Goal: Use online tool/utility: Use online tool/utility

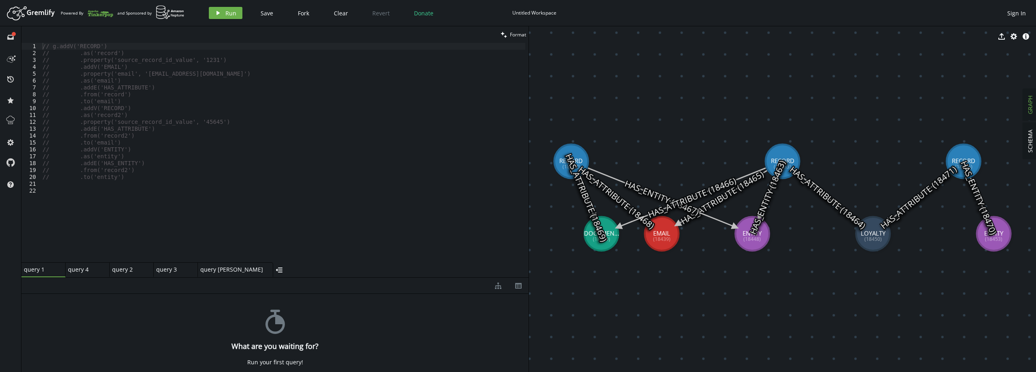
drag, startPoint x: 334, startPoint y: 199, endPoint x: 320, endPoint y: 334, distance: 135.6
click at [320, 278] on div at bounding box center [274, 277] width 507 height 0
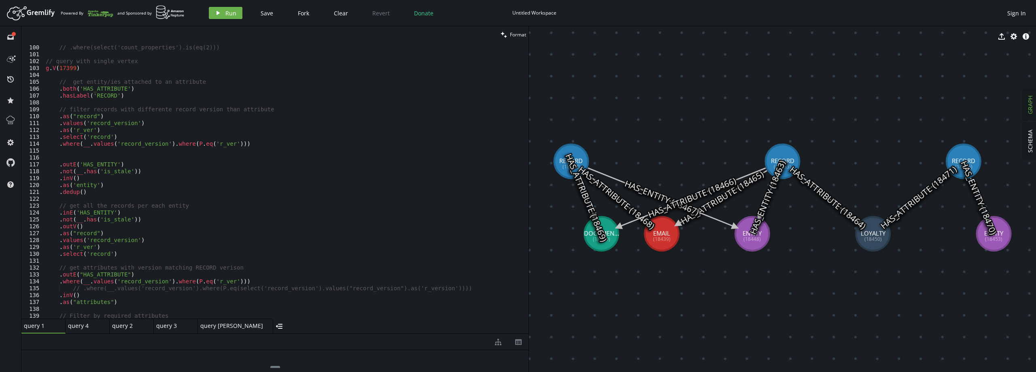
scroll to position [680, 0]
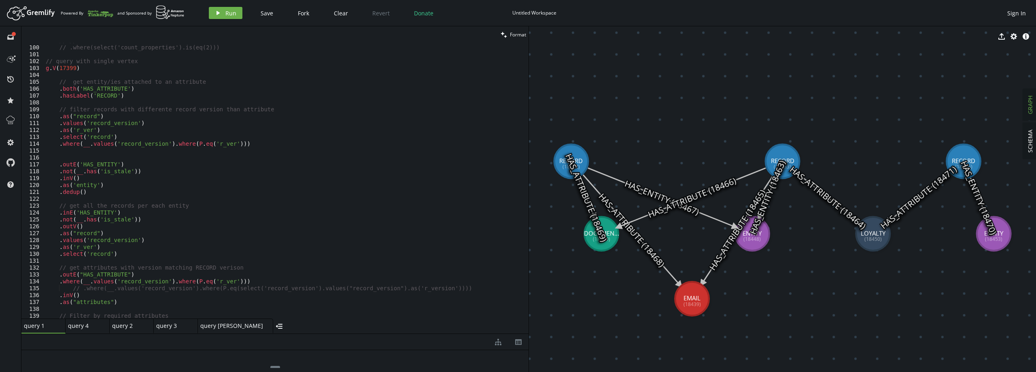
drag, startPoint x: 667, startPoint y: 237, endPoint x: 775, endPoint y: 244, distance: 108.7
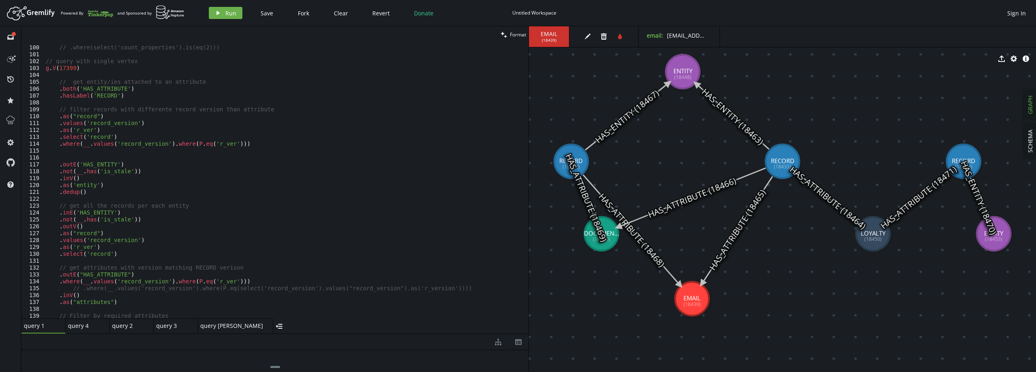
drag, startPoint x: 753, startPoint y: 240, endPoint x: 683, endPoint y: 71, distance: 182.7
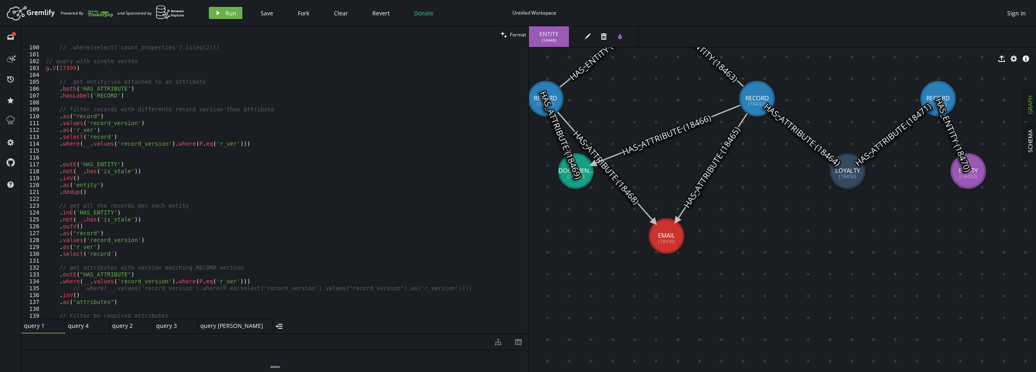
drag, startPoint x: 1012, startPoint y: 236, endPoint x: 1014, endPoint y: 283, distance: 46.6
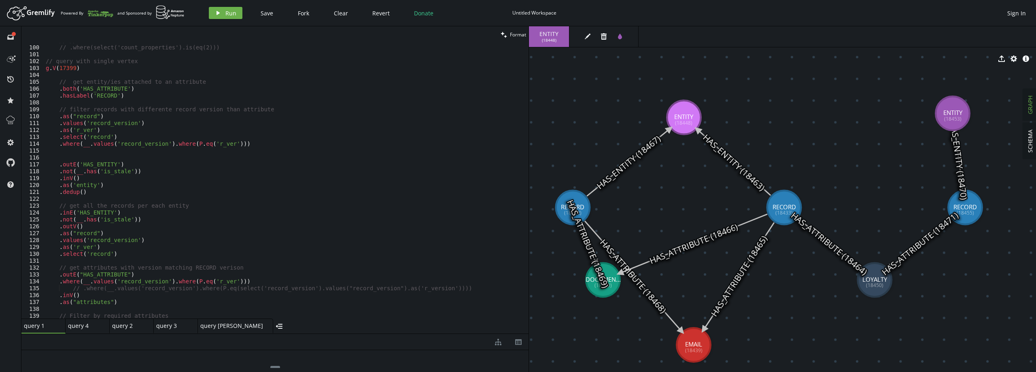
drag, startPoint x: 1005, startPoint y: 257, endPoint x: 953, endPoint y: 113, distance: 152.8
click at [225, 220] on div "// // FILTER ENTITIES WITH ALL THE PROPERTIES // .where(select('count_propertie…" at bounding box center [284, 181] width 481 height 289
click at [325, 230] on div "// // FILTER ENTITIES WITH ALL THE PROPERTIES // .where(select('count_propertie…" at bounding box center [284, 181] width 481 height 289
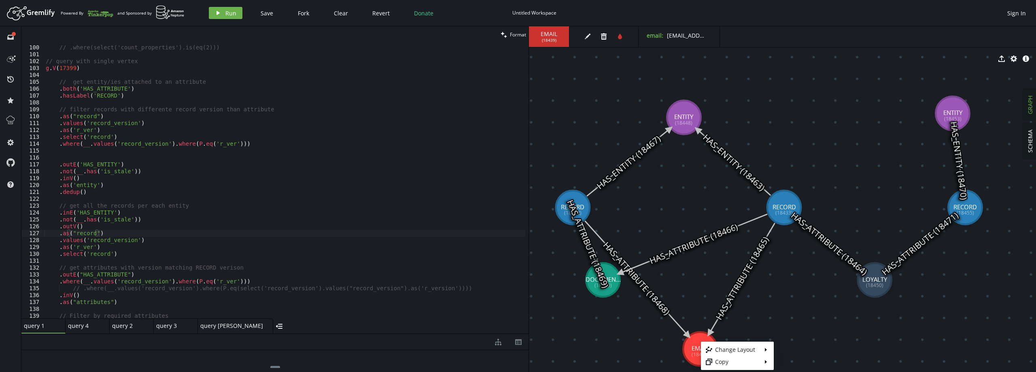
click at [313, 230] on body "Artboard Created with Sketch. Powered By and Sponsored by play Run Save Fork Cl…" at bounding box center [518, 186] width 1036 height 372
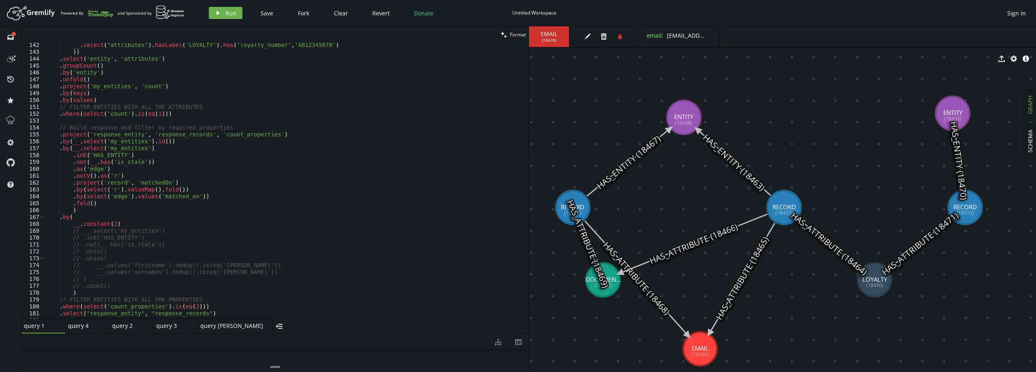
scroll to position [899, 0]
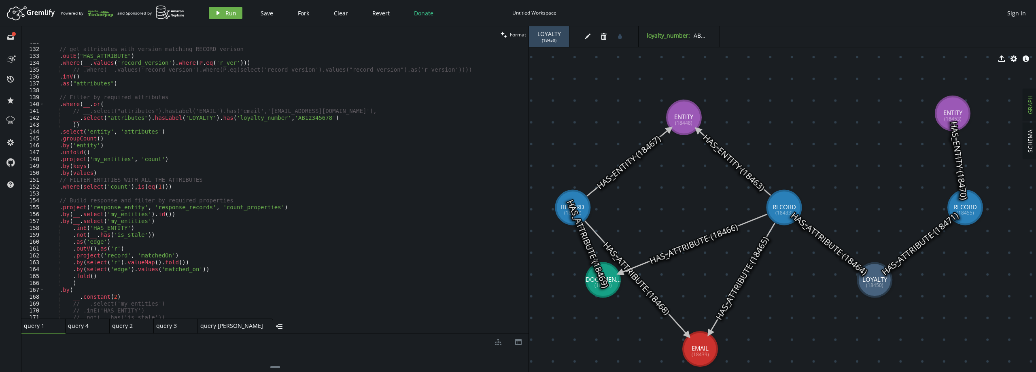
click at [549, 43] on div "LOYALTY ( 18450 )" at bounding box center [549, 36] width 40 height 21
copy span "18450"
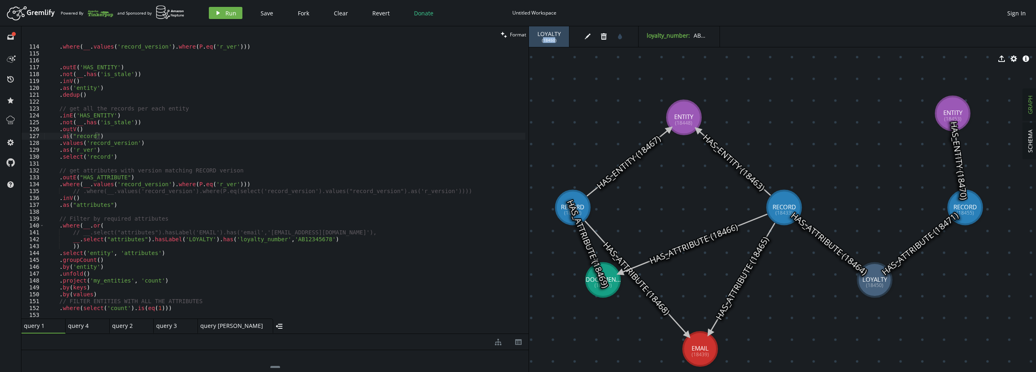
scroll to position [680, 0]
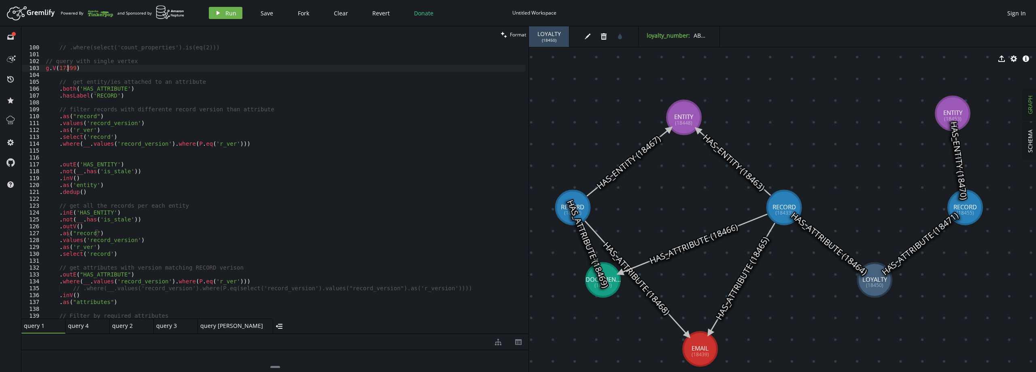
click at [68, 70] on div "// // FILTER ENTITIES WITH ALL THE PROPERTIES // .where(select('count_propertie…" at bounding box center [284, 181] width 481 height 289
paste textarea "8450"
click at [222, 11] on button "play Run" at bounding box center [226, 13] width 34 height 12
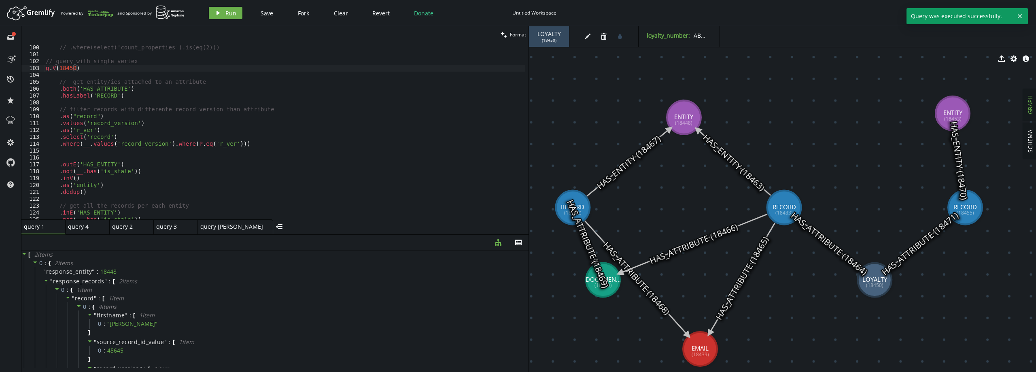
drag, startPoint x: 293, startPoint y: 318, endPoint x: 302, endPoint y: 234, distance: 83.9
click at [302, 234] on div at bounding box center [274, 234] width 507 height 0
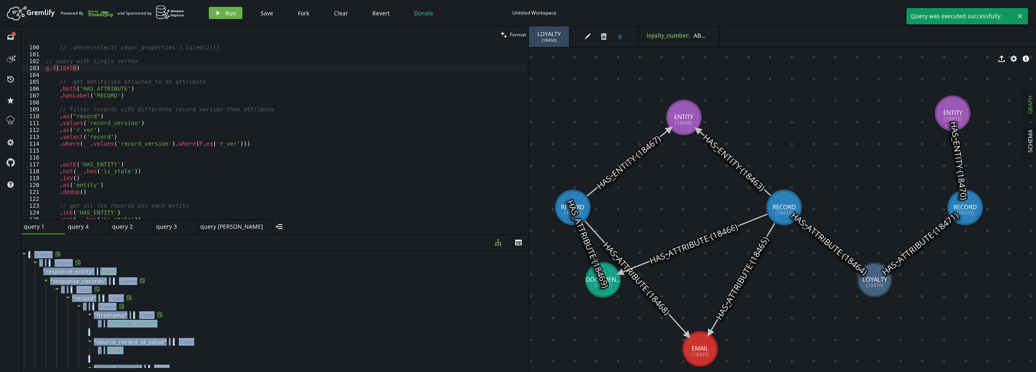
click at [250, 315] on div "" firstname " : [ 1 item 0 : " [PERSON_NAME] " ]" at bounding box center [299, 324] width 440 height 27
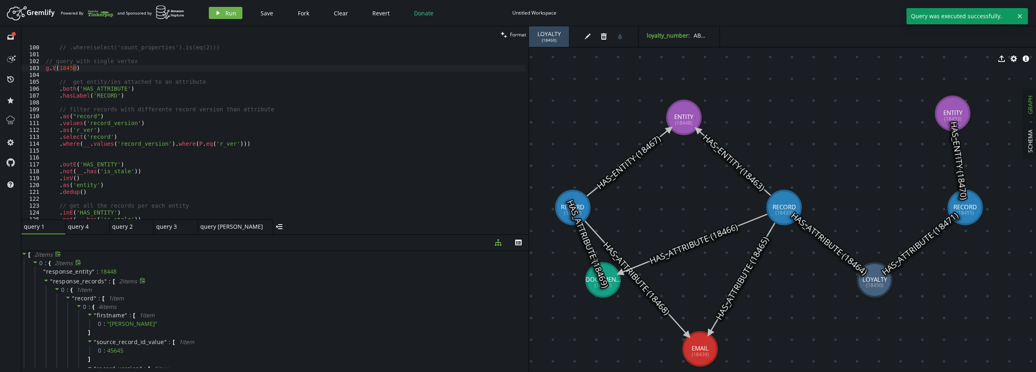
click at [93, 279] on span "response_records" at bounding box center [78, 281] width 51 height 8
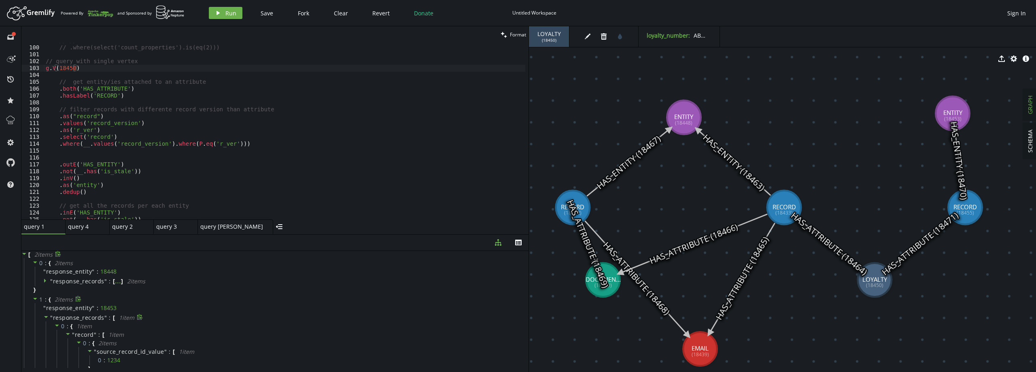
click at [76, 320] on span "response_records" at bounding box center [78, 318] width 51 height 8
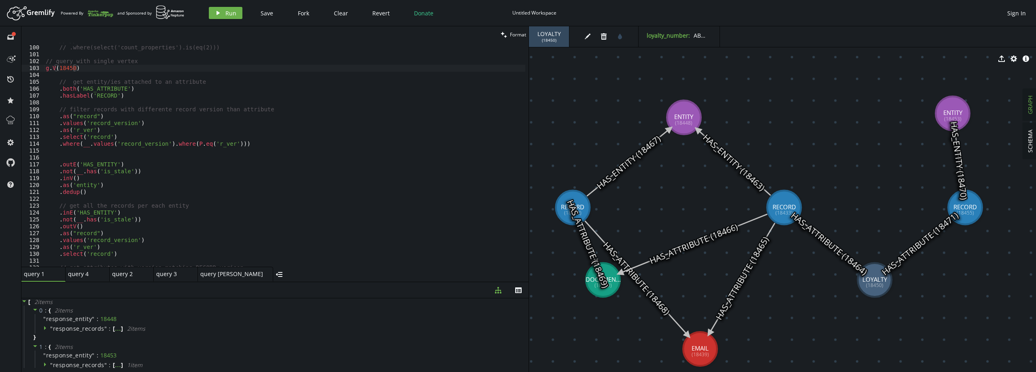
drag, startPoint x: 322, startPoint y: 234, endPoint x: 328, endPoint y: 283, distance: 48.5
click at [329, 282] on div at bounding box center [274, 282] width 507 height 0
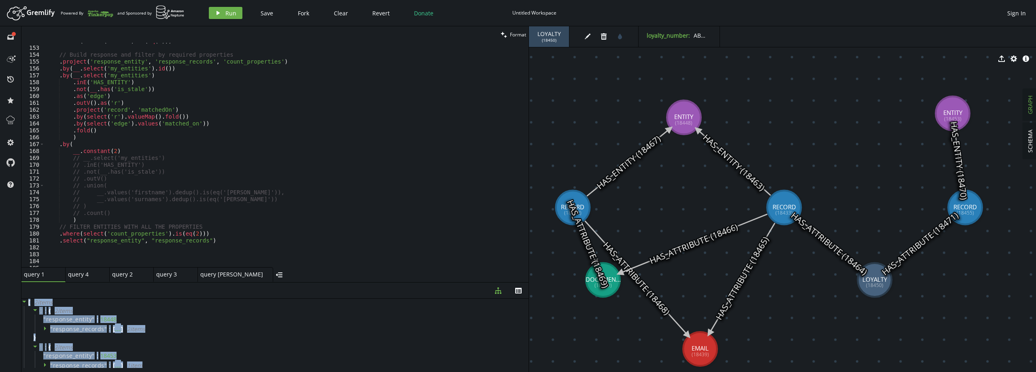
scroll to position [1044, 0]
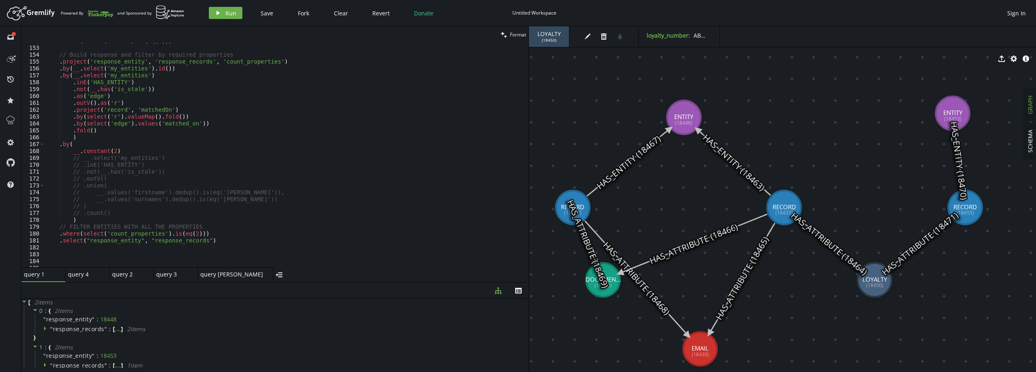
click at [184, 178] on div ". where ( select ( 'count' ) . is ( eq ( 1 ))) // Build response and filter by …" at bounding box center [284, 157] width 481 height 238
click at [124, 61] on div ". where ( select ( 'count' ) . is ( eq ( 1 ))) // Build response and filter by …" at bounding box center [284, 157] width 481 height 238
paste textarea "entityId"
click at [92, 326] on span "response_records" at bounding box center [78, 329] width 51 height 8
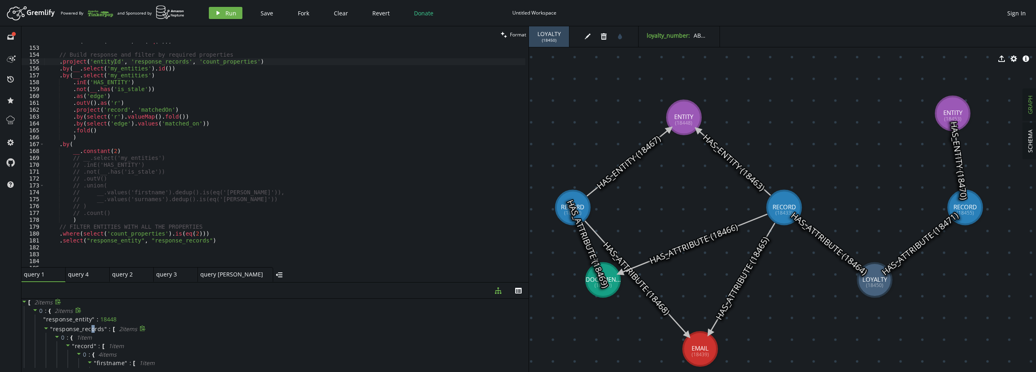
click at [93, 327] on span "response_records" at bounding box center [78, 329] width 51 height 8
click at [140, 64] on div ". where ( select ( 'count' ) . is ( eq ( 1 ))) // Build response and filter by …" at bounding box center [284, 157] width 481 height 238
click at [104, 60] on div ". where ( select ( 'count' ) . is ( eq ( 1 ))) // Build response and filter by …" at bounding box center [284, 157] width 481 height 238
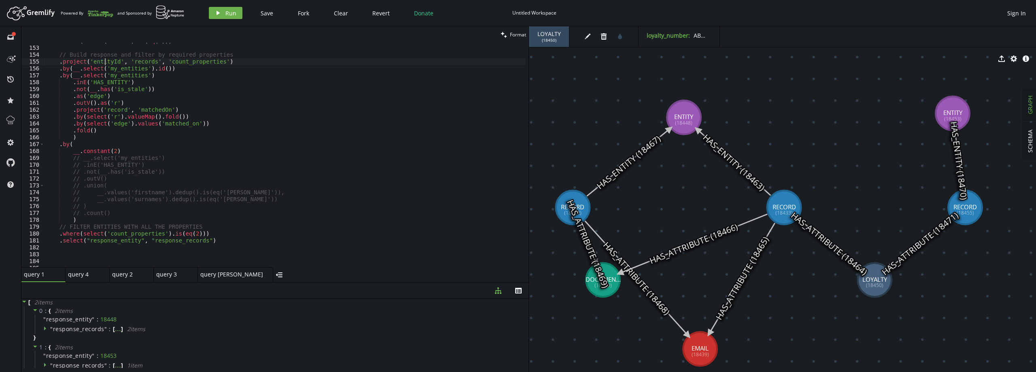
click at [104, 60] on div ". where ( select ( 'count' ) . is ( eq ( 1 ))) // Build response and filter by …" at bounding box center [284, 157] width 481 height 238
click at [111, 234] on div ". where ( select ( 'count' ) . is ( eq ( 1 ))) // Build response and filter by …" at bounding box center [284, 157] width 481 height 238
click at [111, 238] on div ". where ( select ( 'count' ) . is ( eq ( 1 ))) // Build response and filter by …" at bounding box center [284, 157] width 481 height 238
click at [108, 240] on div ". where ( select ( 'count' ) . is ( eq ( 1 ))) // Build response and filter by …" at bounding box center [284, 157] width 481 height 238
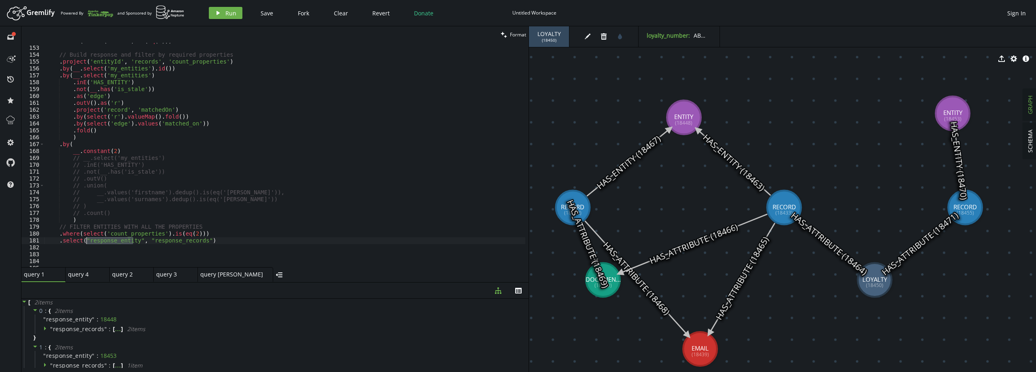
paste textarea "entityId"
click at [143, 64] on div ". where ( select ( 'count' ) . is ( eq ( 1 ))) // Build response and filter by …" at bounding box center [284, 157] width 481 height 238
click at [162, 243] on div ". where ( select ( 'count' ) . is ( eq ( 1 ))) // Build response and filter by …" at bounding box center [284, 157] width 481 height 238
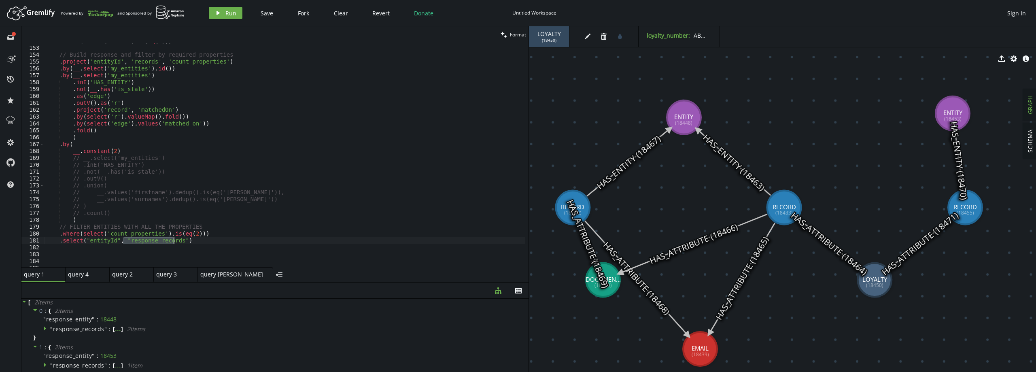
paste textarea
type textarea ".select("entityId", "records")"
click at [230, 14] on span "Run" at bounding box center [230, 13] width 11 height 8
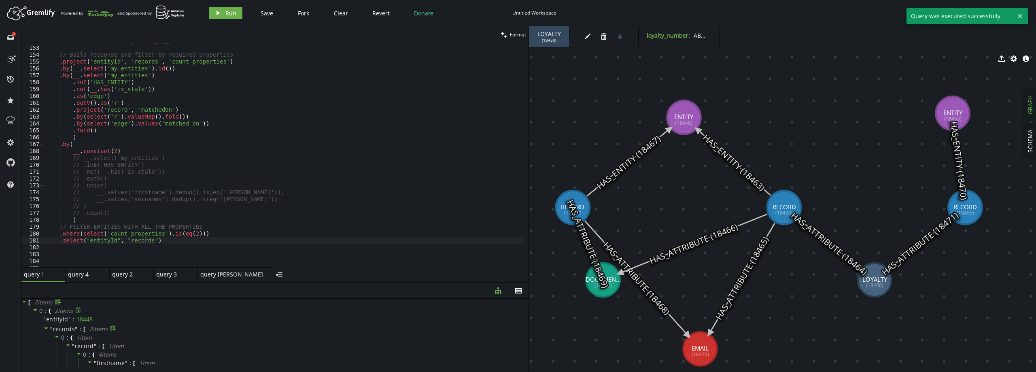
click at [71, 330] on span "records" at bounding box center [64, 329] width 22 height 8
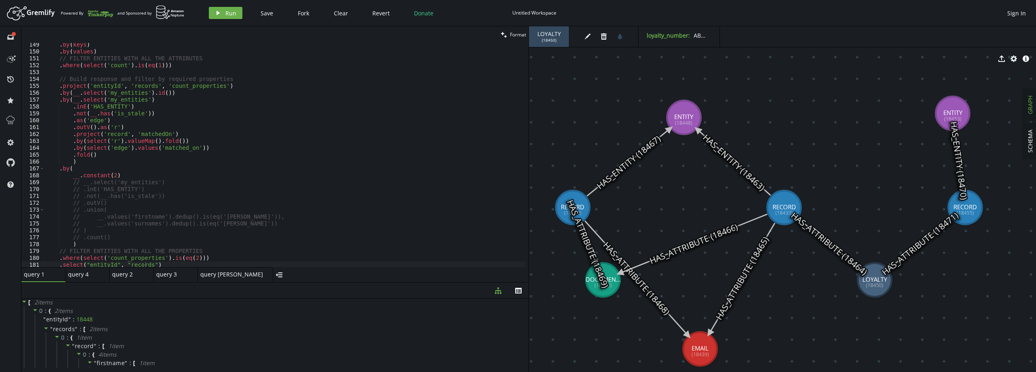
scroll to position [996, 0]
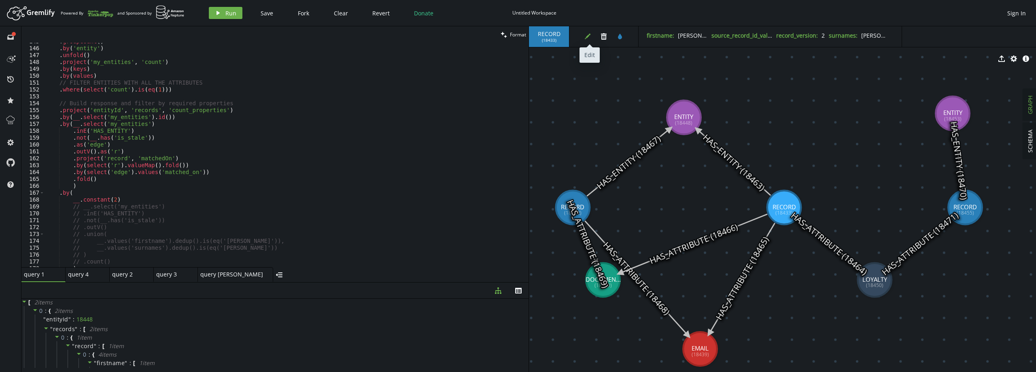
click at [588, 38] on icon "edit" at bounding box center [588, 36] width 6 height 6
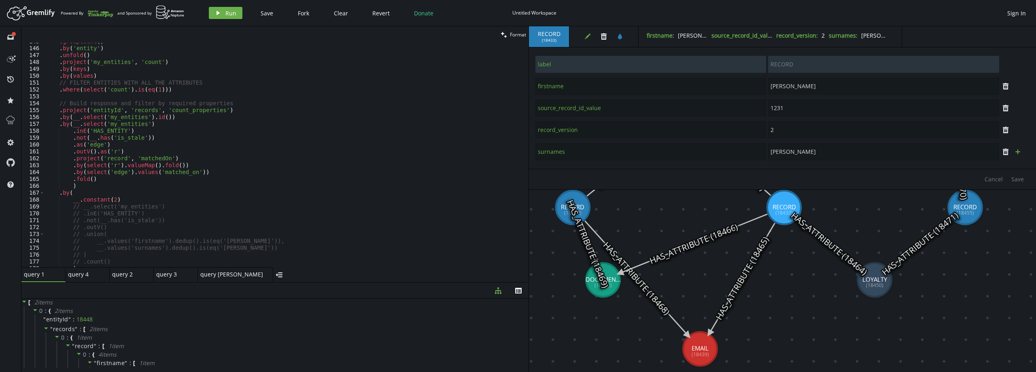
click at [1021, 151] on button "plus" at bounding box center [1018, 152] width 12 height 12
click at [638, 170] on input "text" at bounding box center [651, 173] width 231 height 17
click at [622, 172] on input "text" at bounding box center [651, 173] width 231 height 17
paste input "data_source_id"
type input "data_source_id"
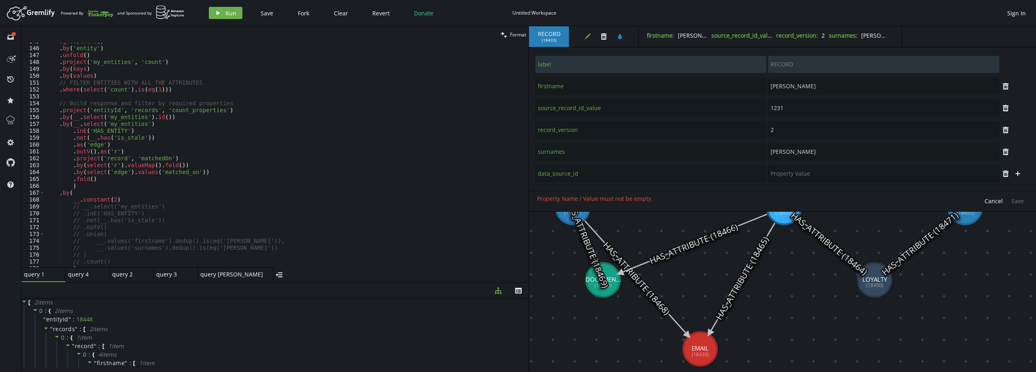
click at [815, 179] on input "text" at bounding box center [883, 173] width 231 height 17
type input "com-orders"
click at [1021, 198] on span "Save" at bounding box center [1018, 201] width 13 height 8
click at [1016, 201] on span "Save" at bounding box center [1018, 201] width 13 height 8
type input "source_record_id_value"
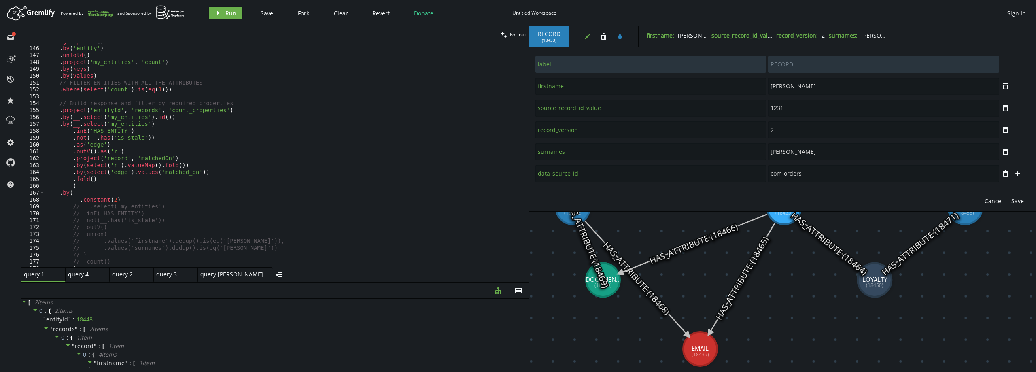
type input "1231"
type input "label"
type input "RECORD"
type input "firstname"
type input "[PERSON_NAME]"
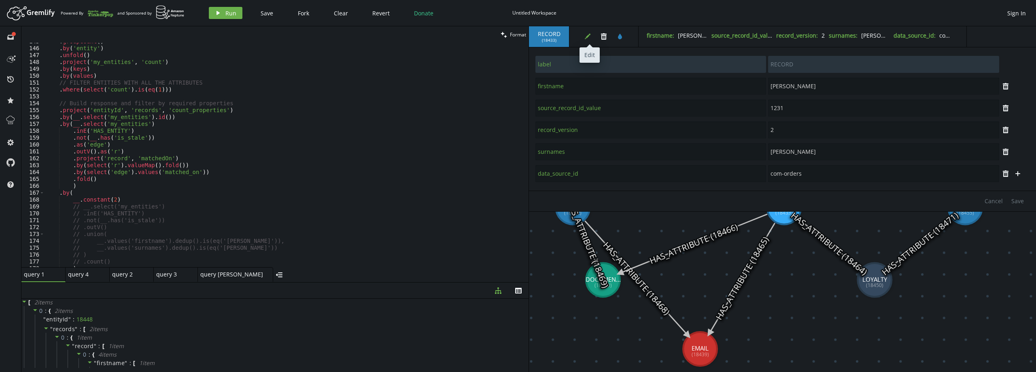
click at [591, 34] on button "edit" at bounding box center [588, 36] width 12 height 12
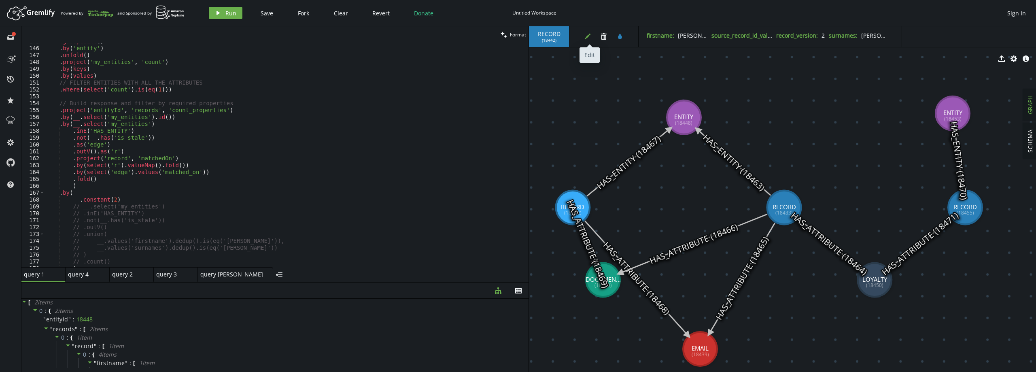
click at [587, 38] on icon "button" at bounding box center [588, 37] width 6 height 6
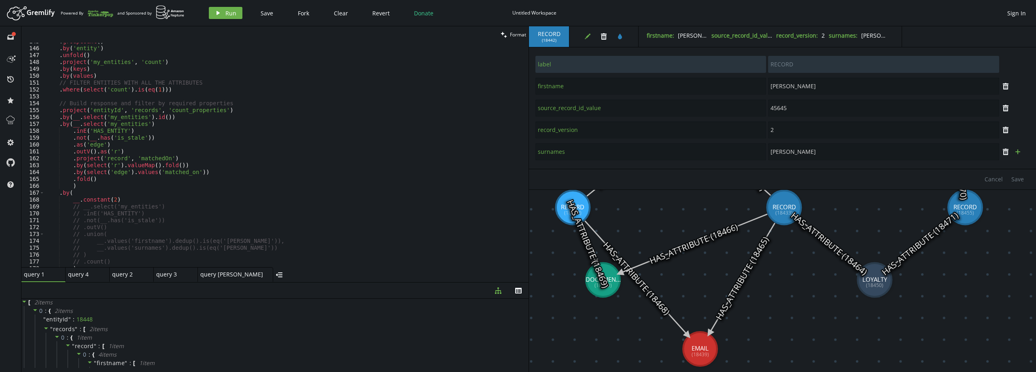
click at [1017, 149] on icon "plus" at bounding box center [1018, 152] width 6 height 6
click at [593, 176] on input "text" at bounding box center [651, 173] width 231 height 17
paste input "data_source_id"
type input "data_source_id"
click at [804, 172] on input "text" at bounding box center [883, 173] width 231 height 17
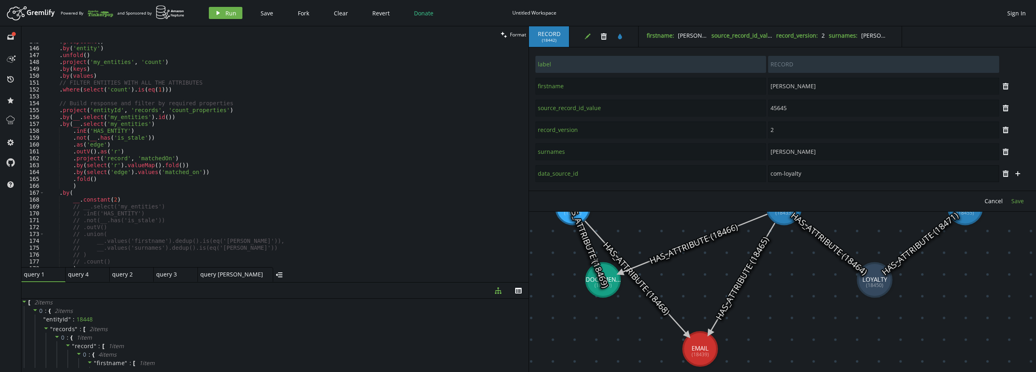
type input "com-loyalty"
click at [1021, 200] on span "Save" at bounding box center [1018, 201] width 13 height 8
type input "source_record_id_value"
type input "45645"
type input "label"
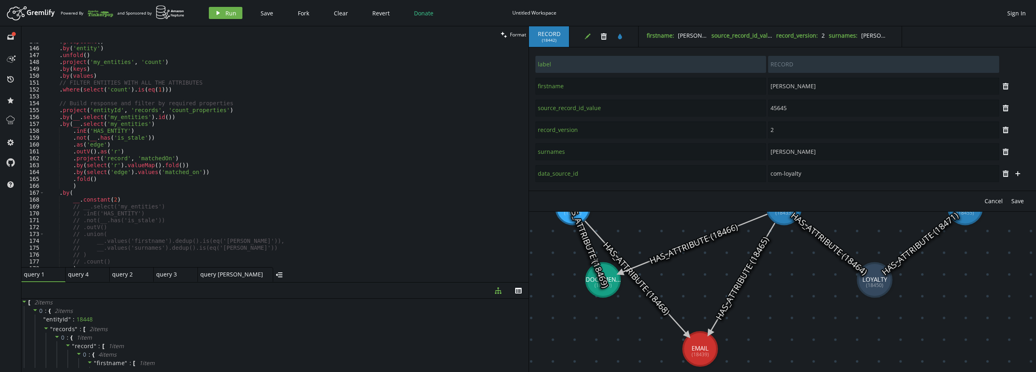
type input "RECORD"
type input "firstname"
type input "[PERSON_NAME]"
click at [589, 35] on icon "edit" at bounding box center [588, 36] width 6 height 6
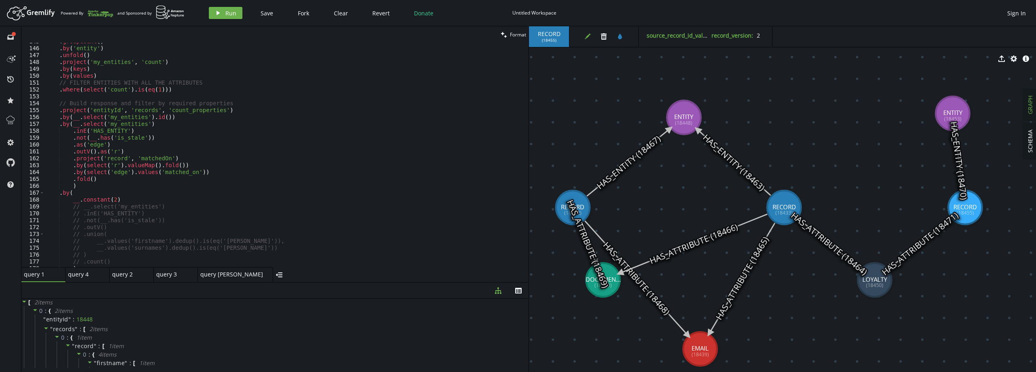
click at [584, 38] on button "edit" at bounding box center [588, 36] width 12 height 12
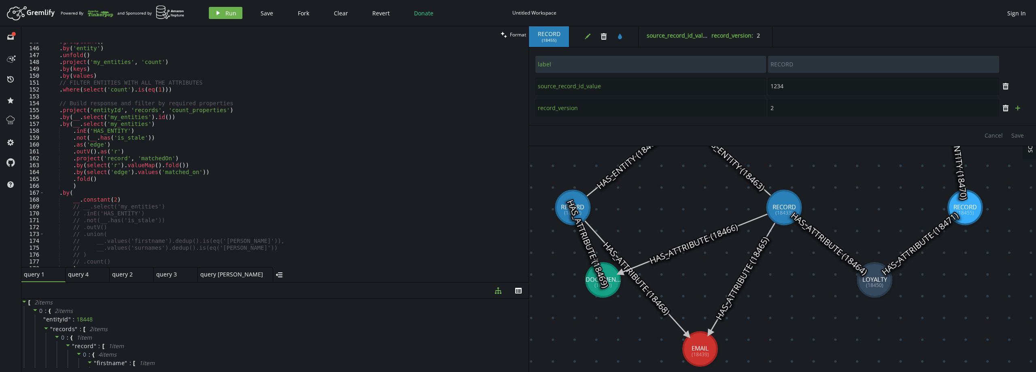
click at [1020, 108] on icon "button" at bounding box center [1018, 108] width 5 height 5
click at [627, 135] on input "text" at bounding box center [651, 129] width 231 height 17
paste input "data_source_id"
type input "data_source_id"
click at [807, 132] on input "text" at bounding box center [883, 129] width 231 height 17
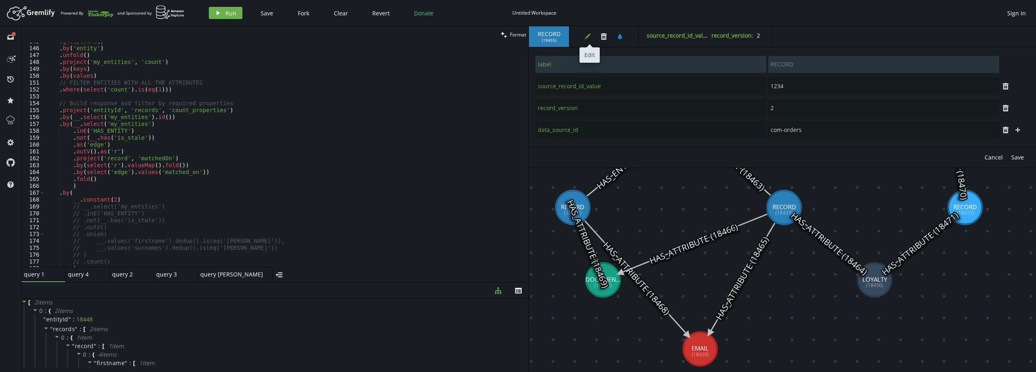
type input "com-orders"
click at [589, 36] on icon "edit" at bounding box center [588, 36] width 6 height 6
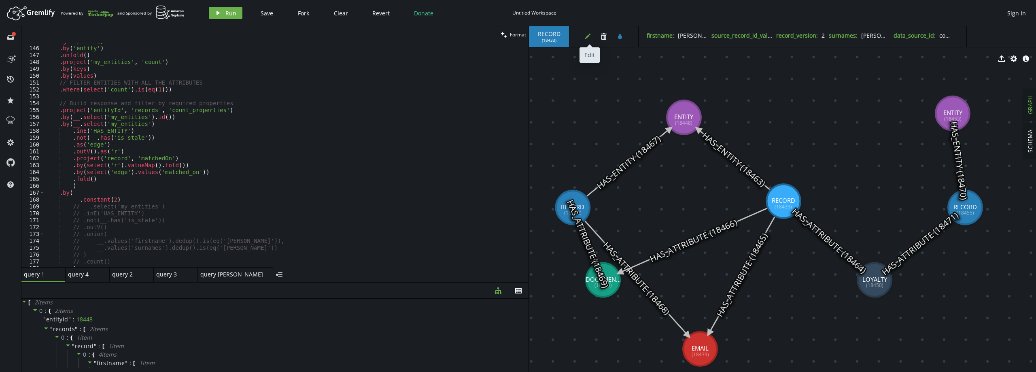
click at [589, 36] on icon "button" at bounding box center [588, 37] width 6 height 6
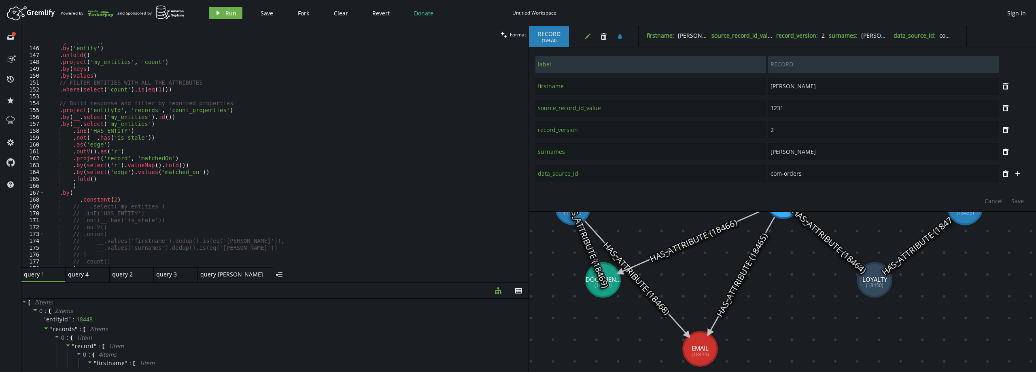
type input "source_record_id_value"
type input "1234"
type input "label"
type input "RECORD"
type input "record_version"
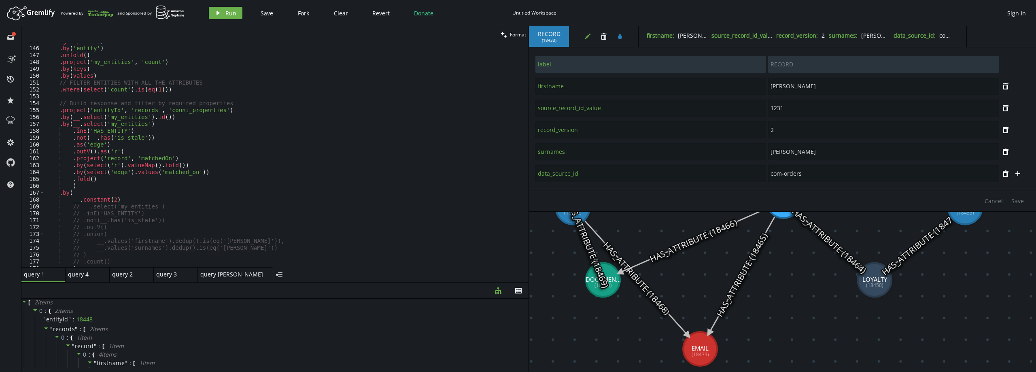
type input "2"
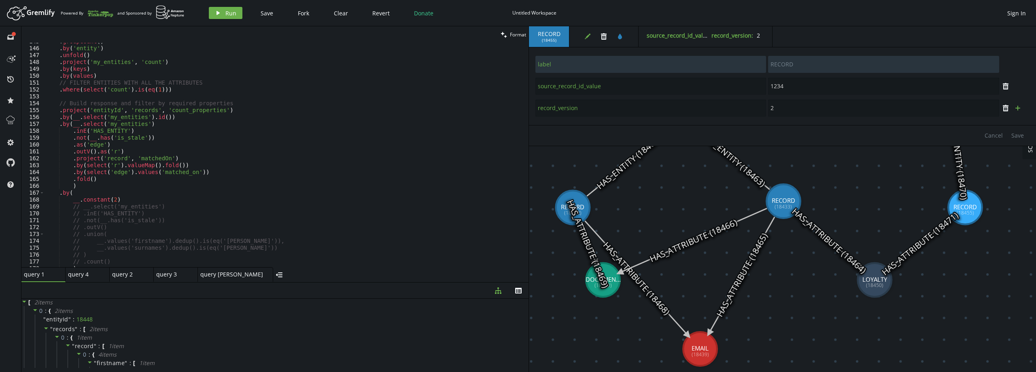
click at [1021, 108] on icon "plus" at bounding box center [1018, 108] width 6 height 6
click at [585, 134] on input "text" at bounding box center [651, 129] width 231 height 17
paste input "data_source_id"
type input "data_source_id"
click at [832, 130] on input "text" at bounding box center [883, 129] width 231 height 17
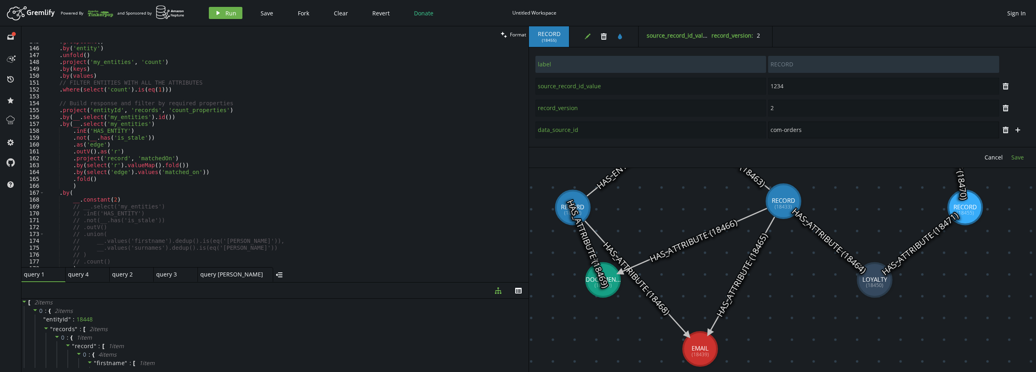
type input "com-orders"
click at [1022, 157] on span "Save" at bounding box center [1018, 157] width 13 height 8
type input "source_record_id_value"
type input "1234"
type input "label"
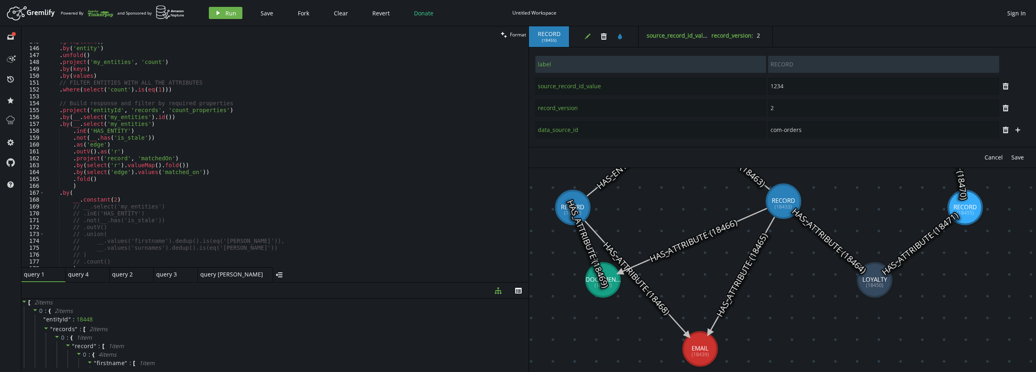
type input "RECORD"
click at [585, 34] on icon "edit" at bounding box center [588, 36] width 6 height 6
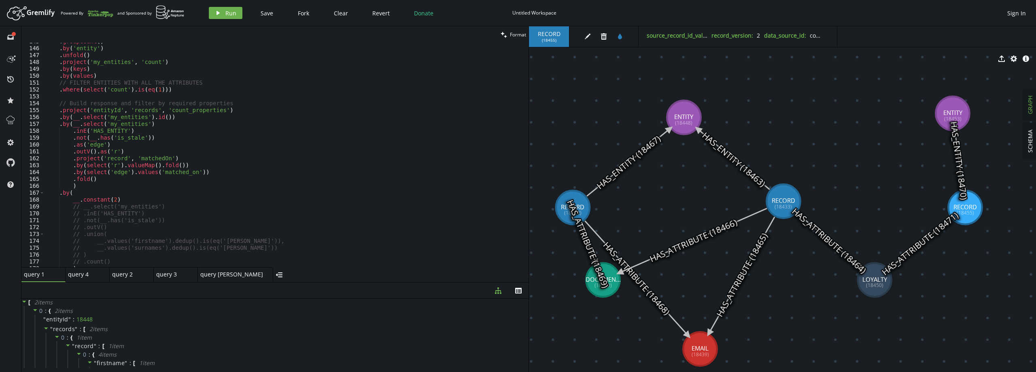
drag, startPoint x: 783, startPoint y: 201, endPoint x: 791, endPoint y: 198, distance: 8.6
click at [190, 175] on div ". groupCount ( ) . by ( 'entity' ) . unfold ( ) . project ( 'my_entities' , 'co…" at bounding box center [284, 157] width 481 height 238
click at [121, 153] on div ". groupCount ( ) . by ( 'entity' ) . unfold ( ) . project ( 'my_entities' , 'co…" at bounding box center [284, 157] width 481 height 238
type textarea ".outV().as('r')"
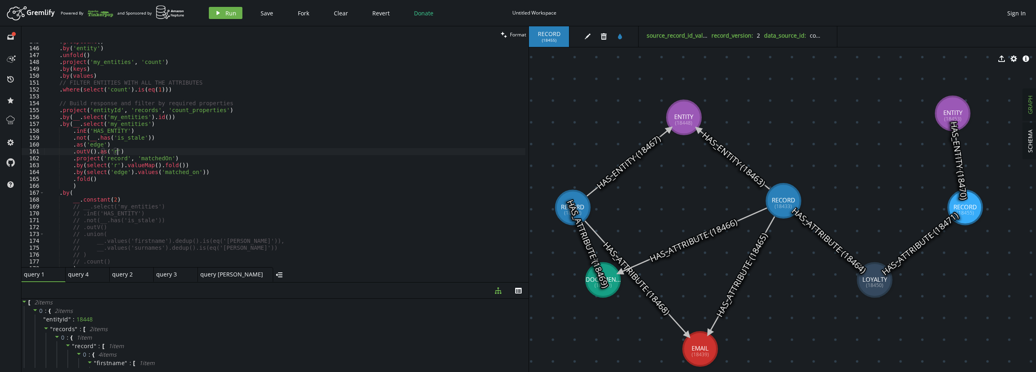
click at [119, 152] on div ". groupCount ( ) . by ( 'entity' ) . unfold ( ) . project ( 'my_entities' , 'co…" at bounding box center [284, 157] width 481 height 238
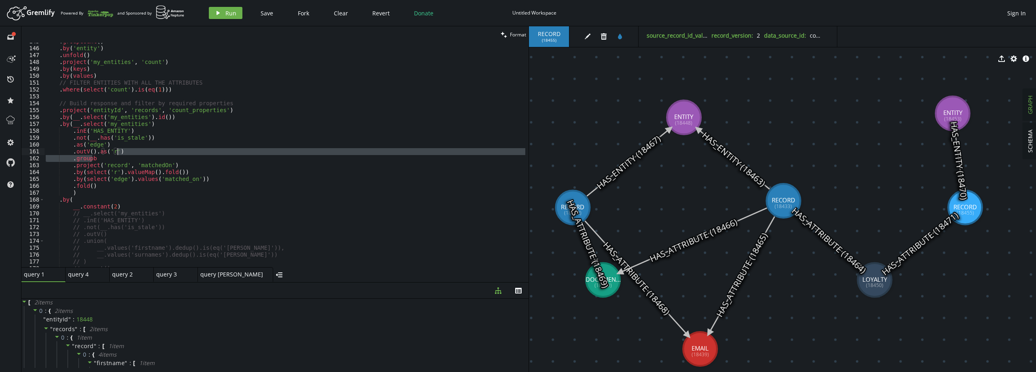
drag, startPoint x: 105, startPoint y: 160, endPoint x: 131, endPoint y: 154, distance: 26.4
click at [131, 154] on div ". groupCount ( ) . by ( 'entity' ) . unfold ( ) . project ( 'my_entities' , 'co…" at bounding box center [284, 157] width 481 height 238
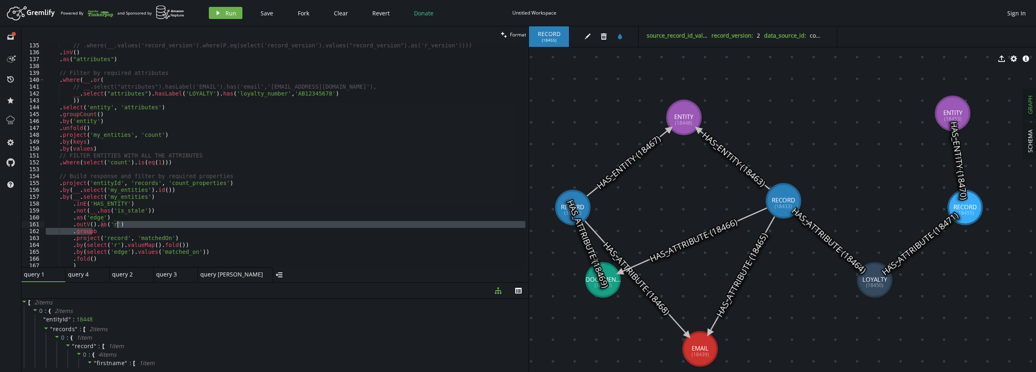
click at [87, 232] on div "// .where(__.values('record_version').where(P.eq(select('record_version').value…" at bounding box center [284, 155] width 481 height 224
click at [87, 232] on div "// .where(__.values('record_version').where(P.eq(select('record_version').value…" at bounding box center [284, 161] width 481 height 238
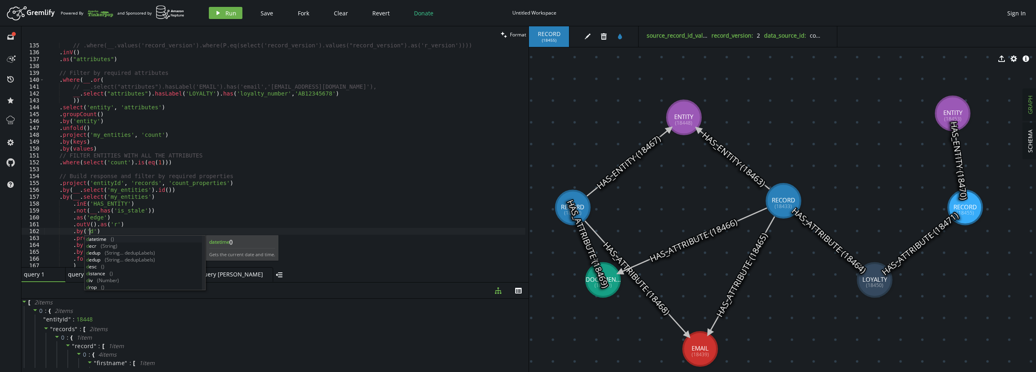
scroll to position [0, 46]
paste textarea "data_source_id"
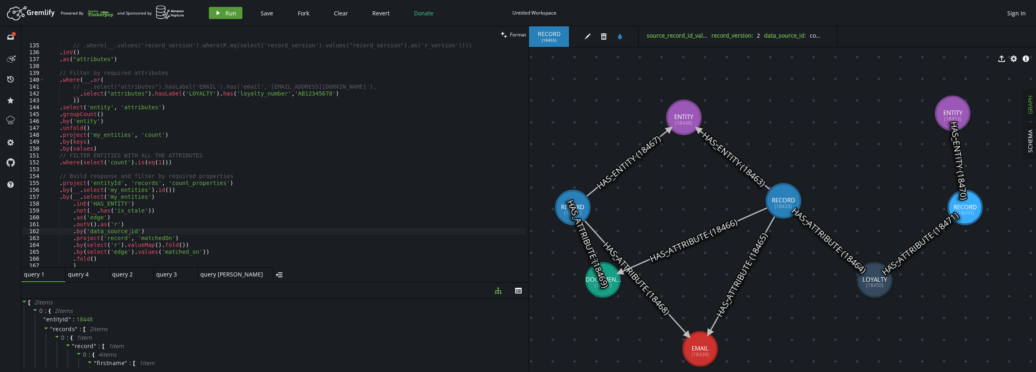
click at [220, 10] on icon "play" at bounding box center [218, 13] width 6 height 6
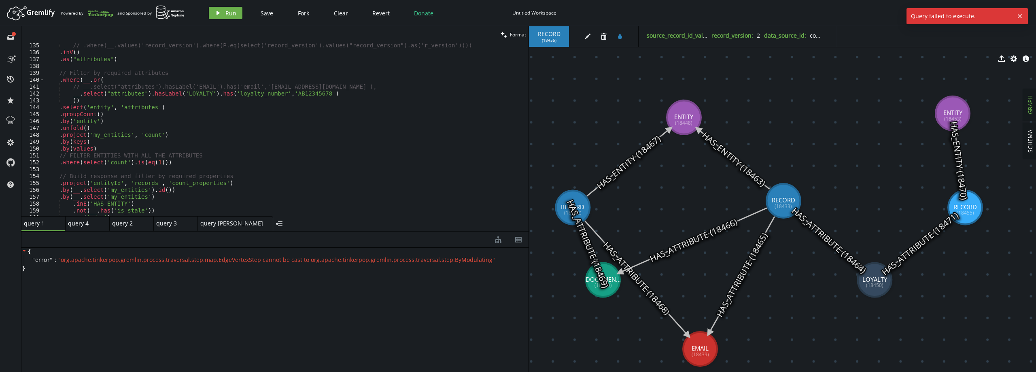
drag, startPoint x: 279, startPoint y: 283, endPoint x: 269, endPoint y: 232, distance: 51.9
click at [269, 232] on div at bounding box center [274, 231] width 507 height 0
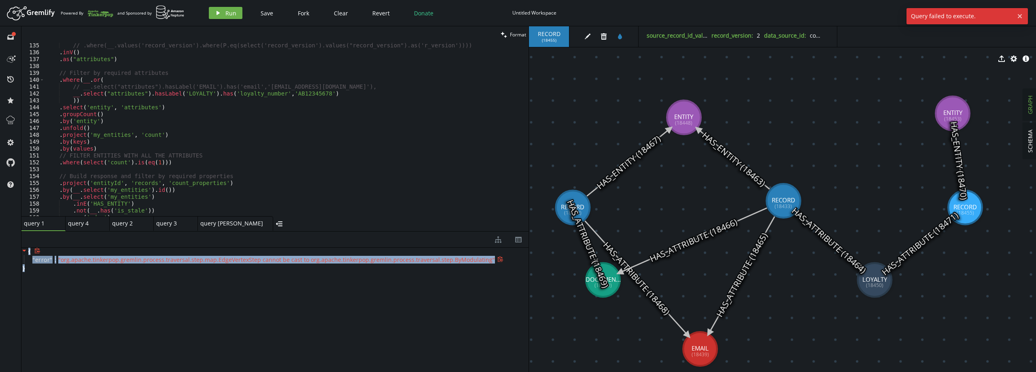
click at [420, 264] on div "" error " : " org.apache.tinkerpop.gremlin.process.traversal.step.map.EdgeVerte…" at bounding box center [276, 260] width 505 height 10
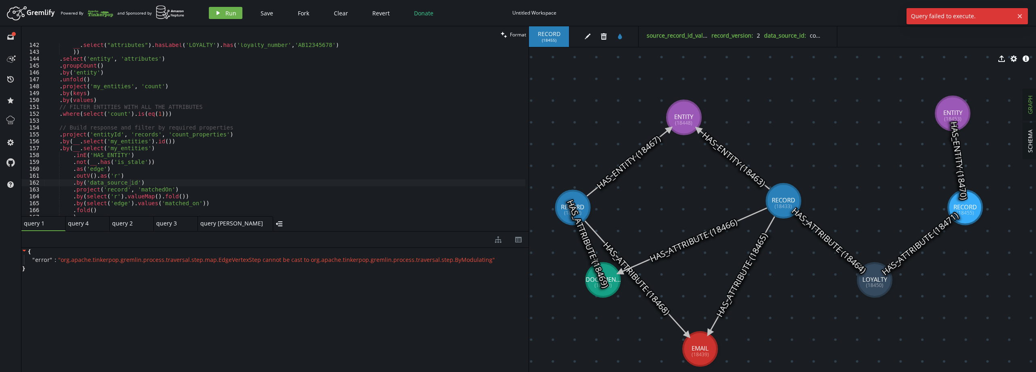
scroll to position [972, 0]
type textarea ".outV().as('r')"
click at [128, 177] on div "__ . select ( "attributes" ) . hasLabel ( 'LOYALTY' ) . has ( 'loyalty_number' …" at bounding box center [284, 135] width 481 height 187
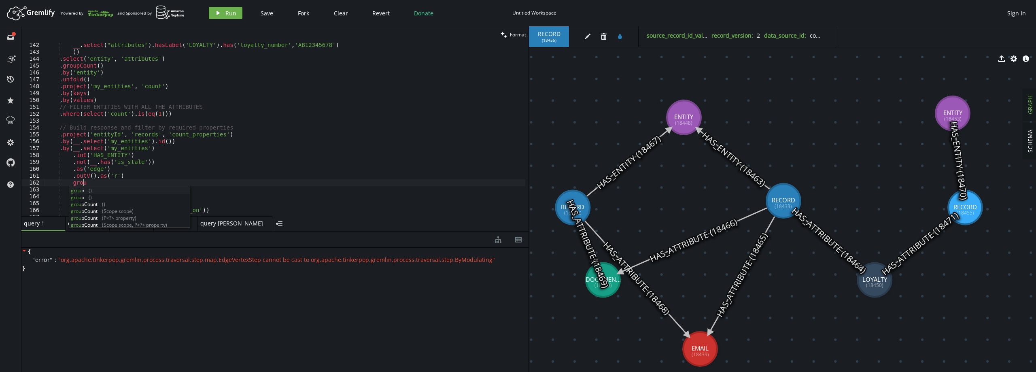
scroll to position [0, 40]
click at [70, 185] on div "__ . select ( "attributes" ) . hasLabel ( 'LOYALTY' ) . has ( 'loyalty_number' …" at bounding box center [284, 135] width 481 height 187
click at [232, 13] on span "Run" at bounding box center [230, 13] width 11 height 8
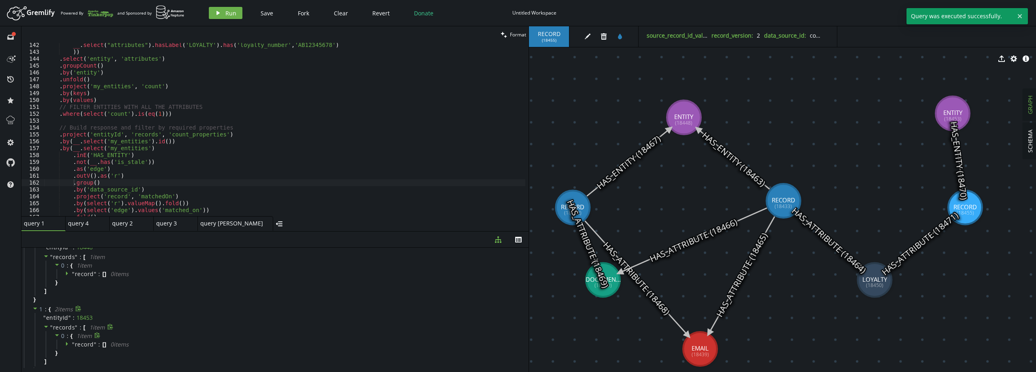
scroll to position [35, 0]
click at [78, 328] on span "record" at bounding box center [84, 330] width 19 height 8
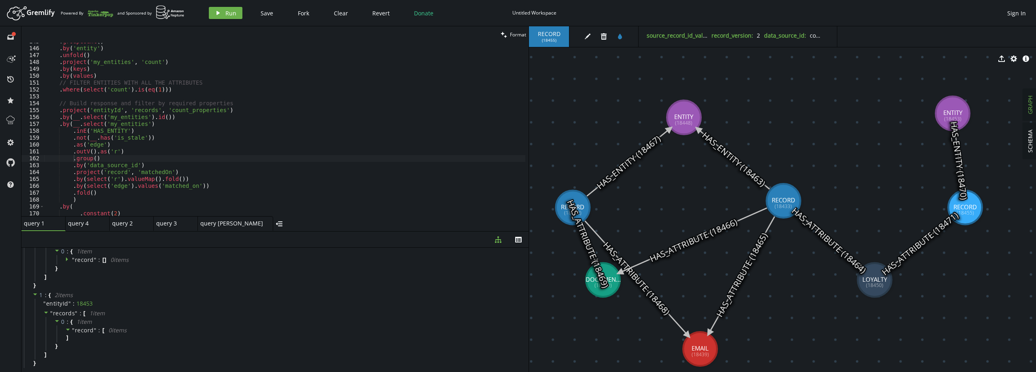
scroll to position [996, 0]
drag, startPoint x: 83, startPoint y: 166, endPoint x: 132, endPoint y: 166, distance: 49.4
click at [132, 166] on div ". groupCount ( ) . by ( 'entity' ) . unfold ( ) . project ( 'my_entities' , 'co…" at bounding box center [284, 131] width 481 height 187
click at [231, 10] on span "Run" at bounding box center [230, 13] width 11 height 8
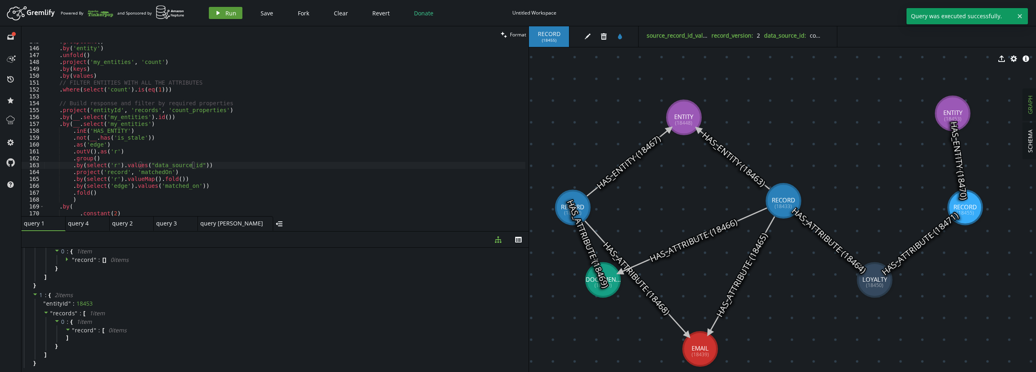
click at [231, 10] on span "Run" at bounding box center [230, 13] width 11 height 8
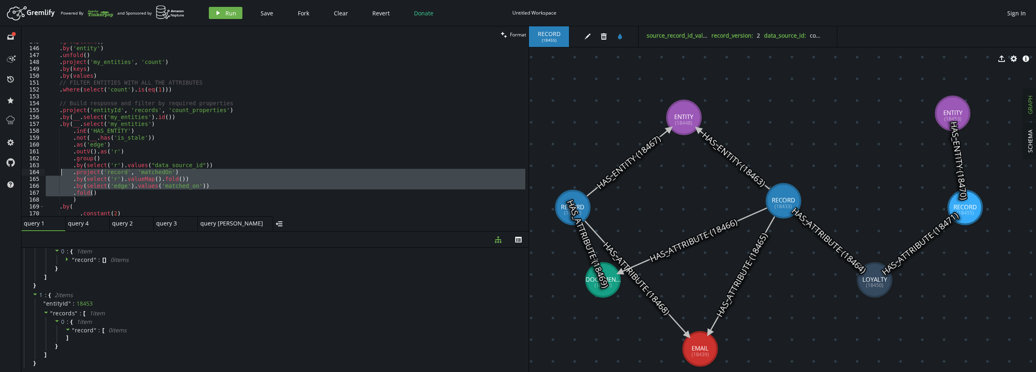
drag, startPoint x: 97, startPoint y: 190, endPoint x: 62, endPoint y: 174, distance: 38.4
click at [62, 174] on div ". groupCount ( ) . by ( 'entity' ) . unfold ( ) . project ( 'my_entities' , 'co…" at bounding box center [284, 131] width 481 height 187
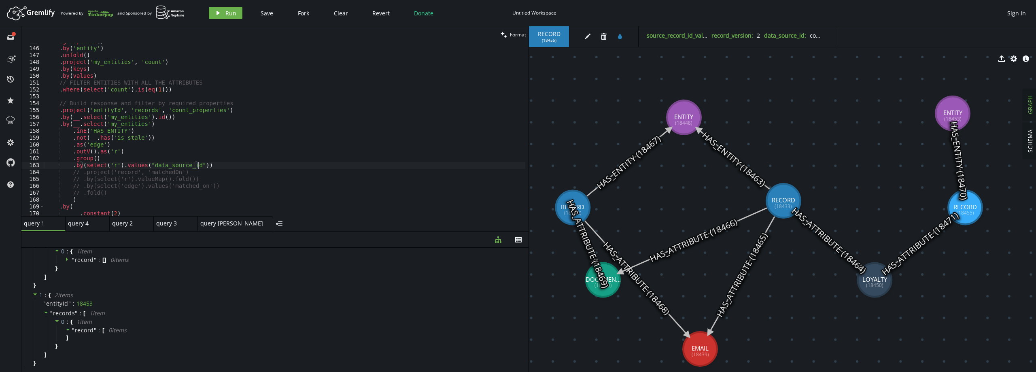
click at [222, 167] on div ". groupCount ( ) . by ( 'entity' ) . unfold ( ) . project ( 'my_entities' , 'co…" at bounding box center [284, 131] width 481 height 187
type textarea ".by(select('r').values("data_source_id"))"
click at [228, 16] on span "Run" at bounding box center [230, 13] width 11 height 8
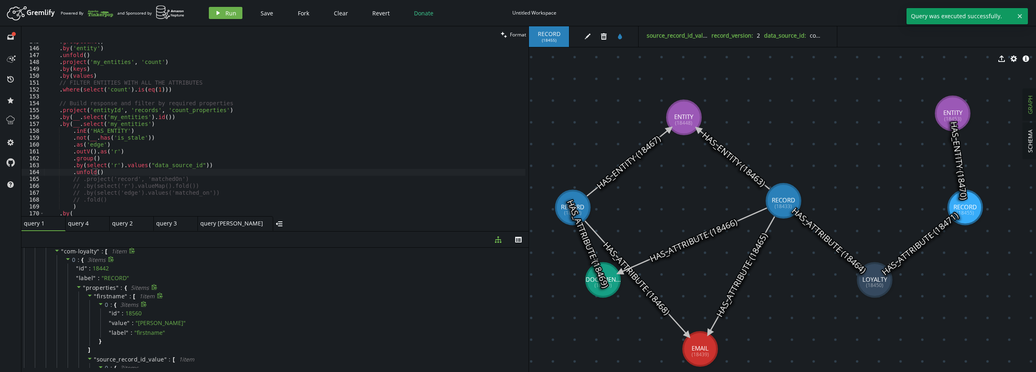
scroll to position [0, 0]
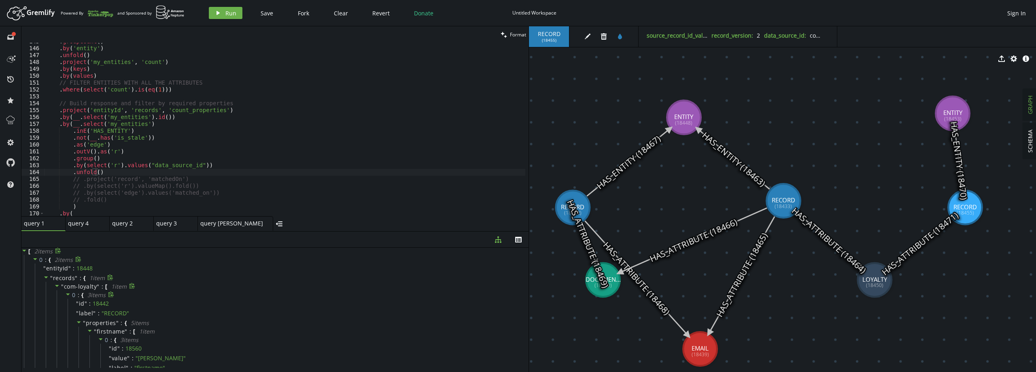
click at [66, 294] on icon at bounding box center [68, 294] width 6 height 6
click at [183, 179] on div ". groupCount ( ) . by ( 'entity' ) . unfold ( ) . project ( 'my_entities' , 'co…" at bounding box center [284, 131] width 481 height 187
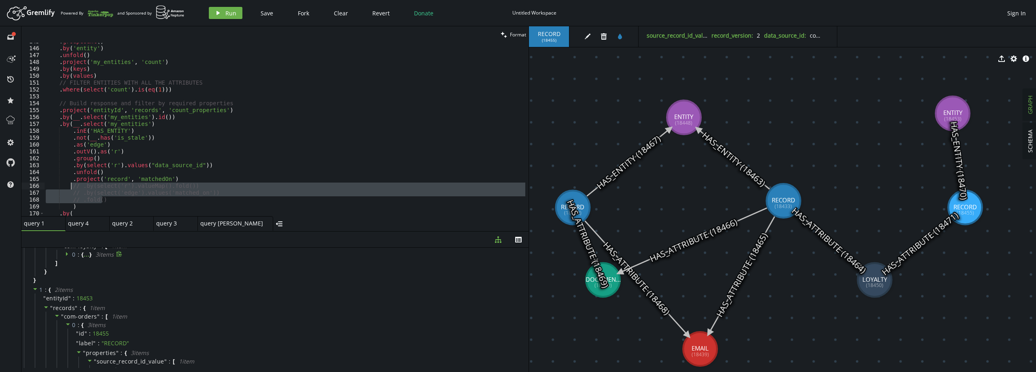
drag, startPoint x: 113, startPoint y: 200, endPoint x: 69, endPoint y: 187, distance: 45.7
click at [69, 187] on div ". groupCount ( ) . by ( 'entity' ) . unfold ( ) . project ( 'my_entities' , 'co…" at bounding box center [284, 131] width 481 height 187
click at [232, 10] on span "Run" at bounding box center [230, 13] width 11 height 8
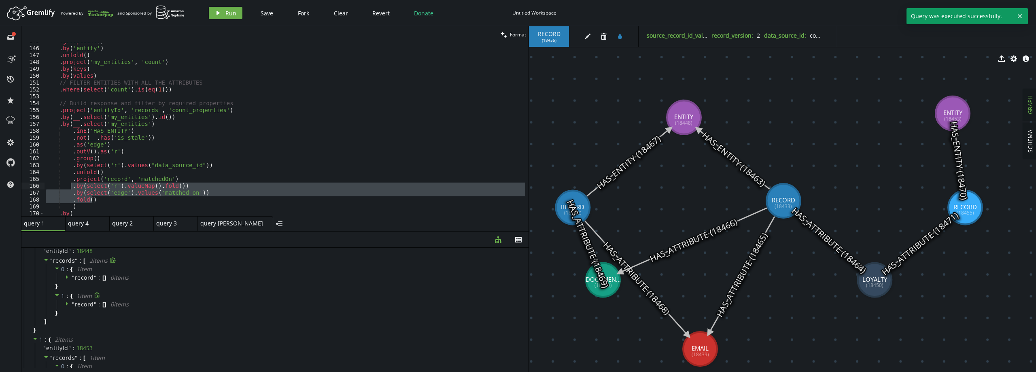
scroll to position [0, 0]
click at [130, 177] on div ". groupCount ( ) . by ( 'entity' ) . unfold ( ) . project ( 'my_entities' , 'co…" at bounding box center [284, 131] width 481 height 187
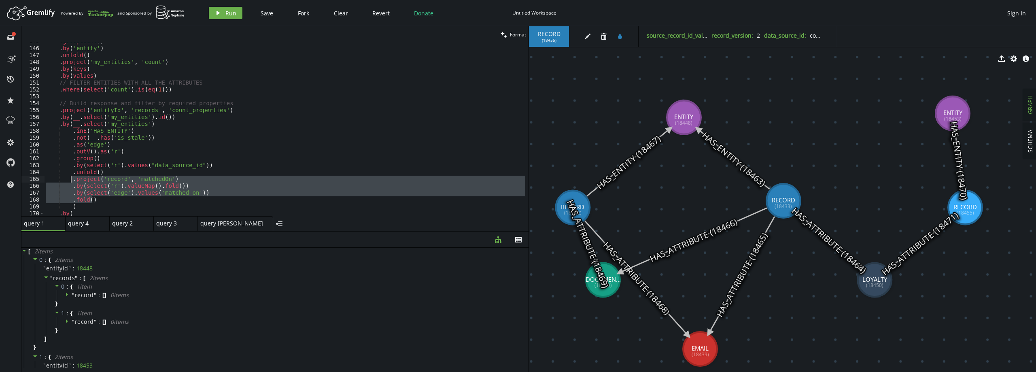
drag, startPoint x: 97, startPoint y: 198, endPoint x: 70, endPoint y: 181, distance: 32.1
click at [70, 181] on div ". groupCount ( ) . by ( 'entity' ) . unfold ( ) . project ( 'my_entities' , 'co…" at bounding box center [284, 131] width 481 height 187
click at [222, 5] on div "Artboard Created with Sketch. Powered By and Sponsored by play Run Save Fork Cl…" at bounding box center [518, 13] width 1028 height 16
click at [223, 9] on button "play Run" at bounding box center [226, 13] width 34 height 12
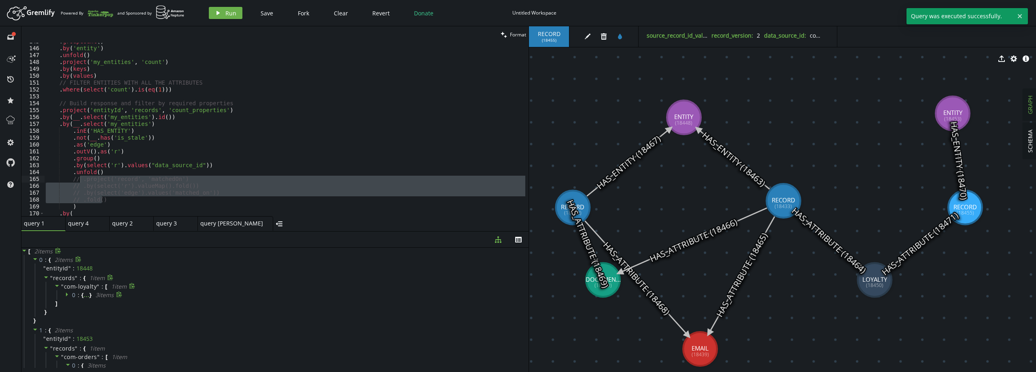
click at [73, 294] on span "0" at bounding box center [74, 295] width 4 height 8
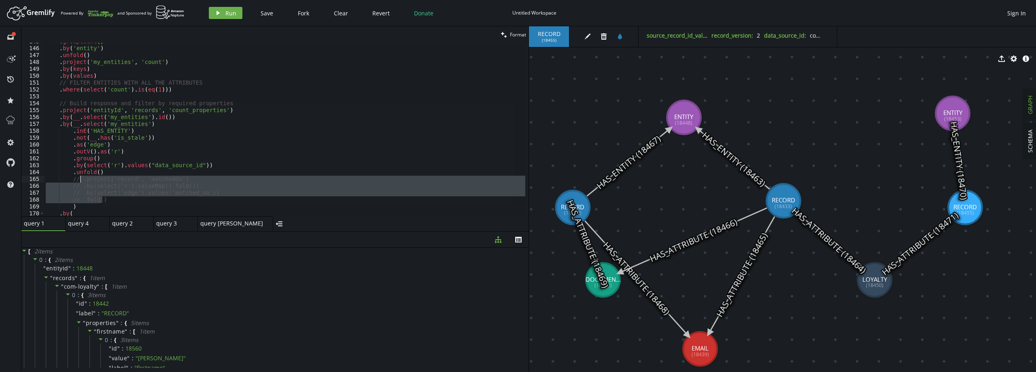
click at [118, 179] on div ". groupCount ( ) . by ( 'entity' ) . unfold ( ) . project ( 'my_entities' , 'co…" at bounding box center [284, 129] width 481 height 173
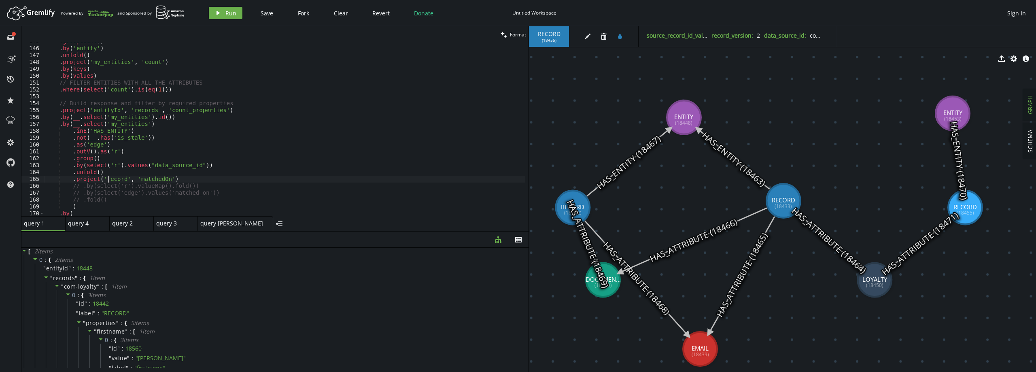
click at [153, 186] on div ". groupCount ( ) . by ( 'entity' ) . unfold ( ) . project ( 'my_entities' , 'co…" at bounding box center [284, 131] width 481 height 187
click at [98, 323] on span "properties" at bounding box center [101, 323] width 30 height 8
click at [99, 325] on span "properties" at bounding box center [101, 323] width 30 height 8
click at [106, 332] on span "firstname" at bounding box center [111, 332] width 28 height 8
drag, startPoint x: 119, startPoint y: 186, endPoint x: 84, endPoint y: 188, distance: 34.9
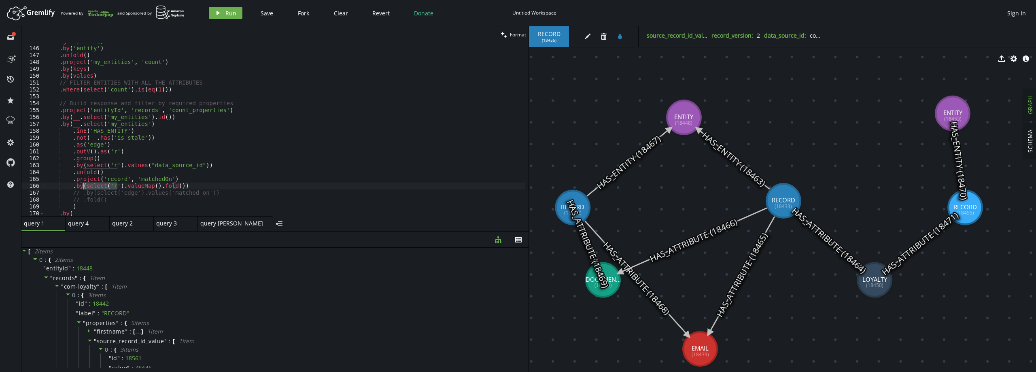
click at [84, 188] on div ". groupCount ( ) . by ( 'entity' ) . unfold ( ) . project ( 'my_entities' , 'co…" at bounding box center [284, 131] width 481 height 187
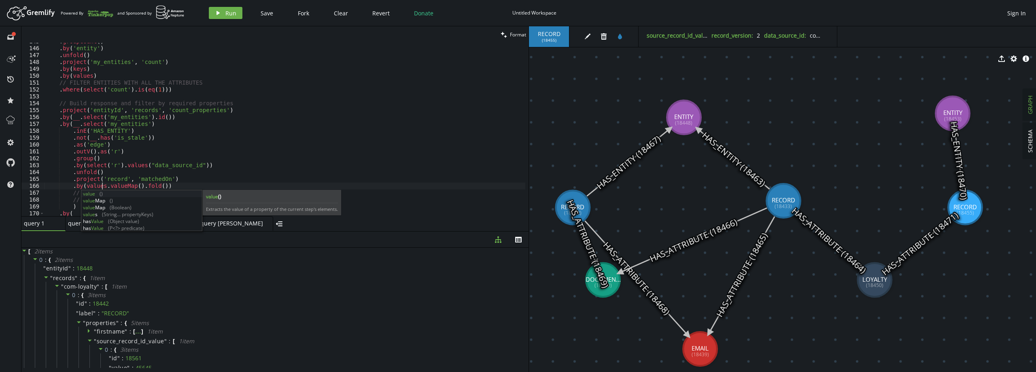
scroll to position [0, 56]
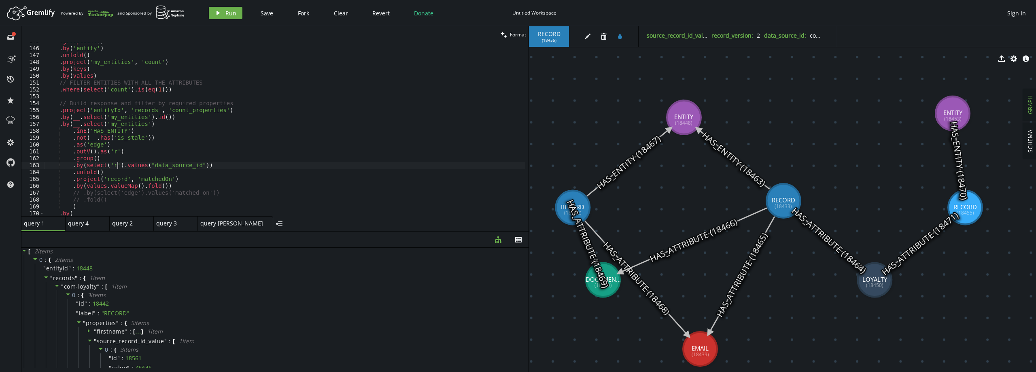
click at [116, 163] on div ". groupCount ( ) . by ( 'entity' ) . unfold ( ) . project ( 'my_entities' , 'co…" at bounding box center [284, 131] width 481 height 187
click at [146, 193] on div ". groupCount ( ) . by ( 'entity' ) . unfold ( ) . project ( 'my_entities' , 'co…" at bounding box center [284, 131] width 481 height 187
click at [223, 13] on button "play Run" at bounding box center [226, 13] width 34 height 12
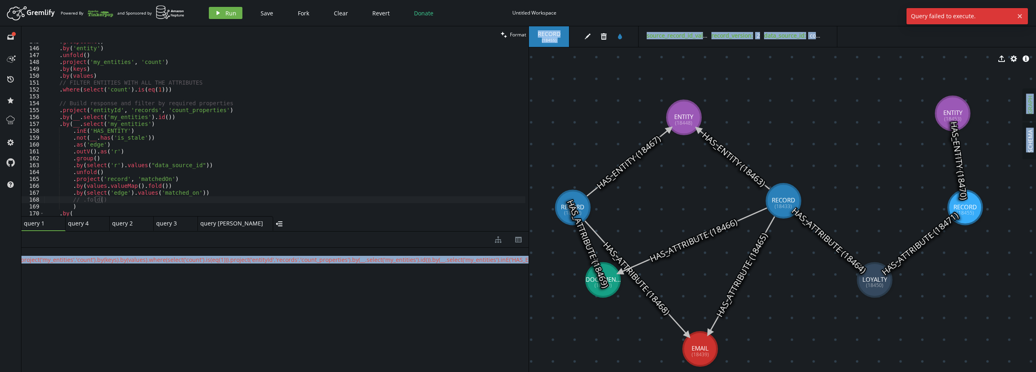
scroll to position [0, 2044]
drag, startPoint x: 494, startPoint y: 260, endPoint x: 554, endPoint y: 255, distance: 61.0
click at [554, 255] on div "clean Format // .fold() 145 146 147 148 149 150 151 152 153 154 155 156 157 158…" at bounding box center [528, 199] width 1015 height 346
click at [512, 264] on div "{ " error " : " " }" at bounding box center [274, 308] width 507 height 120
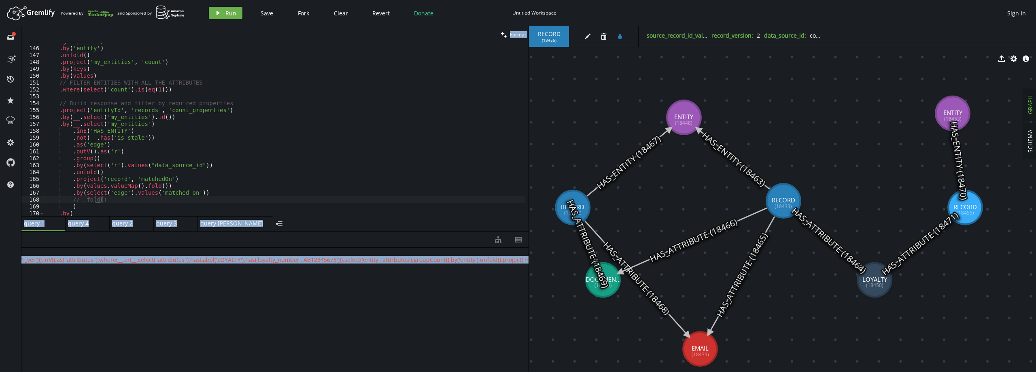
scroll to position [0, 0]
drag, startPoint x: 105, startPoint y: 260, endPoint x: 18, endPoint y: 259, distance: 87.0
click at [0, 263] on html "Artboard Created with Sketch. Powered By and Sponsored by play Run Save Fork Cl…" at bounding box center [518, 186] width 1036 height 372
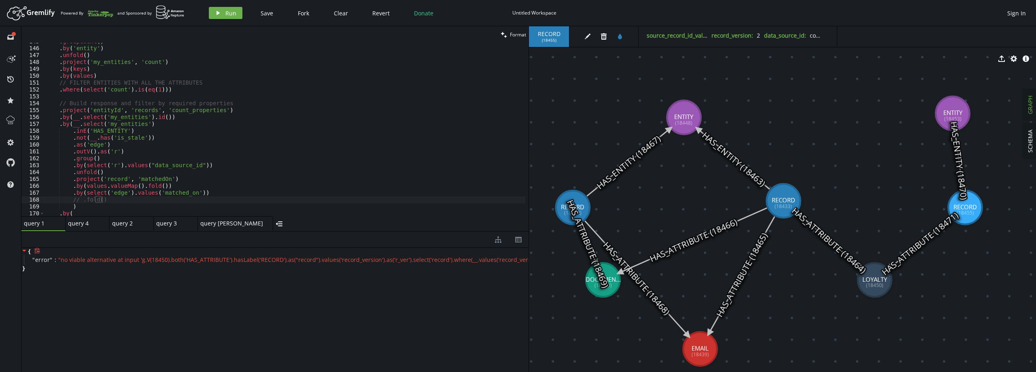
click at [72, 266] on div "{ " error " : " " }" at bounding box center [274, 260] width 507 height 24
click at [102, 186] on div ". groupCount ( ) . by ( 'entity' ) . unfold ( ) . project ( 'my_entities' , 'co…" at bounding box center [284, 131] width 481 height 187
click at [174, 176] on div ". groupCount ( ) . by ( 'entity' ) . unfold ( ) . project ( 'my_entities' , 'co…" at bounding box center [284, 131] width 481 height 187
type textarea ".project('record', 'matchedOn')"
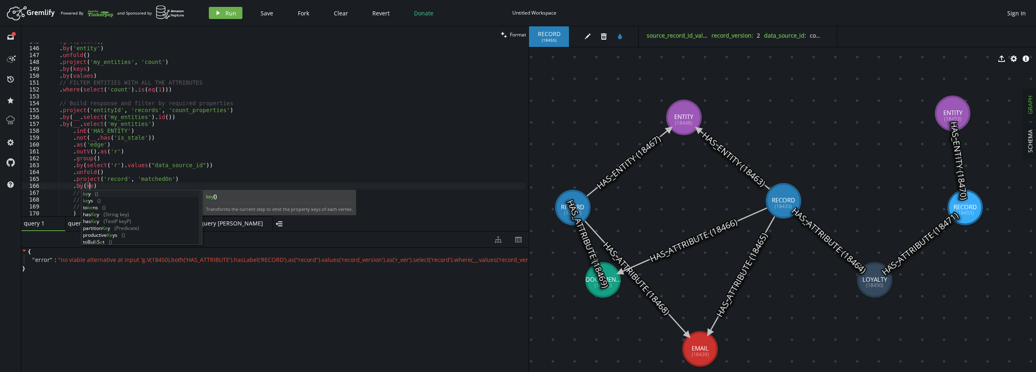
scroll to position [0, 47]
type textarea ".by(keys())"
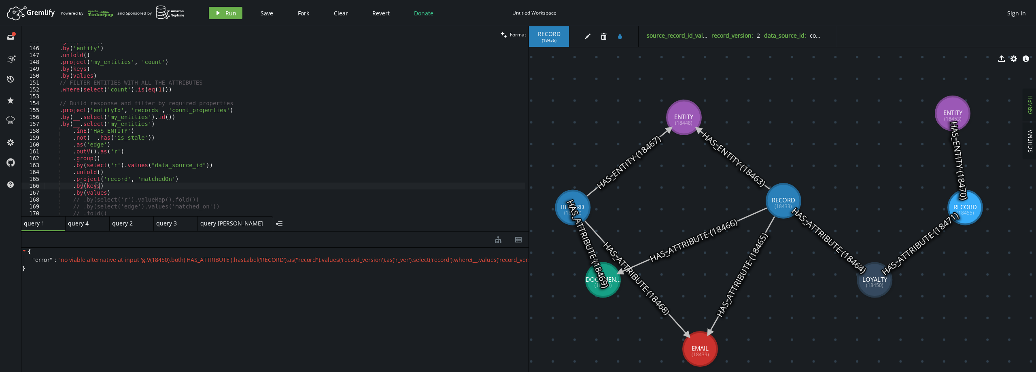
scroll to position [0, 52]
click at [227, 11] on span "Run" at bounding box center [230, 13] width 11 height 8
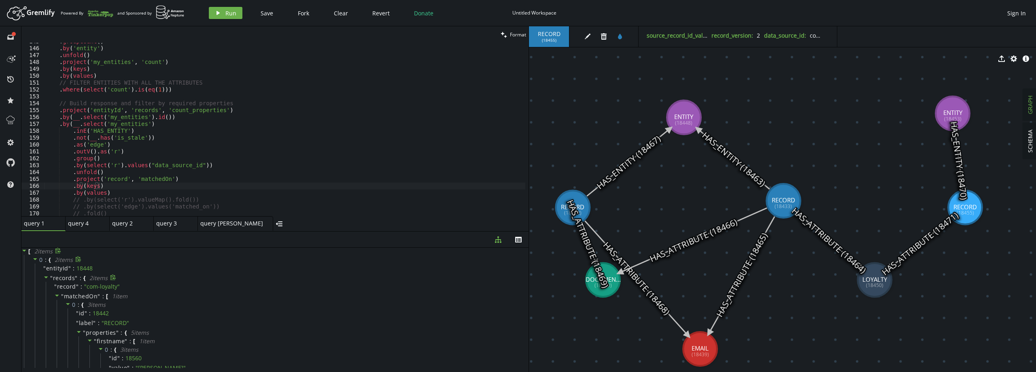
click at [71, 279] on span "records" at bounding box center [64, 278] width 22 height 8
click at [68, 298] on span "matchedOn" at bounding box center [81, 296] width 34 height 8
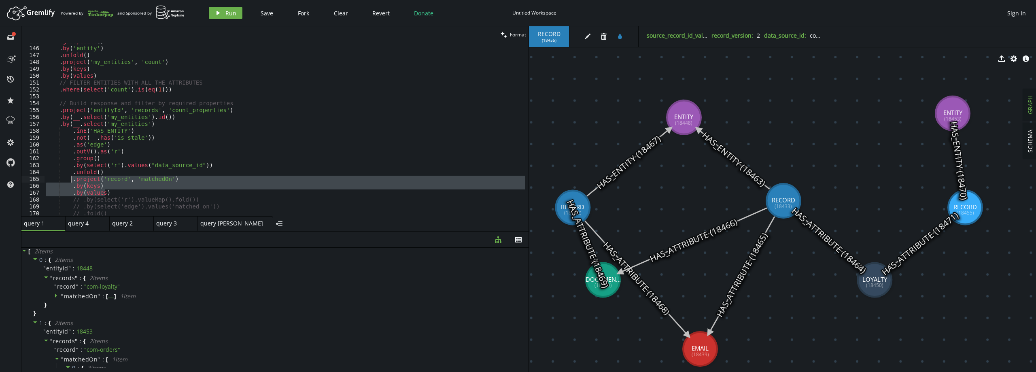
drag, startPoint x: 108, startPoint y: 194, endPoint x: 69, endPoint y: 181, distance: 41.5
click at [69, 181] on div ". groupCount ( ) . by ( 'entity' ) . unfold ( ) . project ( 'my_entities' , 'co…" at bounding box center [284, 131] width 481 height 187
click at [230, 13] on span "Run" at bounding box center [230, 13] width 11 height 8
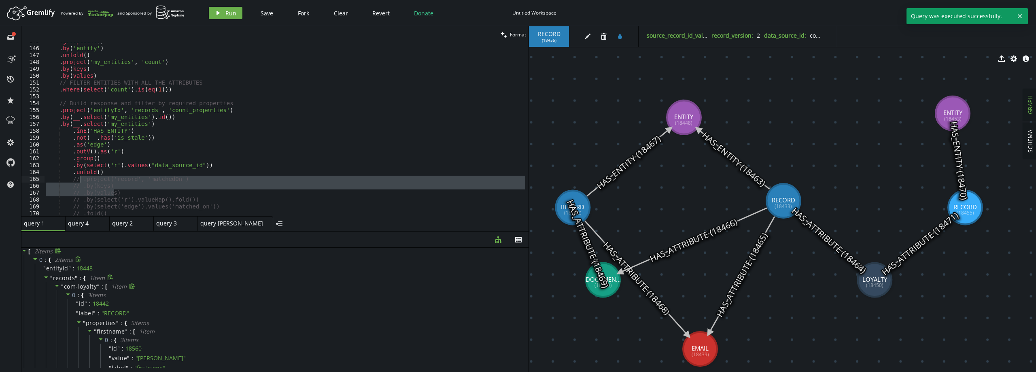
click at [89, 286] on span "com-loyalty" at bounding box center [80, 287] width 33 height 8
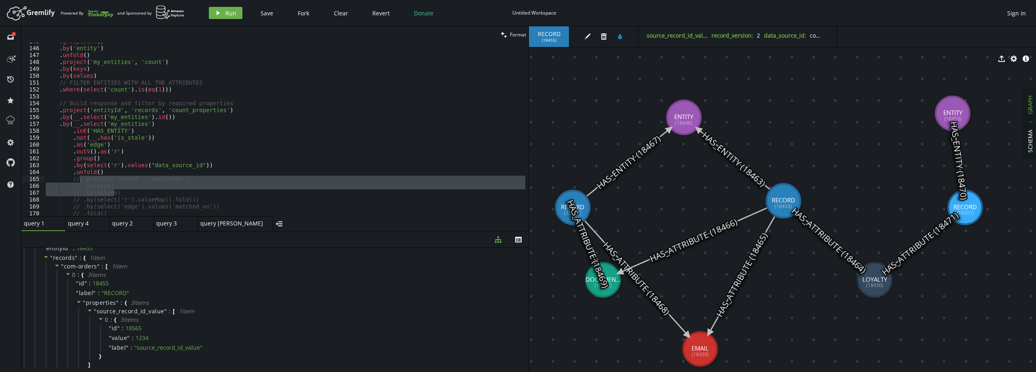
scroll to position [81, 0]
click at [98, 260] on span """ at bounding box center [98, 259] width 3 height 8
click at [107, 172] on div ". groupCount ( ) . by ( 'entity' ) . unfold ( ) . project ( 'my_entities' , 'co…" at bounding box center [284, 131] width 481 height 187
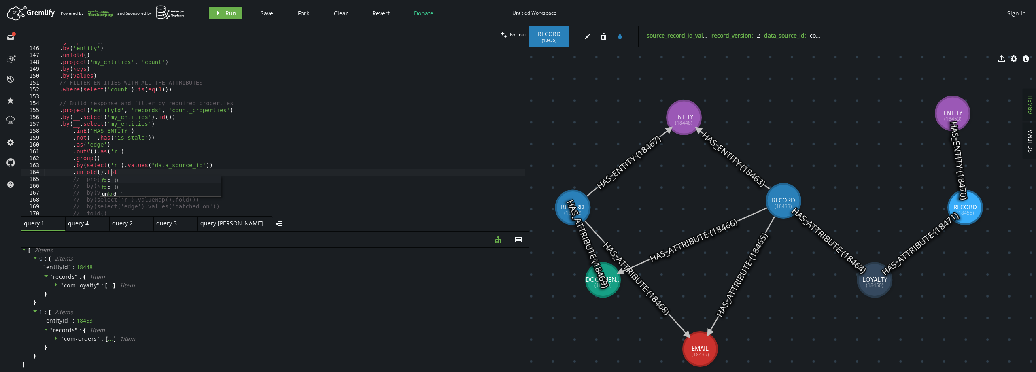
scroll to position [0, 65]
click at [217, 12] on icon "button" at bounding box center [218, 13] width 3 height 4
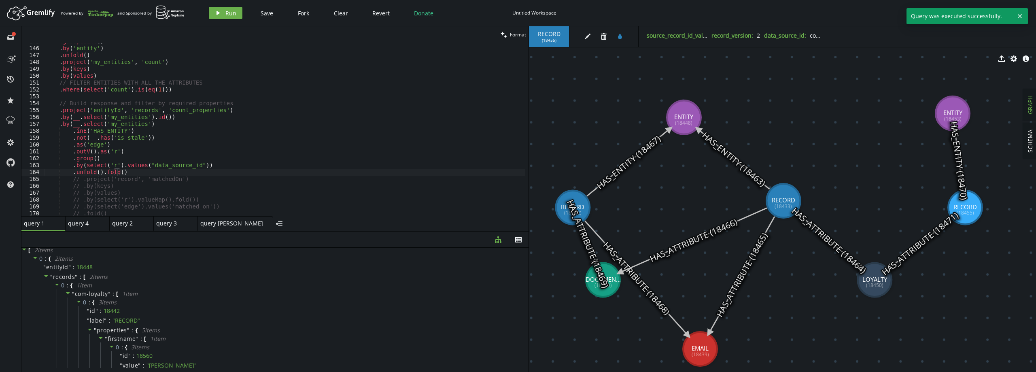
scroll to position [878, 0]
click at [98, 266] on span "com-orders" at bounding box center [91, 268] width 33 height 8
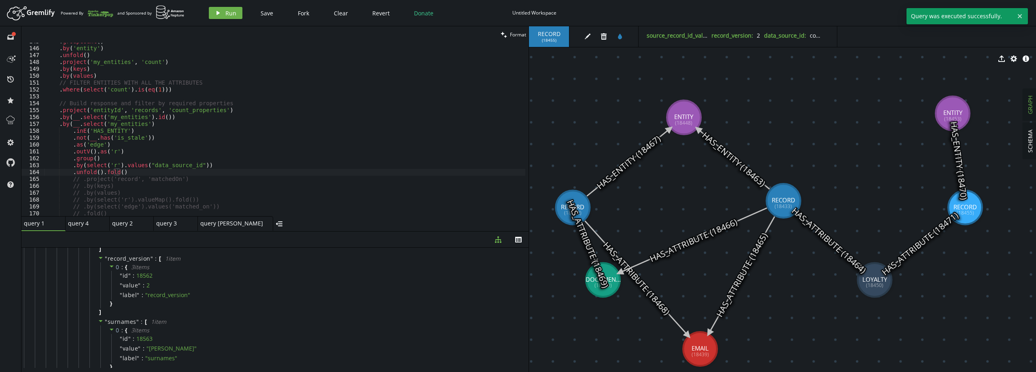
scroll to position [0, 0]
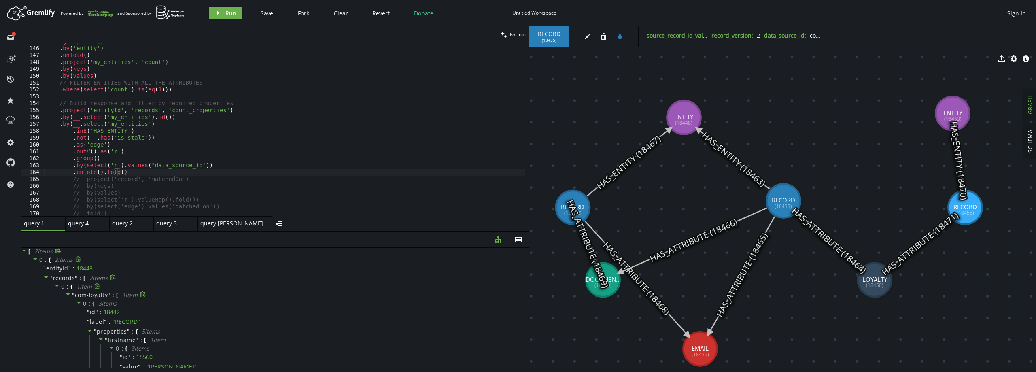
click at [96, 296] on span "com-loyalty" at bounding box center [91, 295] width 33 height 8
click at [90, 323] on span "com-orders" at bounding box center [91, 322] width 33 height 8
drag, startPoint x: 98, startPoint y: 175, endPoint x: 138, endPoint y: 173, distance: 40.1
click at [138, 173] on div ". groupCount ( ) . by ( 'entity' ) . unfold ( ) . project ( 'my_entities' , 'co…" at bounding box center [284, 131] width 481 height 187
type textarea ".unfold()"
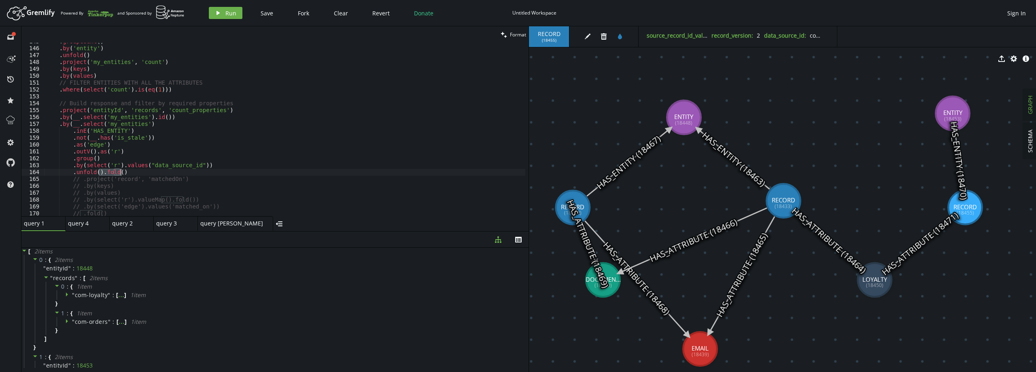
scroll to position [0, 53]
click at [230, 8] on button "play Run" at bounding box center [226, 13] width 34 height 12
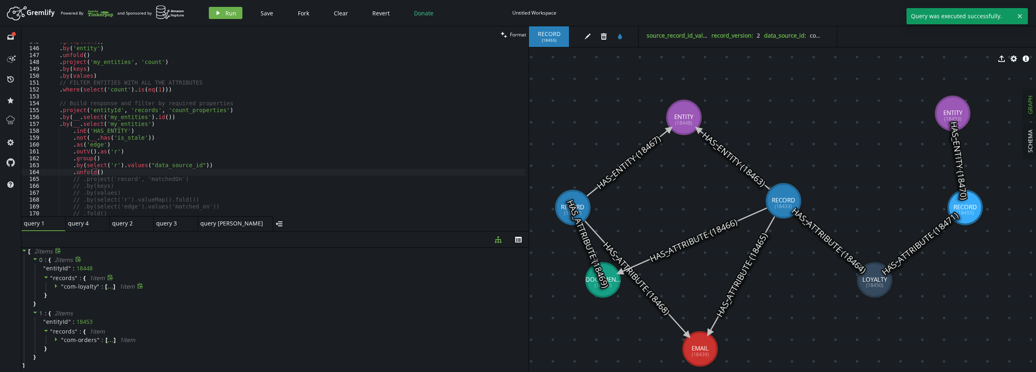
click at [92, 286] on span "com-loyalty" at bounding box center [80, 287] width 33 height 8
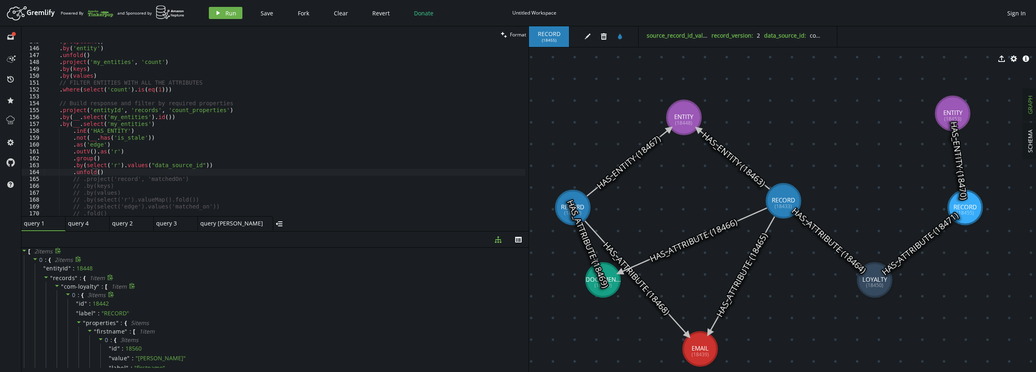
click at [89, 297] on span "3 item s" at bounding box center [96, 295] width 18 height 8
click at [71, 291] on div at bounding box center [68, 294] width 7 height 7
click at [72, 293] on span "0" at bounding box center [74, 295] width 4 height 8
click at [106, 173] on div ". groupCount ( ) . by ( 'entity' ) . unfold ( ) . project ( 'my_entities' , 'co…" at bounding box center [284, 131] width 481 height 187
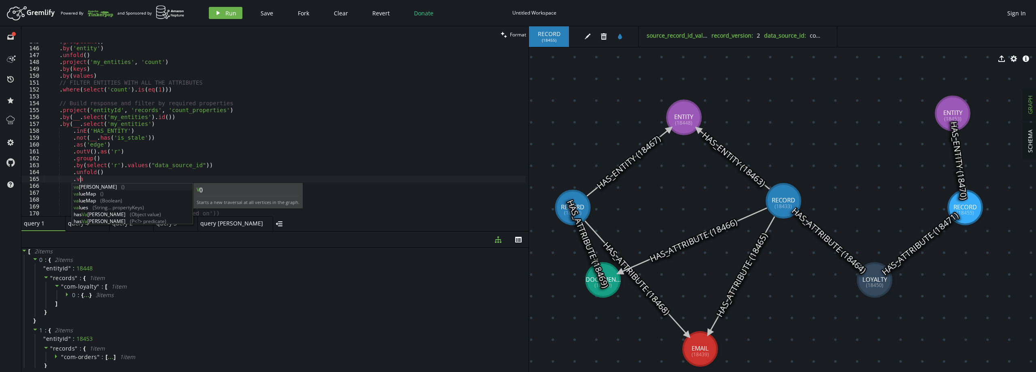
scroll to position [0, 37]
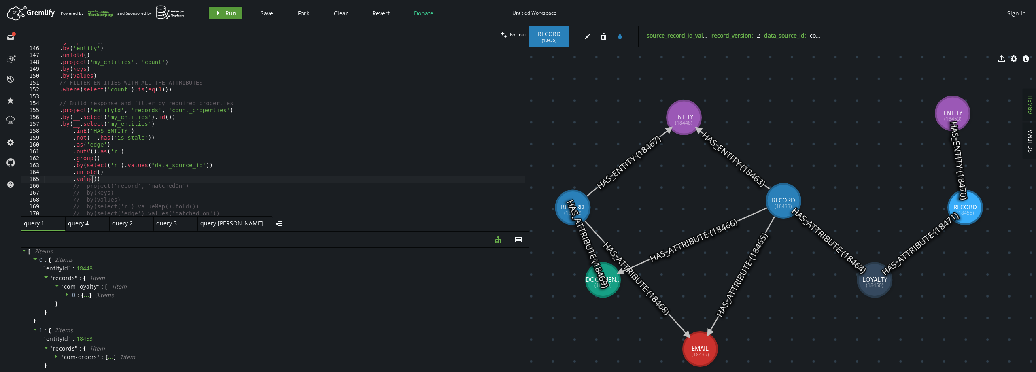
click at [218, 12] on icon "play" at bounding box center [218, 13] width 6 height 6
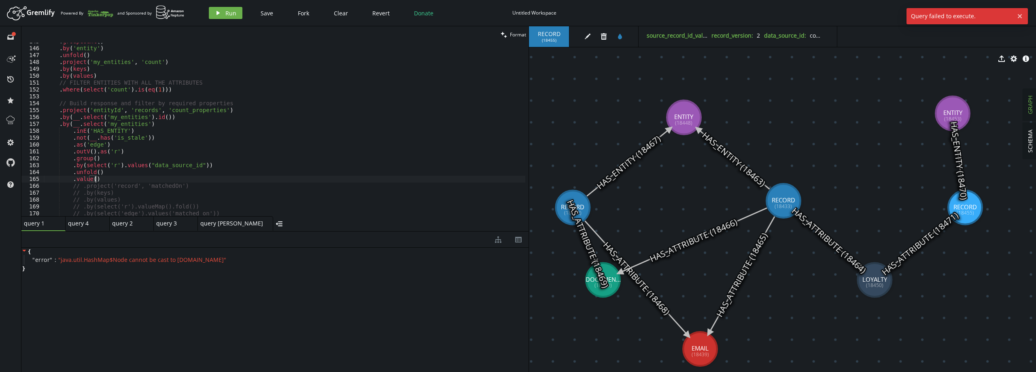
click at [105, 178] on div ". groupCount ( ) . by ( 'entity' ) . unfold ( ) . project ( 'my_entities' , 'co…" at bounding box center [284, 131] width 481 height 187
click at [236, 9] on button "play Run" at bounding box center [226, 13] width 34 height 12
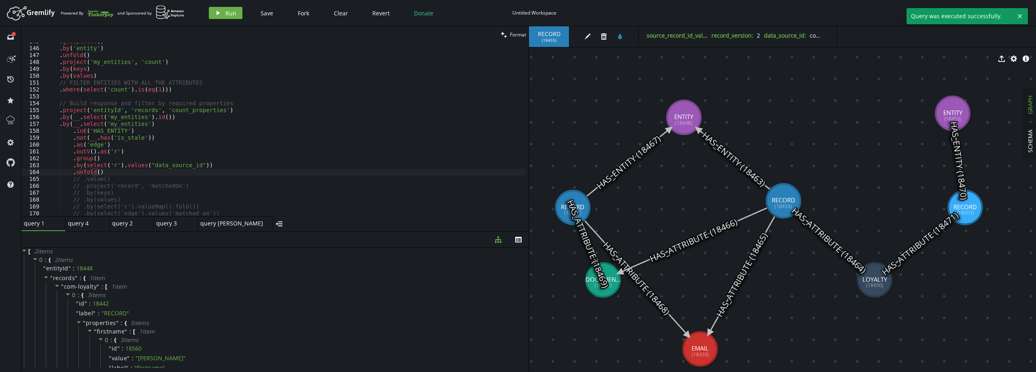
click at [109, 173] on div ". groupCount ( ) . by ( 'entity' ) . unfold ( ) . project ( 'my_entities' , 'co…" at bounding box center [284, 131] width 481 height 187
click at [237, 16] on button "play Run" at bounding box center [226, 13] width 34 height 12
click at [236, 15] on button "play Run" at bounding box center [226, 13] width 34 height 12
click at [97, 283] on span """ at bounding box center [98, 287] width 3 height 8
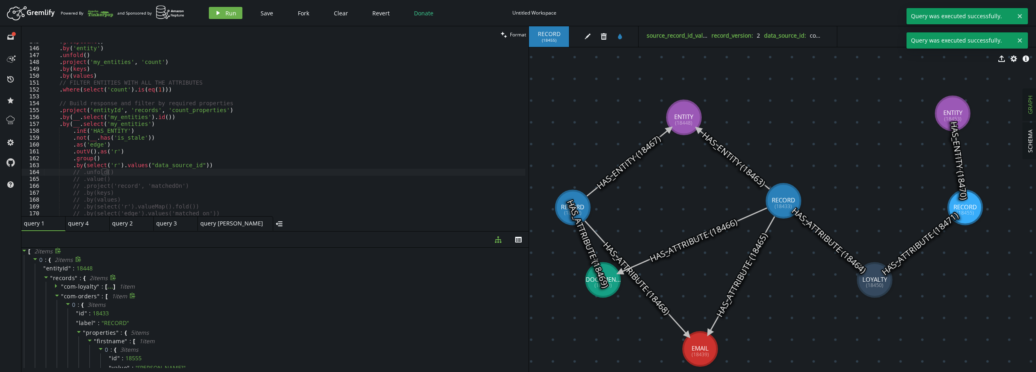
click at [89, 297] on span "com-orders" at bounding box center [80, 296] width 33 height 8
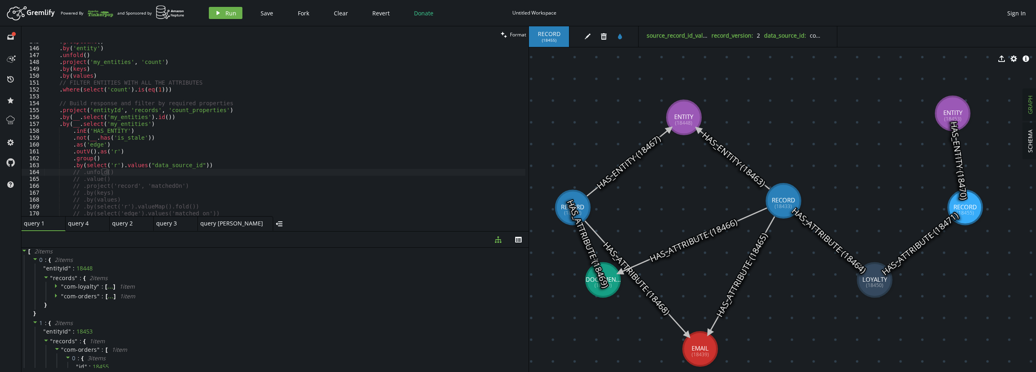
click at [111, 179] on div ". groupCount ( ) . by ( 'entity' ) . unfold ( ) . project ( 'my_entities' , 'co…" at bounding box center [284, 131] width 481 height 187
click at [226, 13] on span "Run" at bounding box center [230, 13] width 11 height 8
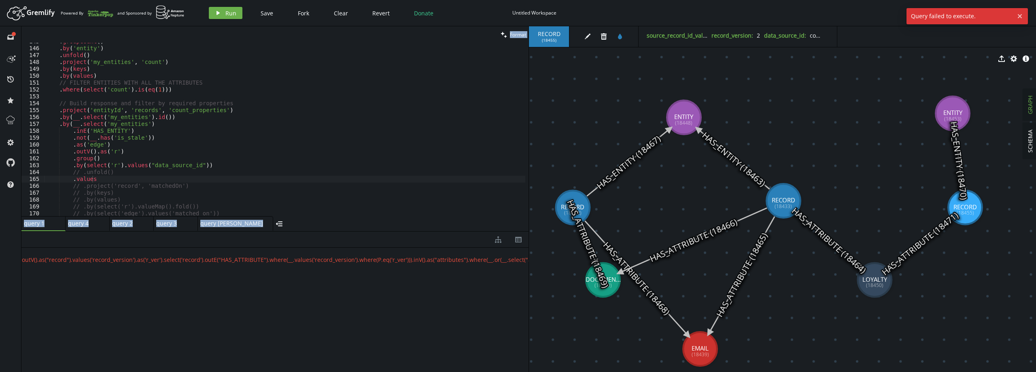
scroll to position [0, 0]
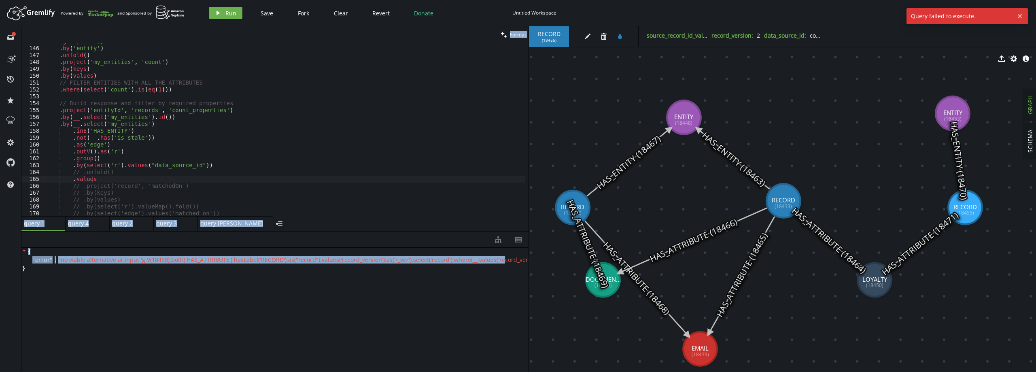
drag, startPoint x: 496, startPoint y: 258, endPoint x: -68, endPoint y: 265, distance: 564.4
click at [0, 265] on html "Artboard Created with Sketch. Powered By and Sponsored by play Run Save Fork Cl…" at bounding box center [518, 186] width 1036 height 372
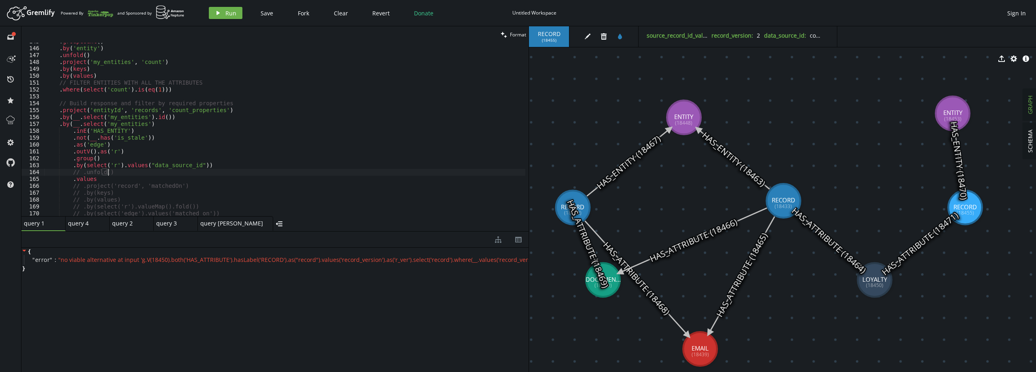
click at [113, 173] on div ". groupCount ( ) . by ( 'entity' ) . unfold ( ) . project ( 'my_entities' , 'co…" at bounding box center [284, 131] width 481 height 187
click at [110, 177] on div ". groupCount ( ) . by ( 'entity' ) . unfold ( ) . project ( 'my_entities' , 'co…" at bounding box center [284, 131] width 481 height 187
click at [218, 17] on button "play Run" at bounding box center [226, 13] width 34 height 12
click at [107, 182] on div ". groupCount ( ) . by ( 'entity' ) . unfold ( ) . project ( 'my_entities' , 'co…" at bounding box center [284, 131] width 481 height 187
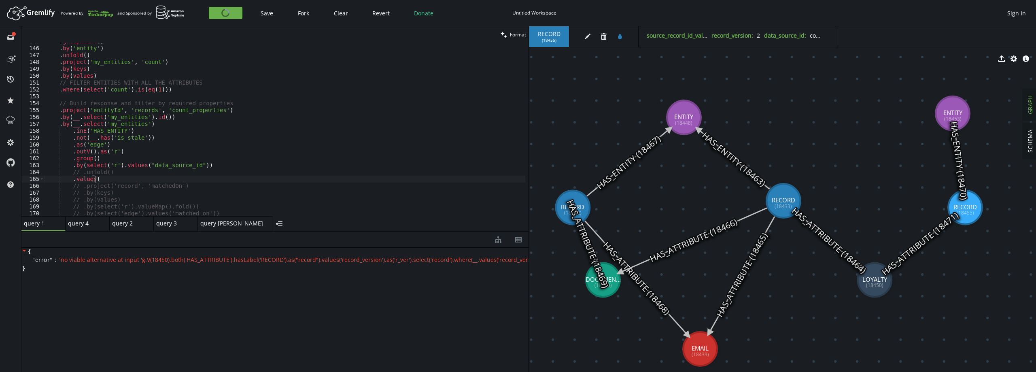
scroll to position [0, 46]
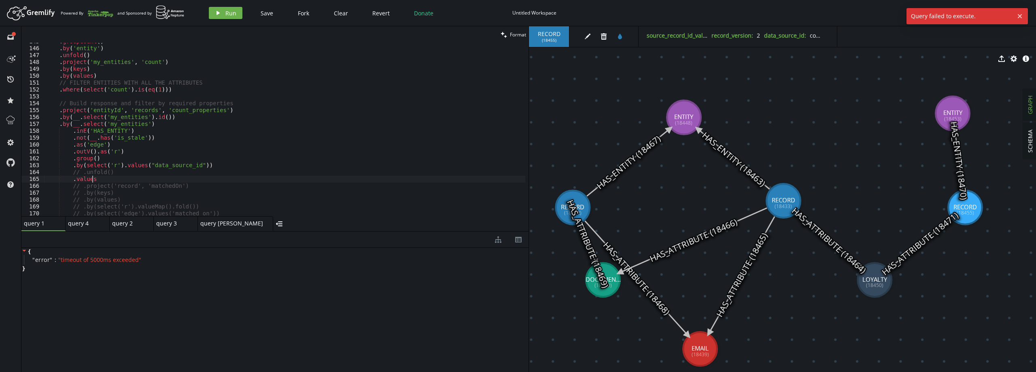
click at [123, 181] on div ". groupCount ( ) . by ( 'entity' ) . unfold ( ) . project ( 'my_entities' , 'co…" at bounding box center [284, 131] width 481 height 187
click at [221, 11] on button "play Run" at bounding box center [226, 13] width 34 height 12
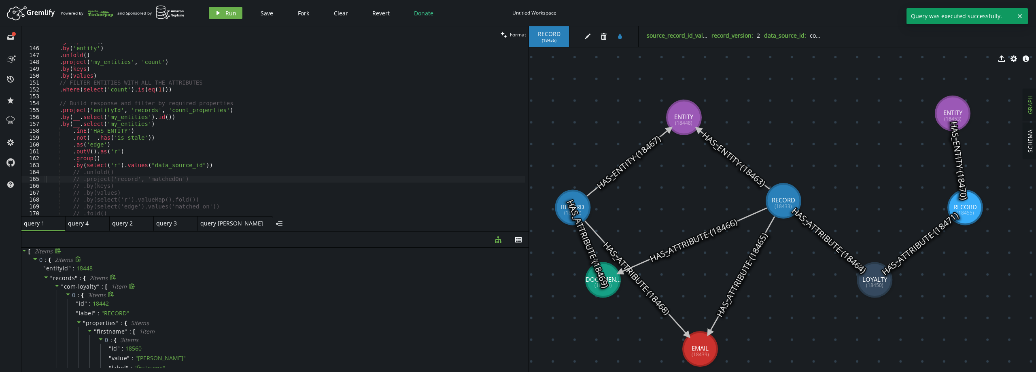
click at [83, 294] on span "{" at bounding box center [82, 294] width 2 height 7
click at [82, 321] on span "{" at bounding box center [82, 321] width 2 height 7
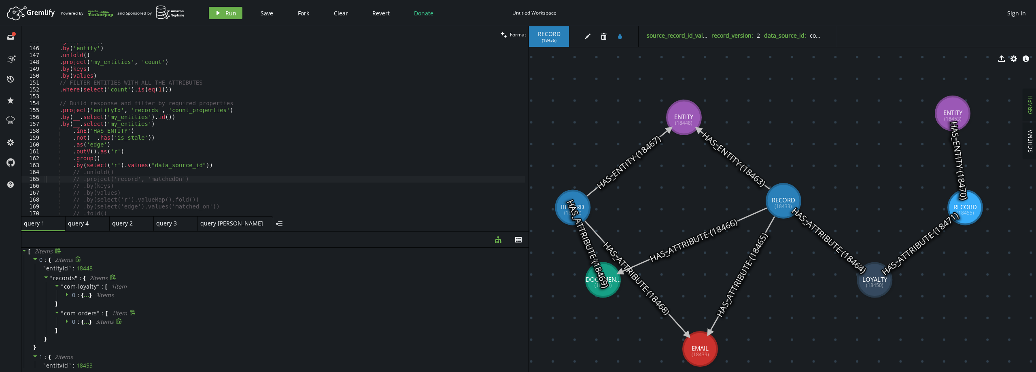
click at [82, 321] on span "{" at bounding box center [82, 321] width 2 height 7
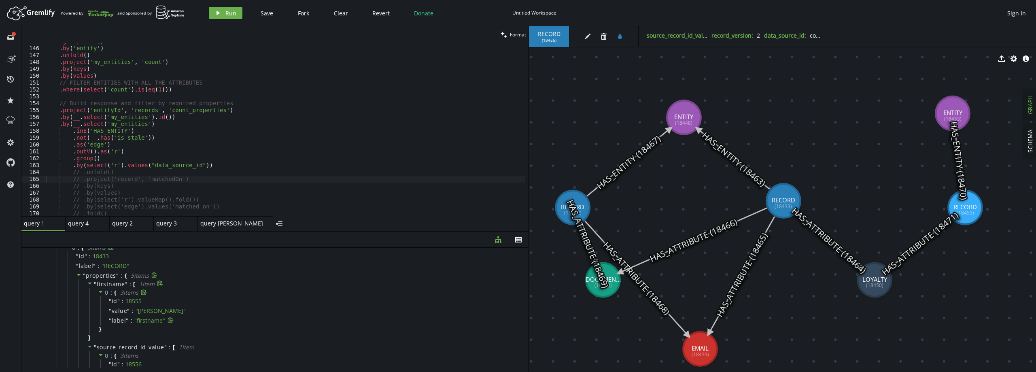
scroll to position [81, 0]
click at [109, 268] on span "properties" at bounding box center [101, 269] width 30 height 8
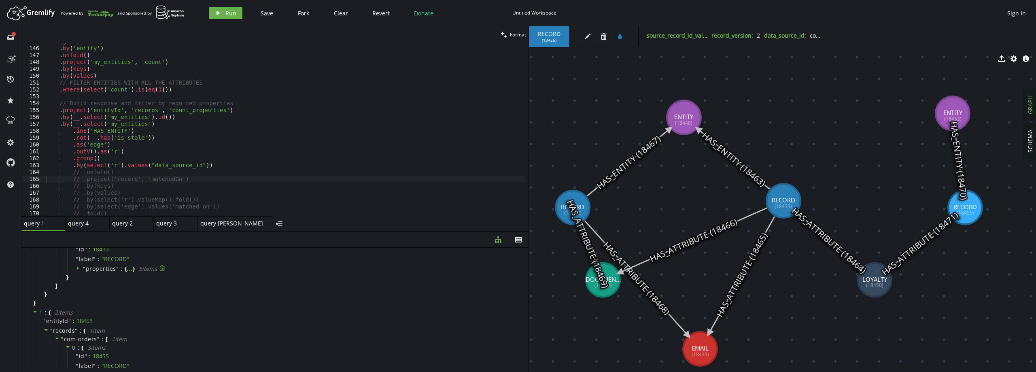
click at [109, 268] on span "properties" at bounding box center [101, 269] width 30 height 8
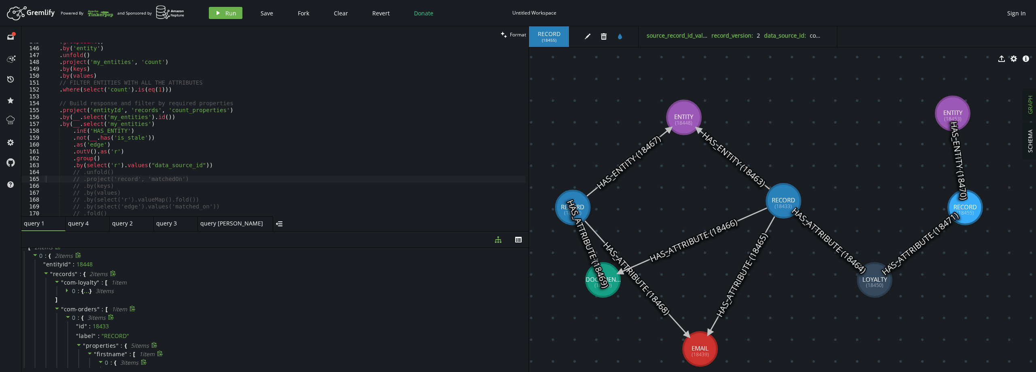
scroll to position [0, 0]
type textarea ".by(select('r').values("data_source_id"))"
click at [206, 165] on div ". groupCount ( ) . by ( 'entity' ) . unfold ( ) . project ( 'my_entities' , 'co…" at bounding box center [284, 131] width 481 height 187
type textarea ".as('test')"
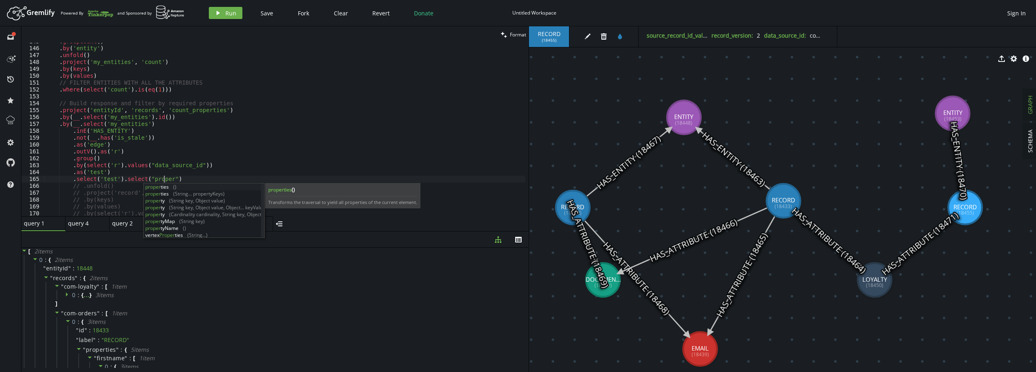
scroll to position [0, 118]
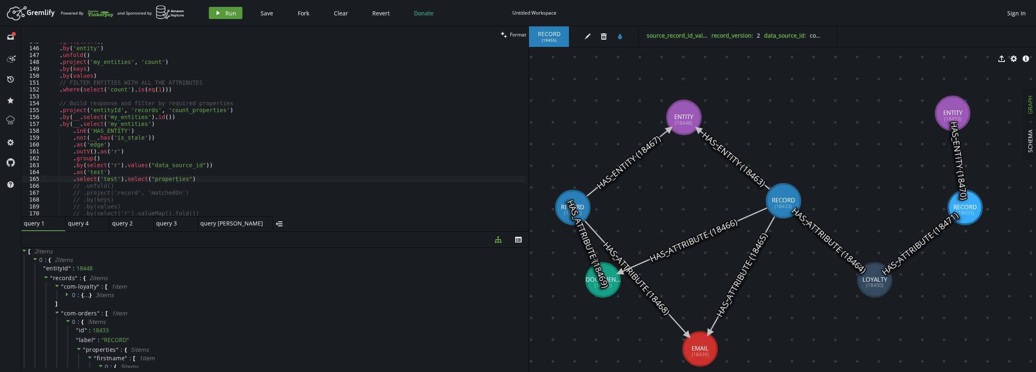
click at [220, 17] on button "play Run" at bounding box center [226, 13] width 34 height 12
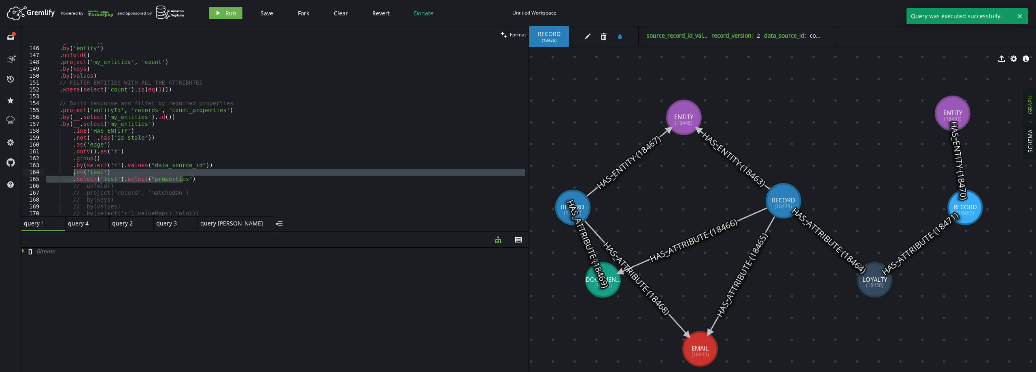
drag, startPoint x: 190, startPoint y: 181, endPoint x: 73, endPoint y: 175, distance: 117.2
click at [73, 175] on div ". groupCount ( ) . by ( 'entity' ) . unfold ( ) . project ( 'my_entities' , 'co…" at bounding box center [284, 131] width 481 height 187
click at [135, 177] on div ". groupCount ( ) . by ( 'entity' ) . unfold ( ) . project ( 'my_entities' , 'co…" at bounding box center [284, 129] width 481 height 173
drag, startPoint x: 131, startPoint y: 178, endPoint x: 49, endPoint y: 174, distance: 82.3
click at [49, 174] on div ". groupCount ( ) . by ( 'entity' ) . unfold ( ) . project ( 'my_entities' , 'co…" at bounding box center [284, 131] width 481 height 187
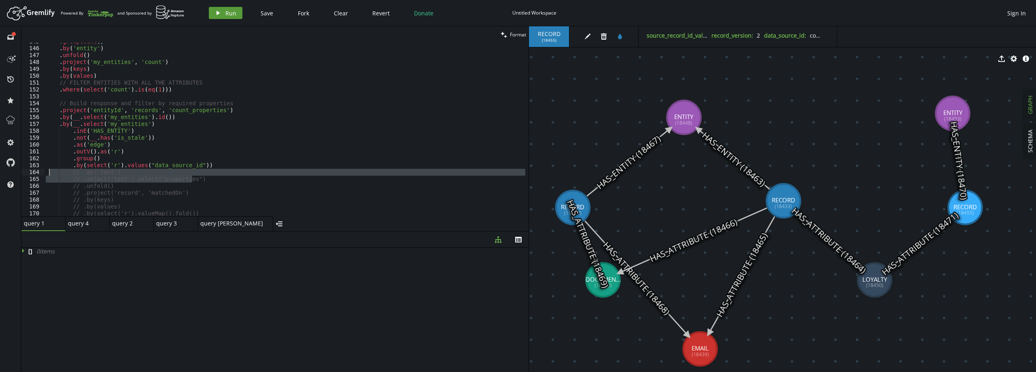
click at [234, 12] on span "Run" at bounding box center [230, 13] width 11 height 8
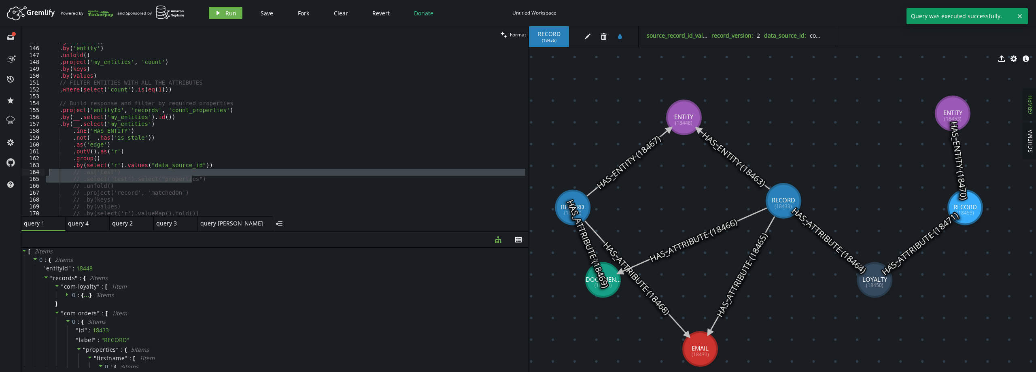
type textarea ".by(select('r').values("data_source_id"))"
click at [215, 164] on div ". groupCount ( ) . by ( 'entity' ) . unfold ( ) . project ( 'my_entities' , 'co…" at bounding box center [284, 131] width 481 height 187
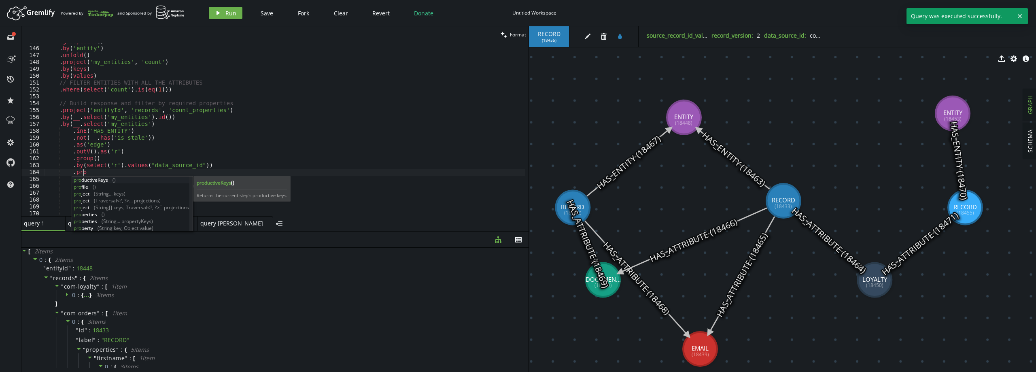
scroll to position [0, 40]
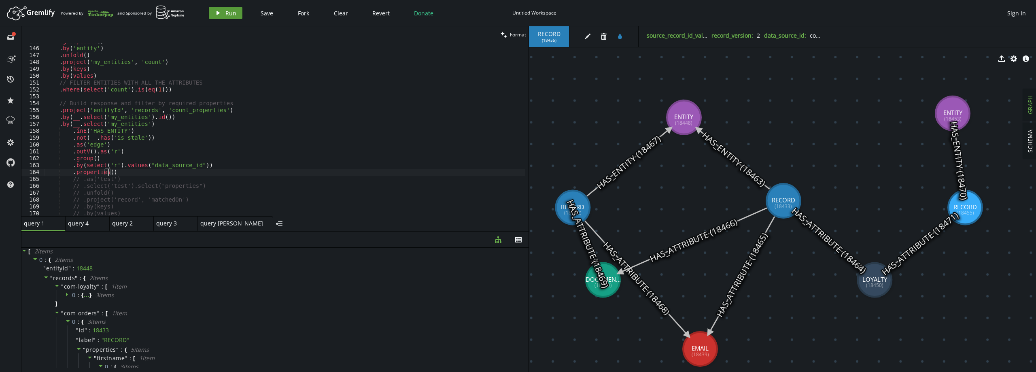
type textarea ".properties()"
click at [215, 12] on icon "play" at bounding box center [218, 13] width 6 height 6
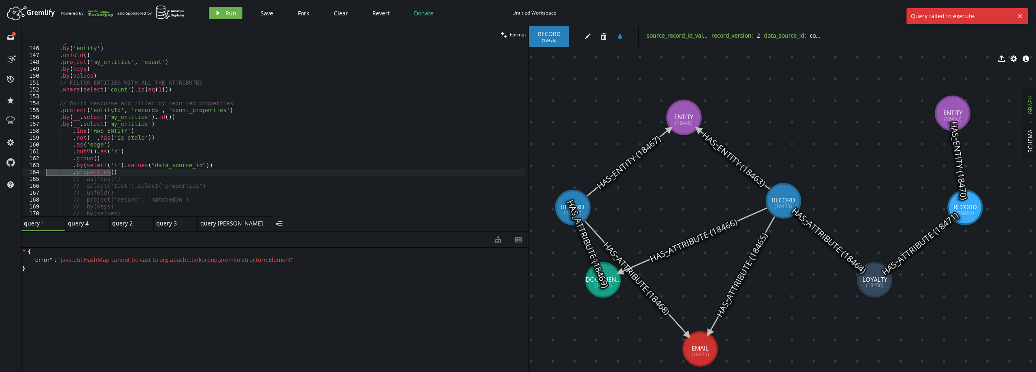
drag, startPoint x: 117, startPoint y: 171, endPoint x: 35, endPoint y: 171, distance: 81.8
click at [35, 171] on div ".properties() 145 146 147 148 149 150 151 152 153 154 155 156 157 158 159 160 1…" at bounding box center [274, 129] width 507 height 173
type textarea ".by(select('r').values("data_source_id"))"
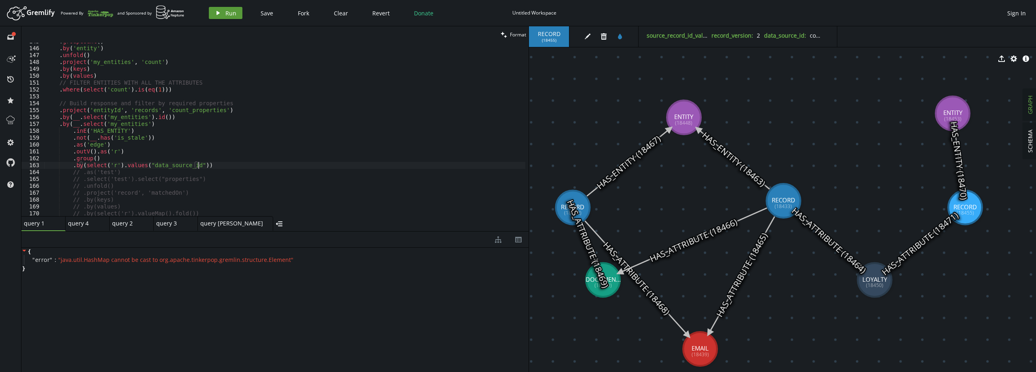
click at [232, 14] on span "Run" at bounding box center [230, 13] width 11 height 8
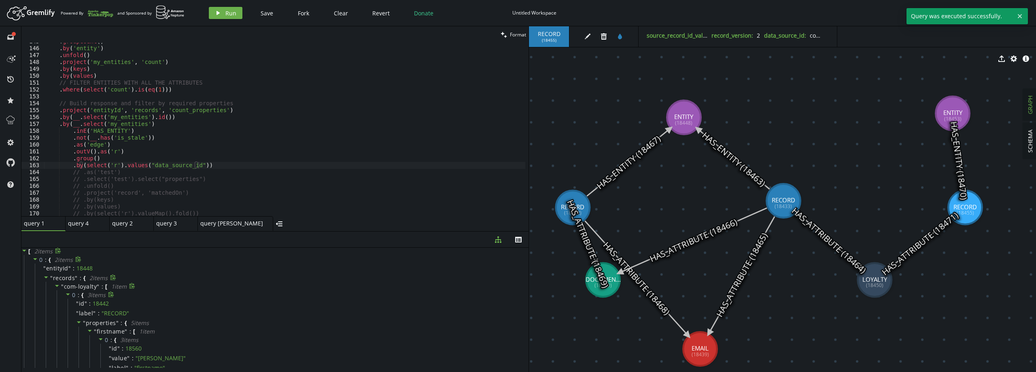
click at [82, 294] on span "{" at bounding box center [82, 294] width 2 height 7
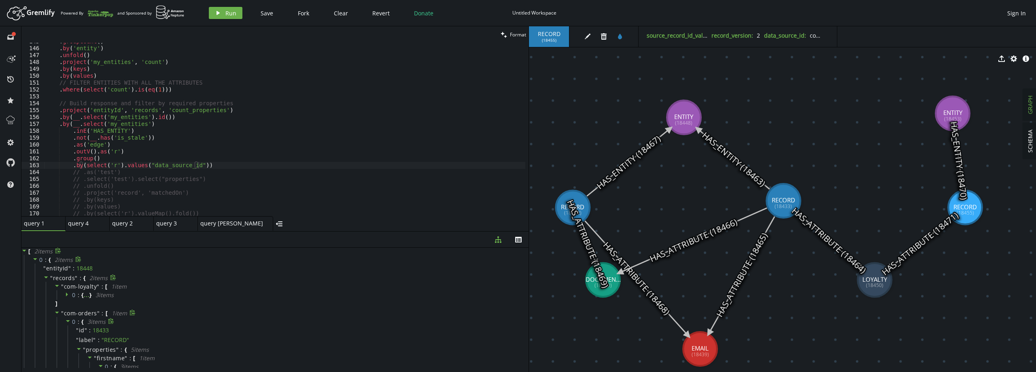
click at [84, 322] on div "3 item s" at bounding box center [99, 321] width 32 height 7
click at [79, 321] on span ":" at bounding box center [79, 321] width 2 height 7
click at [211, 165] on div ". groupCount ( ) . by ( 'entity' ) . unfold ( ) . project ( 'my_entities' , 'co…" at bounding box center [284, 131] width 481 height 187
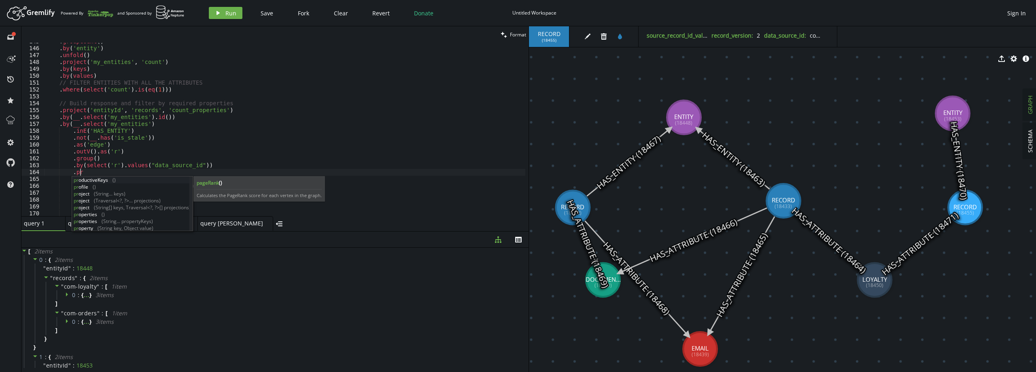
scroll to position [0, 37]
type textarea ".project('name', 'age')"
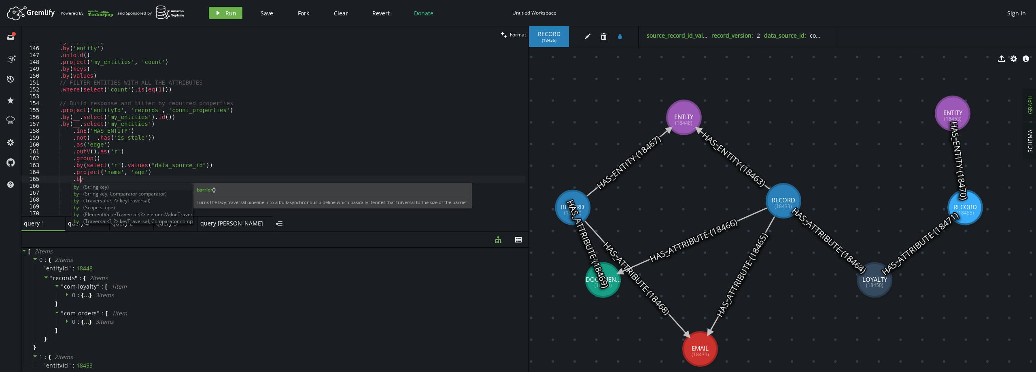
type textarea ".by()"
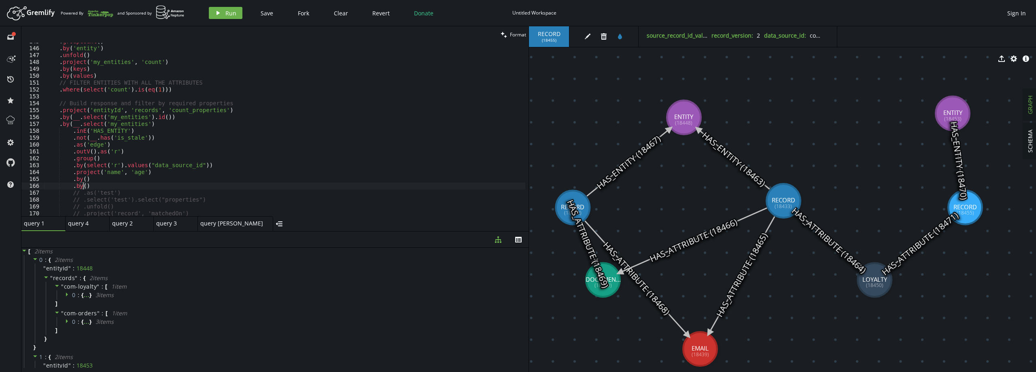
scroll to position [0, 40]
click at [222, 16] on button "play Run" at bounding box center [226, 13] width 34 height 12
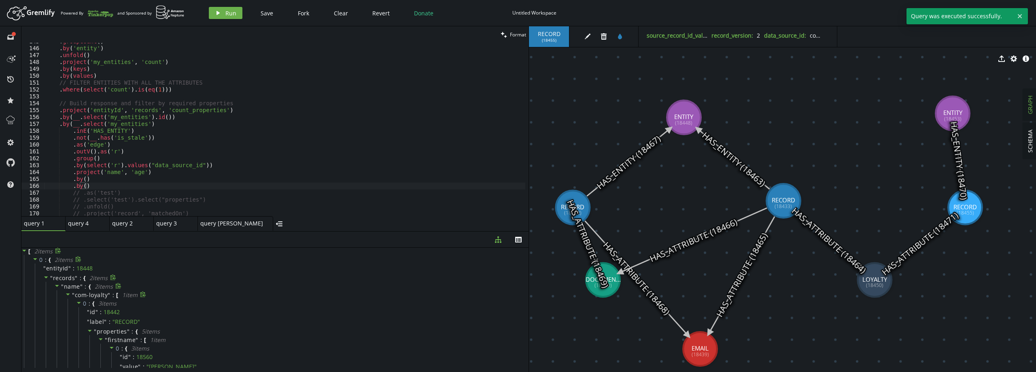
click at [102, 294] on span "com-loyalty" at bounding box center [91, 295] width 33 height 8
click at [102, 306] on span "com-orders" at bounding box center [91, 305] width 33 height 8
click at [96, 331] on span "com-loyalty" at bounding box center [91, 332] width 33 height 8
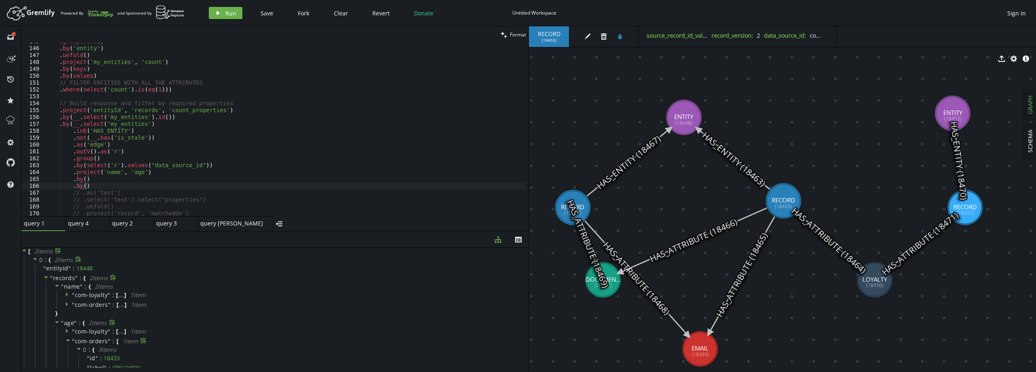
click at [94, 343] on span "com-orders" at bounding box center [91, 341] width 33 height 8
type textarea ".outV().as('r')"
click at [125, 151] on div ". groupCount ( ) . by ( 'entity' ) . unfold ( ) . project ( 'my_entities' , 'co…" at bounding box center [284, 131] width 481 height 187
type textarea ".by(select('r').values("data_source_id"))"
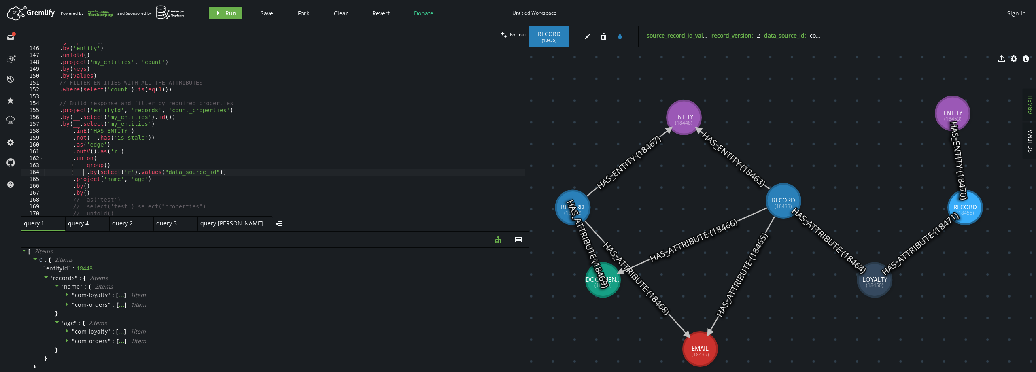
click at [210, 173] on div ". groupCount ( ) . by ( 'entity' ) . unfold ( ) . project ( 'my_entities' , 'co…" at bounding box center [284, 131] width 481 height 187
click at [231, 12] on span "Run" at bounding box center [230, 13] width 11 height 8
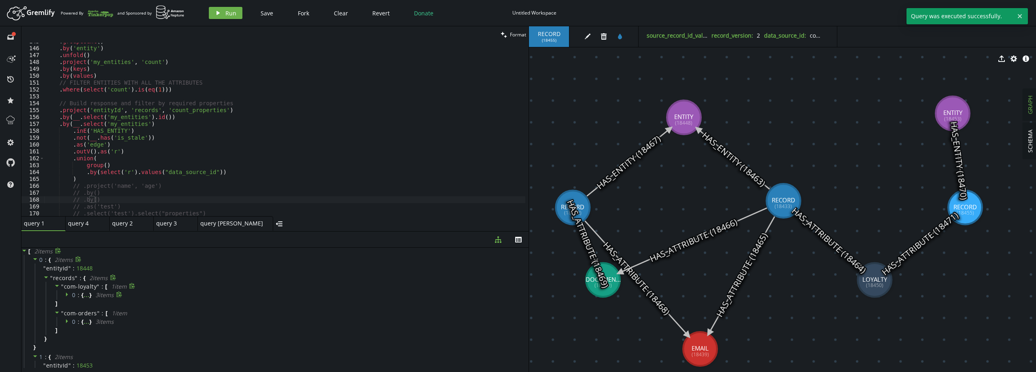
click at [82, 294] on span "{" at bounding box center [82, 294] width 2 height 7
click at [213, 171] on div ". groupCount ( ) . by ( 'entity' ) . unfold ( ) . project ( 'my_entities' , 'co…" at bounding box center [284, 131] width 481 height 187
type textarea ".by(select('r').values("data_source_id")),"
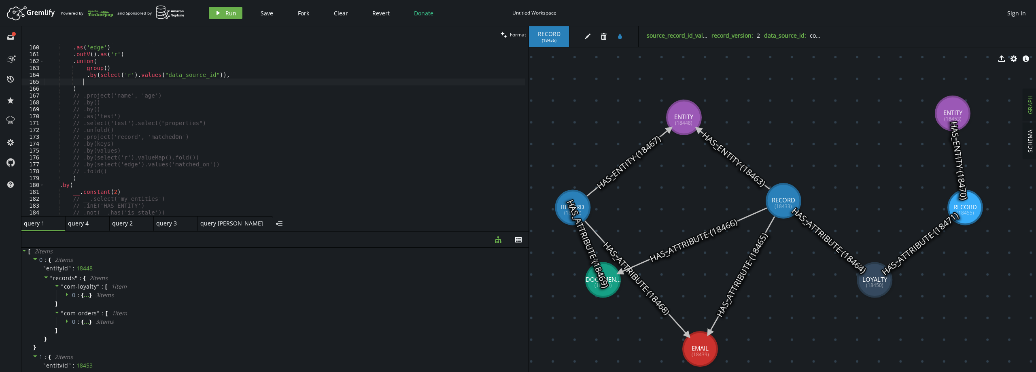
scroll to position [1117, 0]
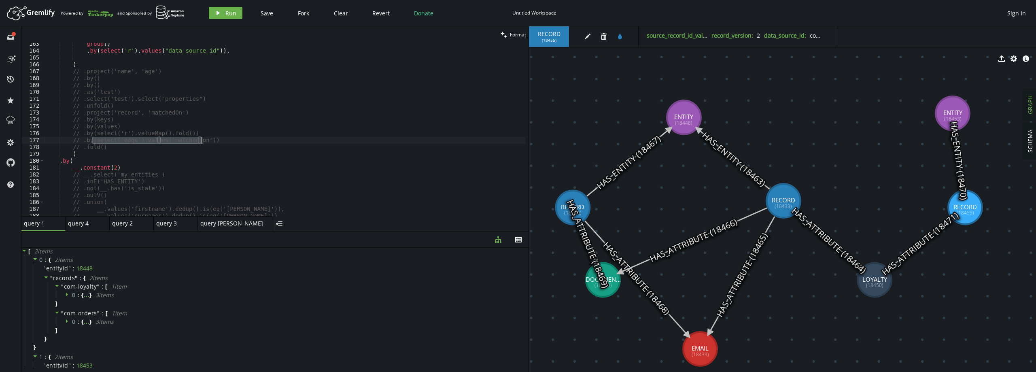
drag, startPoint x: 93, startPoint y: 142, endPoint x: 202, endPoint y: 142, distance: 108.9
click at [202, 142] on div "group ( ) . by ( select ( 'r' ) . values ( "data_source_id" )) , ) // .project(…" at bounding box center [284, 133] width 481 height 187
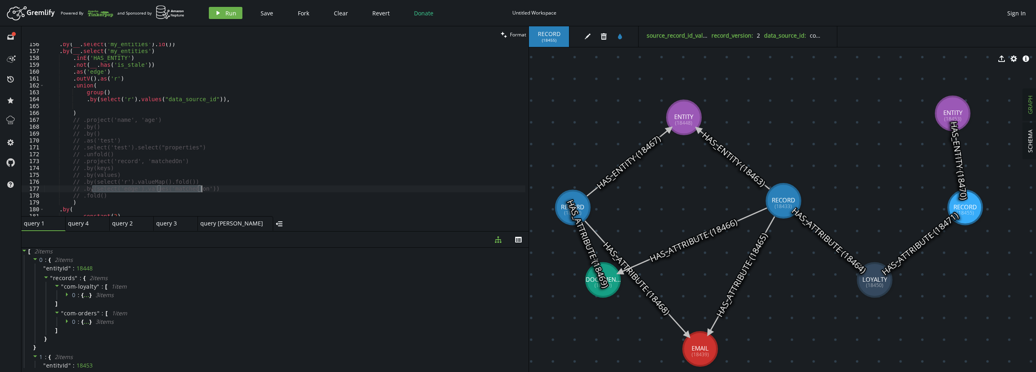
scroll to position [1044, 0]
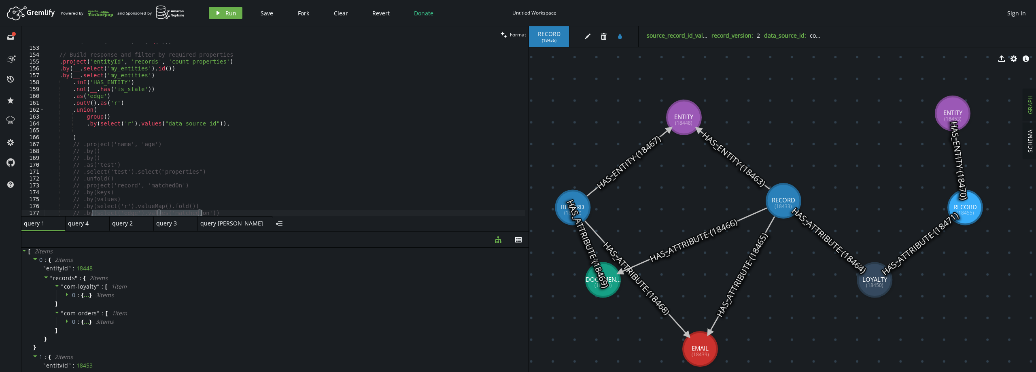
click at [223, 122] on div ". where ( select ( 'count' ) . is ( eq ( 1 ))) // Build response and filter by …" at bounding box center [284, 131] width 481 height 187
type textarea ".by(select('r').values("data_source_id")),"
paste textarea "select('edge').values('matched_on')"
type textarea "select('edge').values('matched_on')"
click at [225, 15] on span "Run" at bounding box center [230, 13] width 11 height 8
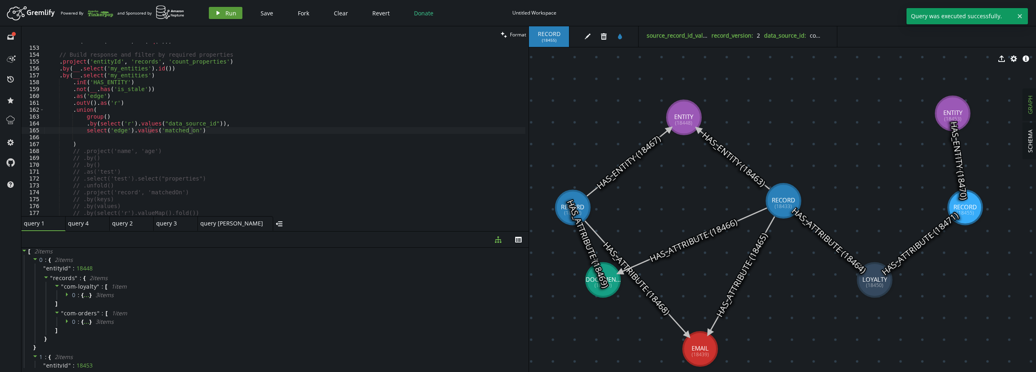
click at [228, 12] on span "Run" at bounding box center [230, 13] width 11 height 8
click at [80, 292] on span "0 :" at bounding box center [76, 294] width 9 height 7
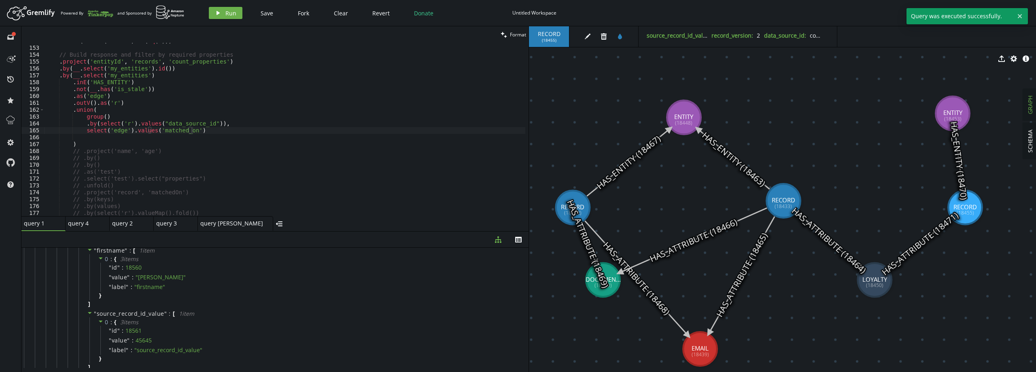
scroll to position [0, 0]
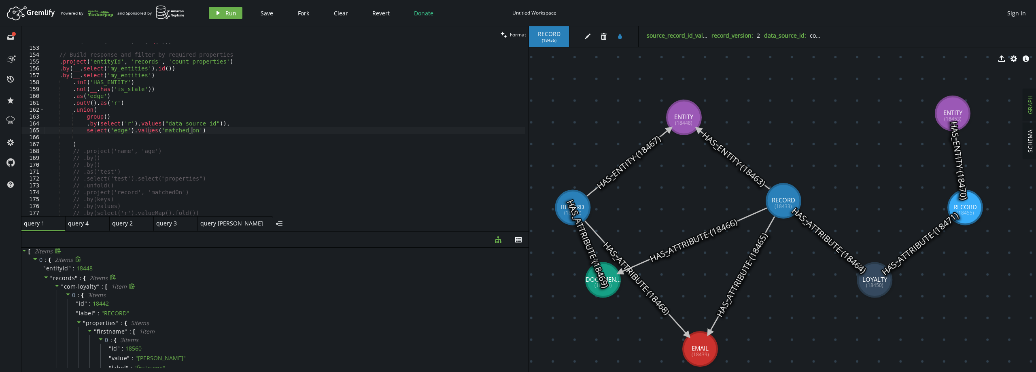
click at [68, 283] on span "com-loyalty" at bounding box center [80, 287] width 33 height 8
click at [74, 296] on span "com-orders" at bounding box center [80, 296] width 33 height 8
click at [80, 138] on div ". where ( select ( 'count' ) . is ( eq ( 1 ))) // Build response and filter by …" at bounding box center [284, 131] width 481 height 187
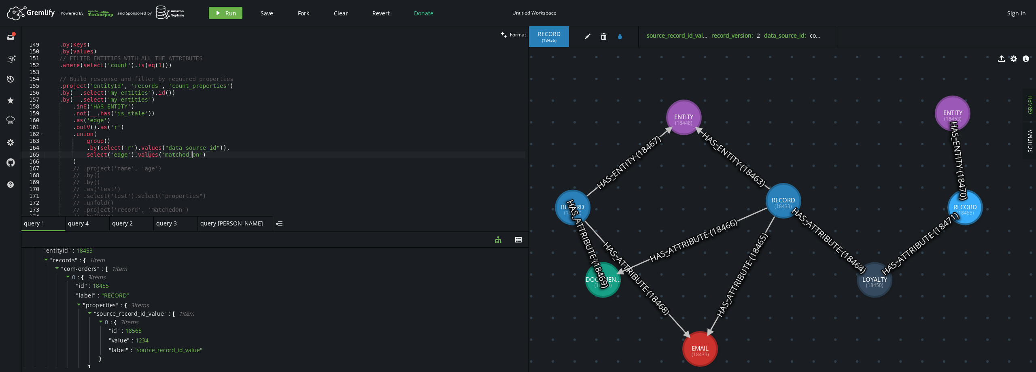
click at [82, 143] on div ". by ( keys ) . by ( values ) // FILTER ENTITIES WITH ALL THE ATTRIBUTES . wher…" at bounding box center [284, 134] width 481 height 187
click at [87, 144] on div ". by ( keys ) . by ( values ) // FILTER ENTITIES WITH ALL THE ATTRIBUTES . wher…" at bounding box center [284, 134] width 481 height 187
click at [226, 11] on span "Run" at bounding box center [230, 13] width 11 height 8
click at [87, 267] on span "com-orders" at bounding box center [80, 269] width 33 height 8
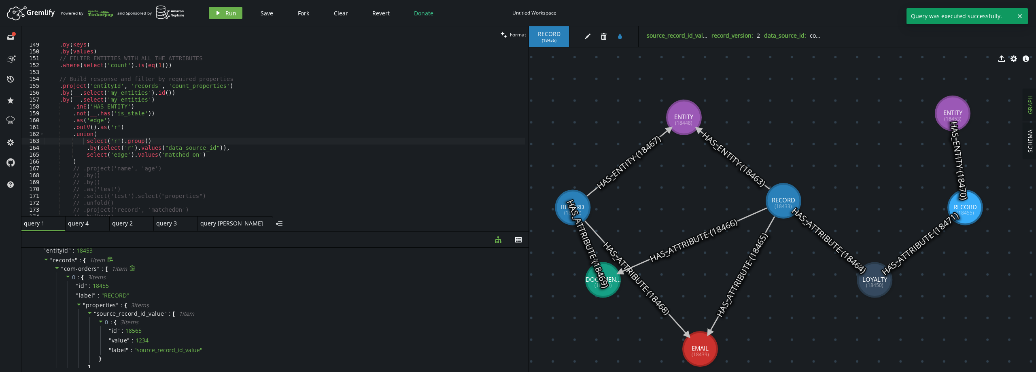
scroll to position [11, 0]
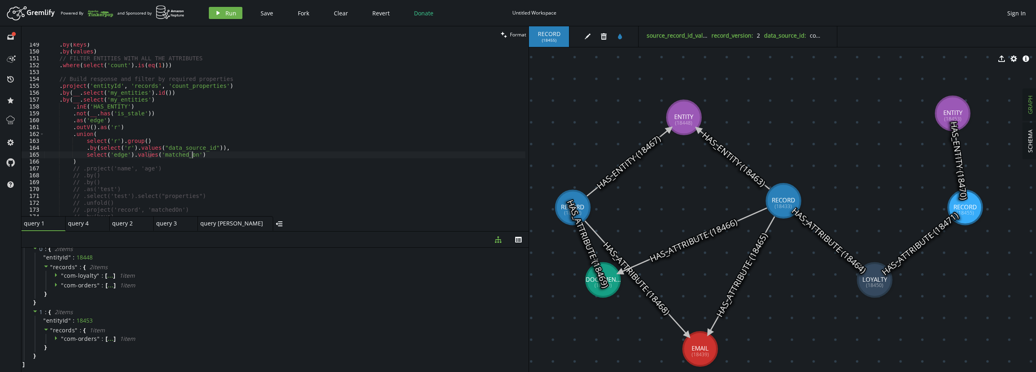
click at [208, 155] on div ". by ( keys ) . by ( values ) // FILTER ENTITIES WITH ALL THE ATTRIBUTES . wher…" at bounding box center [284, 134] width 481 height 187
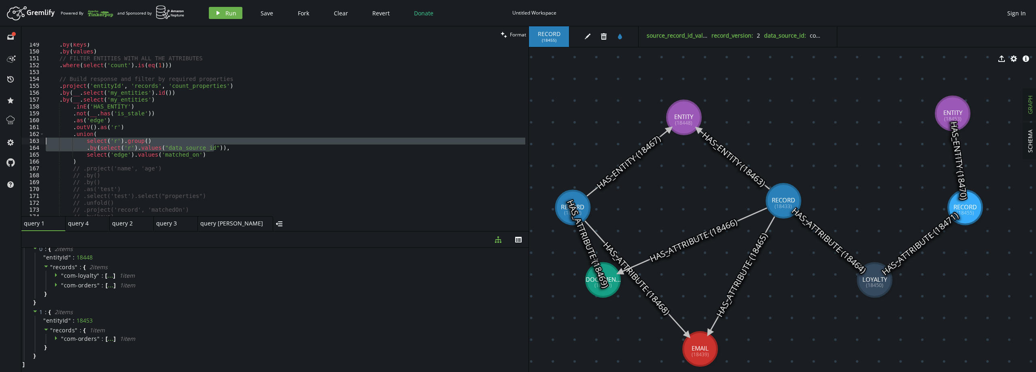
drag, startPoint x: 232, startPoint y: 146, endPoint x: 23, endPoint y: 143, distance: 208.5
click at [23, 143] on div "select('edge').values('matched_on') 149 150 151 152 153 154 155 156 157 158 159…" at bounding box center [274, 129] width 507 height 173
click at [225, 10] on span "Run" at bounding box center [230, 13] width 11 height 8
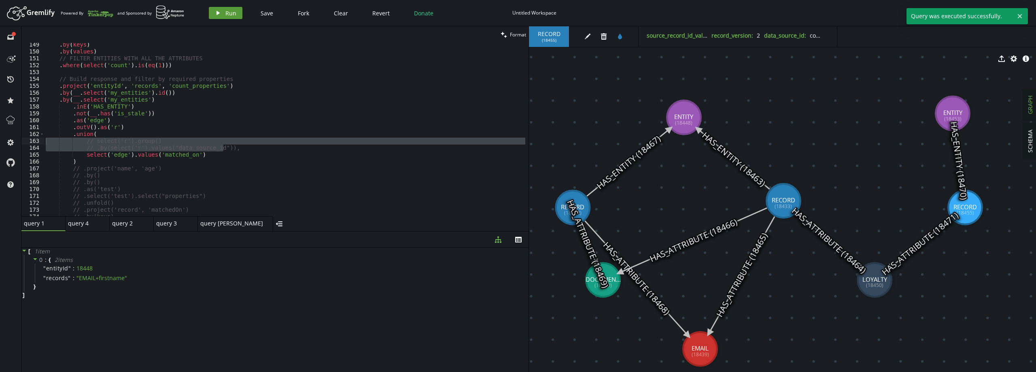
scroll to position [0, 0]
click at [200, 153] on div ". by ( keys ) . by ( values ) // FILTER ENTITIES WITH ALL THE ATTRIBUTES . wher…" at bounding box center [284, 134] width 481 height 187
drag, startPoint x: 235, startPoint y: 148, endPoint x: 42, endPoint y: 139, distance: 193.3
click at [42, 139] on div "select('edge').values('matched_on') 149 150 151 152 153 154 155 156 157 158 159…" at bounding box center [274, 129] width 507 height 173
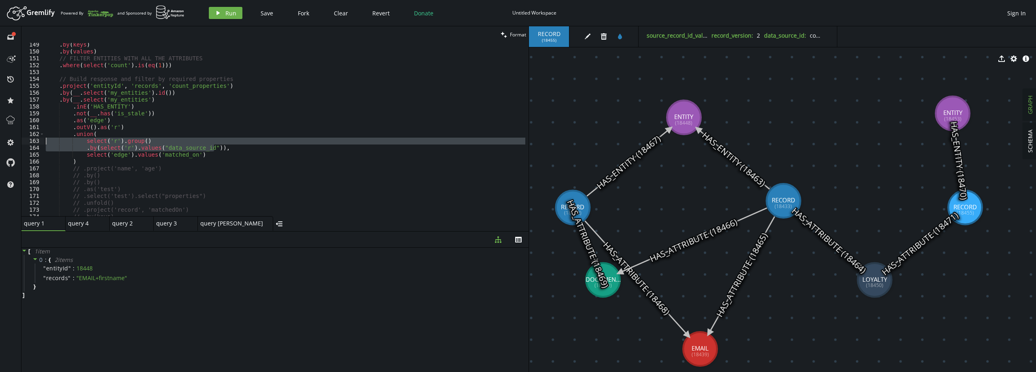
click at [199, 158] on div ". by ( keys ) . by ( values ) // FILTER ENTITIES WITH ALL THE ATTRIBUTES . wher…" at bounding box center [284, 134] width 481 height 187
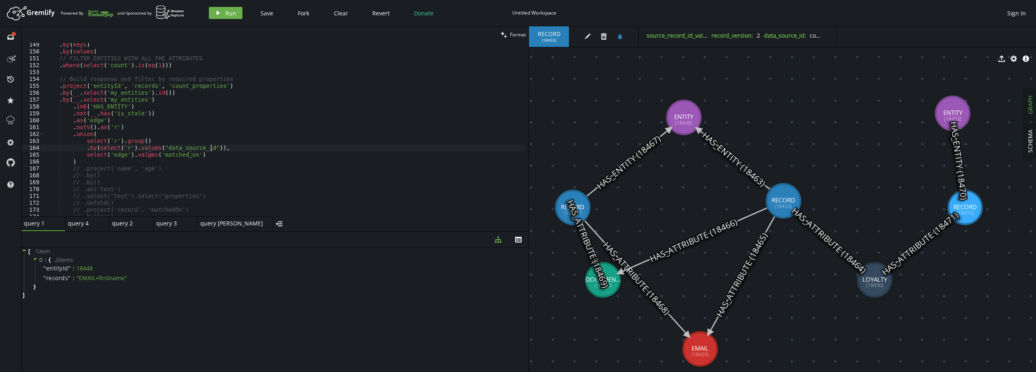
click at [210, 151] on div ". by ( keys ) . by ( values ) // FILTER ENTITIES WITH ALL THE ATTRIBUTES . wher…" at bounding box center [284, 134] width 481 height 187
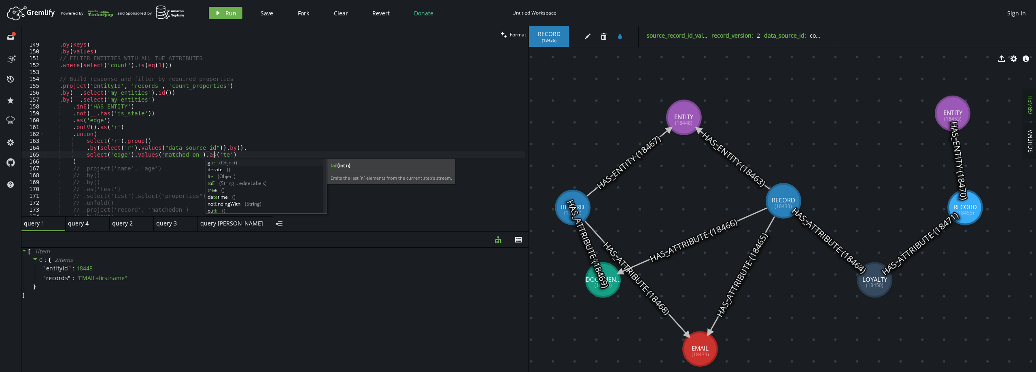
scroll to position [0, 174]
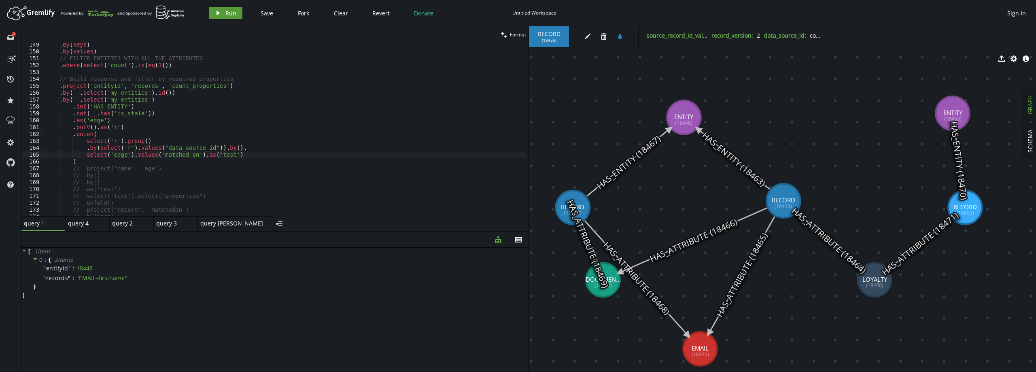
click at [228, 12] on span "Run" at bounding box center [230, 13] width 11 height 8
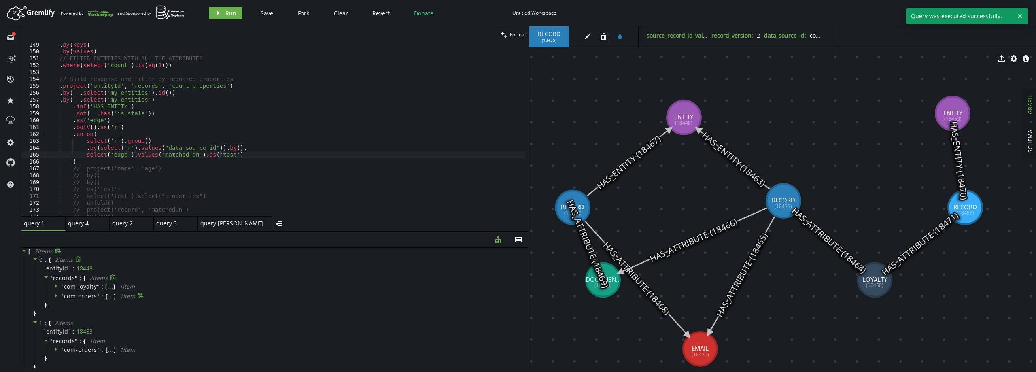
click at [73, 296] on span "com-orders" at bounding box center [80, 296] width 33 height 8
click at [74, 302] on span "0" at bounding box center [74, 305] width 4 height 8
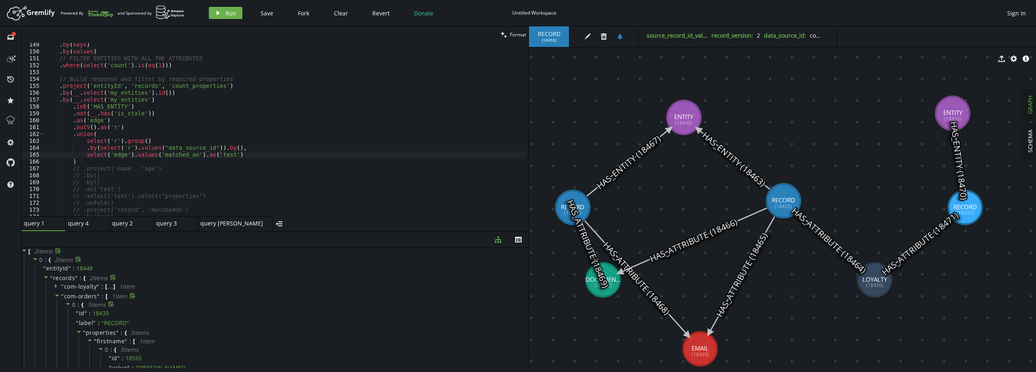
click at [74, 302] on span "0" at bounding box center [74, 305] width 4 height 8
click at [83, 285] on span "com-loyalty" at bounding box center [80, 287] width 33 height 8
drag, startPoint x: 226, startPoint y: 148, endPoint x: 256, endPoint y: 143, distance: 30.4
click at [226, 149] on div ". by ( keys ) . by ( values ) // FILTER ENTITIES WITH ALL THE ATTRIBUTES . wher…" at bounding box center [284, 134] width 481 height 187
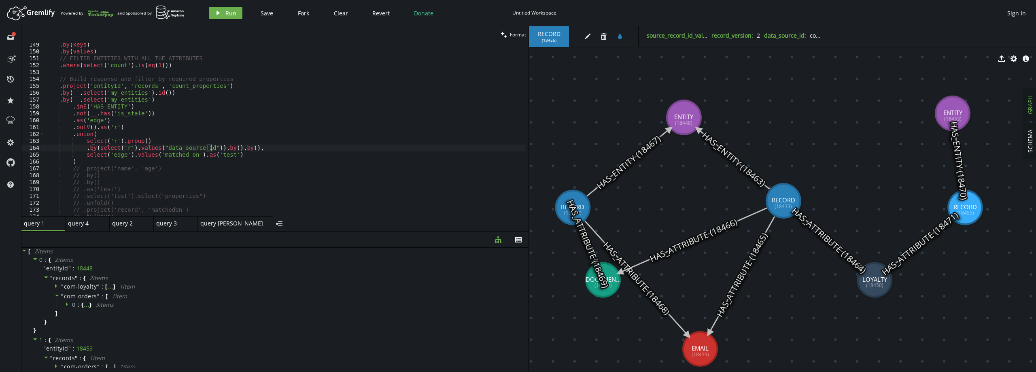
scroll to position [0, 38]
drag, startPoint x: 82, startPoint y: 170, endPoint x: 228, endPoint y: 169, distance: 146.2
click at [228, 169] on div ". by ( keys ) . by ( values ) // FILTER ENTITIES WITH ALL THE ATTRIBUTES . wher…" at bounding box center [284, 134] width 481 height 187
click at [95, 162] on div ". by ( keys ) . by ( values ) // FILTER ENTITIES WITH ALL THE ATTRIBUTES . wher…" at bounding box center [284, 134] width 481 height 187
paste textarea "select('edge').values('matched_on').as('test')"
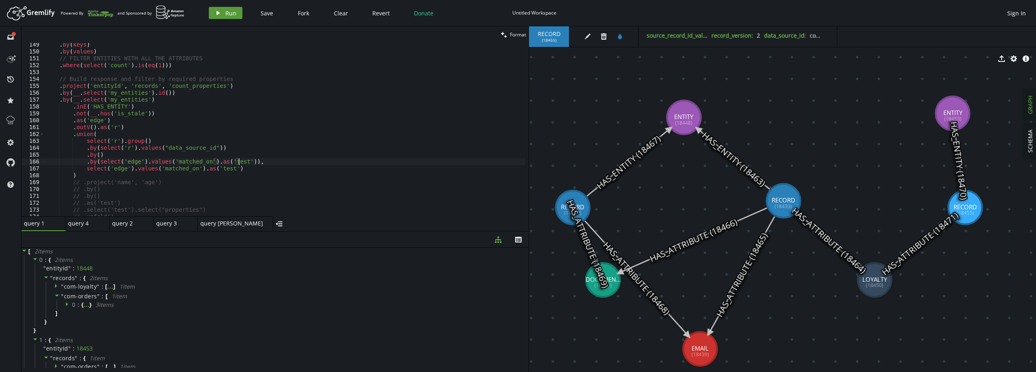
click at [224, 12] on button "play Run" at bounding box center [226, 13] width 34 height 12
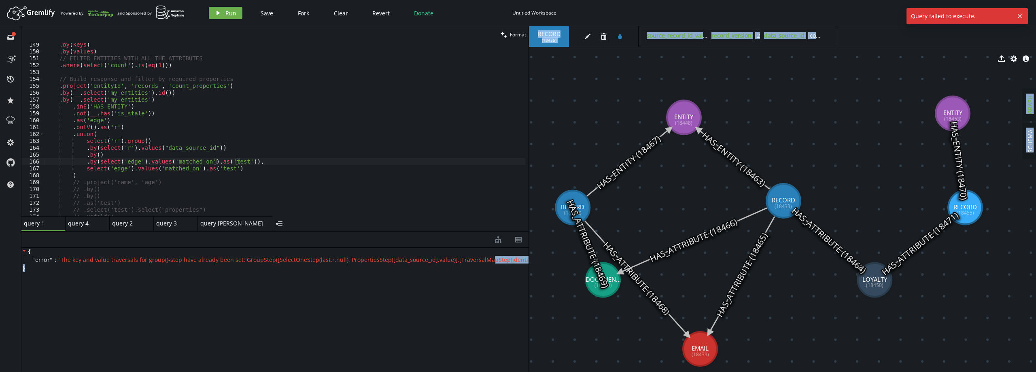
scroll to position [0, 23]
drag, startPoint x: 486, startPoint y: 259, endPoint x: 598, endPoint y: 263, distance: 111.8
click at [598, 263] on div "clean Format .by(select('edge').values('matched_on').as('test')), 149 150 151 1…" at bounding box center [528, 199] width 1015 height 346
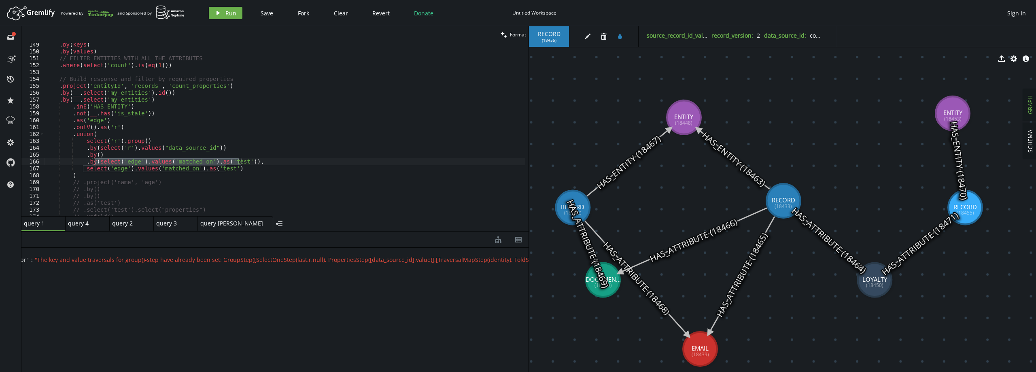
drag, startPoint x: 238, startPoint y: 162, endPoint x: 96, endPoint y: 160, distance: 142.1
click at [96, 160] on div ". by ( keys ) . by ( values ) // FILTER ENTITIES WITH ALL THE ATTRIBUTES . wher…" at bounding box center [284, 134] width 481 height 187
click at [217, 11] on icon "play" at bounding box center [218, 13] width 6 height 6
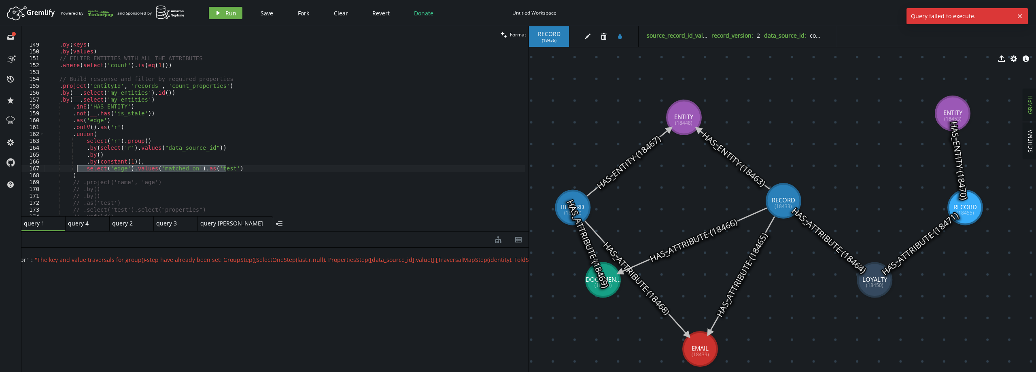
drag, startPoint x: 233, startPoint y: 168, endPoint x: 78, endPoint y: 168, distance: 155.1
click at [78, 168] on div ". by ( keys ) . by ( values ) // FILTER ENTITIES WITH ALL THE ATTRIBUTES . wher…" at bounding box center [284, 134] width 481 height 187
click at [228, 145] on div ". by ( keys ) . by ( values ) // FILTER ENTITIES WITH ALL THE ATTRIBUTES . wher…" at bounding box center [284, 134] width 481 height 187
type textarea ".by(select('r').values("data_source_id"))"
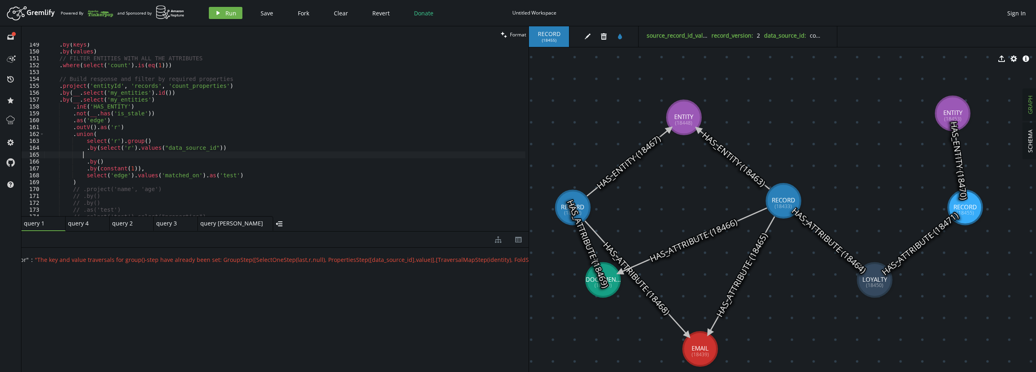
scroll to position [0, 37]
click at [239, 170] on div ". by ( keys ) . by ( values ) // FILTER ENTITIES WITH ALL THE ATTRIBUTES . wher…" at bounding box center [284, 134] width 481 height 187
click at [237, 174] on div ". by ( keys ) . by ( values ) // FILTER ENTITIES WITH ALL THE ATTRIBUTES . wher…" at bounding box center [284, 134] width 481 height 187
drag, startPoint x: 131, startPoint y: 167, endPoint x: 97, endPoint y: 170, distance: 34.5
click at [97, 170] on div ". by ( keys ) . by ( values ) // FILTER ENTITIES WITH ALL THE ATTRIBUTES . wher…" at bounding box center [284, 134] width 481 height 187
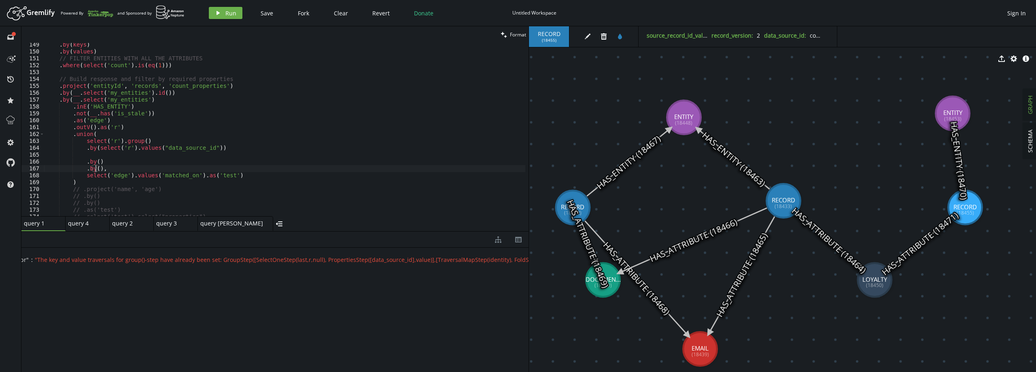
type textarea ".by()"
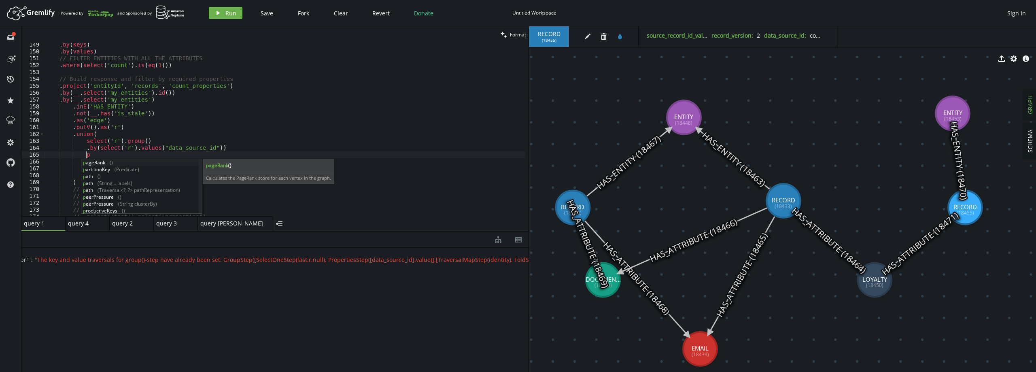
scroll to position [0, 46]
type textarea "p"
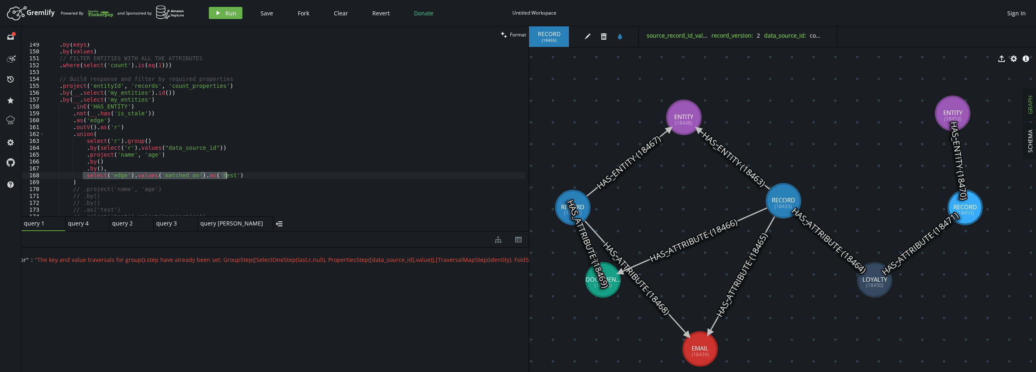
drag, startPoint x: 84, startPoint y: 174, endPoint x: 228, endPoint y: 173, distance: 143.7
click at [228, 173] on div ". by ( keys ) . by ( values ) // FILTER ENTITIES WITH ALL THE ATTRIBUTES . wher…" at bounding box center [284, 134] width 481 height 187
click at [94, 167] on div ". by ( keys ) . by ( values ) // FILTER ENTITIES WITH ALL THE ATTRIBUTES . wher…" at bounding box center [284, 134] width 481 height 187
paste textarea "select('edge').values('matched_on').as('test')"
click at [221, 17] on button "play Run" at bounding box center [226, 13] width 34 height 12
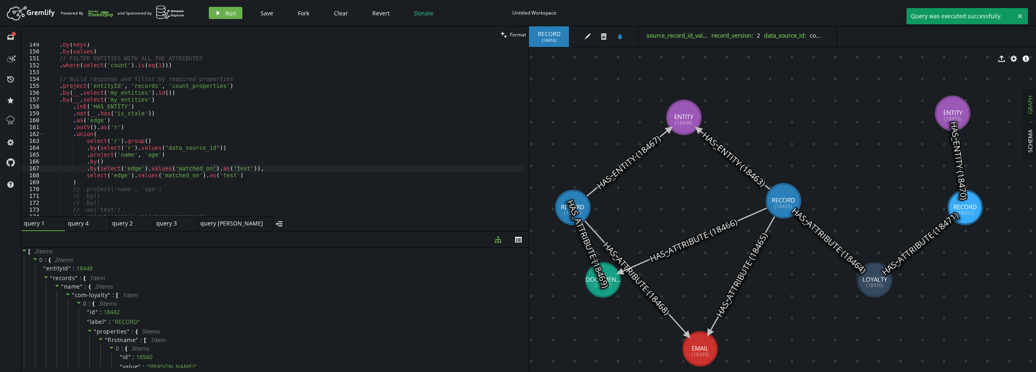
scroll to position [0, 0]
click at [85, 291] on span "com-loyalty" at bounding box center [91, 295] width 33 height 8
click at [87, 302] on span "com-orders" at bounding box center [91, 305] width 33 height 8
click at [82, 296] on span "com-orders" at bounding box center [91, 294] width 33 height 8
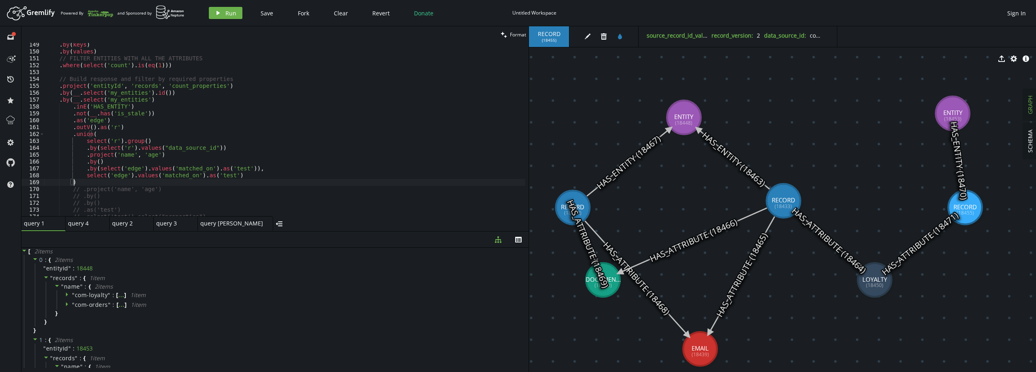
scroll to position [0, 28]
click at [81, 181] on div ". by ( keys ) . by ( values ) // FILTER ENTITIES WITH ALL THE ATTRIBUTES . wher…" at bounding box center [284, 134] width 481 height 187
click at [238, 170] on div ". by ( keys ) . by ( values ) // FILTER ENTITIES WITH ALL THE ATTRIBUTES . wher…" at bounding box center [284, 134] width 481 height 187
click at [221, 12] on icon "play" at bounding box center [218, 13] width 6 height 6
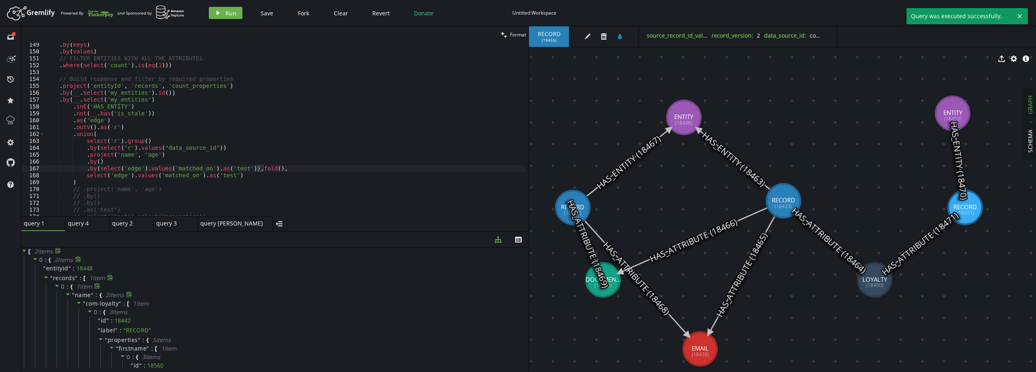
click at [78, 294] on span "name" at bounding box center [83, 295] width 16 height 8
drag, startPoint x: 263, startPoint y: 169, endPoint x: 241, endPoint y: 168, distance: 21.9
click at [241, 168] on div ". by ( keys ) . by ( values ) // FILTER ENTITIES WITH ALL THE ATTRIBUTES . wher…" at bounding box center [284, 134] width 481 height 187
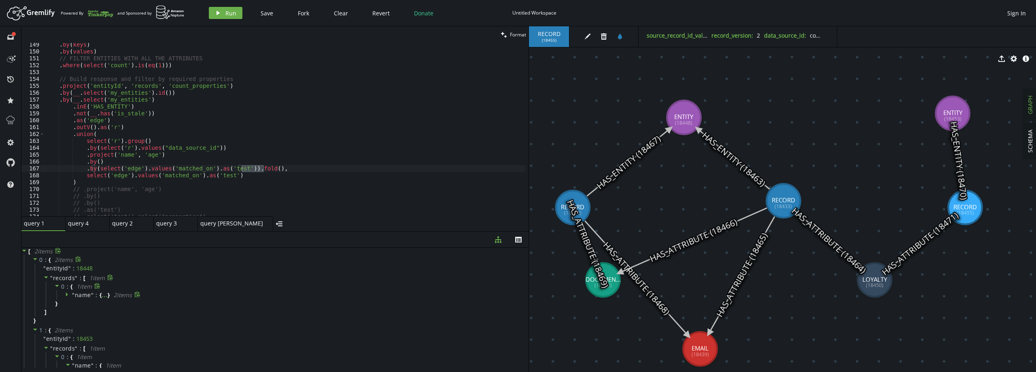
click at [72, 295] on span """ at bounding box center [73, 295] width 3 height 8
click at [72, 294] on span """ at bounding box center [73, 295] width 3 height 8
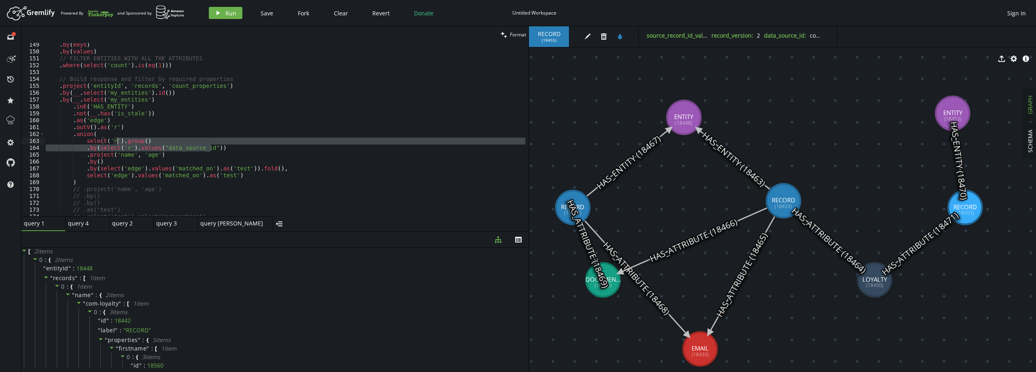
drag, startPoint x: 218, startPoint y: 148, endPoint x: 117, endPoint y: 141, distance: 101.0
click at [117, 141] on div ". by ( keys ) . by ( values ) // FILTER ENTITIES WITH ALL THE ATTRIBUTES . wher…" at bounding box center [284, 134] width 481 height 187
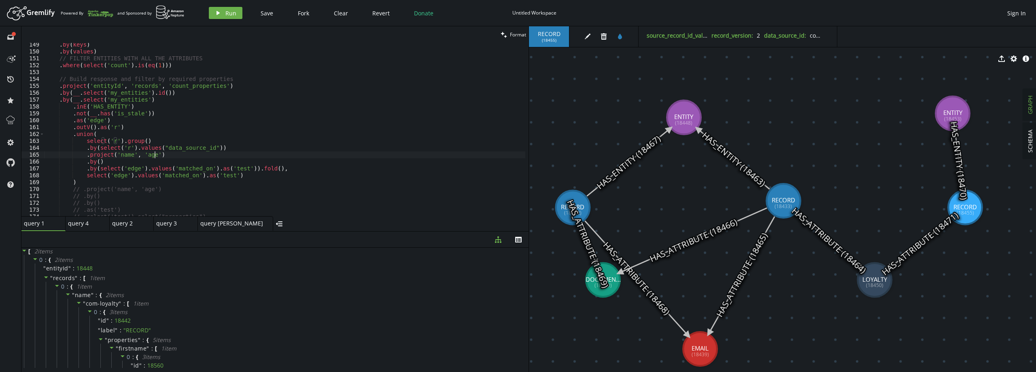
click at [233, 154] on div ". by ( keys ) . by ( values ) // FILTER ENTITIES WITH ALL THE ATTRIBUTES . wher…" at bounding box center [284, 134] width 481 height 187
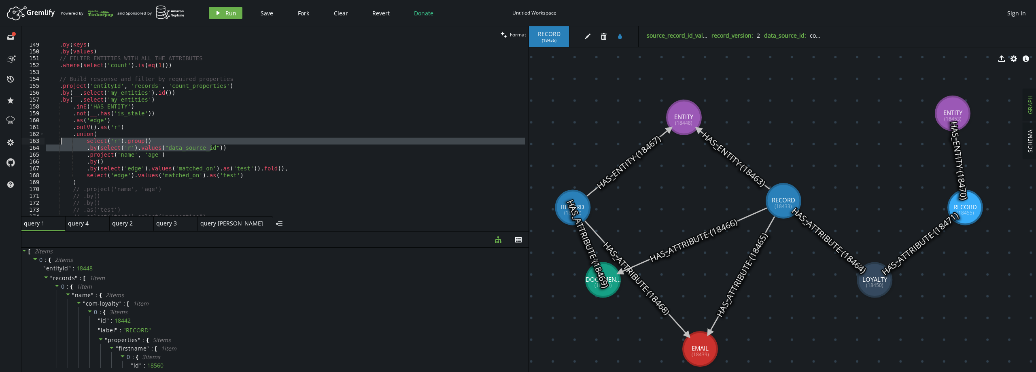
drag, startPoint x: 221, startPoint y: 147, endPoint x: 61, endPoint y: 139, distance: 160.1
click at [61, 139] on div ". by ( keys ) . by ( values ) // FILTER ENTITIES WITH ALL THE ATTRIBUTES . wher…" at bounding box center [284, 134] width 481 height 187
click at [132, 139] on div ". by ( keys ) . by ( values ) // FILTER ENTITIES WITH ALL THE ATTRIBUTES . wher…" at bounding box center [284, 129] width 481 height 173
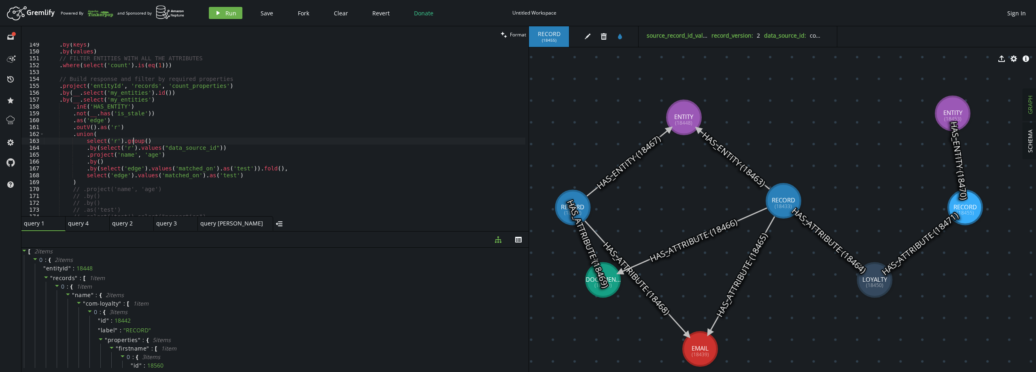
scroll to position [0, 96]
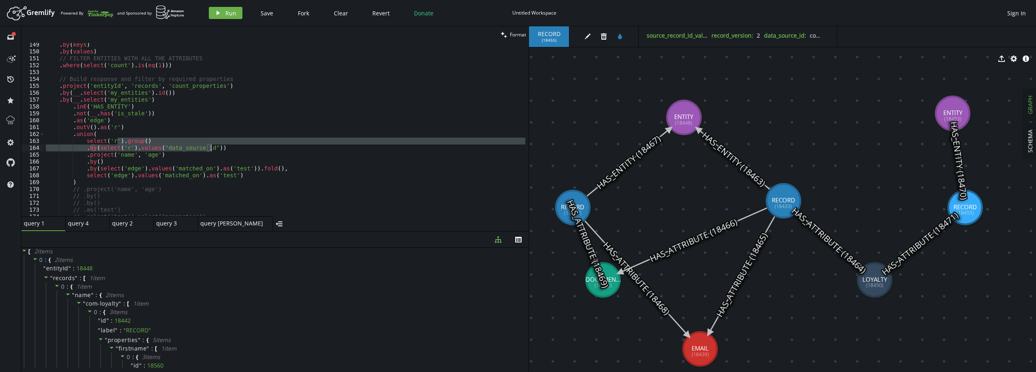
drag, startPoint x: 117, startPoint y: 139, endPoint x: 228, endPoint y: 145, distance: 111.1
click at [228, 145] on div ". by ( keys ) . by ( values ) // FILTER ENTITIES WITH ALL THE ATTRIBUTES . wher…" at bounding box center [284, 134] width 481 height 187
click at [119, 129] on div ". by ( keys ) . by ( values ) // FILTER ENTITIES WITH ALL THE ATTRIBUTES . wher…" at bounding box center [284, 134] width 481 height 187
type textarea ".outV().as('r')"
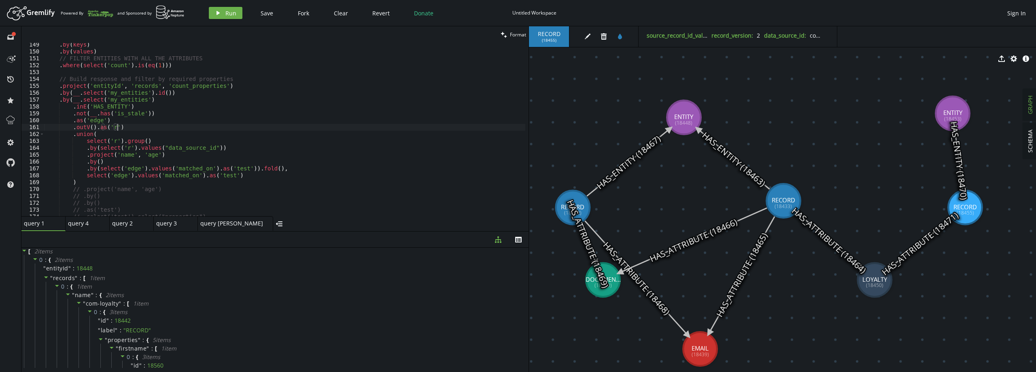
scroll to position [0, 25]
paste textarea ".by(select('r').values("data_source_id"))"
click at [85, 143] on div ". by ( keys ) . by ( values ) // FILTER ENTITIES WITH ALL THE ATTRIBUTES . wher…" at bounding box center [284, 134] width 481 height 187
type textarea ".by(select('r').values("data_source_id"))"
click at [210, 142] on div ". by ( keys ) . by ( values ) // FILTER ENTITIES WITH ALL THE ATTRIBUTES . wher…" at bounding box center [284, 134] width 481 height 187
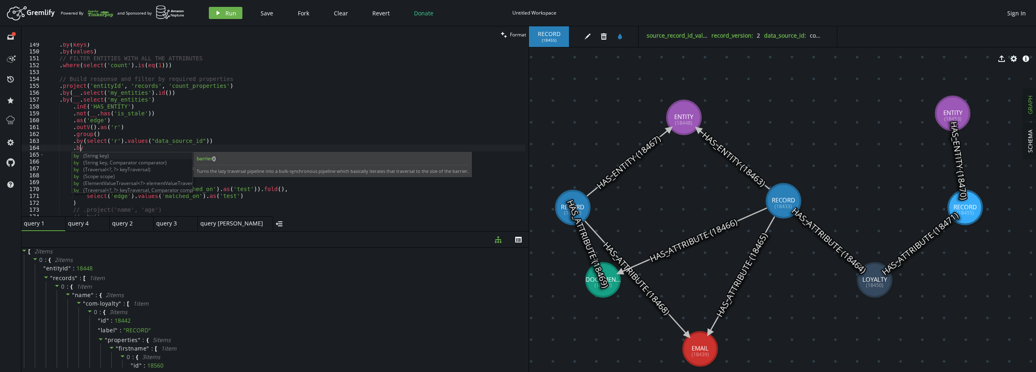
scroll to position [0, 40]
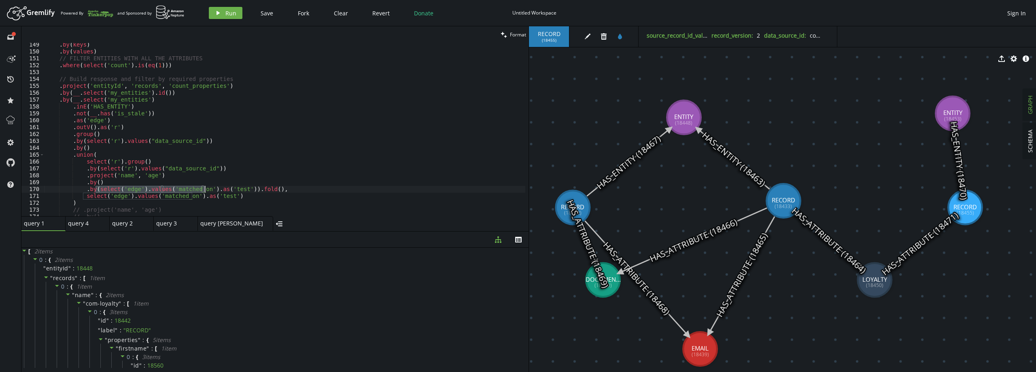
drag, startPoint x: 96, startPoint y: 189, endPoint x: 204, endPoint y: 190, distance: 108.1
click at [204, 190] on div ". by ( keys ) . by ( values ) // FILTER ENTITIES WITH ALL THE ATTRIBUTES . wher…" at bounding box center [284, 134] width 481 height 187
click at [83, 148] on div ". by ( keys ) . by ( values ) // FILTER ENTITIES WITH ALL THE ATTRIBUTES . wher…" at bounding box center [284, 134] width 481 height 187
paste textarea "select('edge').values('matched_on')"
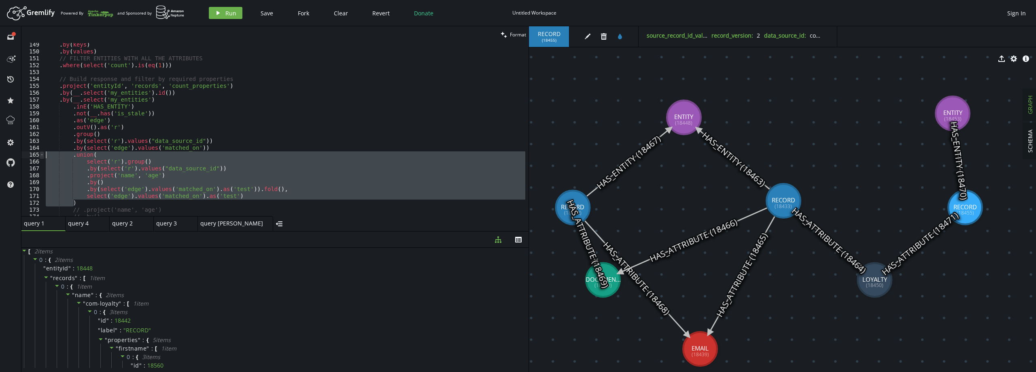
drag, startPoint x: 81, startPoint y: 203, endPoint x: 40, endPoint y: 155, distance: 62.3
click at [40, 155] on div ".by(select('edge').values('matched_on')) 149 150 151 152 153 154 155 156 157 15…" at bounding box center [274, 129] width 507 height 173
click at [223, 13] on button "play Run" at bounding box center [226, 13] width 34 height 12
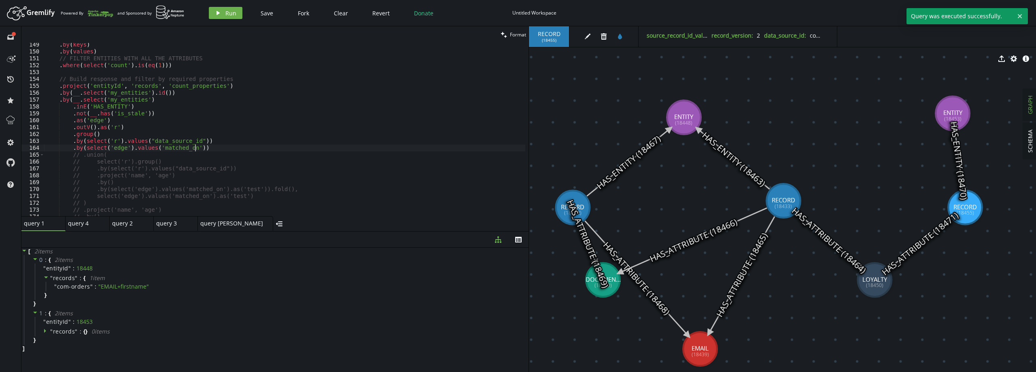
click at [198, 149] on div ". by ( keys ) . by ( values ) // FILTER ENTITIES WITH ALL THE ATTRIBUTES . wher…" at bounding box center [284, 134] width 481 height 187
click at [220, 14] on icon "play" at bounding box center [218, 13] width 6 height 6
click at [76, 286] on span "com-loyalty" at bounding box center [80, 287] width 33 height 8
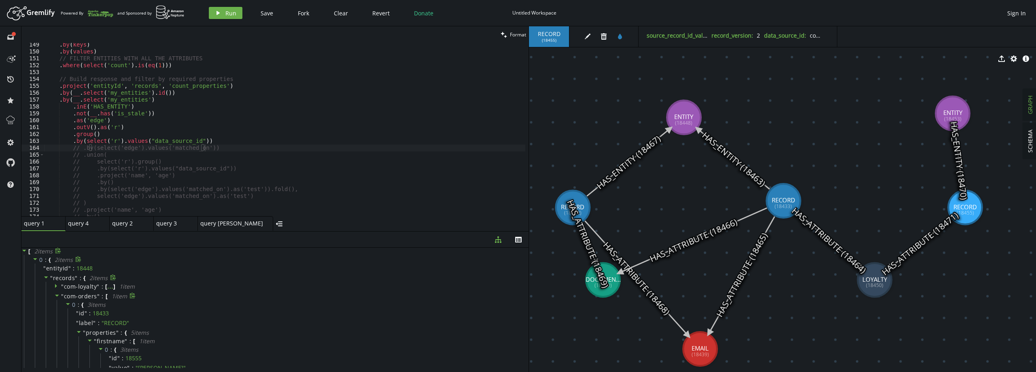
click at [76, 296] on span "com-orders" at bounding box center [80, 296] width 33 height 8
click at [90, 285] on span "com-loyalty" at bounding box center [80, 287] width 33 height 8
type textarea ".by(select('r').values("data_source_id"))"
click at [211, 141] on div ". by ( keys ) . by ( values ) // FILTER ENTITIES WITH ALL THE ATTRIBUTES . wher…" at bounding box center [284, 134] width 481 height 187
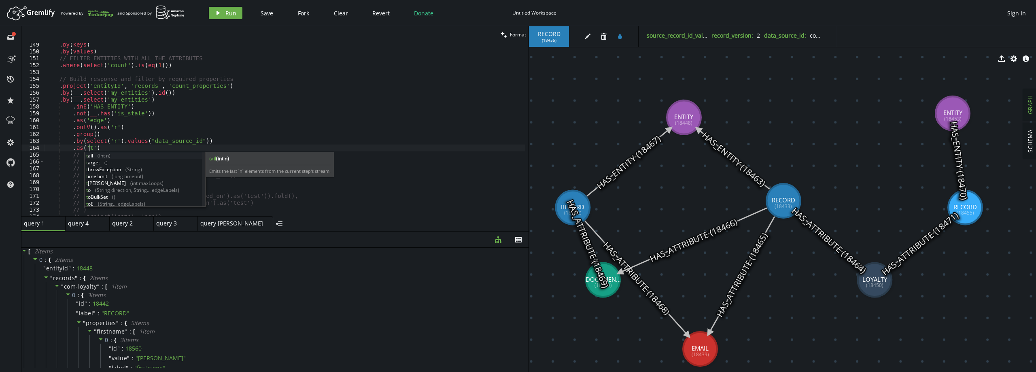
type textarea ".as('t')"
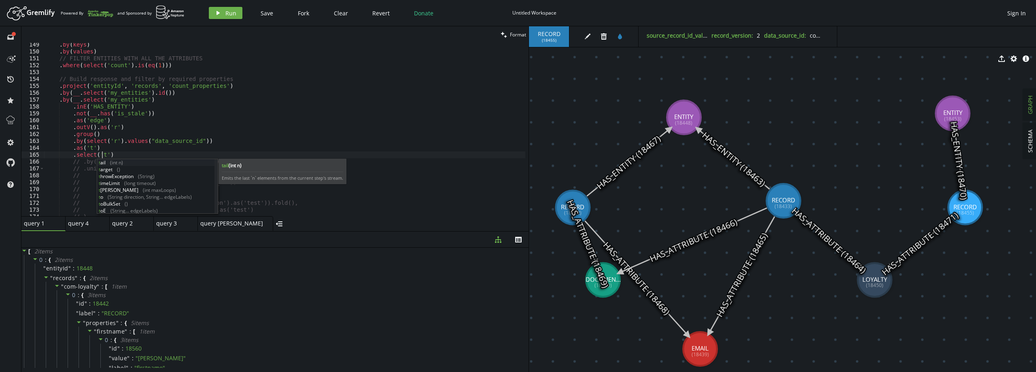
scroll to position [0, 56]
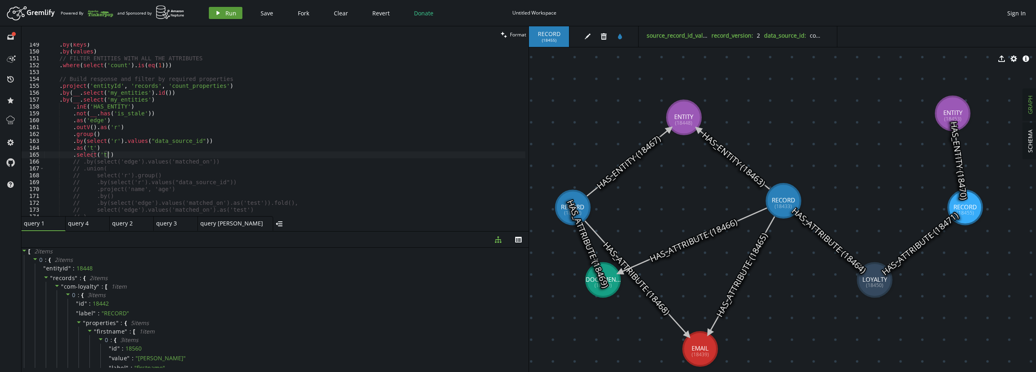
type textarea ".select('t')"
click at [228, 13] on span "Run" at bounding box center [230, 13] width 11 height 8
click at [121, 157] on div ". by ( keys ) . by ( values ) // FILTER ENTITIES WITH ALL THE ATTRIBUTES . wher…" at bounding box center [284, 134] width 481 height 187
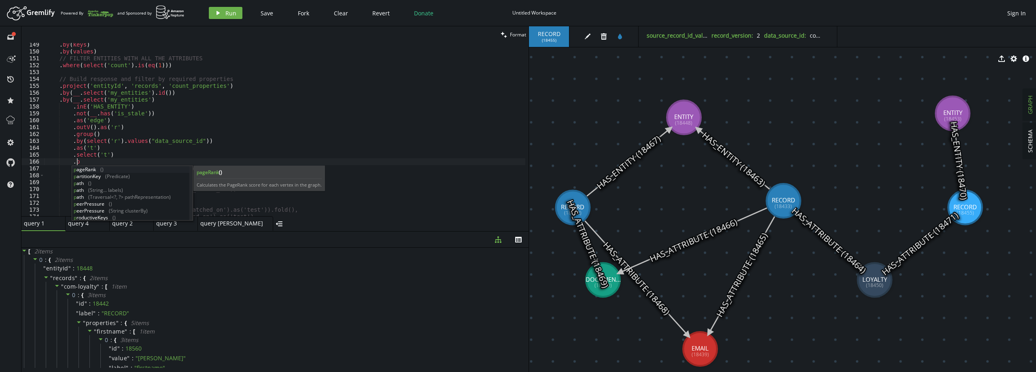
scroll to position [0, 34]
type textarea ".project('name', 'age')"
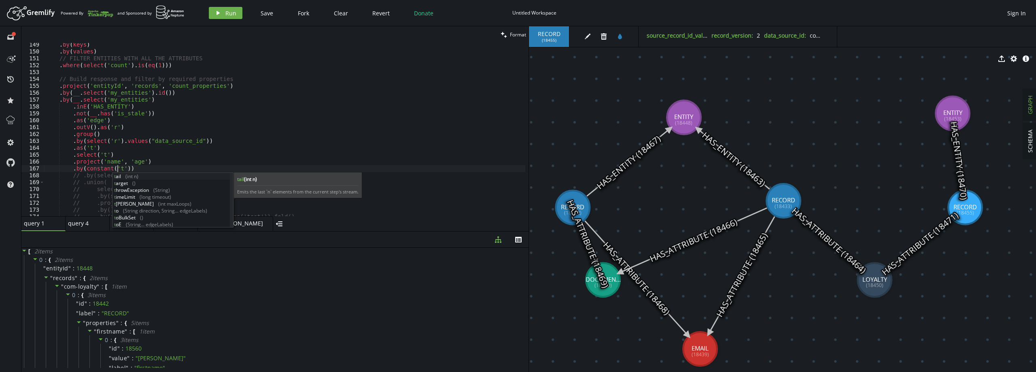
scroll to position [0, 72]
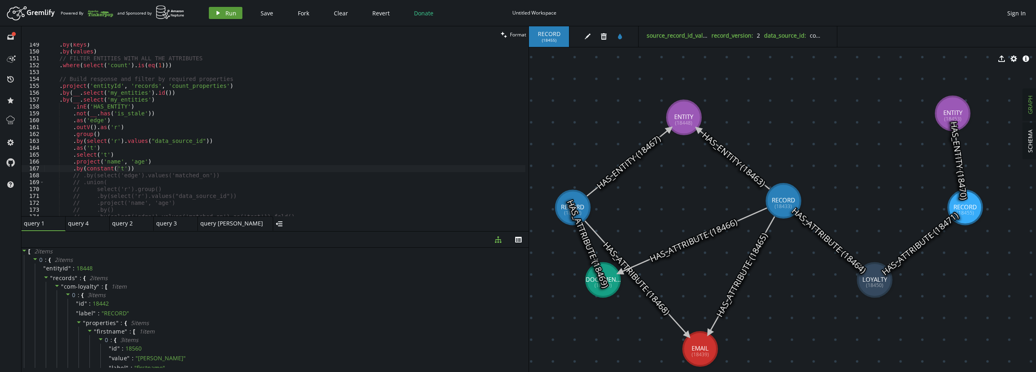
click at [217, 11] on icon "play" at bounding box center [218, 13] width 6 height 6
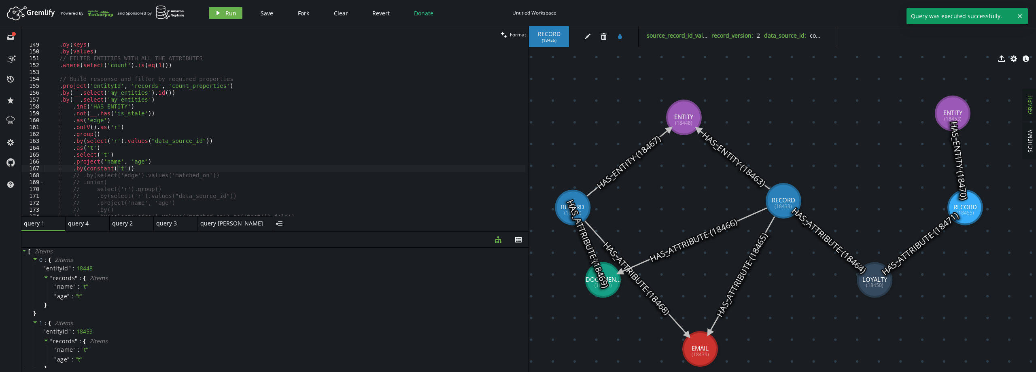
click at [132, 170] on div ". by ( keys ) . by ( values ) // FILTER ENTITIES WITH ALL THE ATTRIBUTES . wher…" at bounding box center [284, 134] width 481 height 187
click at [123, 156] on div ". by ( keys ) . by ( values ) // FILTER ENTITIES WITH ALL THE ATTRIBUTES . wher…" at bounding box center [284, 134] width 481 height 187
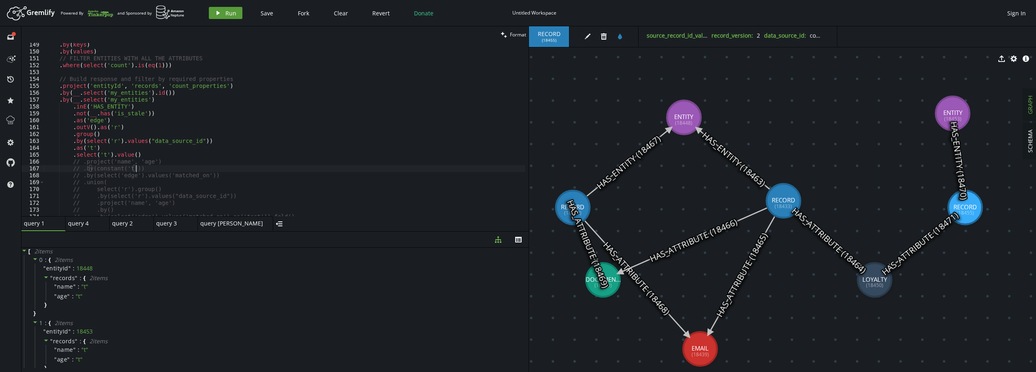
click at [218, 16] on icon "play" at bounding box center [218, 13] width 6 height 6
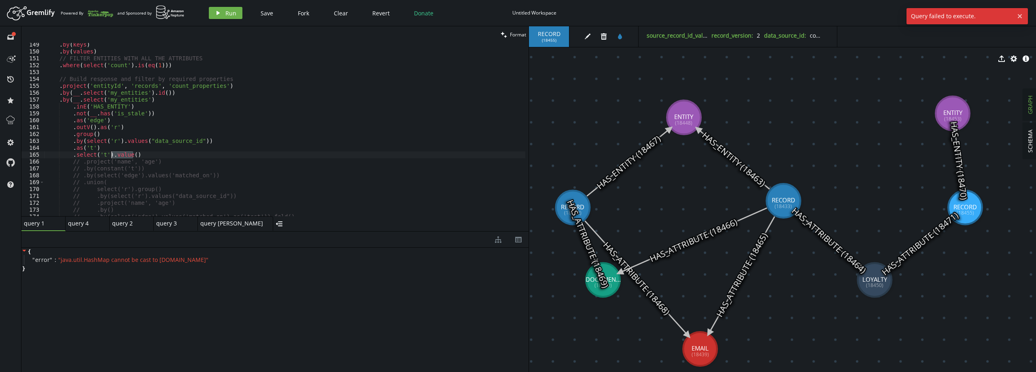
drag, startPoint x: 135, startPoint y: 155, endPoint x: 111, endPoint y: 155, distance: 23.9
click at [111, 155] on div ". by ( keys ) . by ( values ) // FILTER ENTITIES WITH ALL THE ATTRIBUTES . wher…" at bounding box center [284, 134] width 481 height 187
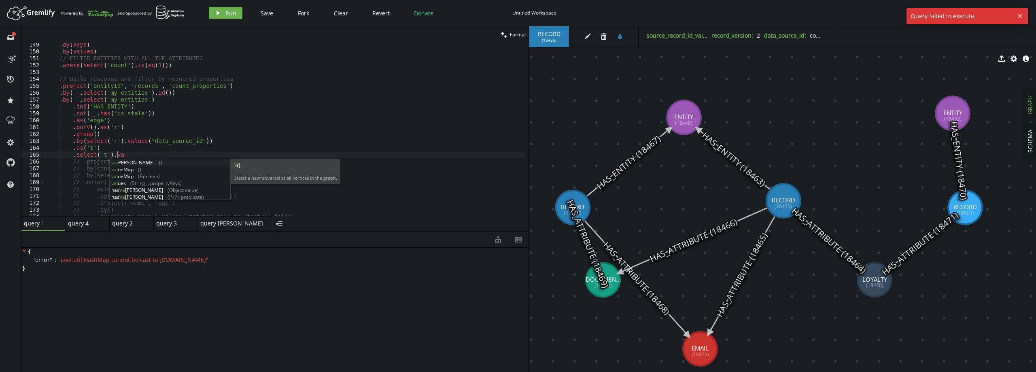
scroll to position [0, 74]
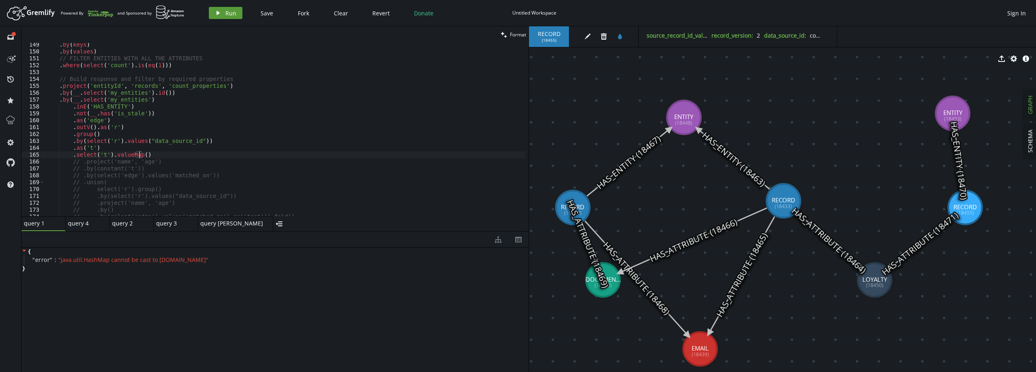
click at [221, 12] on icon "play" at bounding box center [218, 13] width 6 height 6
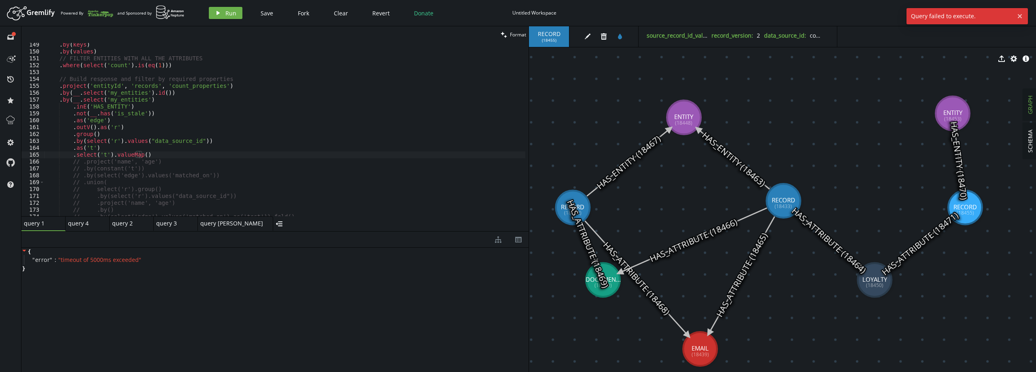
click at [126, 156] on div ". by ( keys ) . by ( values ) // FILTER ENTITIES WITH ALL THE ATTRIBUTES . wher…" at bounding box center [284, 134] width 481 height 187
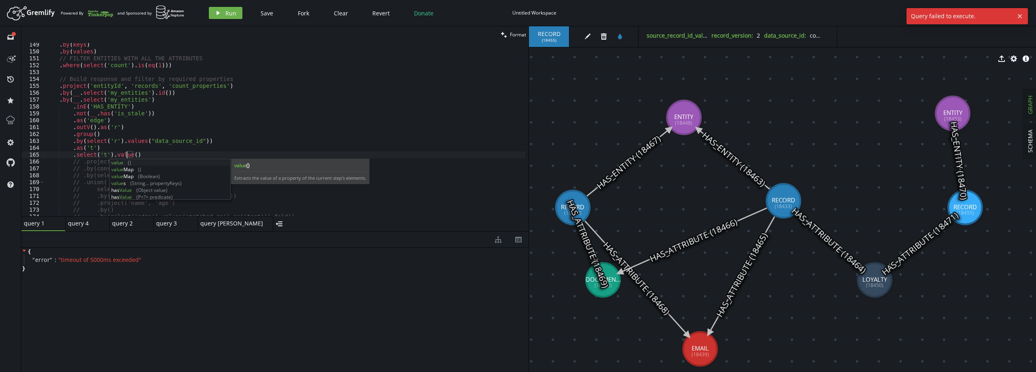
scroll to position [0, 84]
click at [228, 11] on span "Run" at bounding box center [230, 13] width 11 height 8
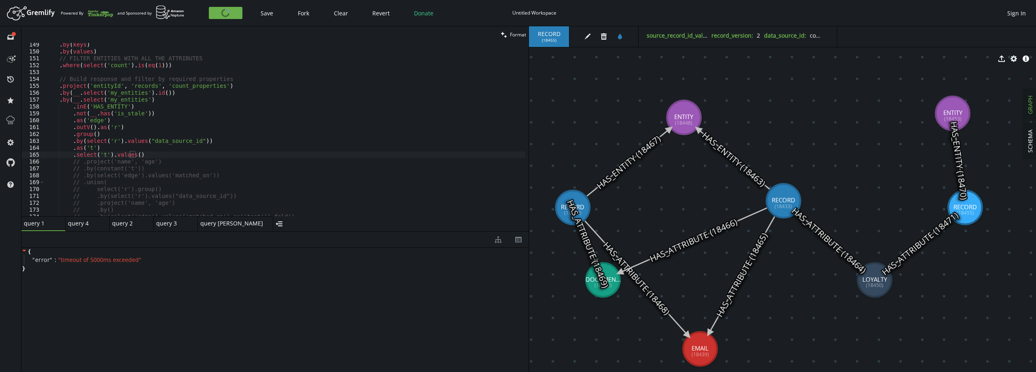
click at [152, 155] on div ". by ( keys ) . by ( values ) // FILTER ENTITIES WITH ALL THE ATTRIBUTES . wher…" at bounding box center [284, 134] width 481 height 187
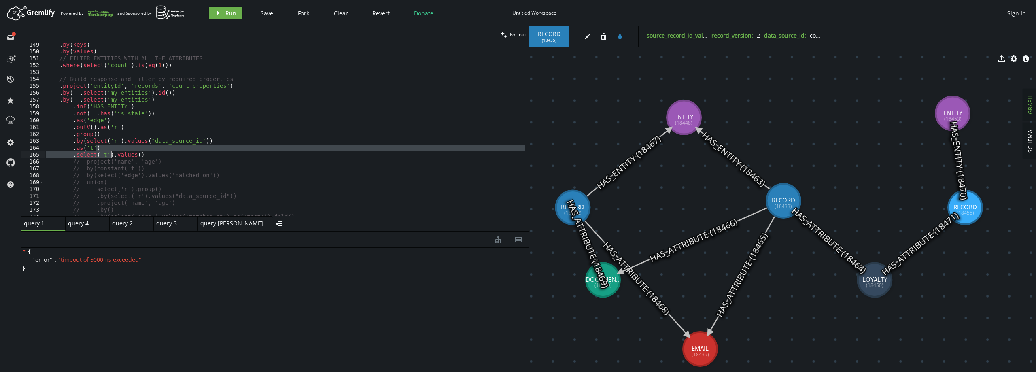
drag, startPoint x: 141, startPoint y: 151, endPoint x: 116, endPoint y: 153, distance: 24.8
click at [112, 153] on div ". by ( keys ) . by ( values ) // FILTER ENTITIES WITH ALL THE ATTRIBUTES . wher…" at bounding box center [284, 134] width 481 height 187
click at [148, 154] on div ". by ( keys ) . by ( values ) // FILTER ENTITIES WITH ALL THE ATTRIBUTES . wher…" at bounding box center [284, 134] width 481 height 187
drag, startPoint x: 146, startPoint y: 155, endPoint x: 109, endPoint y: 154, distance: 36.8
click at [109, 154] on div ". by ( keys ) . by ( values ) // FILTER ENTITIES WITH ALL THE ATTRIBUTES . wher…" at bounding box center [284, 134] width 481 height 187
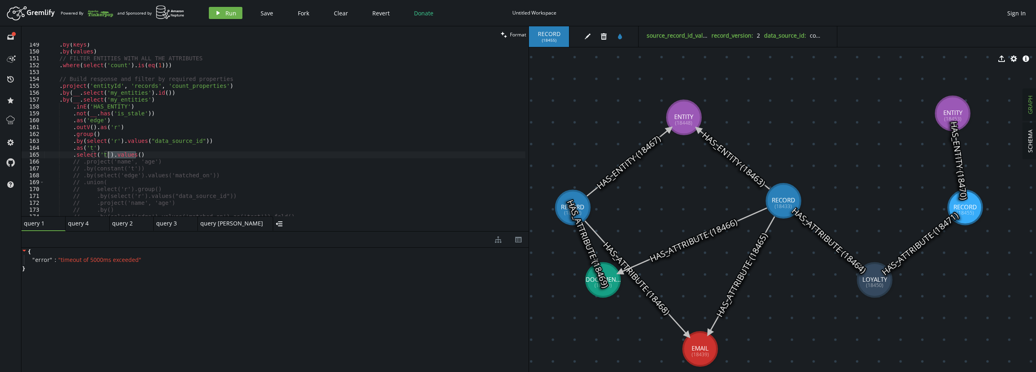
scroll to position [0, 62]
click at [222, 10] on button "play Run" at bounding box center [226, 13] width 34 height 12
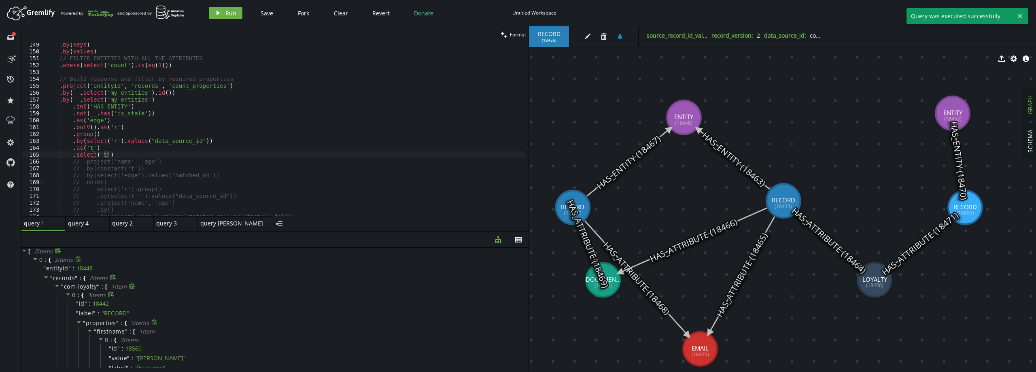
click at [95, 324] on span "properties" at bounding box center [101, 323] width 30 height 8
click at [88, 302] on span "properties" at bounding box center [101, 305] width 30 height 8
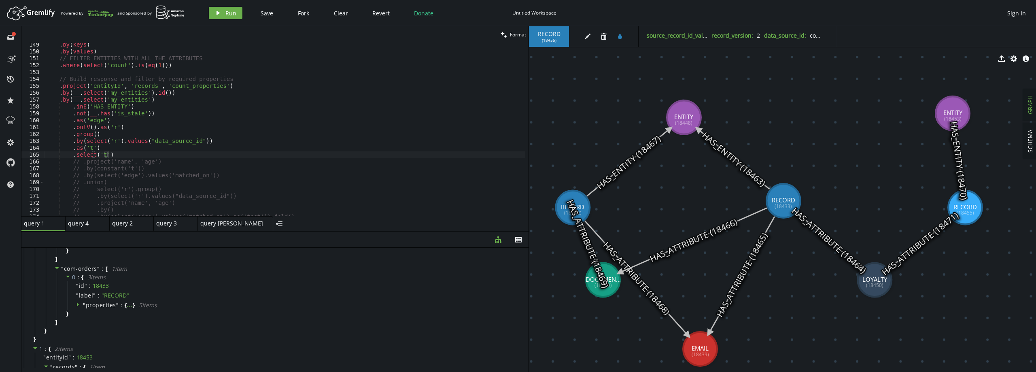
type textarea ".by(select('r').values("data_source_id"))"
click at [208, 138] on div ". by ( keys ) . by ( values ) // FILTER ENTITIES WITH ALL THE ATTRIBUTES . wher…" at bounding box center [284, 134] width 481 height 187
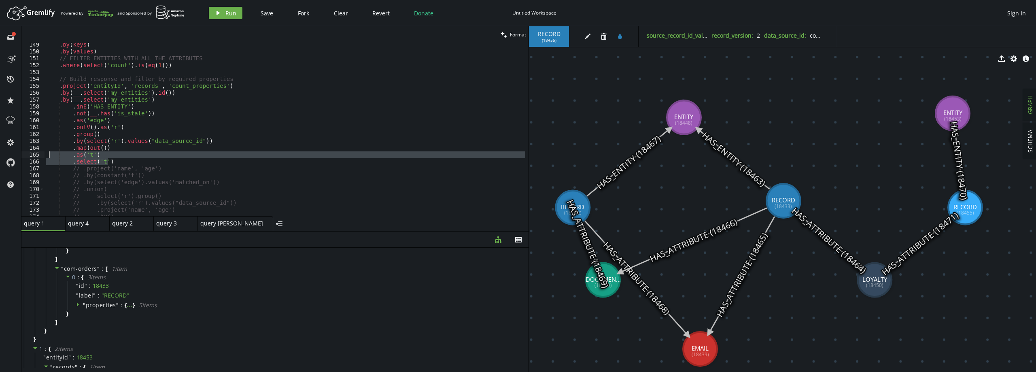
drag, startPoint x: 114, startPoint y: 160, endPoint x: 49, endPoint y: 158, distance: 64.8
click at [49, 158] on div ". by ( keys ) . by ( values ) // FILTER ENTITIES WITH ALL THE ATTRIBUTES . wher…" at bounding box center [284, 134] width 481 height 187
click at [228, 17] on button "play Run" at bounding box center [226, 13] width 34 height 12
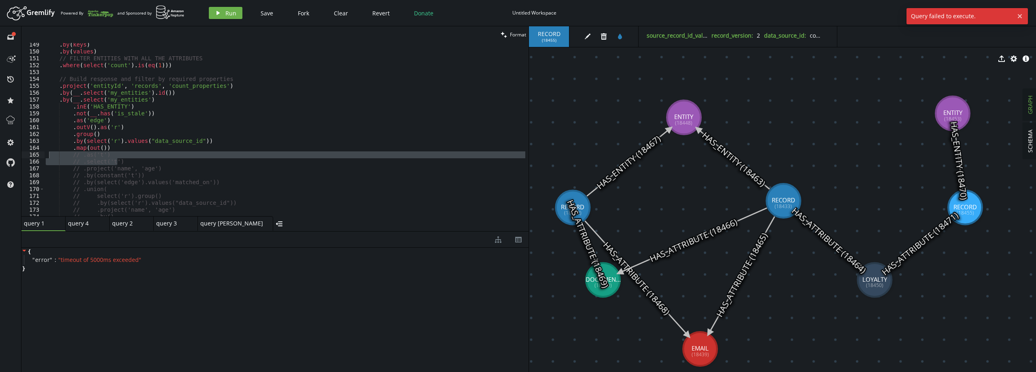
scroll to position [0, 0]
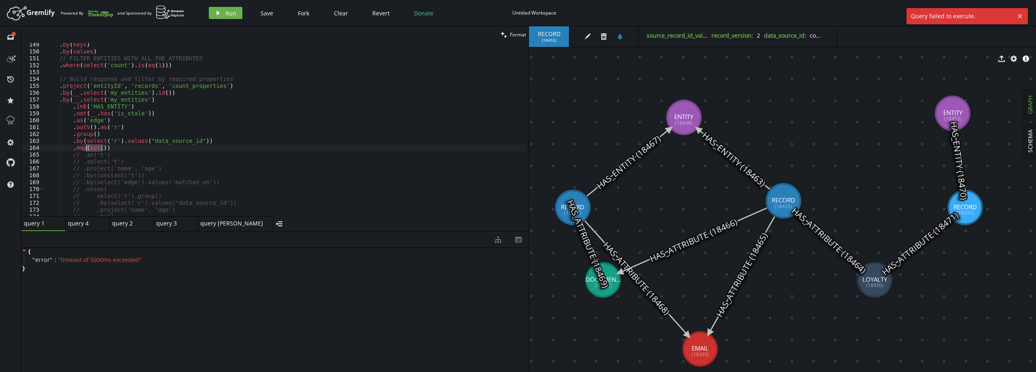
drag, startPoint x: 102, startPoint y: 146, endPoint x: 87, endPoint y: 147, distance: 15.0
click at [87, 147] on div ". by ( keys ) . by ( values ) // FILTER ENTITIES WITH ALL THE ATTRIBUTES . wher…" at bounding box center [284, 134] width 481 height 187
click at [223, 11] on button "play Run" at bounding box center [226, 13] width 34 height 12
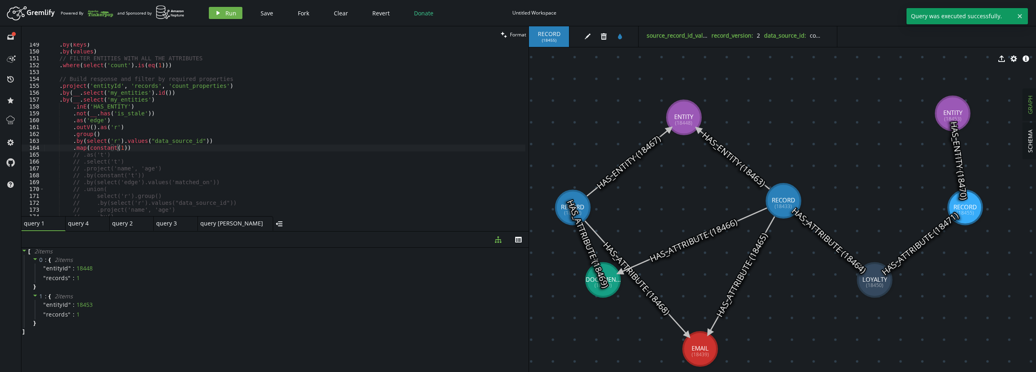
click at [120, 147] on div ". by ( keys ) . by ( values ) // FILTER ENTITIES WITH ALL THE ATTRIBUTES . wher…" at bounding box center [284, 134] width 481 height 187
click at [138, 150] on div ". by ( keys ) . by ( values ) // FILTER ENTITIES WITH ALL THE ATTRIBUTES . wher…" at bounding box center [284, 134] width 481 height 187
click at [231, 17] on span "Run" at bounding box center [230, 13] width 11 height 8
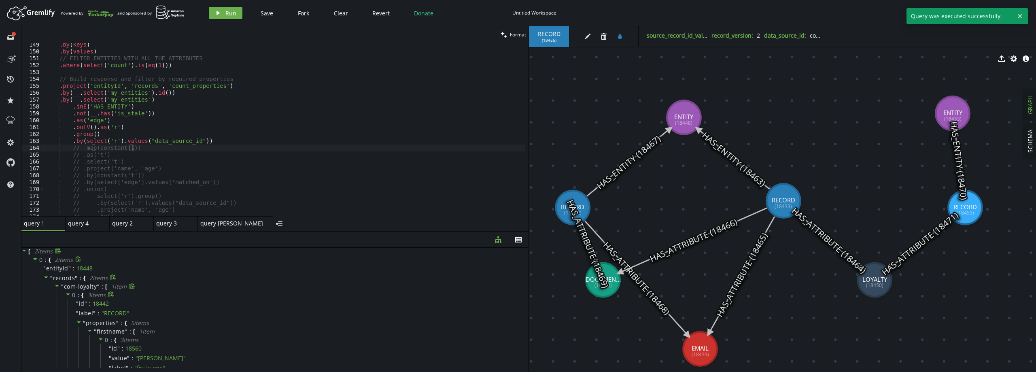
click at [77, 296] on span "0 :" at bounding box center [76, 294] width 9 height 7
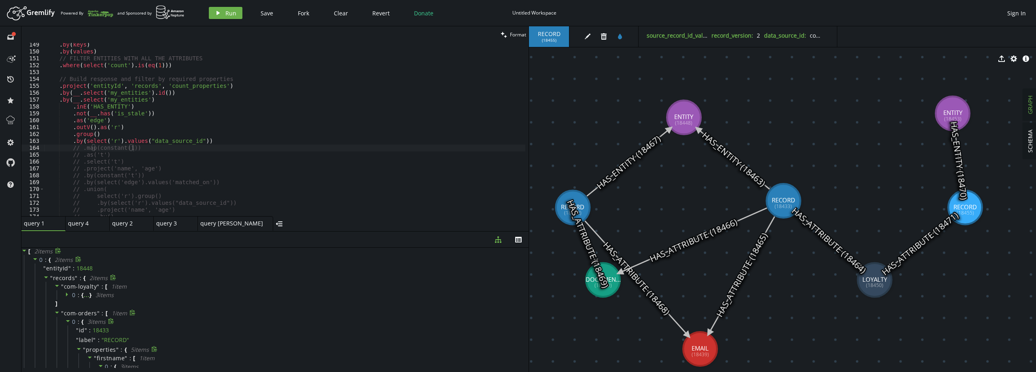
click at [84, 347] on span """ at bounding box center [84, 350] width 3 height 8
click at [73, 319] on span "0" at bounding box center [74, 322] width 4 height 8
click at [81, 294] on span "0 :" at bounding box center [76, 294] width 9 height 7
type textarea ".by(select('r').values("data_source_id"))"
click at [210, 143] on div ". by ( keys ) . by ( values ) // FILTER ENTITIES WITH ALL THE ATTRIBUTES . wher…" at bounding box center [284, 134] width 481 height 187
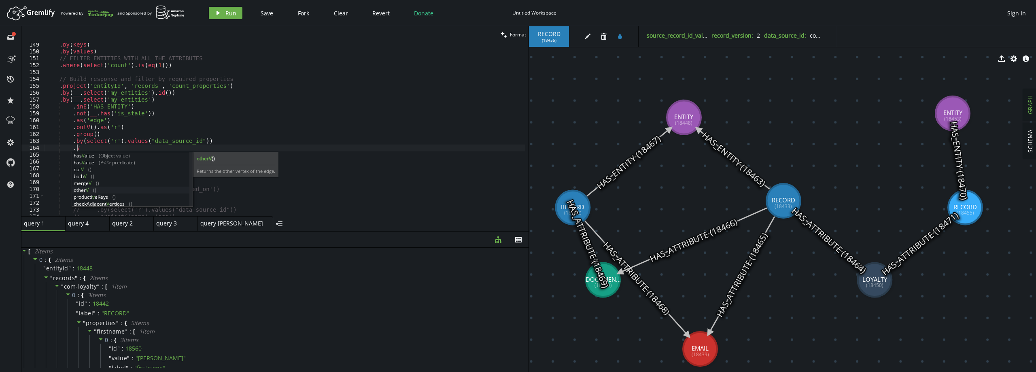
scroll to position [89, 0]
type textarea "."
type textarea ".by(select('r').values("data_source_id"))"
click at [86, 290] on span "com-loyalty" at bounding box center [80, 287] width 33 height 8
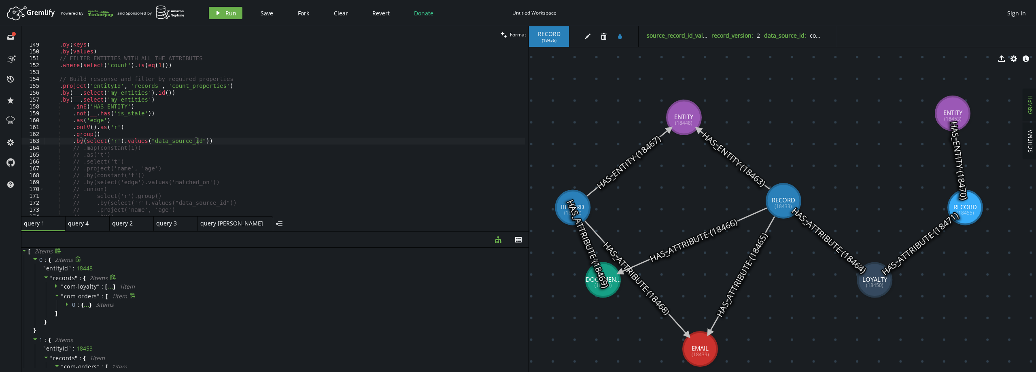
click at [84, 297] on span "com-orders" at bounding box center [80, 296] width 33 height 8
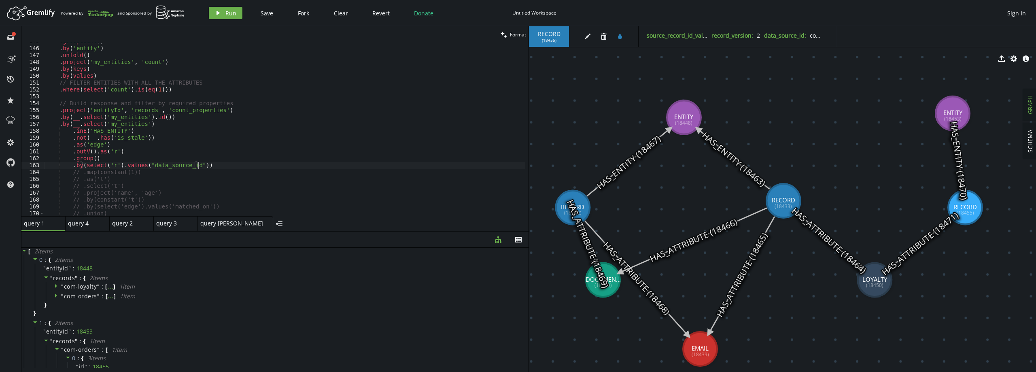
click at [223, 162] on div ". groupCount ( ) . by ( 'entity' ) . unfold ( ) . project ( 'my_entities' , 'co…" at bounding box center [284, 131] width 481 height 187
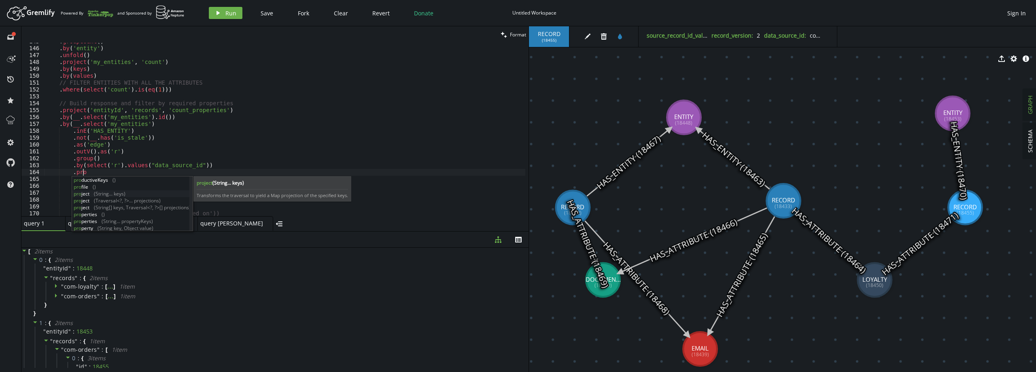
type textarea ".project('name', 'age')"
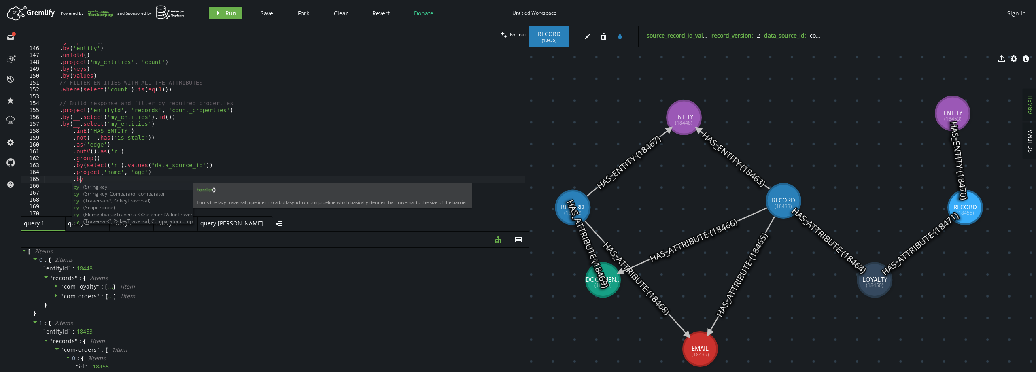
type textarea ".by()"
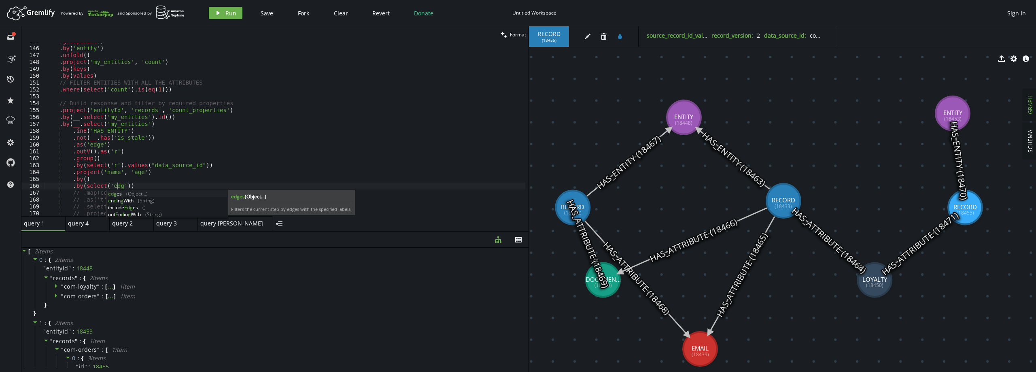
scroll to position [0, 74]
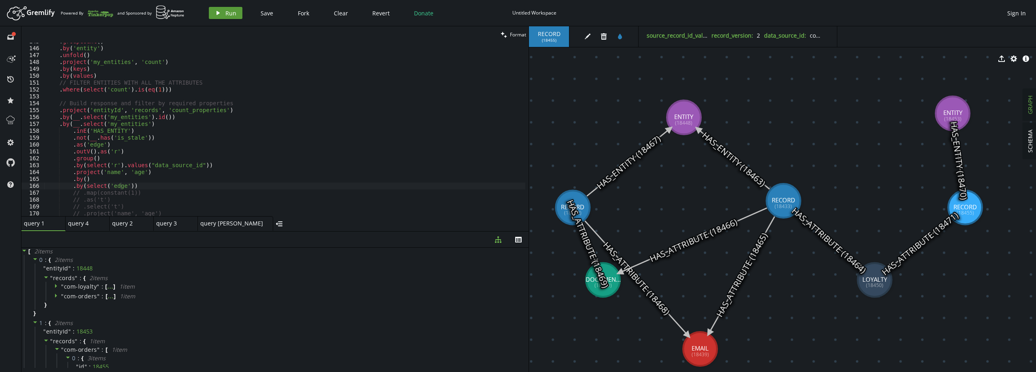
click at [235, 15] on span "Run" at bounding box center [230, 13] width 11 height 8
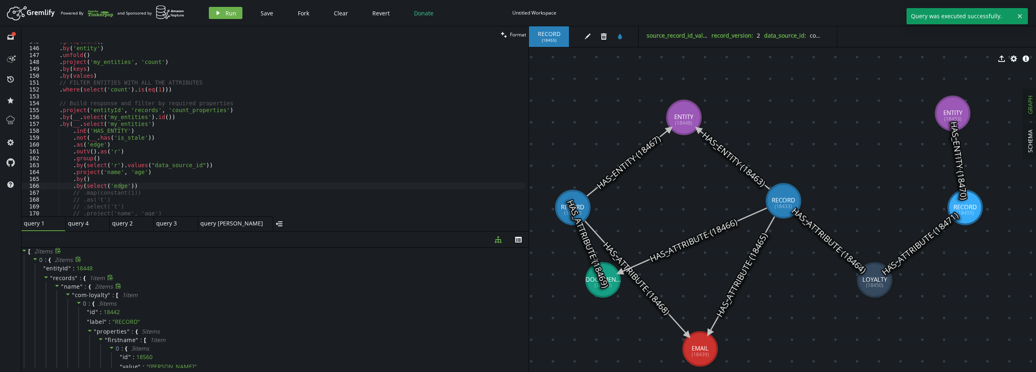
click at [81, 285] on span """ at bounding box center [81, 287] width 3 height 8
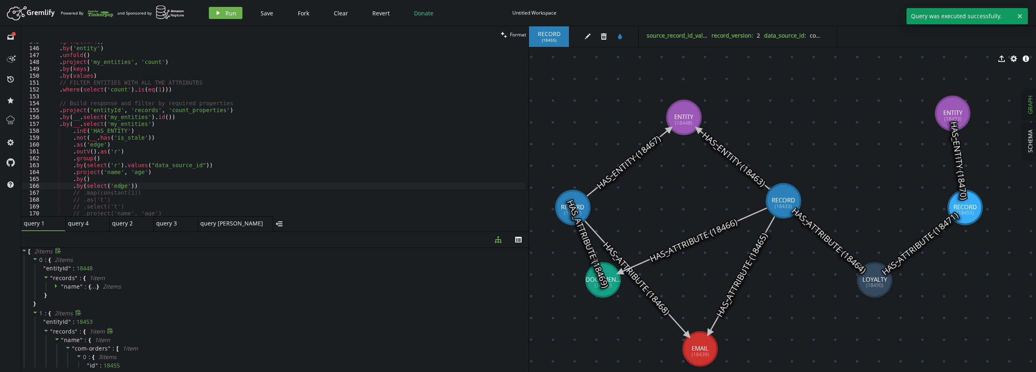
click at [74, 332] on span "records" at bounding box center [64, 332] width 22 height 8
click at [73, 329] on span "records" at bounding box center [64, 332] width 22 height 8
drag, startPoint x: 84, startPoint y: 188, endPoint x: 127, endPoint y: 187, distance: 43.3
click at [127, 187] on div ". groupCount ( ) . by ( 'entity' ) . unfold ( ) . project ( 'my_entities' , 'co…" at bounding box center [284, 131] width 481 height 187
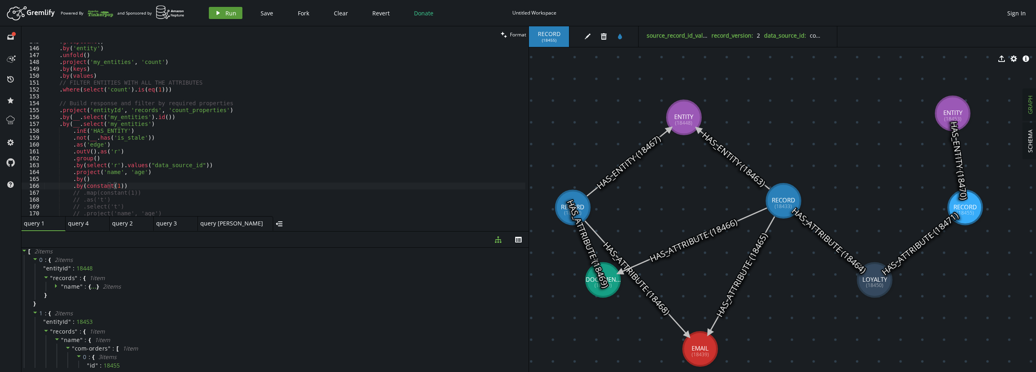
click at [223, 10] on button "play Run" at bounding box center [226, 13] width 34 height 12
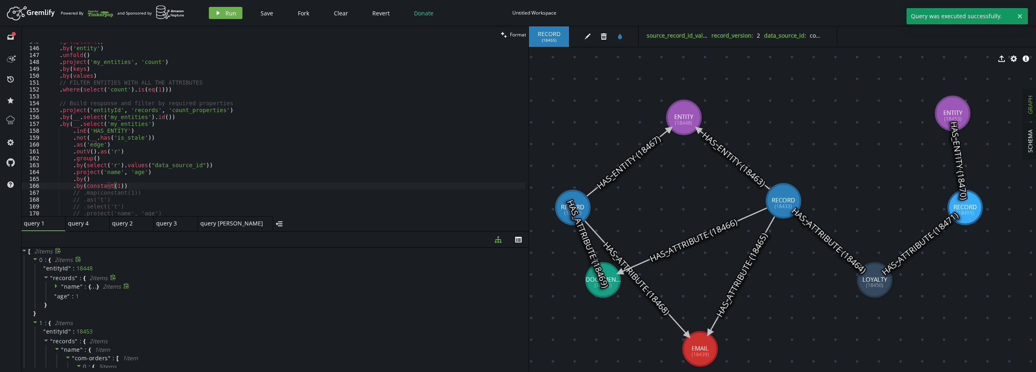
click at [64, 285] on span "name" at bounding box center [72, 287] width 16 height 8
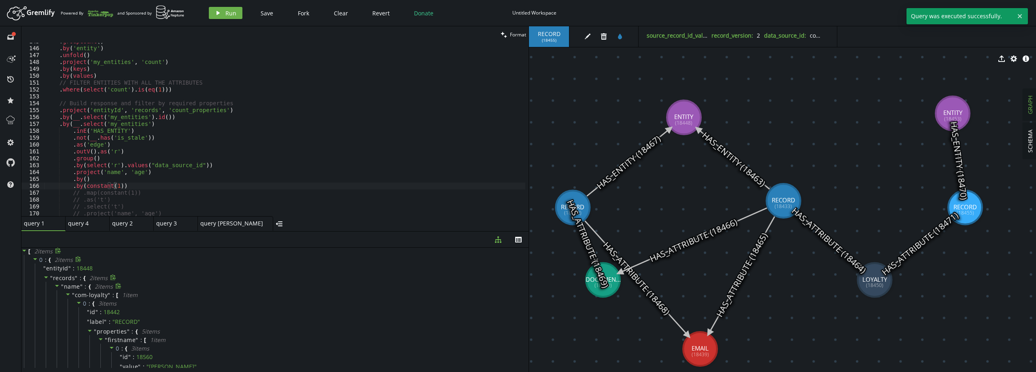
click at [64, 285] on span "name" at bounding box center [72, 287] width 16 height 8
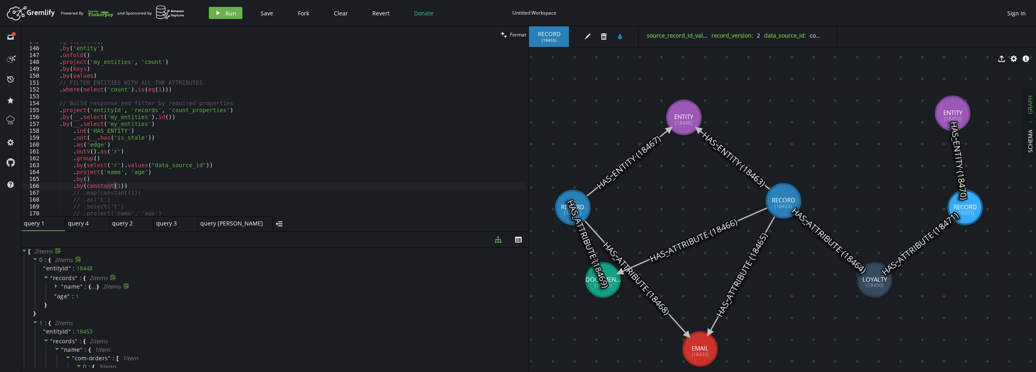
click at [64, 285] on span "name" at bounding box center [72, 287] width 16 height 8
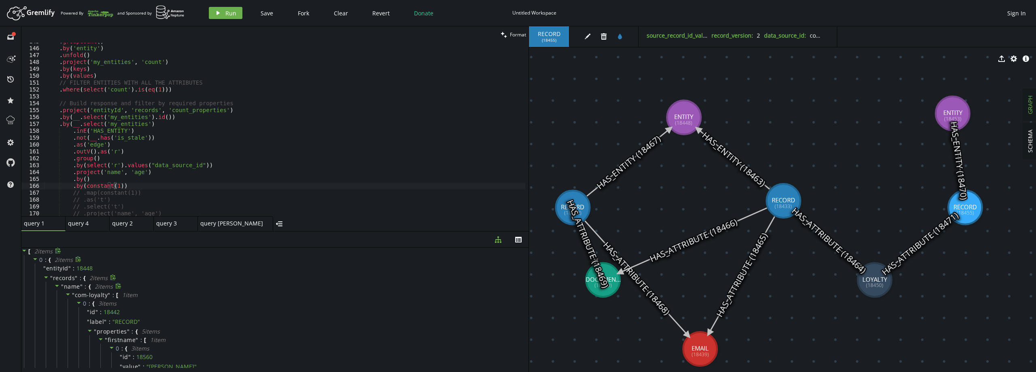
click at [64, 285] on span "name" at bounding box center [72, 287] width 16 height 8
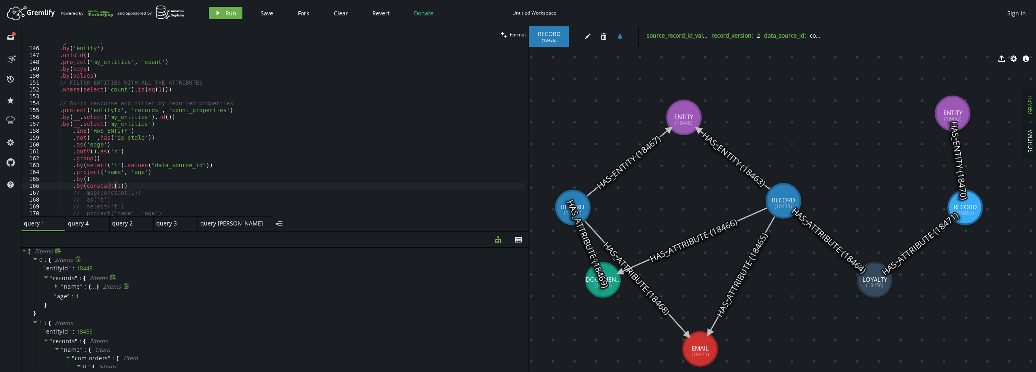
click at [64, 285] on span "name" at bounding box center [72, 287] width 16 height 8
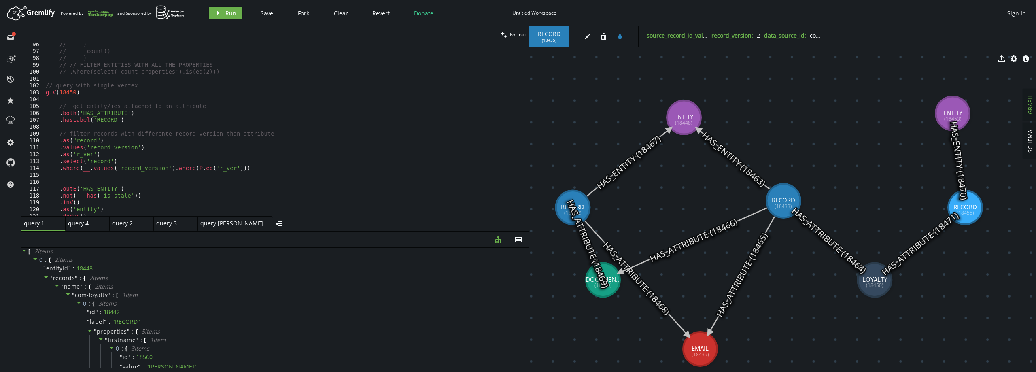
scroll to position [656, 0]
click at [76, 292] on span "com-loyalty" at bounding box center [91, 295] width 33 height 8
click at [80, 307] on span "com-orders" at bounding box center [91, 305] width 33 height 8
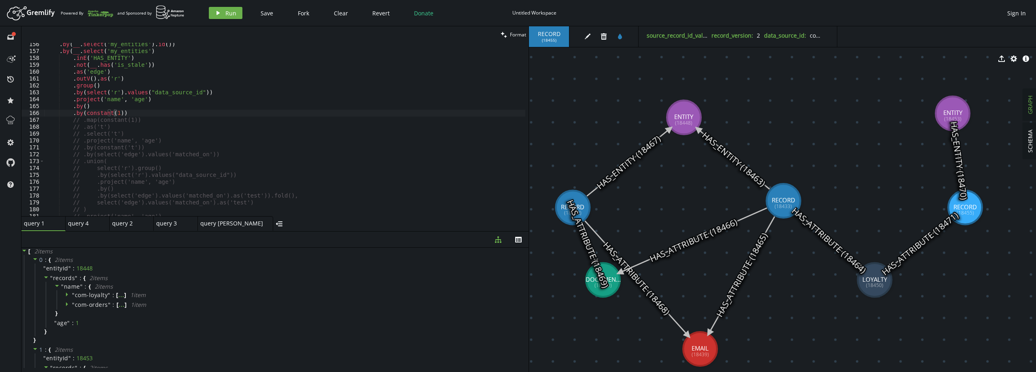
scroll to position [996, 0]
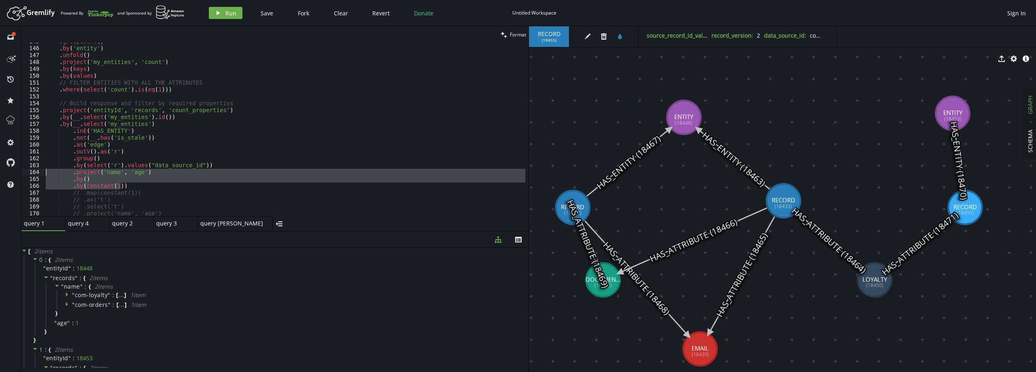
drag, startPoint x: 129, startPoint y: 187, endPoint x: 35, endPoint y: 173, distance: 95.0
click at [35, 173] on div ".by(constant(1)) 145 146 147 148 149 150 151 152 153 154 155 156 157 158 159 16…" at bounding box center [274, 129] width 507 height 173
click at [213, 11] on button "play Run" at bounding box center [226, 13] width 34 height 12
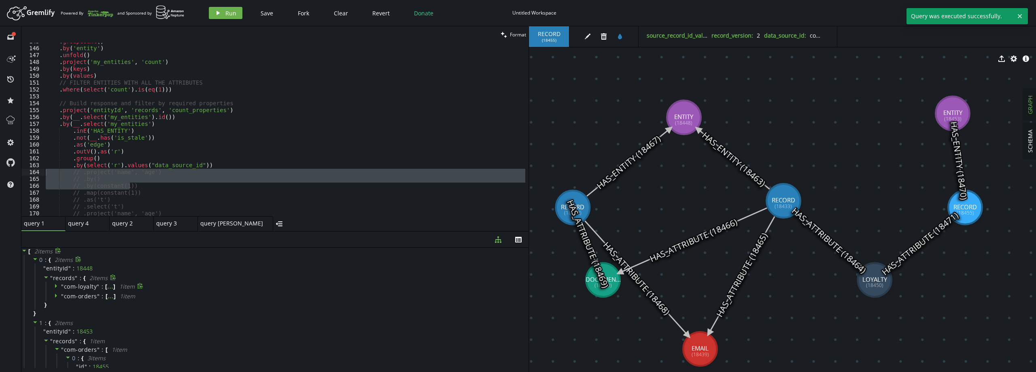
click at [82, 285] on span "com-loyalty" at bounding box center [80, 287] width 33 height 8
click at [82, 284] on span "com-loyalty" at bounding box center [80, 287] width 33 height 8
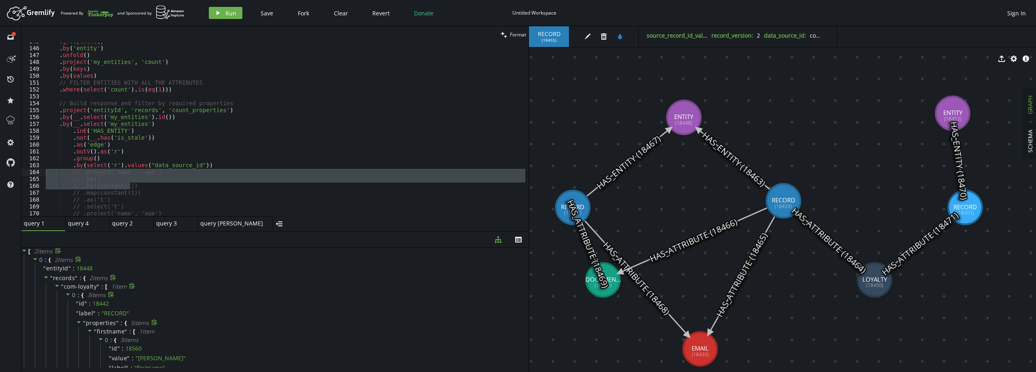
click at [93, 323] on span "properties" at bounding box center [101, 323] width 30 height 8
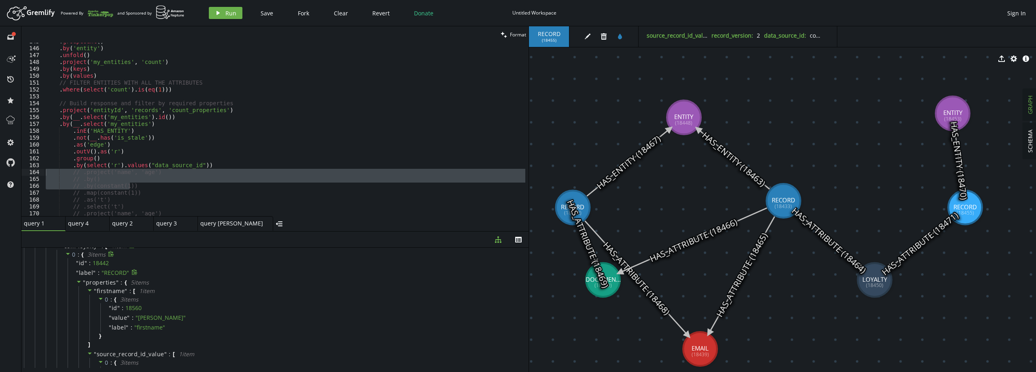
scroll to position [0, 0]
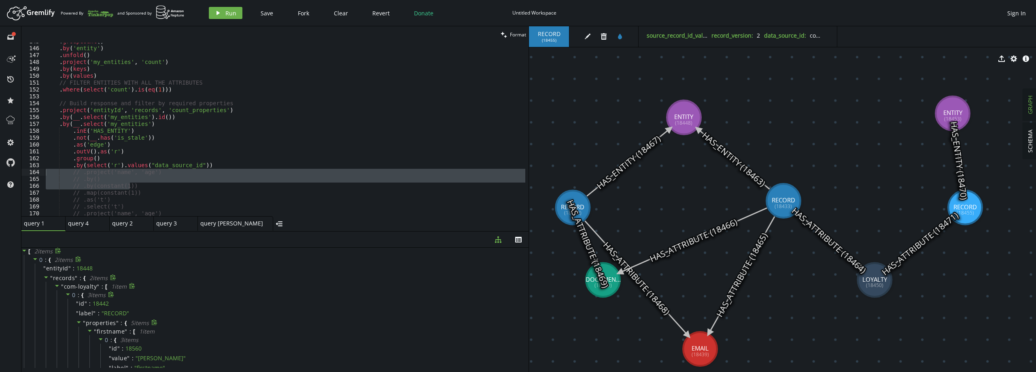
click at [104, 322] on span "properties" at bounding box center [101, 323] width 30 height 8
click at [94, 283] on span "com-loyalty" at bounding box center [80, 287] width 33 height 8
click at [92, 295] on span "com-orders" at bounding box center [80, 296] width 33 height 8
click at [88, 303] on div "..." at bounding box center [86, 304] width 6 height 4
click at [81, 296] on span "com-orders" at bounding box center [80, 296] width 33 height 8
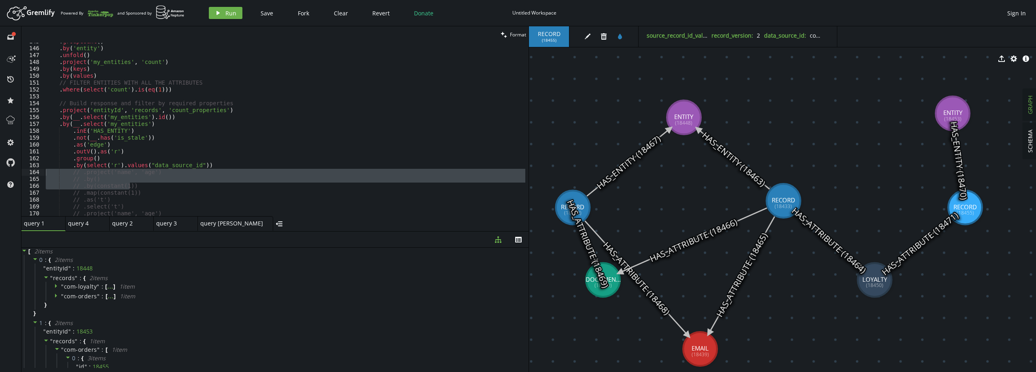
click at [142, 157] on div ". groupCount ( ) . by ( 'entity' ) . unfold ( ) . project ( 'my_entities' , 'co…" at bounding box center [284, 131] width 481 height 187
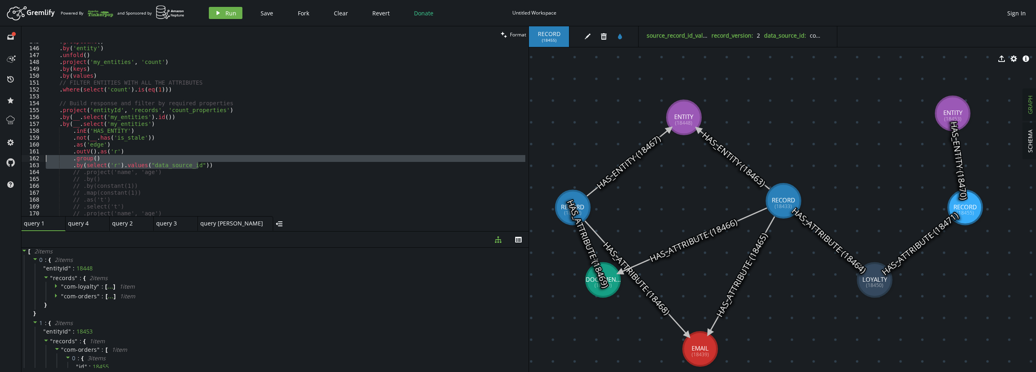
drag, startPoint x: 206, startPoint y: 163, endPoint x: 43, endPoint y: 160, distance: 162.8
click at [43, 160] on div ".group() 145 146 147 148 149 150 151 152 153 154 155 156 157 158 159 160 161 16…" at bounding box center [274, 129] width 507 height 173
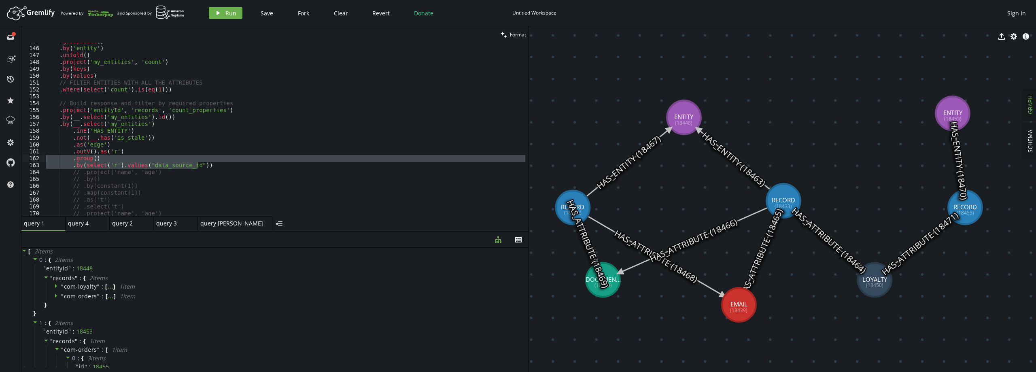
drag, startPoint x: 701, startPoint y: 352, endPoint x: 739, endPoint y: 305, distance: 60.8
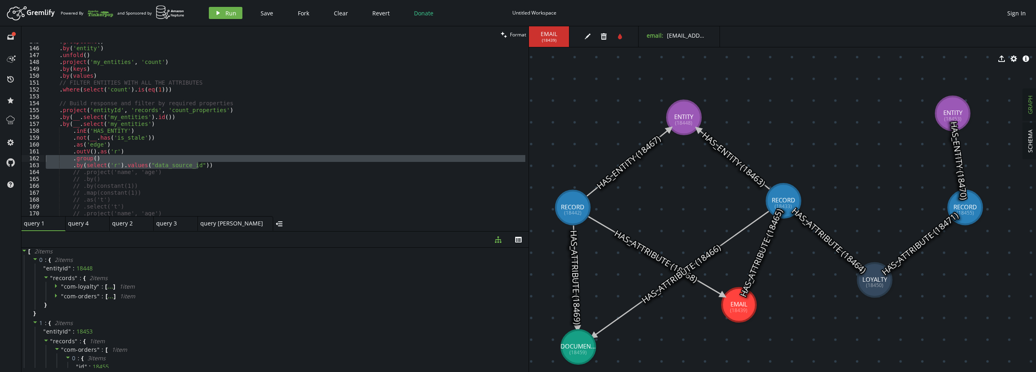
drag, startPoint x: 604, startPoint y: 289, endPoint x: 578, endPoint y: 300, distance: 28.5
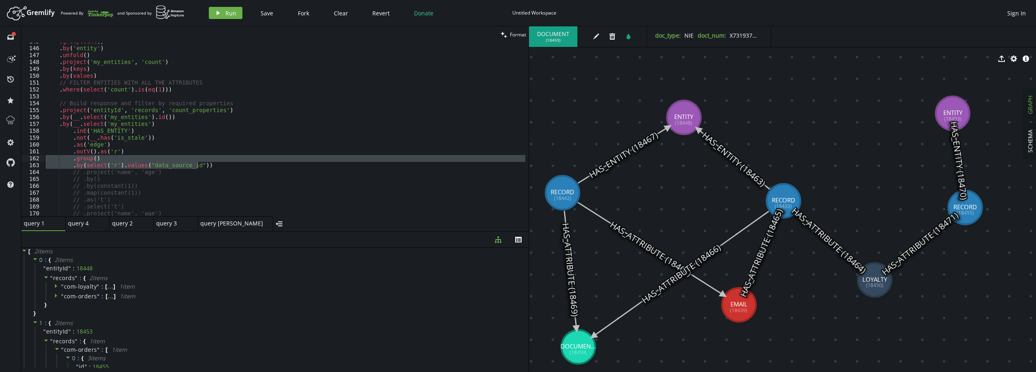
drag, startPoint x: 567, startPoint y: 199, endPoint x: 563, endPoint y: 192, distance: 8.0
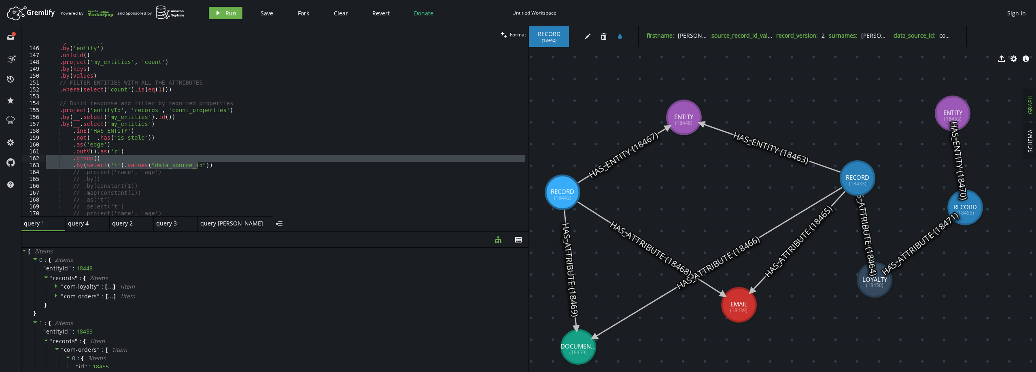
drag, startPoint x: 791, startPoint y: 198, endPoint x: 858, endPoint y: 178, distance: 69.2
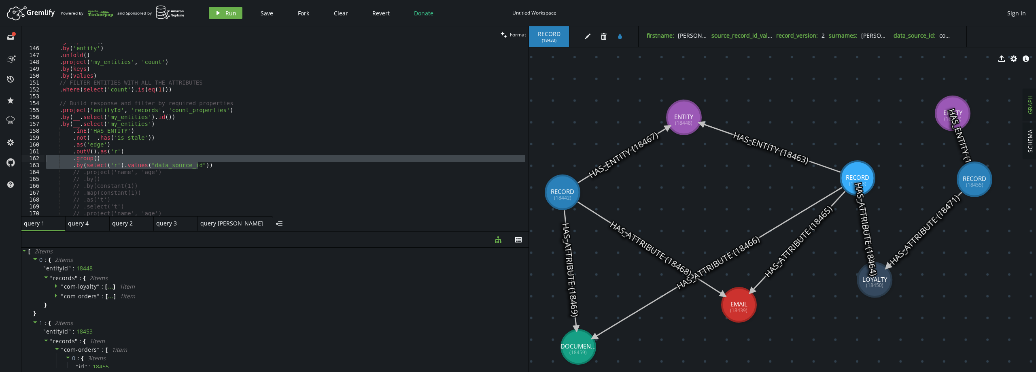
drag, startPoint x: 984, startPoint y: 191, endPoint x: 866, endPoint y: 153, distance: 123.5
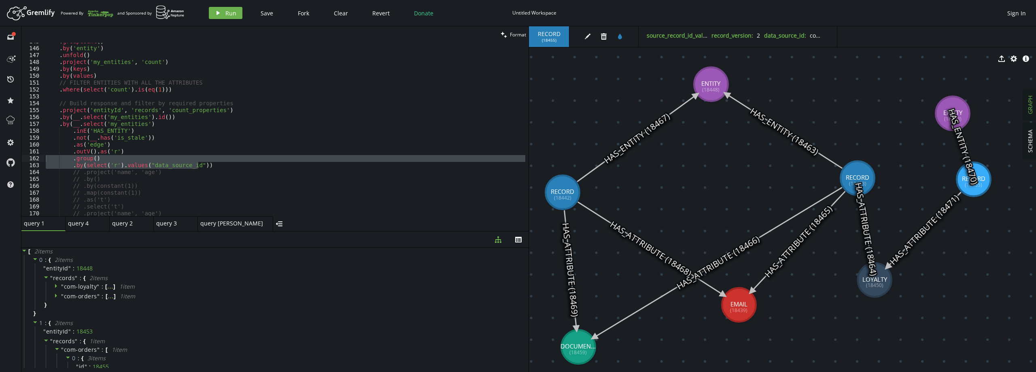
drag, startPoint x: 686, startPoint y: 119, endPoint x: 716, endPoint y: 79, distance: 50.1
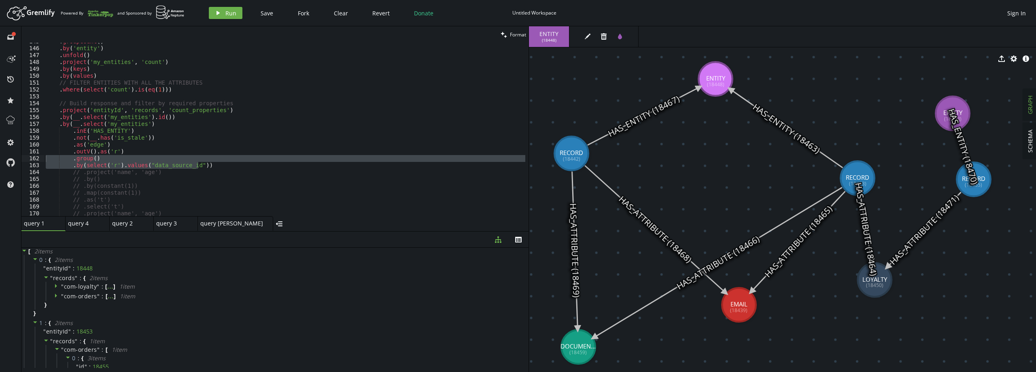
drag, startPoint x: 565, startPoint y: 189, endPoint x: 572, endPoint y: 153, distance: 35.8
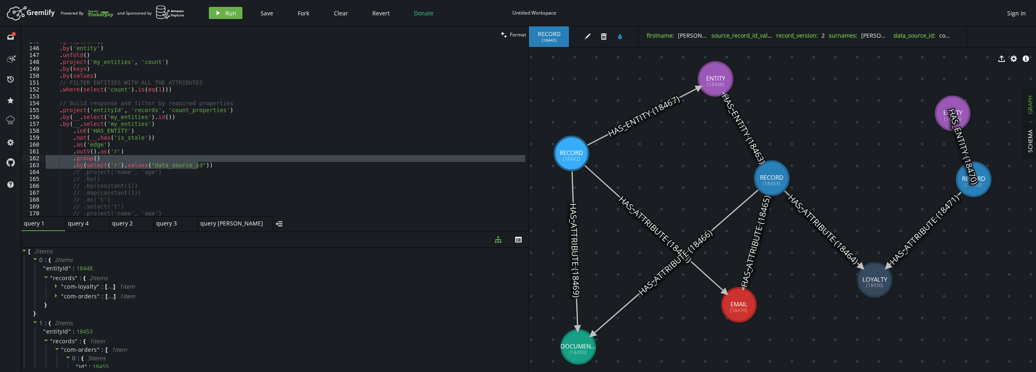
drag, startPoint x: 802, startPoint y: 175, endPoint x: 772, endPoint y: 179, distance: 30.1
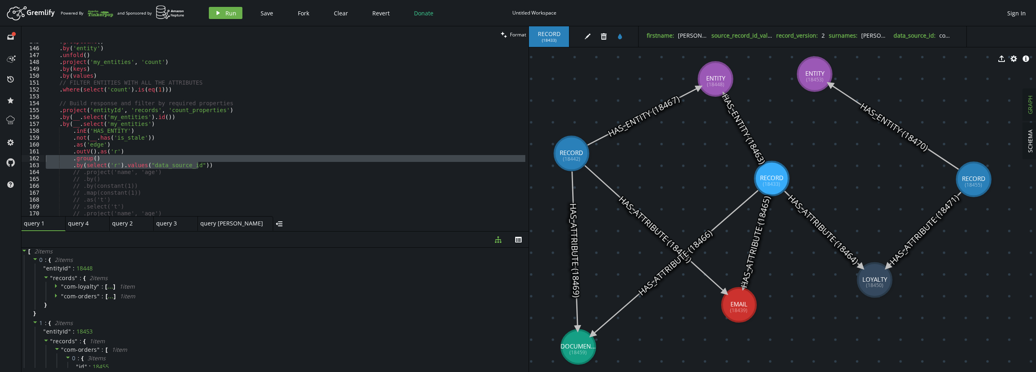
drag, startPoint x: 960, startPoint y: 106, endPoint x: 821, endPoint y: 73, distance: 143.3
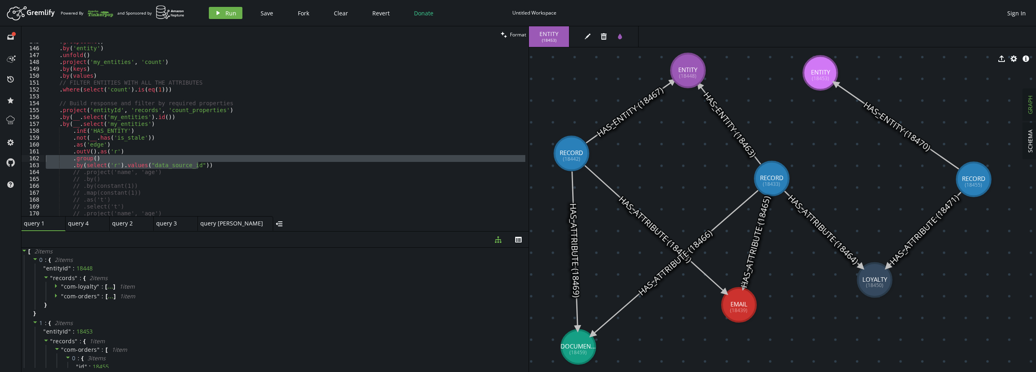
drag, startPoint x: 696, startPoint y: 71, endPoint x: 688, endPoint y: 70, distance: 7.3
click at [102, 298] on span ":" at bounding box center [103, 296] width 2 height 7
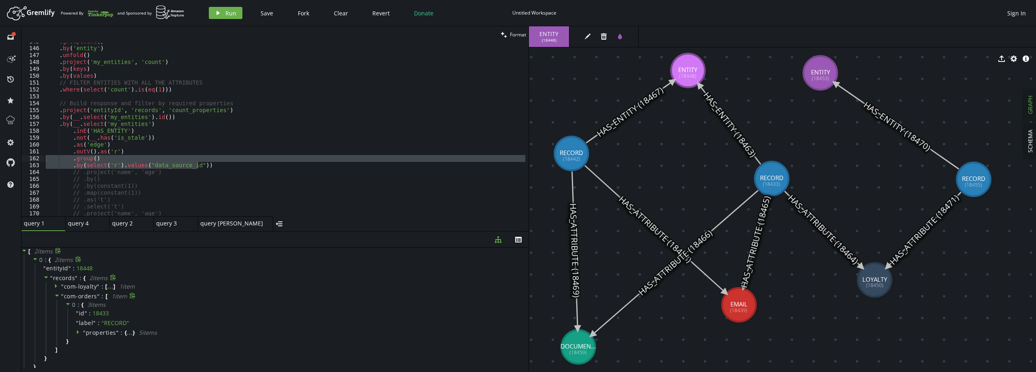
click at [100, 294] on span "" com-orders " :" at bounding box center [83, 296] width 45 height 7
click at [98, 287] on span """ at bounding box center [98, 287] width 3 height 8
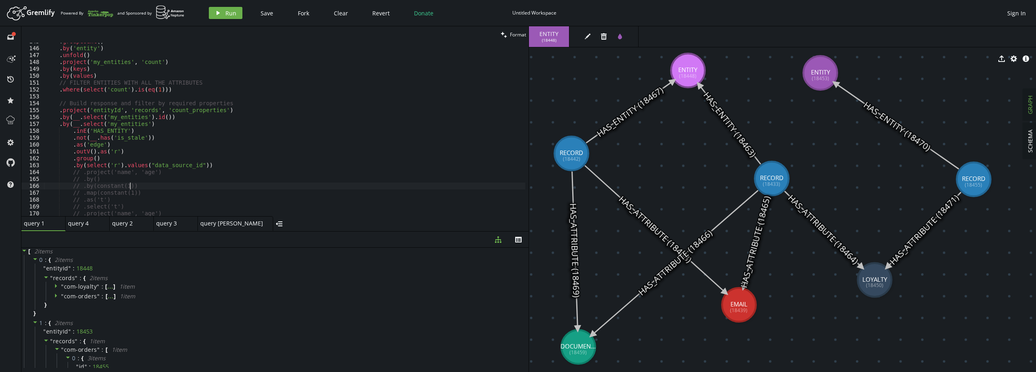
click at [259, 186] on div ". groupCount ( ) . by ( 'entity' ) . unfold ( ) . project ( 'my_entities' , 'co…" at bounding box center [284, 131] width 481 height 187
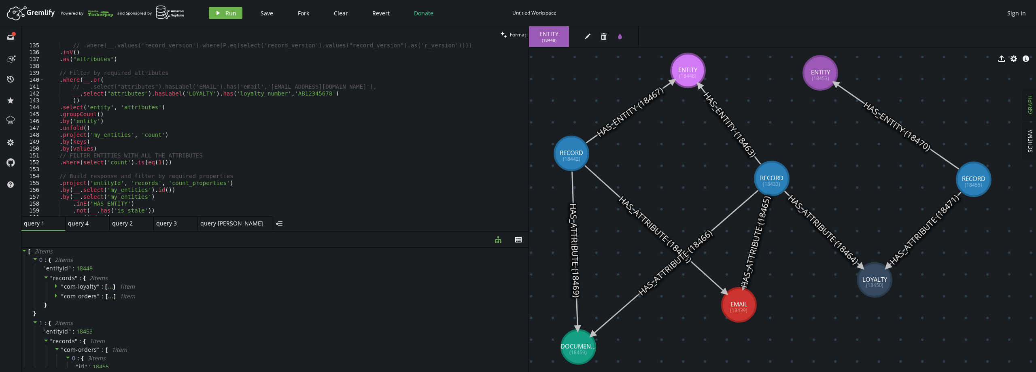
scroll to position [923, 0]
click at [315, 191] on div "// .where(__.values('record_version').where(P.eq(select('record_version').value…" at bounding box center [284, 135] width 481 height 187
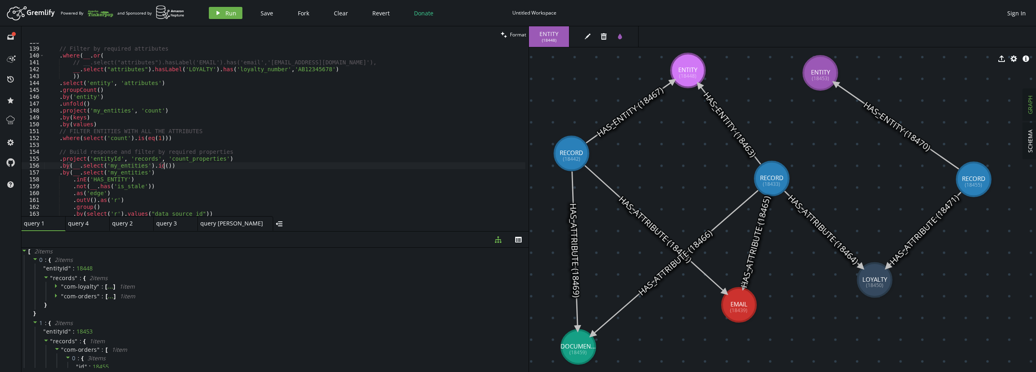
scroll to position [1044, 0]
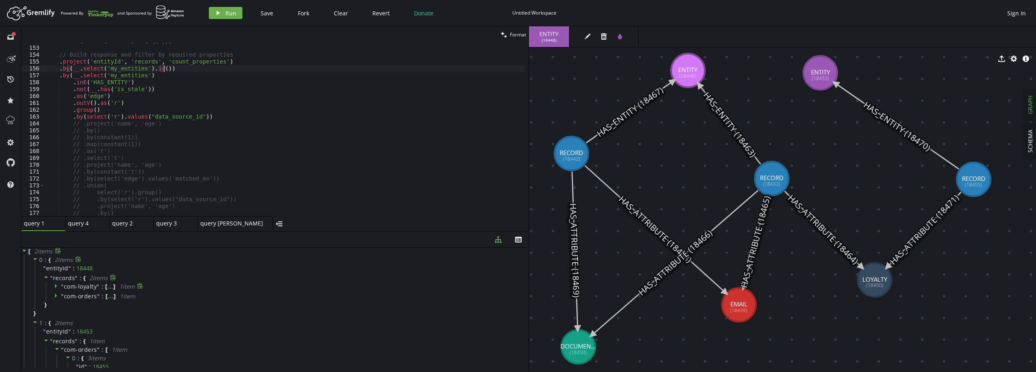
click at [87, 288] on span "com-loyalty" at bounding box center [80, 287] width 33 height 8
click at [196, 115] on div ". where ( select ( 'count' ) . is ( eq ( 1 ))) // Build response and filter by …" at bounding box center [284, 131] width 481 height 187
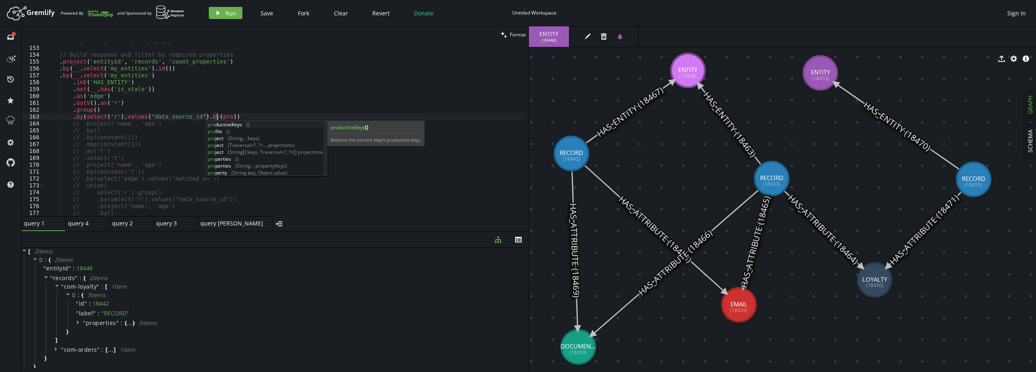
scroll to position [0, 174]
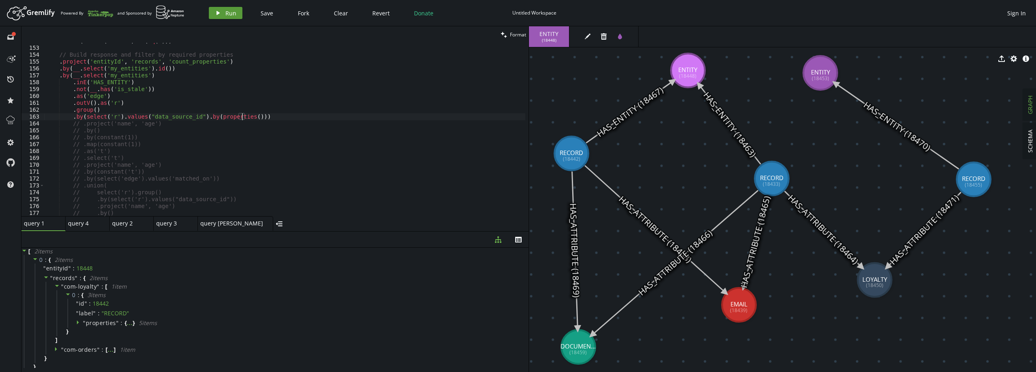
click at [221, 14] on button "play Run" at bounding box center [226, 13] width 34 height 12
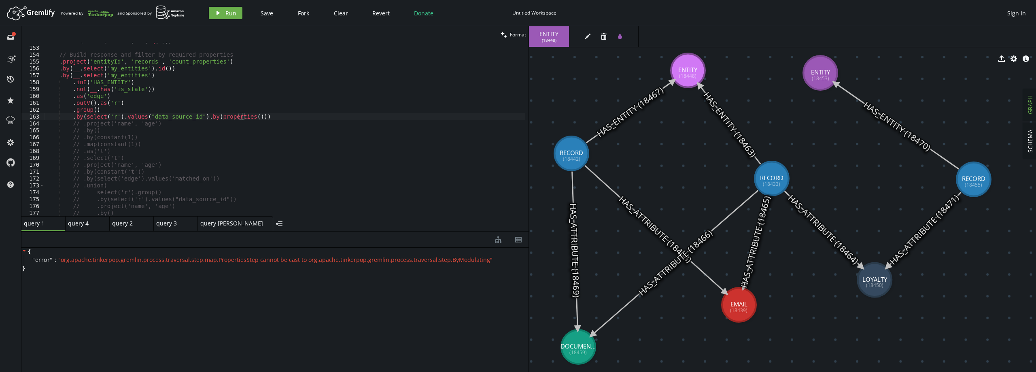
click at [195, 115] on div ". where ( select ( 'count' ) . is ( eq ( 1 ))) // Build response and filter by …" at bounding box center [284, 131] width 481 height 187
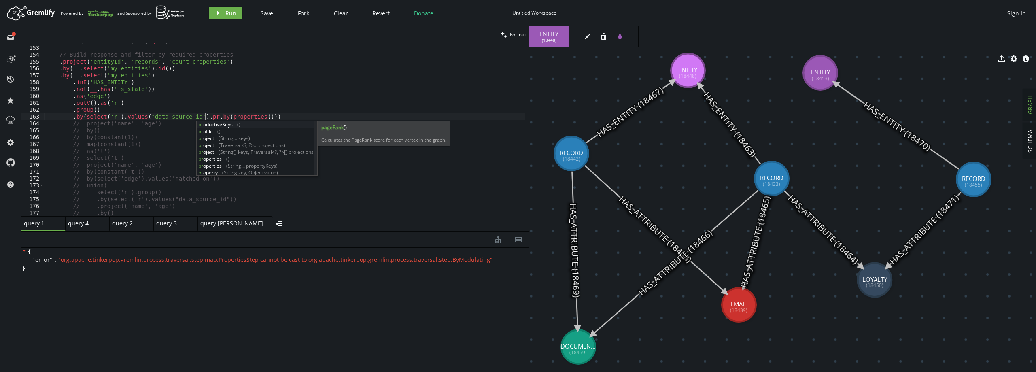
scroll to position [0, 162]
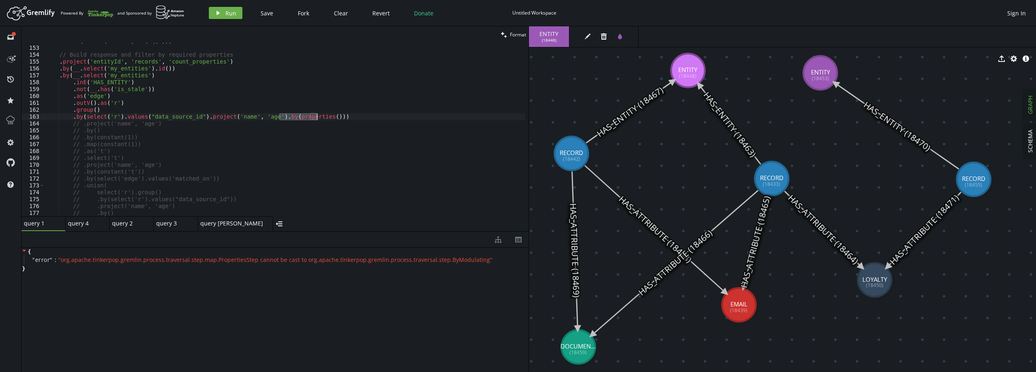
drag, startPoint x: 279, startPoint y: 117, endPoint x: 317, endPoint y: 117, distance: 38.1
click at [317, 117] on div ". where ( select ( 'count' ) . is ( eq ( 1 ))) // Build response and filter by …" at bounding box center [284, 131] width 481 height 187
click at [232, 10] on span "Run" at bounding box center [230, 13] width 11 height 8
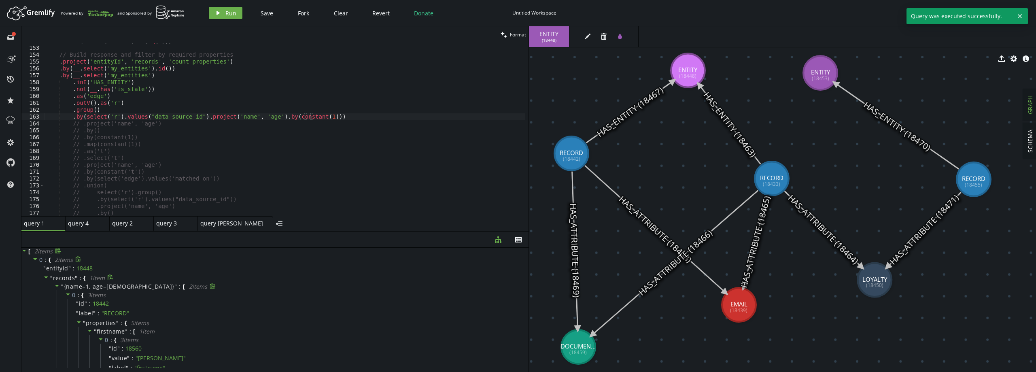
click at [96, 284] on span "{name=1, age=[DEMOGRAPHIC_DATA]}" at bounding box center [119, 287] width 111 height 8
click at [79, 293] on span "0 :" at bounding box center [76, 294] width 9 height 7
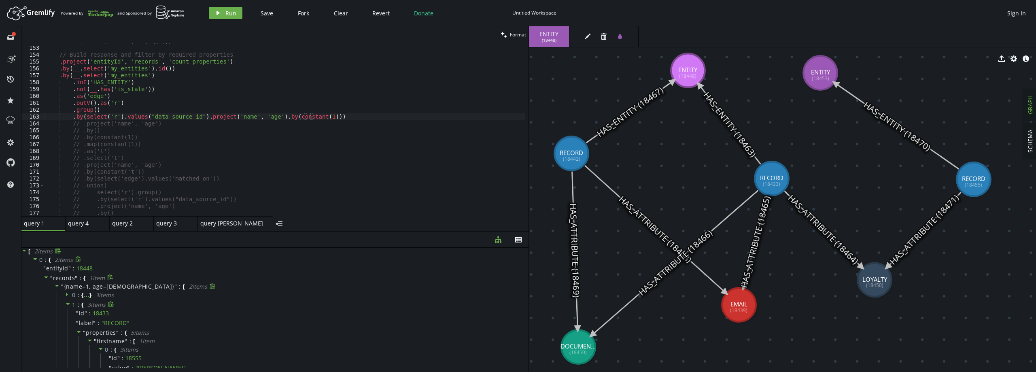
click at [77, 306] on span "1 :" at bounding box center [76, 304] width 9 height 7
click at [75, 296] on span "0" at bounding box center [74, 295] width 4 height 8
click at [75, 304] on span "1" at bounding box center [74, 305] width 4 height 8
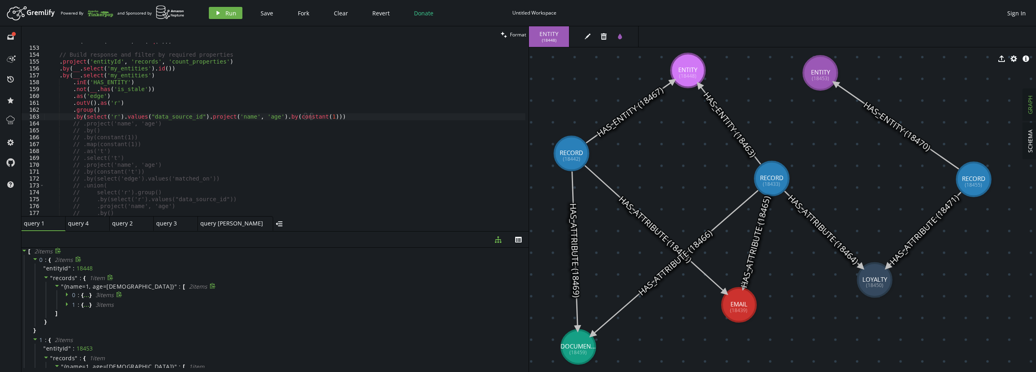
click at [73, 294] on span "0" at bounding box center [74, 295] width 4 height 8
click at [72, 294] on div at bounding box center [68, 294] width 7 height 7
drag, startPoint x: 195, startPoint y: 118, endPoint x: 313, endPoint y: 119, distance: 118.2
click at [313, 119] on div ". where ( select ( 'count' ) . is ( eq ( 1 ))) // Build response and filter by …" at bounding box center [284, 131] width 481 height 187
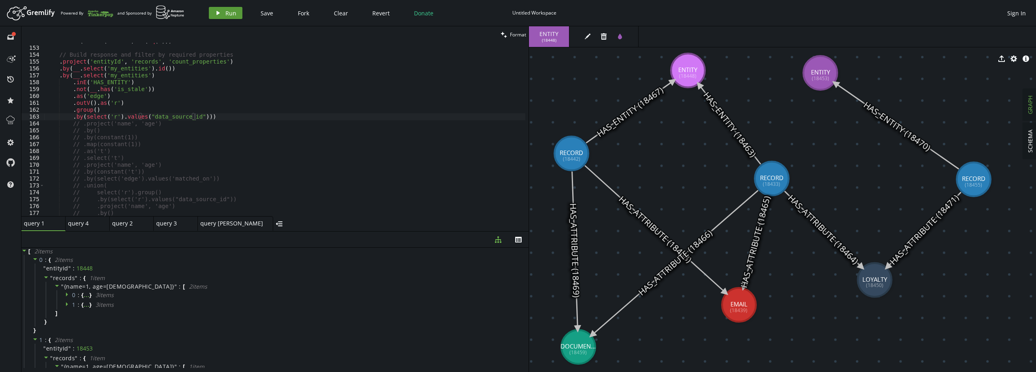
click at [236, 11] on button "play Run" at bounding box center [226, 13] width 34 height 12
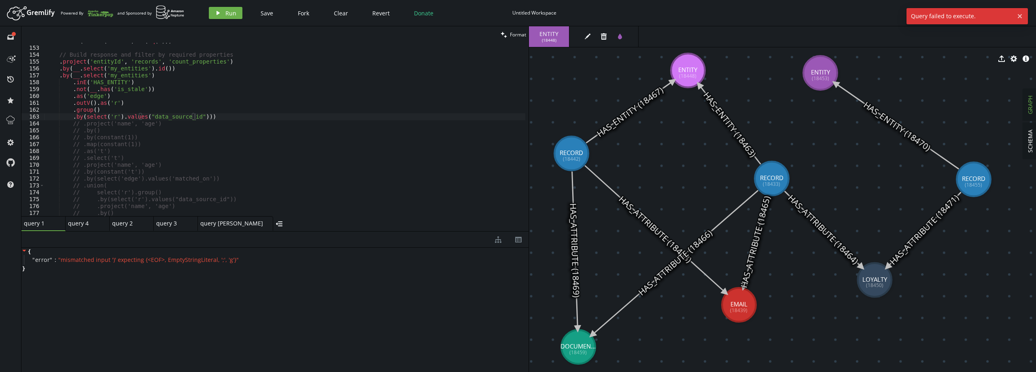
click at [199, 115] on div ". where ( select ( 'count' ) . is ( eq ( 1 ))) // Build response and filter by …" at bounding box center [284, 131] width 481 height 187
click at [238, 10] on button "play Run" at bounding box center [226, 13] width 34 height 12
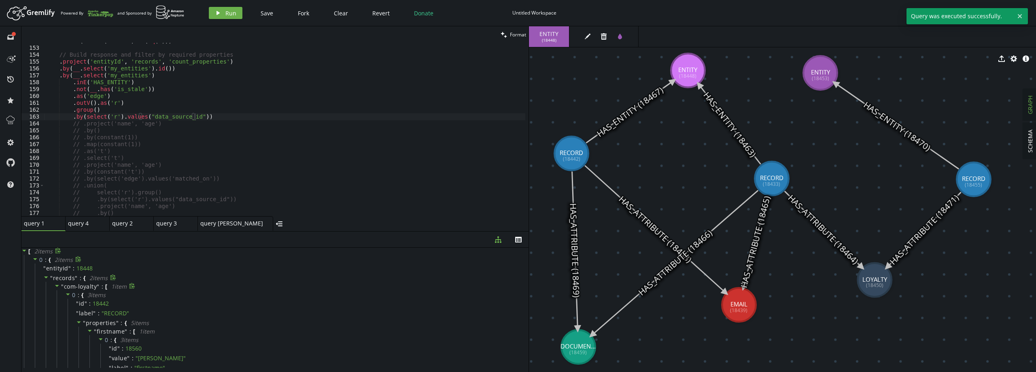
click at [75, 285] on span "com-loyalty" at bounding box center [80, 287] width 33 height 8
click at [72, 294] on span "com-orders" at bounding box center [80, 296] width 33 height 8
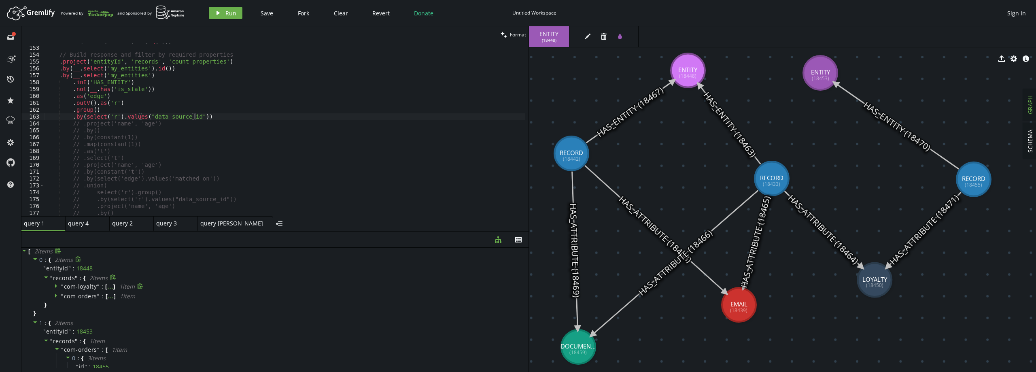
click at [55, 285] on icon at bounding box center [56, 286] width 2 height 4
click at [55, 285] on icon at bounding box center [57, 286] width 6 height 6
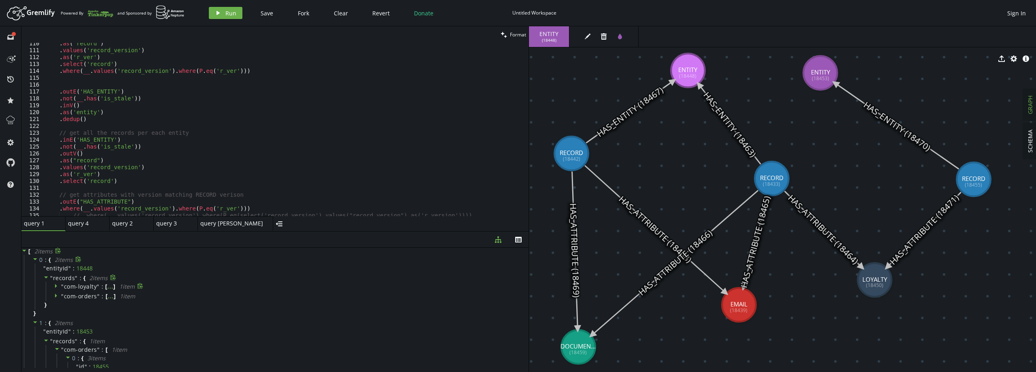
scroll to position [753, 0]
drag, startPoint x: 876, startPoint y: 282, endPoint x: 880, endPoint y: 304, distance: 22.6
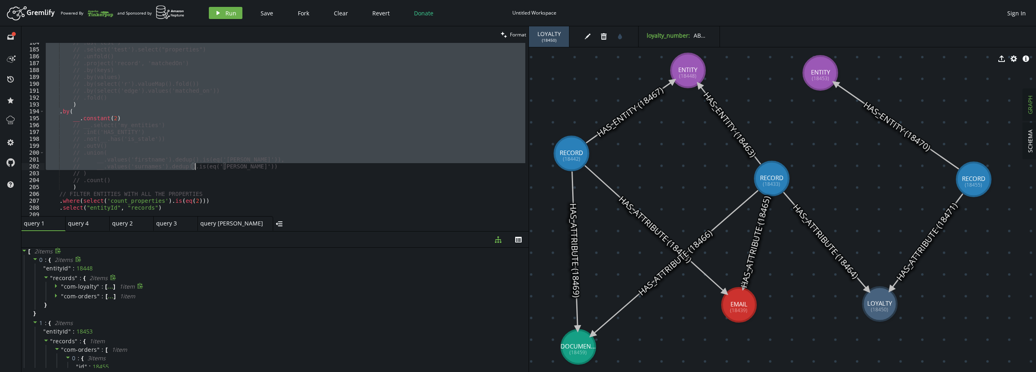
scroll to position [1360, 0]
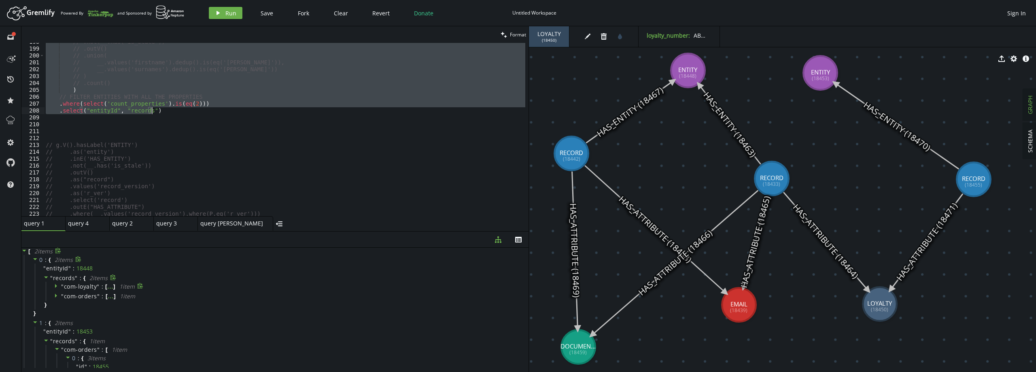
drag, startPoint x: 51, startPoint y: 165, endPoint x: 184, endPoint y: 114, distance: 142.0
click at [184, 114] on div "// .not(__.has('is_stale')) // .outV() // .union( // __.values('firstname').ded…" at bounding box center [284, 131] width 481 height 187
type textarea "// .where(select('count_properties').is(eq(2))) // .select("entityId", "records…"
click at [219, 10] on icon "play" at bounding box center [218, 13] width 6 height 6
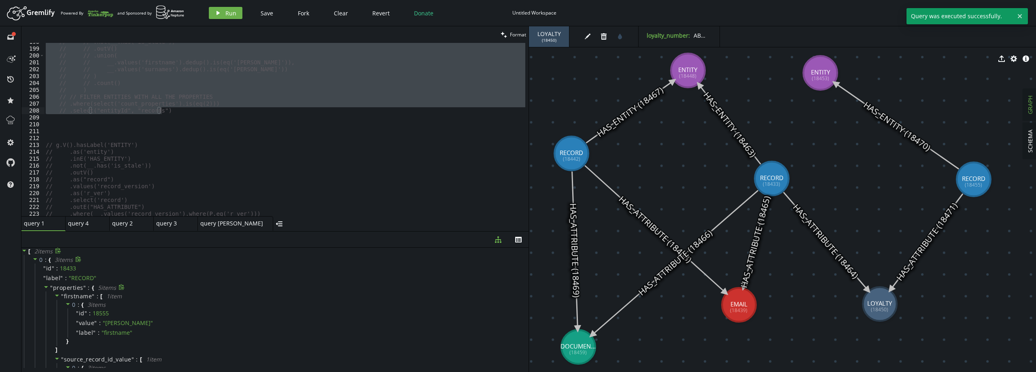
click at [81, 285] on span "properties" at bounding box center [68, 288] width 30 height 8
click at [63, 332] on span "properties" at bounding box center [68, 334] width 30 height 8
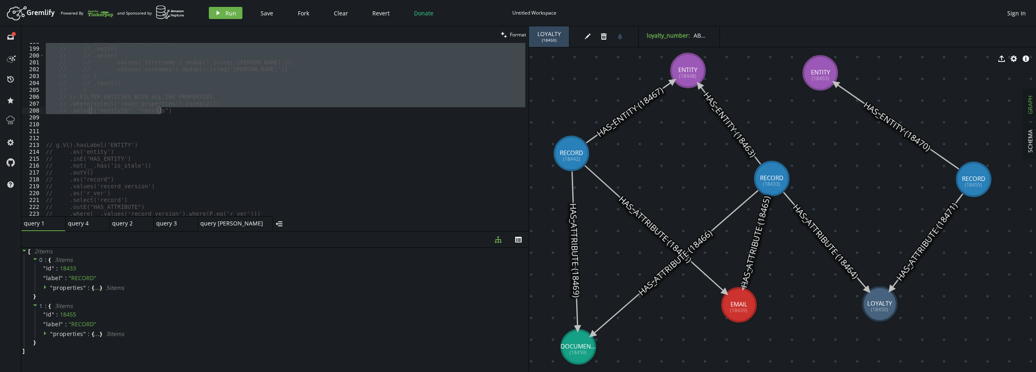
click at [819, 231] on icon at bounding box center [826, 241] width 85 height 98
click at [604, 36] on icon "edit" at bounding box center [607, 36] width 6 height 6
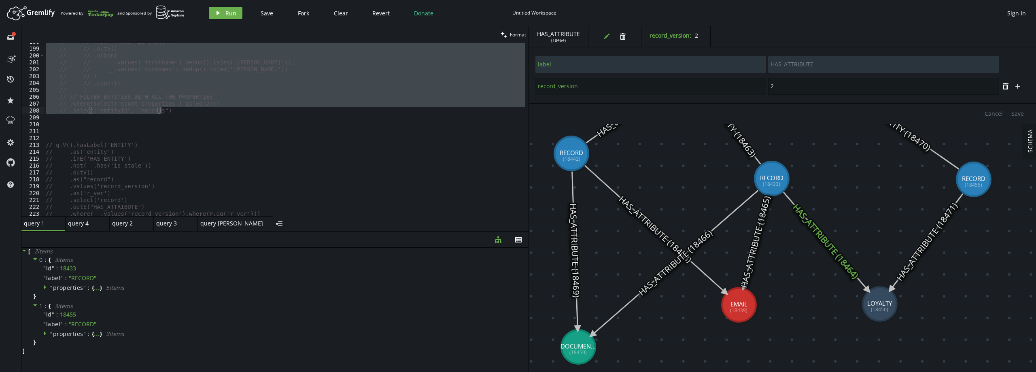
drag, startPoint x: 797, startPoint y: 89, endPoint x: 767, endPoint y: 88, distance: 30.0
click at [767, 88] on div "record_version 2" at bounding box center [767, 86] width 465 height 18
click at [1015, 113] on span "Save" at bounding box center [1018, 114] width 13 height 8
type input "3"
click at [228, 14] on span "Run" at bounding box center [230, 13] width 11 height 8
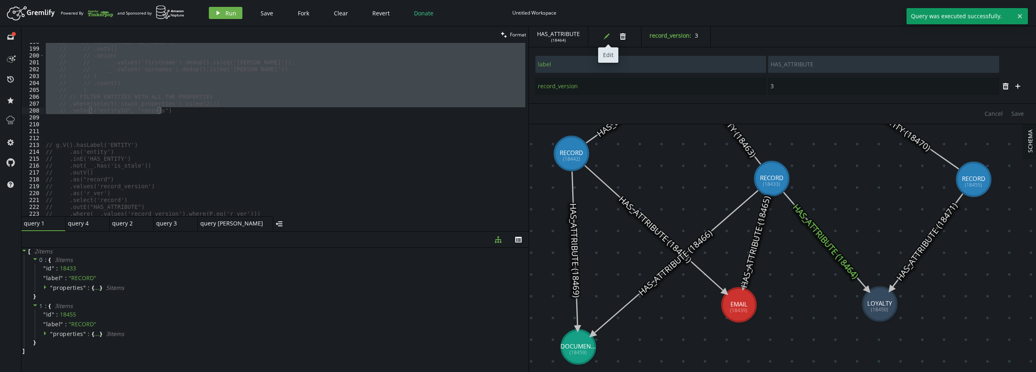
click at [604, 37] on icon "edit" at bounding box center [607, 36] width 6 height 6
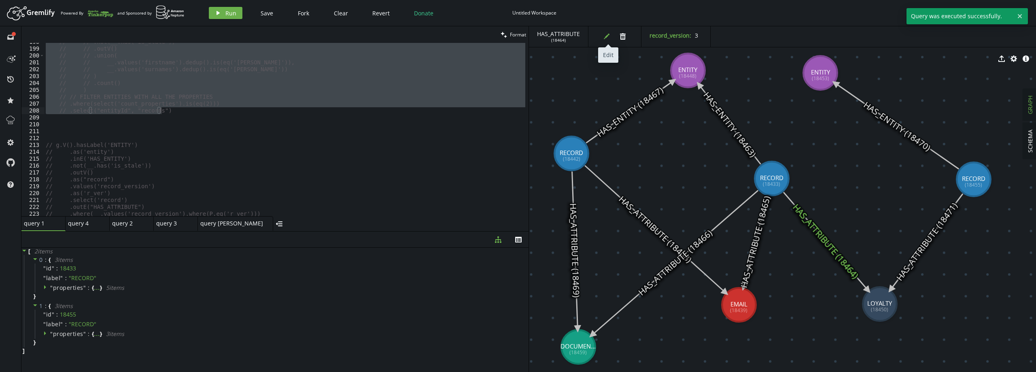
click at [604, 37] on icon "edit" at bounding box center [607, 36] width 6 height 6
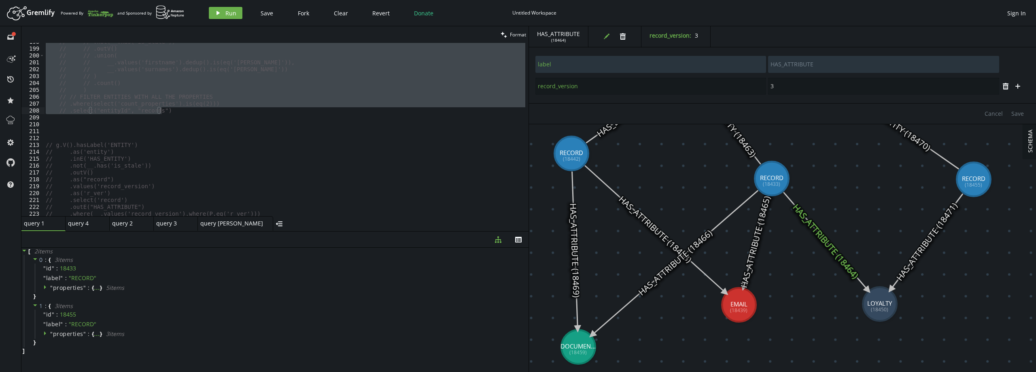
type input "RECORD"
type input "firstname"
type input "[PERSON_NAME]"
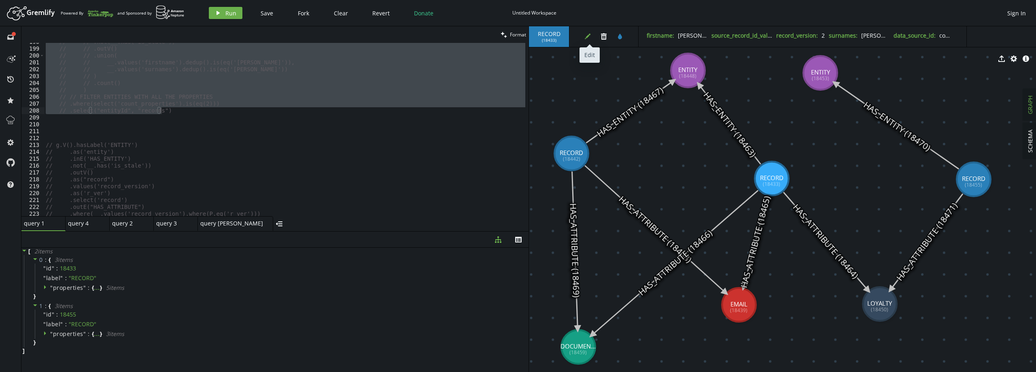
click at [587, 40] on button "edit" at bounding box center [588, 36] width 12 height 12
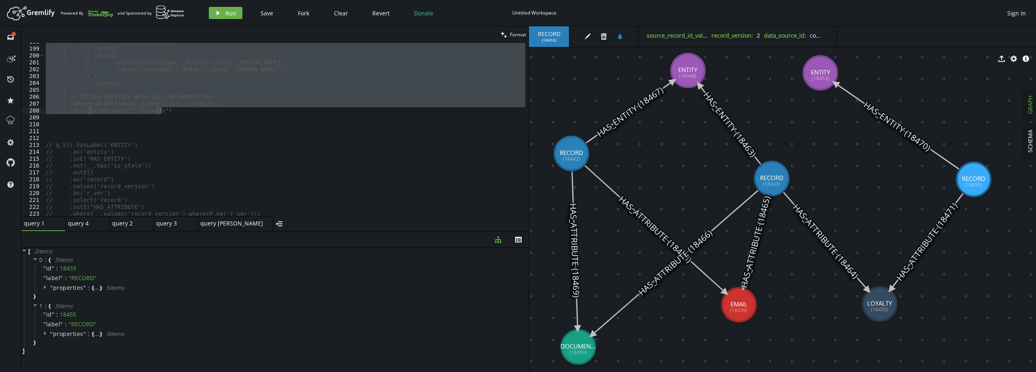
click at [269, 178] on div "// // .not(__.has('is_stale')) // // .outV() // // .union( // // __.values('fir…" at bounding box center [284, 131] width 481 height 187
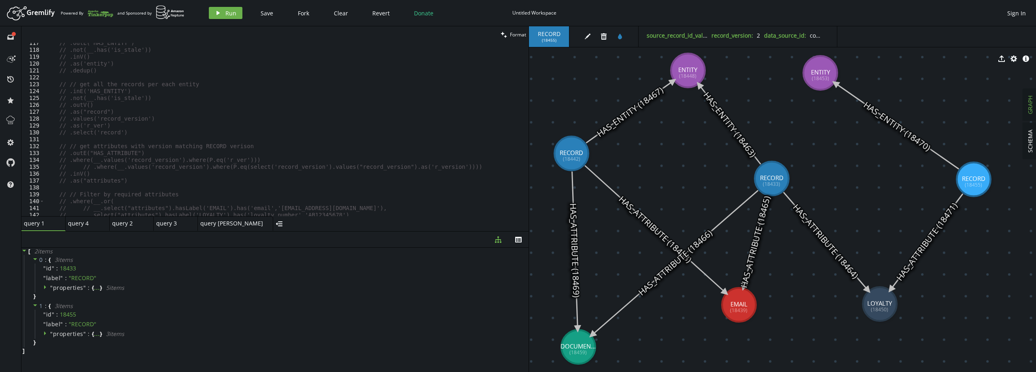
scroll to position [680, 0]
click at [225, 12] on span "Run" at bounding box center [230, 13] width 11 height 8
click at [102, 137] on div "// // FILTER ENTITIES WITH ALL THE PROPERTIES // .where(select('count_propertie…" at bounding box center [284, 130] width 481 height 187
click at [141, 141] on div "// // FILTER ENTITIES WITH ALL THE PROPERTIES // .where(select('count_propertie…" at bounding box center [284, 130] width 481 height 187
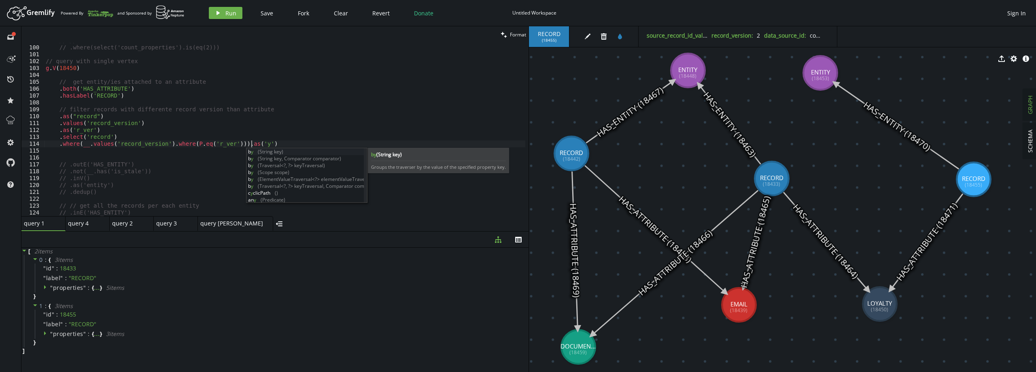
scroll to position [0, 206]
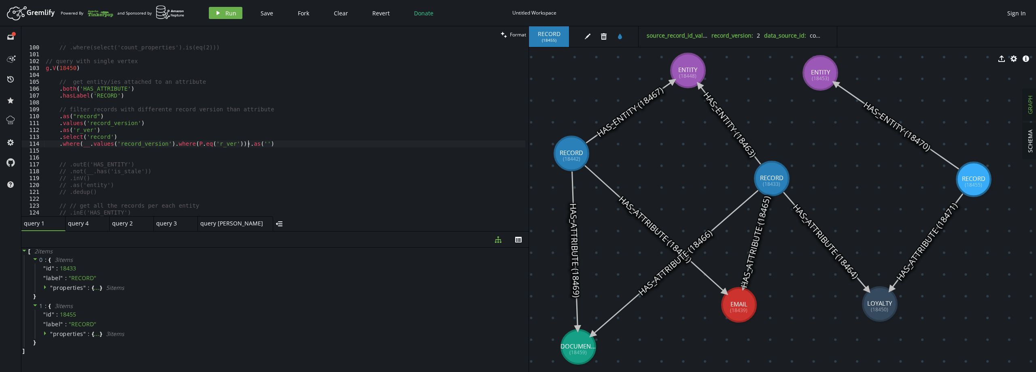
type textarea ".where(__.values('record_version').where(P.eq('r_ver'))).as('t')"
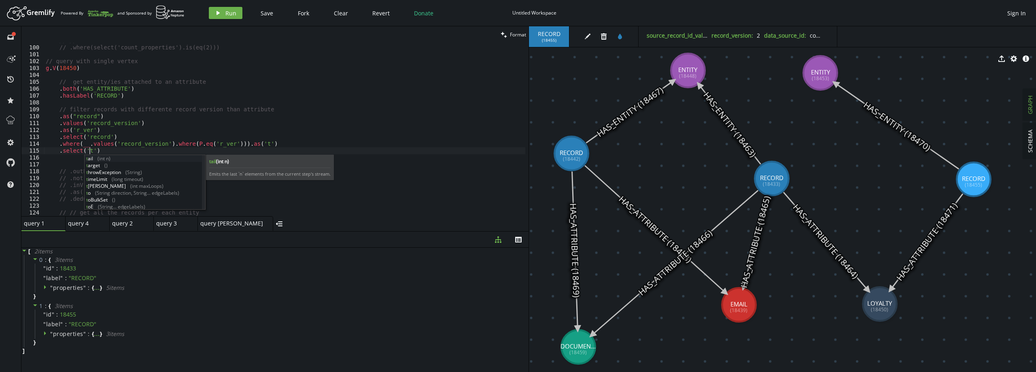
scroll to position [0, 44]
click at [226, 9] on span "Run" at bounding box center [230, 13] width 11 height 8
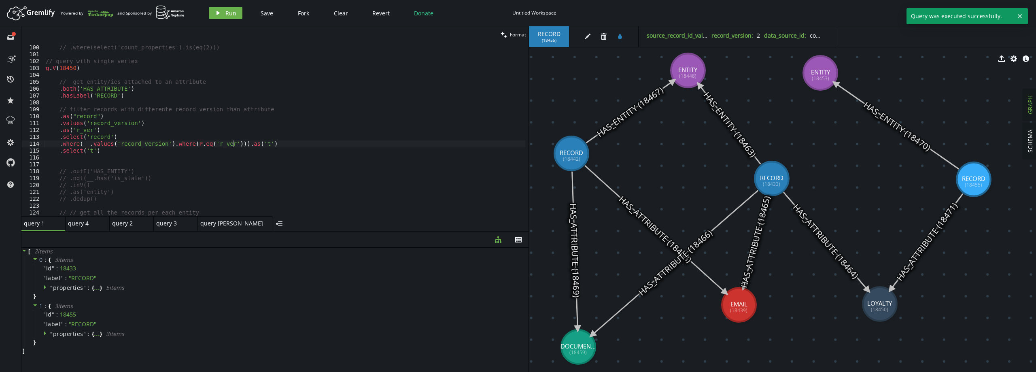
click at [233, 143] on div "// // FILTER ENTITIES WITH ALL THE PROPERTIES // .where(select('count_propertie…" at bounding box center [284, 130] width 481 height 187
click at [101, 144] on div "// // FILTER ENTITIES WITH ALL THE PROPERTIES // .where(select('count_propertie…" at bounding box center [284, 130] width 481 height 187
click at [108, 157] on div "// // FILTER ENTITIES WITH ALL THE PROPERTIES // .where(select('count_propertie…" at bounding box center [284, 130] width 481 height 187
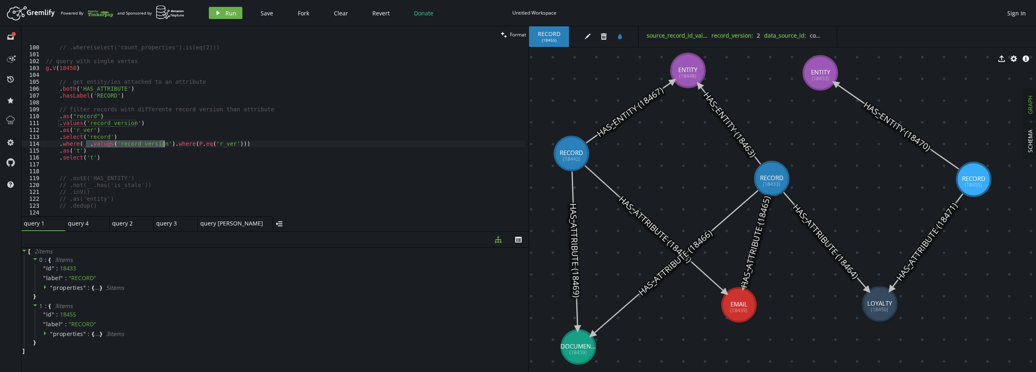
drag, startPoint x: 91, startPoint y: 142, endPoint x: 164, endPoint y: 144, distance: 72.5
click at [164, 144] on div "// // FILTER ENTITIES WITH ALL THE PROPERTIES // .where(select('count_propertie…" at bounding box center [284, 130] width 481 height 187
click at [134, 136] on div "// // FILTER ENTITIES WITH ALL THE PROPERTIES // .where(select('count_propertie…" at bounding box center [284, 130] width 481 height 187
type textarea ".select('record')"
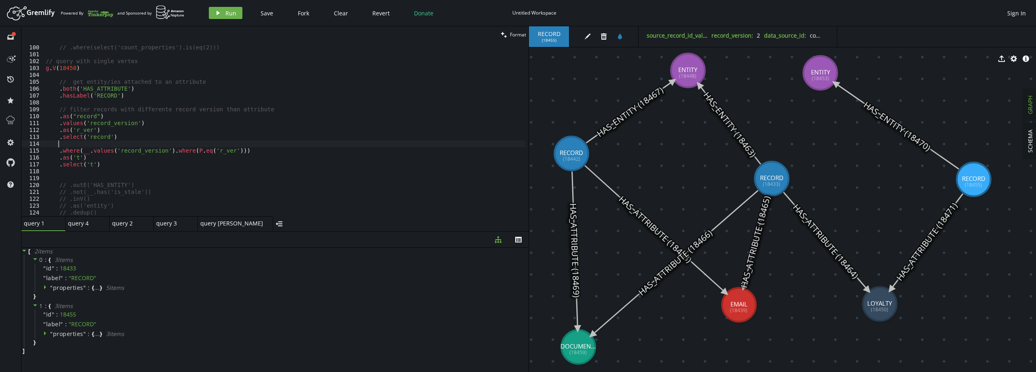
paste textarea ".values('record_version')"
type textarea "// .select('t')"
click at [218, 7] on button "play Run" at bounding box center [226, 13] width 34 height 12
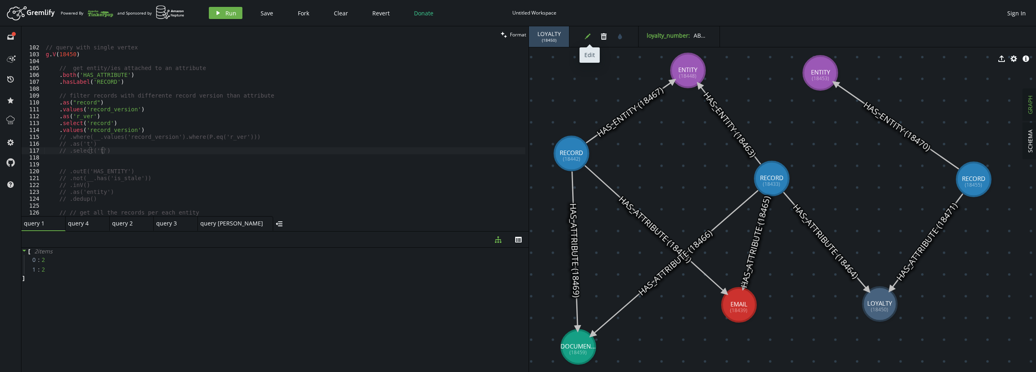
click at [588, 37] on icon "edit" at bounding box center [588, 36] width 6 height 6
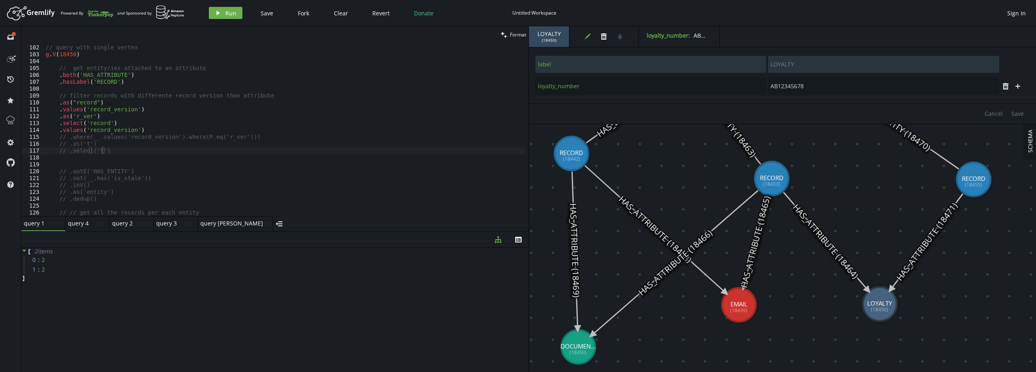
click at [846, 264] on icon at bounding box center [826, 241] width 85 height 98
type input "record_version"
type input "3"
type input "label"
type input "HAS_ATTRIBUTE"
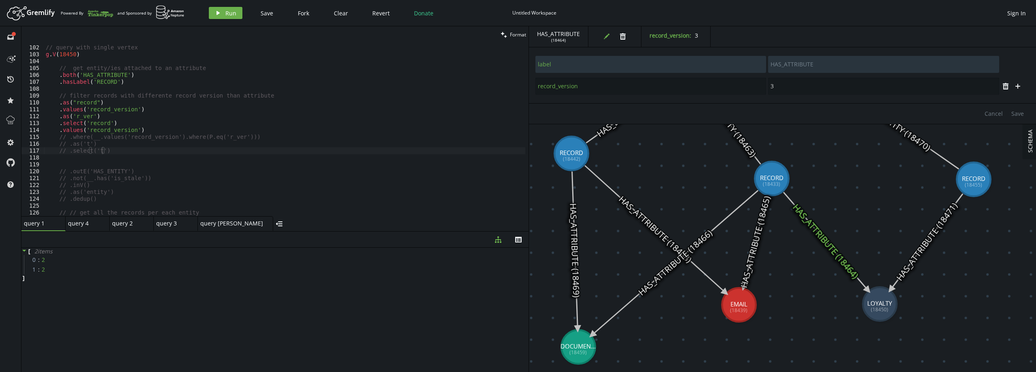
click at [925, 244] on icon at bounding box center [927, 242] width 72 height 96
type input "2"
type input "RECORD"
type input "firstname"
type input "[PERSON_NAME]"
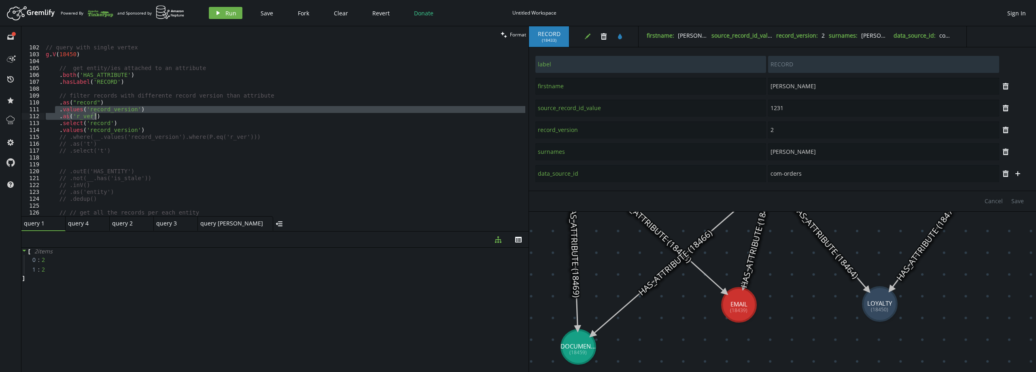
drag, startPoint x: 54, startPoint y: 110, endPoint x: 108, endPoint y: 119, distance: 54.6
click at [108, 119] on div "// query with single vertex g . V ( 18450 ) // get entity/ies attached to an at…" at bounding box center [284, 130] width 481 height 187
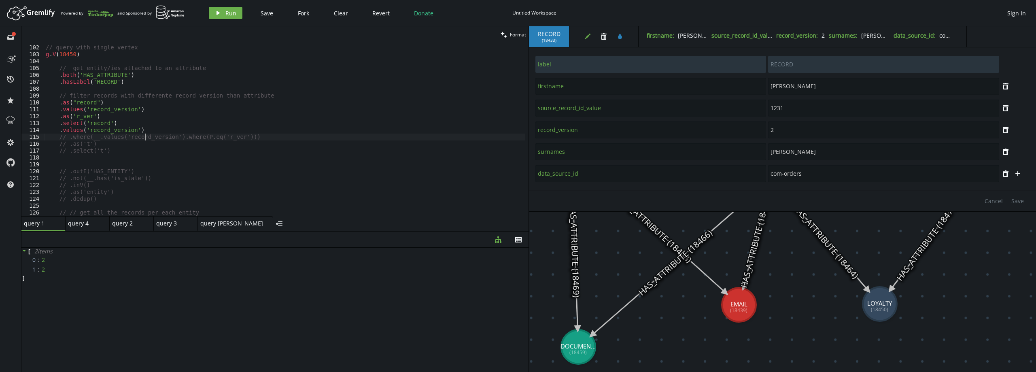
click at [147, 135] on div "// query with single vertex g . V ( 18450 ) // get entity/ies attached to an at…" at bounding box center [284, 130] width 481 height 187
click at [94, 105] on div "// __.values('firstname').dedup().is(eq('[PERSON_NAME]')), // __.values('surnam…" at bounding box center [284, 131] width 481 height 187
type textarea "g.V(18450)"
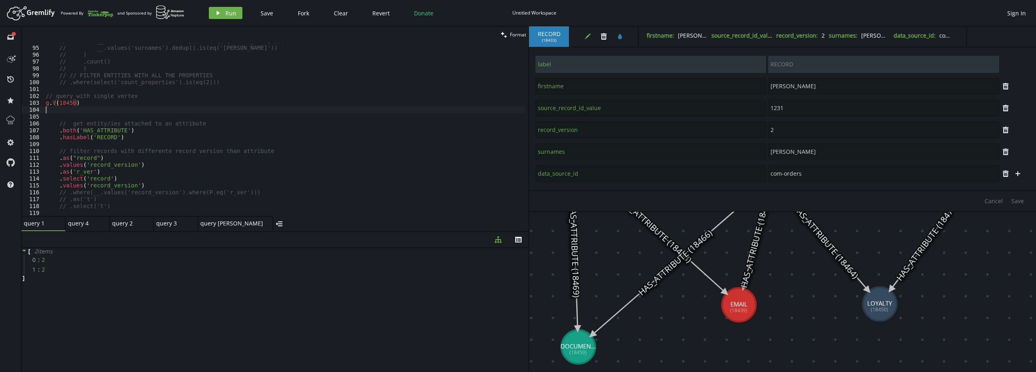
scroll to position [0, 0]
type textarea "/"
type textarea "g.V(18450)"
click at [111, 108] on div "// __.values('firstname').dedup().is(eq('[PERSON_NAME]')), // __.values('surnam…" at bounding box center [284, 131] width 481 height 187
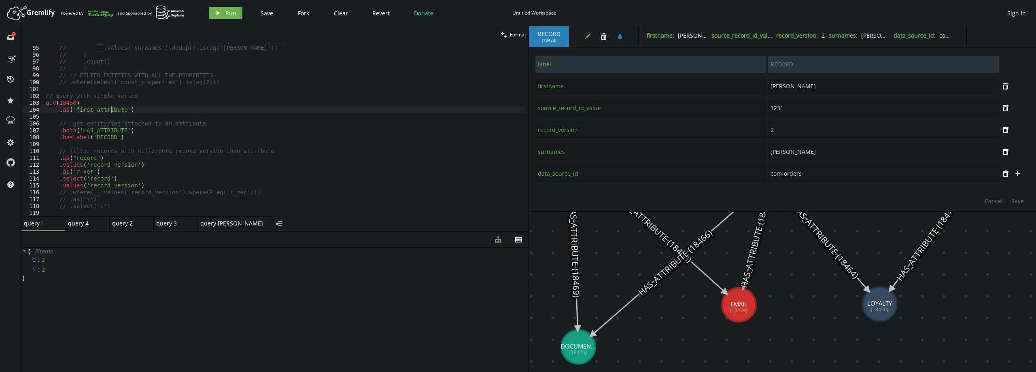
click at [111, 108] on div "// __.values('firstname').dedup().is(eq('[PERSON_NAME]')), // __.values('surnam…" at bounding box center [284, 131] width 481 height 187
click at [60, 112] on div "// get entity/ies attached to an attribute . both ( 'HAS_ATTRIBUTE' ) . hasLabe…" at bounding box center [284, 133] width 481 height 187
click at [117, 105] on div "// get entity/ies attached to an attribute . both ( 'HAS_ATTRIBUTE' ) . hasLabe…" at bounding box center [284, 133] width 481 height 187
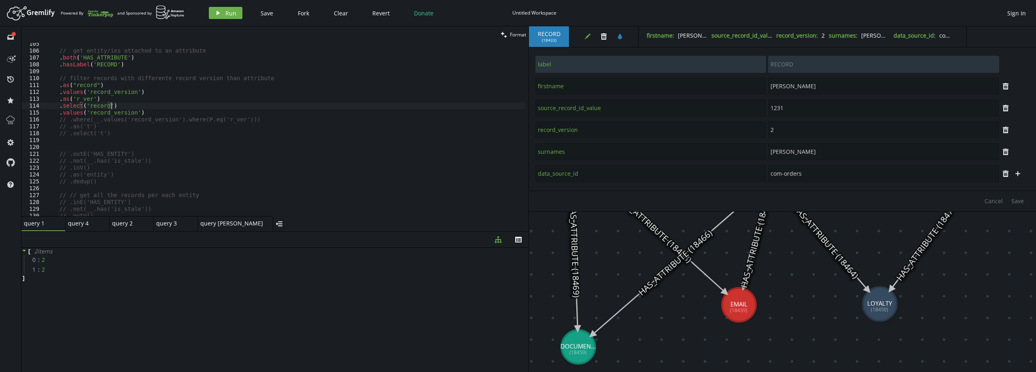
scroll to position [0, 65]
click at [88, 120] on div "// get entity/ies attached to an attribute . both ( 'HAS_ATTRIBUTE' ) . hasLabe…" at bounding box center [284, 133] width 481 height 187
click at [88, 121] on div "// get entity/ies attached to an attribute . both ( 'HAS_ATTRIBUTE' ) . hasLabe…" at bounding box center [284, 133] width 481 height 187
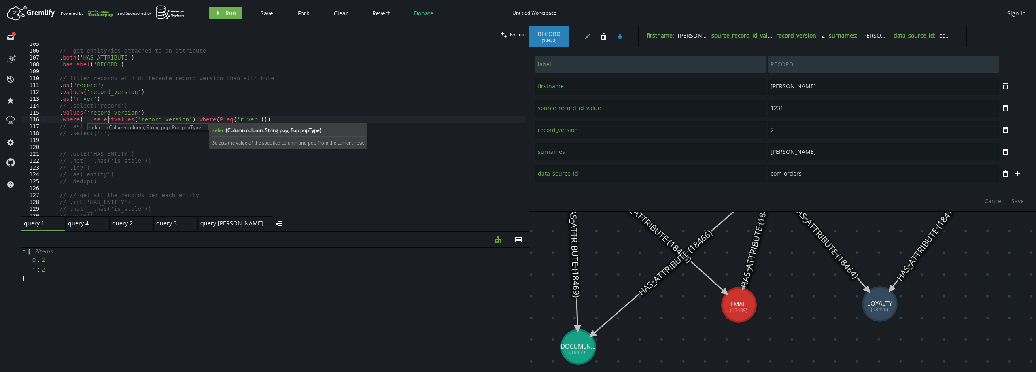
scroll to position [0, 68]
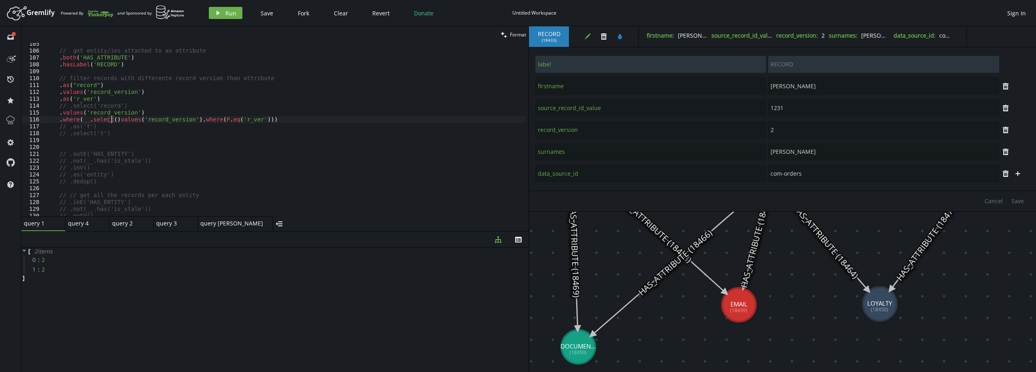
paste textarea "first_attribute"
click at [140, 111] on div "// get entity/ies attached to an attribute . both ( 'HAS_ATTRIBUTE' ) . hasLabe…" at bounding box center [284, 133] width 481 height 187
click at [225, 15] on span "Run" at bounding box center [230, 13] width 11 height 8
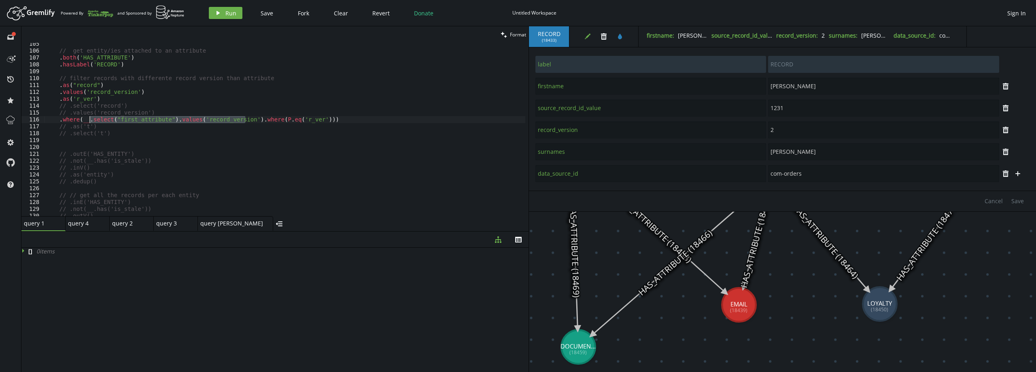
drag, startPoint x: 244, startPoint y: 119, endPoint x: 89, endPoint y: 119, distance: 155.5
click at [89, 119] on div "// get entity/ies attached to an attribute . both ( 'HAS_ATTRIBUTE' ) . hasLabe…" at bounding box center [284, 133] width 481 height 187
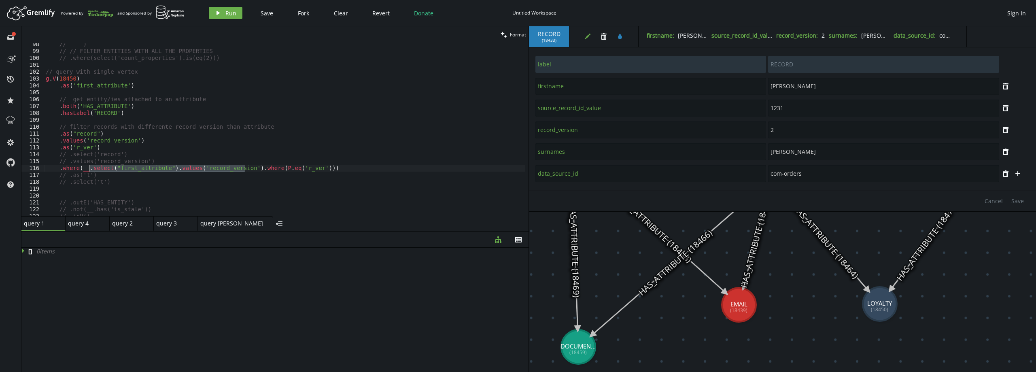
scroll to position [670, 0]
click at [131, 84] on div "// ) // // FILTER ENTITIES WITH ALL THE PROPERTIES // .where(select('count_prop…" at bounding box center [284, 134] width 481 height 187
click at [138, 84] on div "// ) // // FILTER ENTITIES WITH ALL THE PROPERTIES // .where(select('count_prop…" at bounding box center [284, 134] width 481 height 187
drag, startPoint x: 139, startPoint y: 85, endPoint x: 58, endPoint y: 87, distance: 81.0
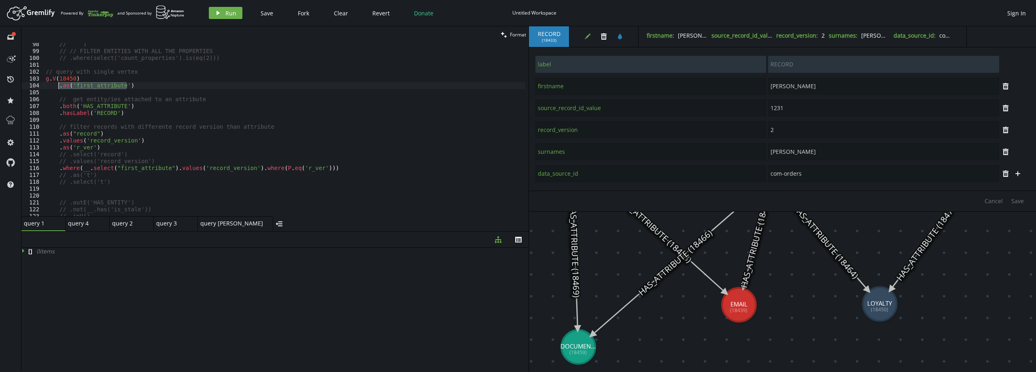
click at [58, 87] on div "// ) // // FILTER ENTITIES WITH ALL THE PROPERTIES // .where(select('count_prop…" at bounding box center [284, 134] width 481 height 187
click at [134, 108] on div "// ) // // FILTER ENTITIES WITH ALL THE PROPERTIES // .where(select('count_prop…" at bounding box center [284, 134] width 481 height 187
type textarea ".both('HAS_ATTRIBUTE')"
paste textarea ".as('first_attribute')"
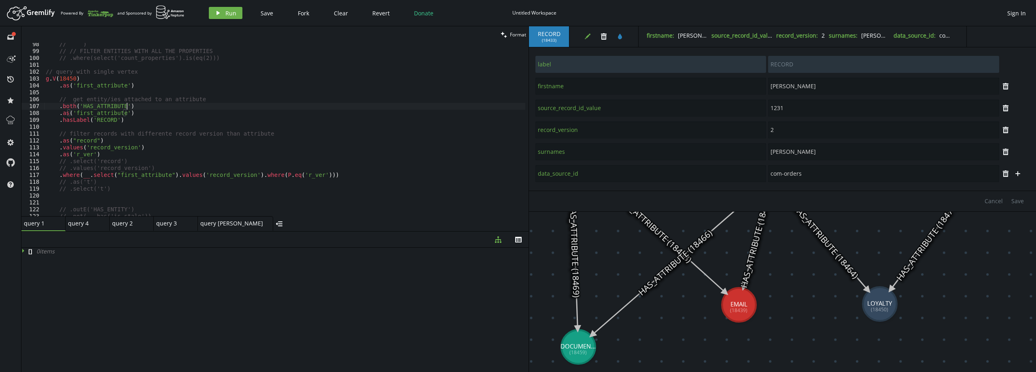
type textarea "// get entity/ies attached to an attribute"
click at [232, 17] on button "play Run" at bounding box center [226, 13] width 34 height 12
click at [139, 113] on div "// ) // // FILTER ENTITIES WITH ALL THE PROPERTIES // .where(select('count_prop…" at bounding box center [284, 134] width 481 height 187
click at [110, 156] on div "// ) // // FILTER ENTITIES WITH ALL THE PROPERTIES // .where(select('count_prop…" at bounding box center [284, 134] width 481 height 187
type textarea ".as('r_ver')"
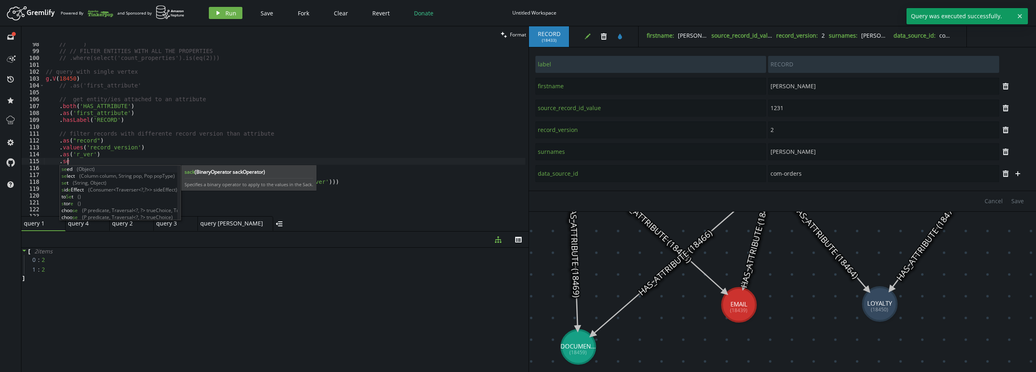
scroll to position [0, 24]
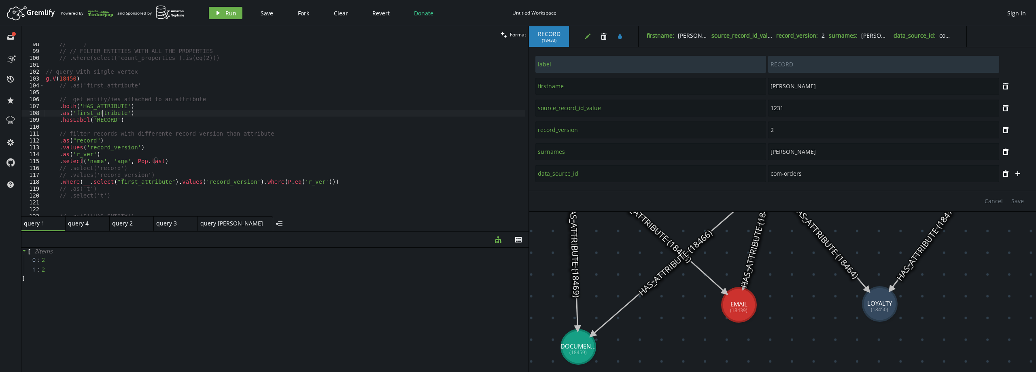
click at [103, 112] on div "// ) // // FILTER ENTITIES WITH ALL THE PROPERTIES // .where(select('count_prop…" at bounding box center [284, 134] width 481 height 187
drag, startPoint x: 86, startPoint y: 162, endPoint x: 154, endPoint y: 161, distance: 68.0
click at [154, 161] on div "// ) // // FILTER ENTITIES WITH ALL THE PROPERTIES // .where(select('count_prop…" at bounding box center [284, 134] width 481 height 187
paste textarea "first_attribute"
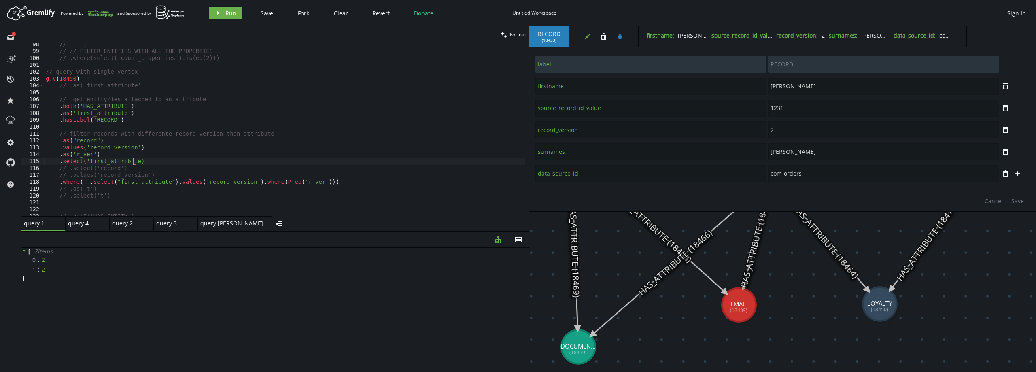
scroll to position [0, 90]
click at [139, 185] on div "// ) // // FILTER ENTITIES WITH ALL THE PROPERTIES // .where(select('count_prop…" at bounding box center [284, 134] width 481 height 187
click at [227, 17] on button "play Run" at bounding box center [226, 13] width 34 height 12
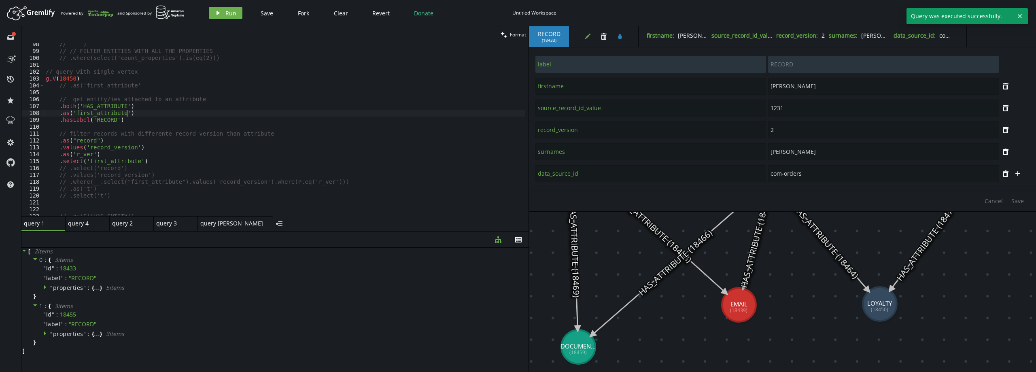
scroll to position [0, 81]
click at [130, 112] on div "// ) // // FILTER ENTITIES WITH ALL THE PROPERTIES // .where(select('count_prop…" at bounding box center [284, 134] width 481 height 187
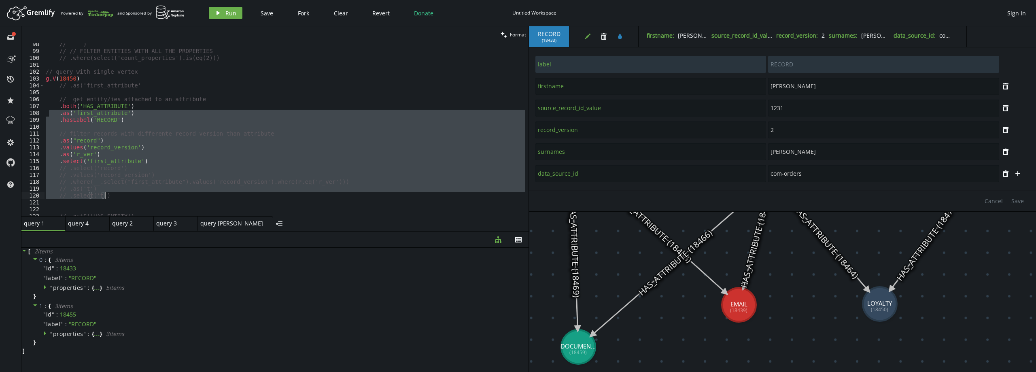
drag, startPoint x: 83, startPoint y: 117, endPoint x: 189, endPoint y: 198, distance: 133.5
click at [189, 198] on div "// ) // // FILTER ENTITIES WITH ALL THE PROPERTIES // .where(select('count_prop…" at bounding box center [284, 134] width 481 height 187
click at [230, 12] on span "Run" at bounding box center [230, 13] width 11 height 8
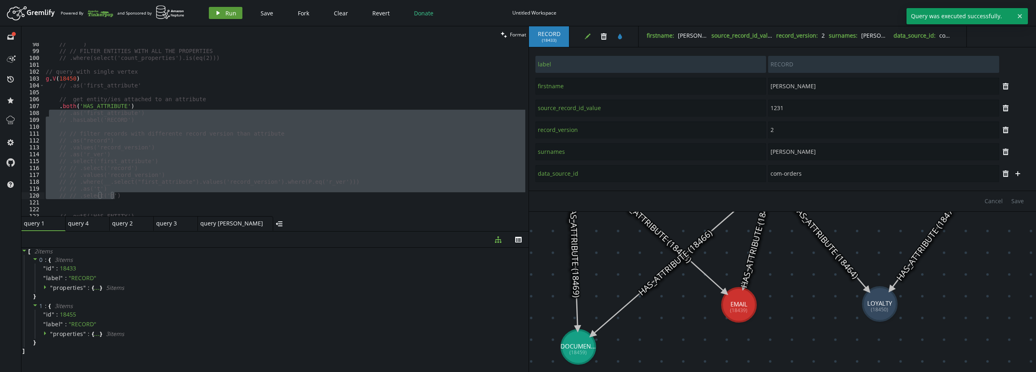
click at [230, 12] on span "Run" at bounding box center [230, 13] width 11 height 8
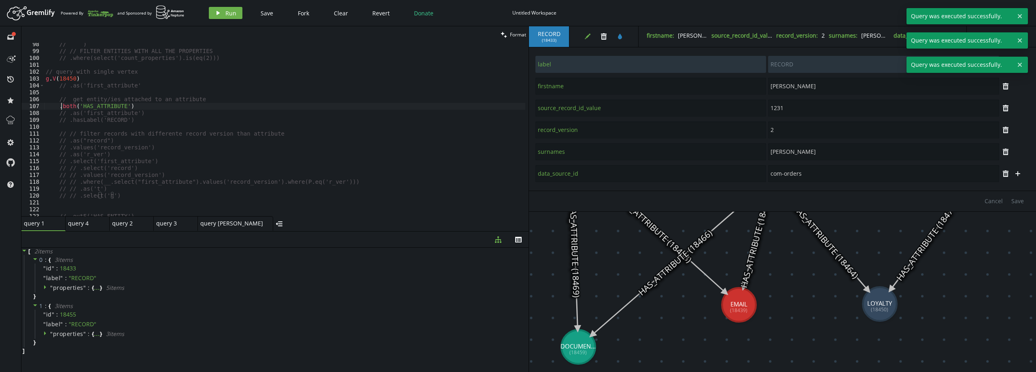
click at [62, 107] on div "// ) // // FILTER ENTITIES WITH ALL THE PROPERTIES // .where(select('count_prop…" at bounding box center [284, 134] width 481 height 187
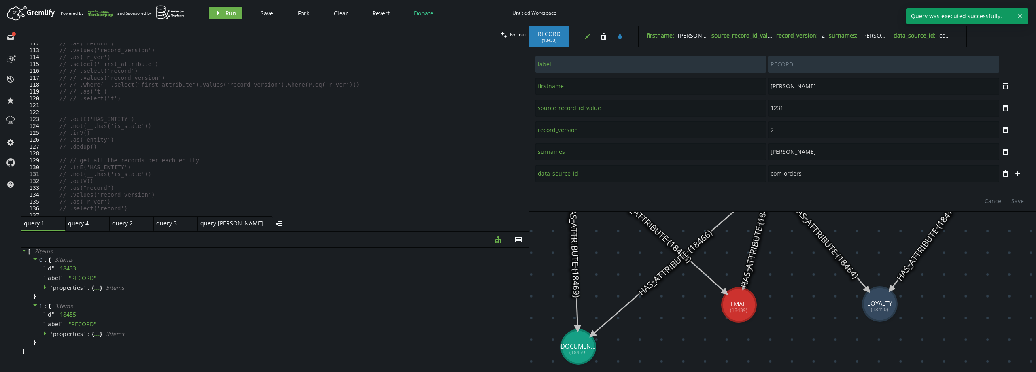
scroll to position [694, 0]
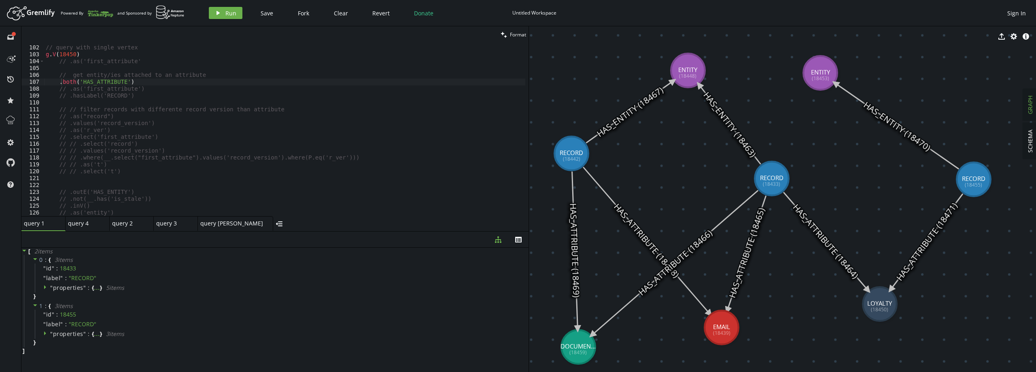
drag, startPoint x: 738, startPoint y: 320, endPoint x: 722, endPoint y: 328, distance: 17.6
type textarea "g.V(18450)"
click at [87, 56] on div "// query with single vertex g . V ( 18450 ) // .as('first_attribute' // get ent…" at bounding box center [284, 130] width 481 height 187
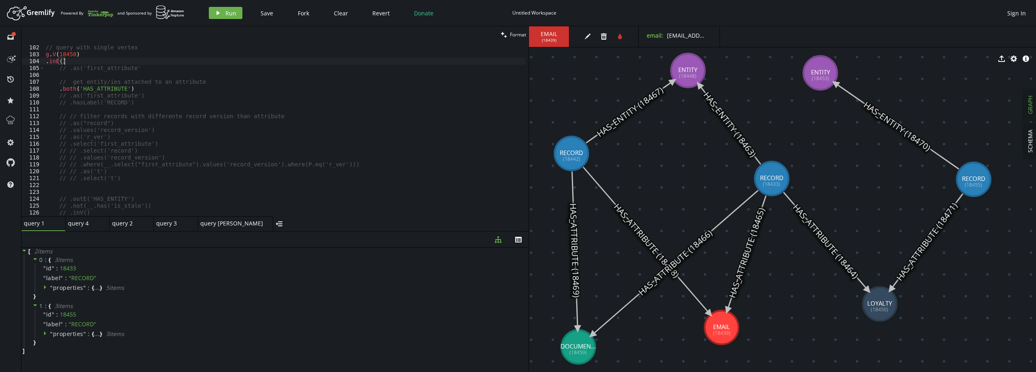
scroll to position [0, 18]
drag, startPoint x: 134, startPoint y: 88, endPoint x: 77, endPoint y: 89, distance: 57.1
click at [77, 89] on div "// query with single vertex g . V ( 18450 ) . inE ( ) // .as('first_attribute' …" at bounding box center [284, 130] width 481 height 187
click at [60, 62] on div "// query with single vertex g . V ( 18450 ) . inE ( ) // .as('first_attribute' …" at bounding box center [284, 130] width 481 height 187
paste textarea "'HAS_ATTRIBUTE'"
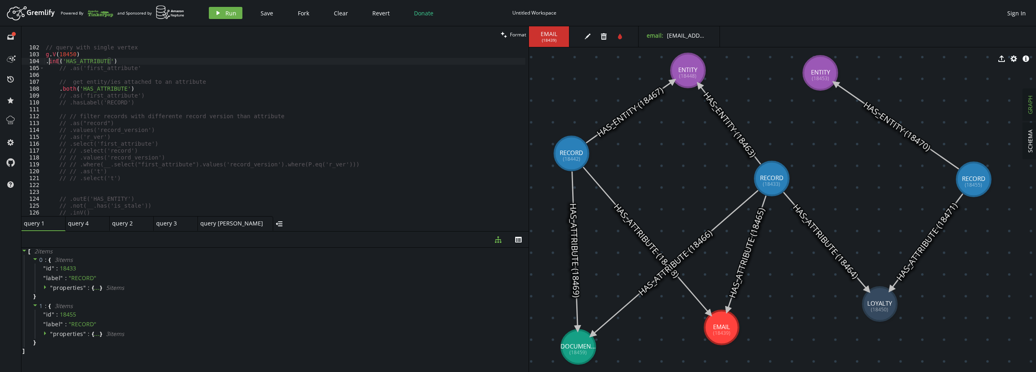
click at [48, 61] on div "// query with single vertex g . V ( 18450 ) . inE ( 'HAS_ATTRIBUTE' ) // .as('f…" at bounding box center [284, 130] width 481 height 187
type textarea ".inE('HAS_ATTRIBUTE')"
click at [145, 96] on div "// query with single vertex g . V ( 18450 ) . inE ( 'HAS_ATTRIBUTE' ) . as ( "f…" at bounding box center [284, 130] width 481 height 187
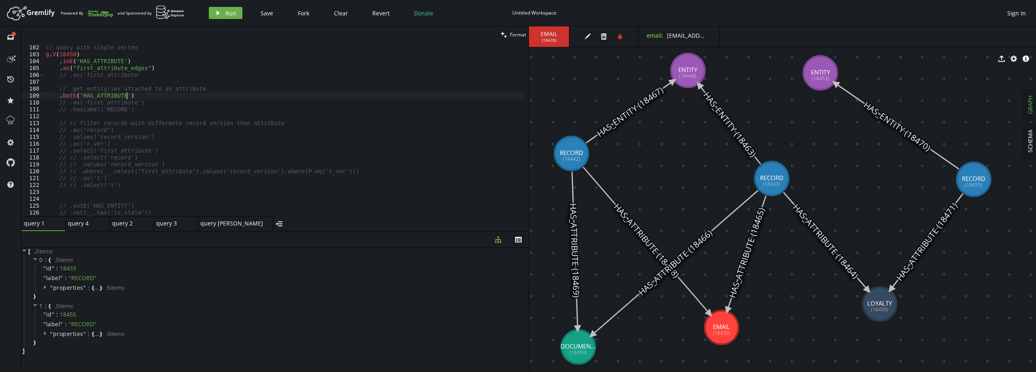
scroll to position [0, 81]
click at [216, 8] on button "play Run" at bounding box center [226, 13] width 34 height 12
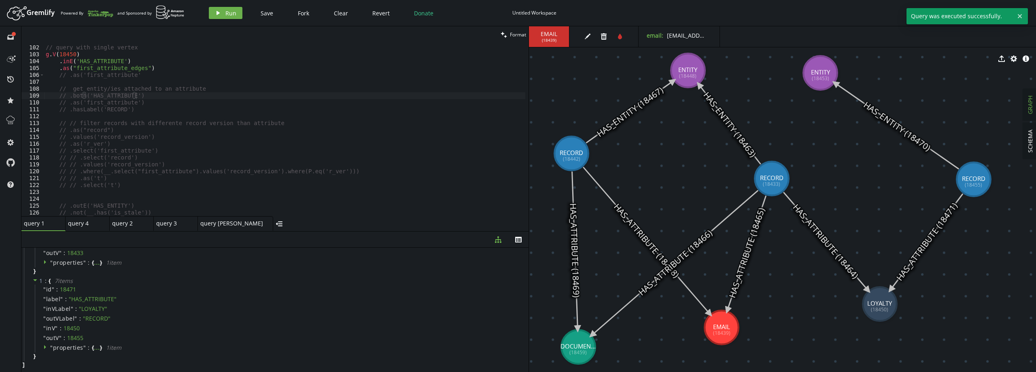
scroll to position [64, 0]
click at [79, 349] on span "properties" at bounding box center [68, 347] width 30 height 8
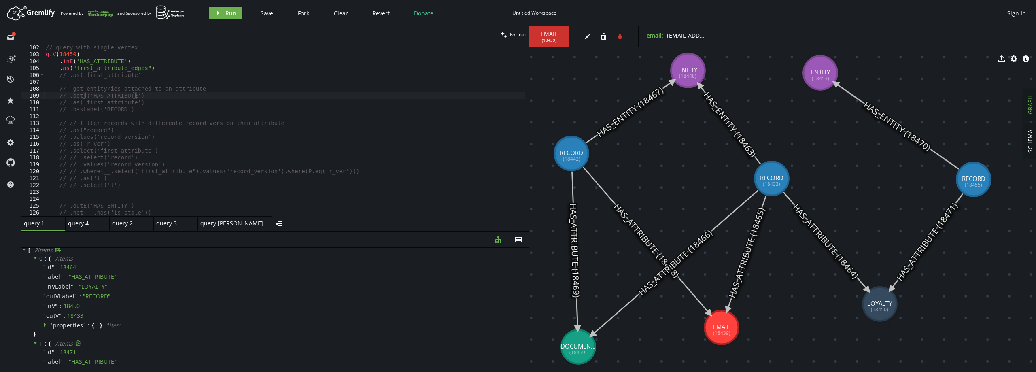
scroll to position [0, 0]
click at [77, 327] on span "properties" at bounding box center [68, 327] width 30 height 8
type textarea ".as("first_attribute_edges")"
click at [161, 70] on div "// query with single vertex g . V ( 18450 ) . inE ( 'HAS_ATTRIBUTE' ) . as ( "f…" at bounding box center [284, 130] width 481 height 187
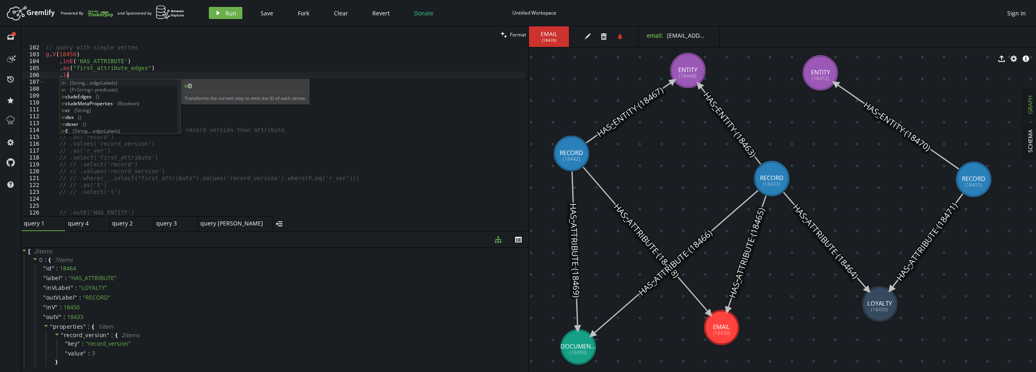
scroll to position [0, 24]
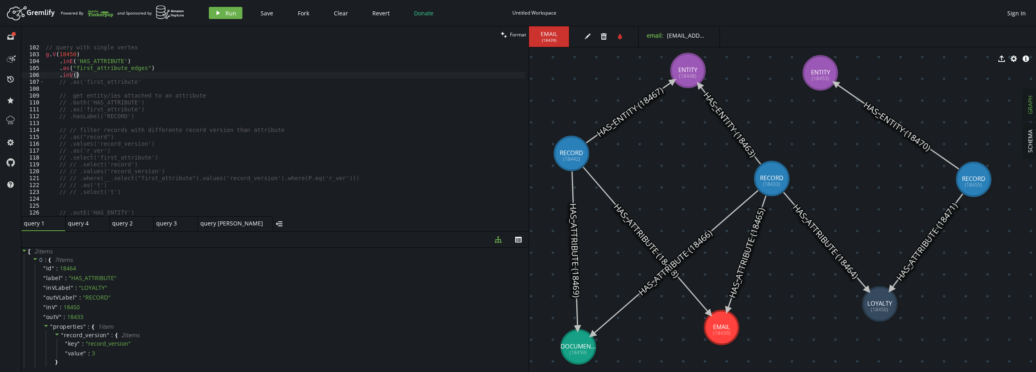
click at [64, 75] on div "// query with single vertex g . V ( 18450 ) . inE ( 'HAS_ATTRIBUTE' ) . as ( "f…" at bounding box center [284, 130] width 481 height 187
type textarea ".outV()"
click at [228, 11] on span "Run" at bounding box center [230, 13] width 11 height 8
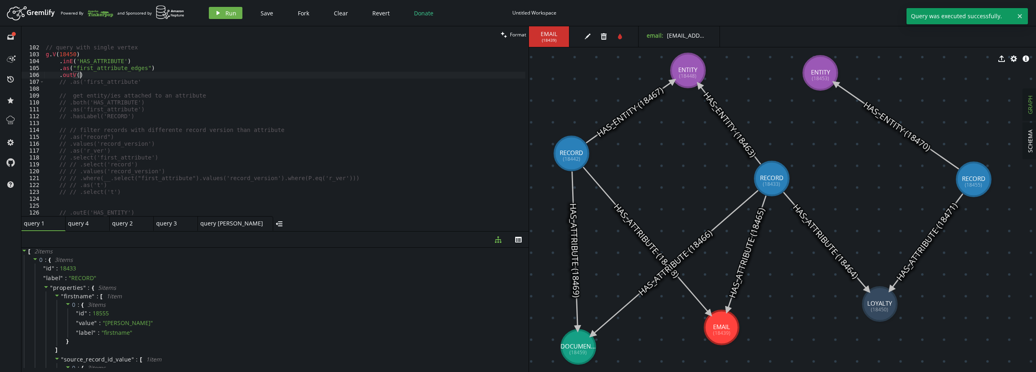
click at [101, 73] on div "// query with single vertex g . V ( 18450 ) . inE ( 'HAS_ATTRIBUTE' ) . as ( "f…" at bounding box center [284, 130] width 481 height 187
type textarea ".as('first_attribute_records')"
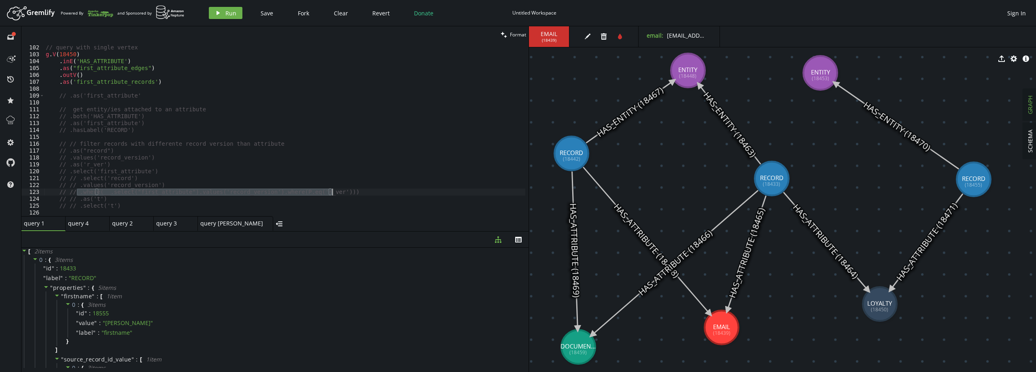
drag, startPoint x: 77, startPoint y: 191, endPoint x: 334, endPoint y: 191, distance: 257.5
click at [334, 191] on div "// query with single vertex g . V ( 18450 ) . inE ( 'HAS_ATTRIBUTE' ) . as ( "f…" at bounding box center [284, 130] width 481 height 187
click at [160, 156] on div "// query with single vertex g . V ( 18450 ) . inE ( 'HAS_ATTRIBUTE' ) . as ( "f…" at bounding box center [284, 130] width 481 height 187
drag, startPoint x: 155, startPoint y: 157, endPoint x: 66, endPoint y: 159, distance: 88.7
click at [66, 159] on div "// query with single vertex g . V ( 18450 ) . inE ( 'HAS_ATTRIBUTE' ) . as ( "f…" at bounding box center [284, 130] width 481 height 187
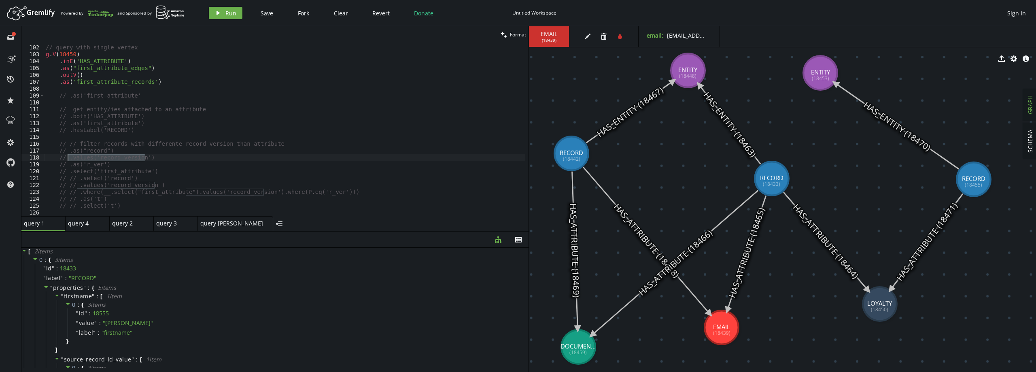
click at [159, 82] on div "// query with single vertex g . V ( 18450 ) . inE ( 'HAS_ATTRIBUTE' ) . as ( "f…" at bounding box center [284, 130] width 481 height 187
type textarea ".as('first_attribute_records')"
paste textarea ".values('record_version')"
type textarea ".values('record_version')"
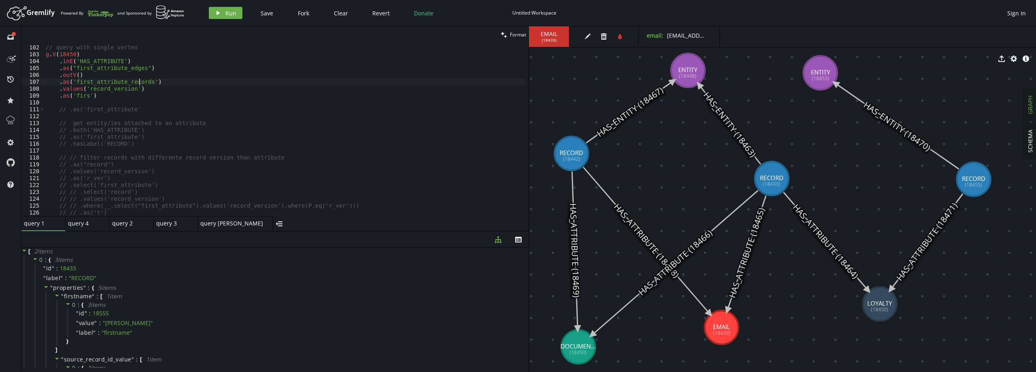
click at [139, 80] on div "// query with single vertex g . V ( 18450 ) . inE ( 'HAS_ATTRIBUTE' ) . as ( "f…" at bounding box center [284, 130] width 481 height 187
click at [77, 95] on div "// query with single vertex g . V ( 18450 ) . inE ( 'HAS_ATTRIBUTE' ) . as ( "f…" at bounding box center [284, 130] width 481 height 187
paste textarea "t_attribute_records"
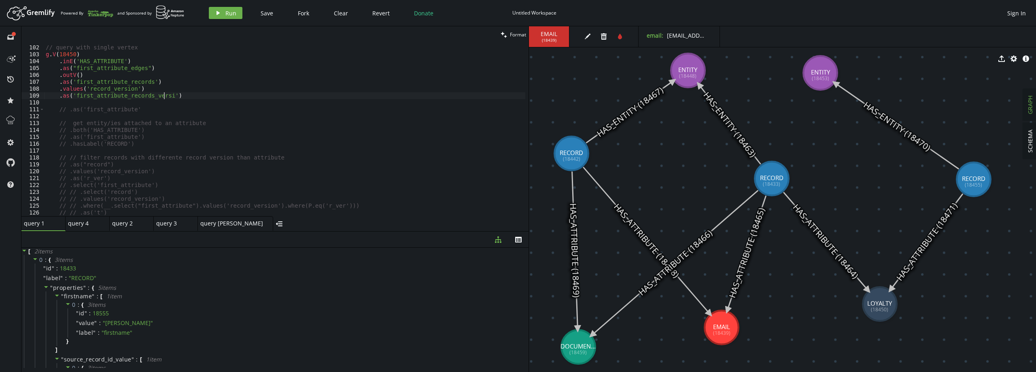
type textarea ".as('first_attribute_records_version')"
click at [202, 103] on div "// query with single vertex g . V ( 18450 ) . inE ( 'HAS_ATTRIBUTE' ) . as ( "f…" at bounding box center [284, 130] width 481 height 187
click at [225, 13] on span "Run" at bounding box center [230, 13] width 11 height 8
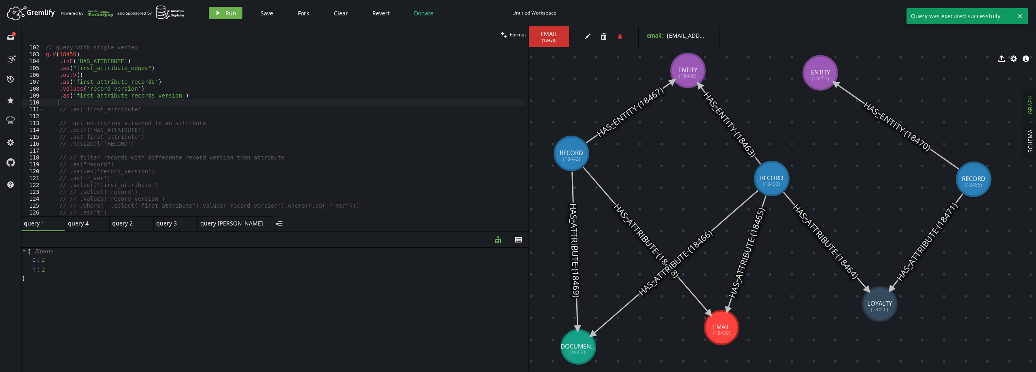
type textarea ".as('first_attribute_records_version')"
click at [129, 96] on div "// query with single vertex g . V ( 18450 ) . inE ( 'HAS_ATTRIBUTE' ) . as ( "f…" at bounding box center [284, 130] width 481 height 187
click at [182, 94] on div "// query with single vertex g . V ( 18450 ) . inE ( 'HAS_ATTRIBUTE' ) . as ( "f…" at bounding box center [284, 130] width 481 height 187
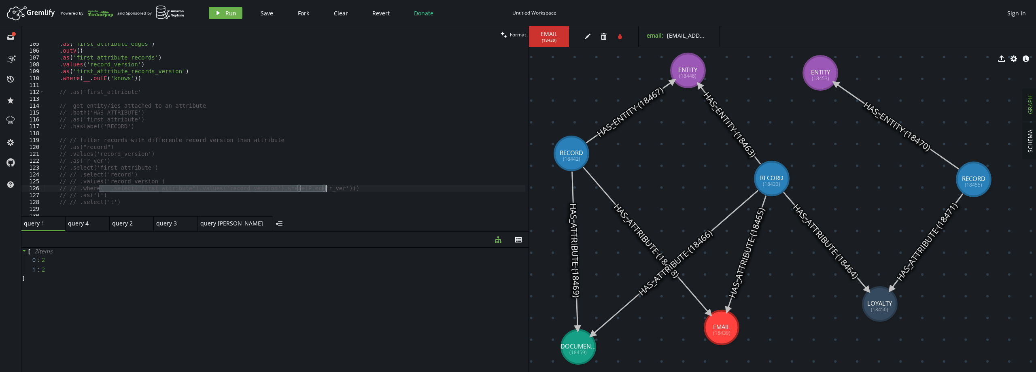
drag, startPoint x: 98, startPoint y: 188, endPoint x: 326, endPoint y: 188, distance: 227.5
click at [326, 188] on div ". as ( "first_attribute_edges" ) . outV ( ) . as ( 'first_attribute_records' ) …" at bounding box center [284, 133] width 481 height 187
drag, startPoint x: 79, startPoint y: 79, endPoint x: 131, endPoint y: 79, distance: 52.2
click at [131, 79] on div ". as ( "first_attribute_edges" ) . outV ( ) . as ( 'first_attribute_records' ) …" at bounding box center [284, 133] width 481 height 187
paste textarea "select("first_attribute").values('record_version').where(P.eq('r_ver"
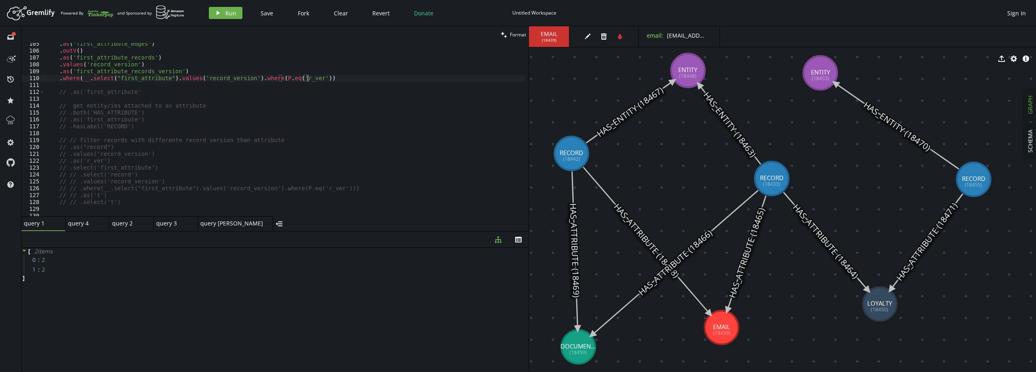
scroll to position [670, 0]
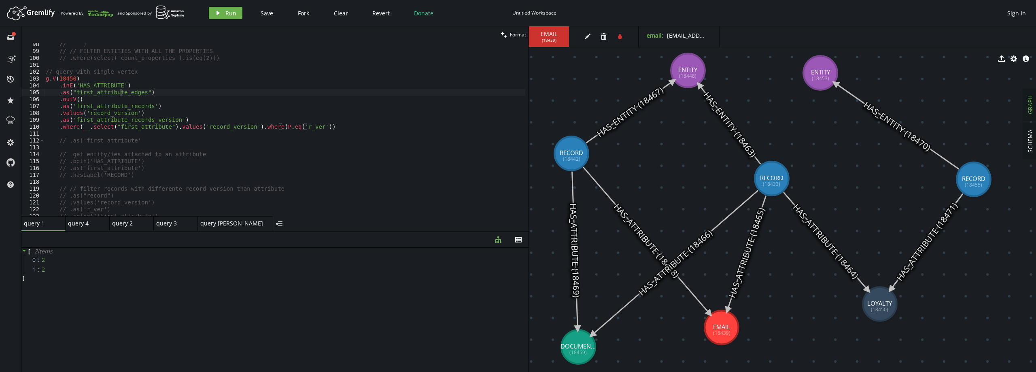
click at [121, 95] on div "// ) // // FILTER ENTITIES WITH ALL THE PROPERTIES // .where(select('count_prop…" at bounding box center [284, 134] width 481 height 187
click at [122, 95] on div "// ) // // FILTER ENTITIES WITH ALL THE PROPERTIES // .where(select('count_prop…" at bounding box center [284, 134] width 481 height 187
click at [147, 129] on div "// ) // // FILTER ENTITIES WITH ALL THE PROPERTIES // .where(select('count_prop…" at bounding box center [284, 134] width 481 height 187
paste textarea "_edges"
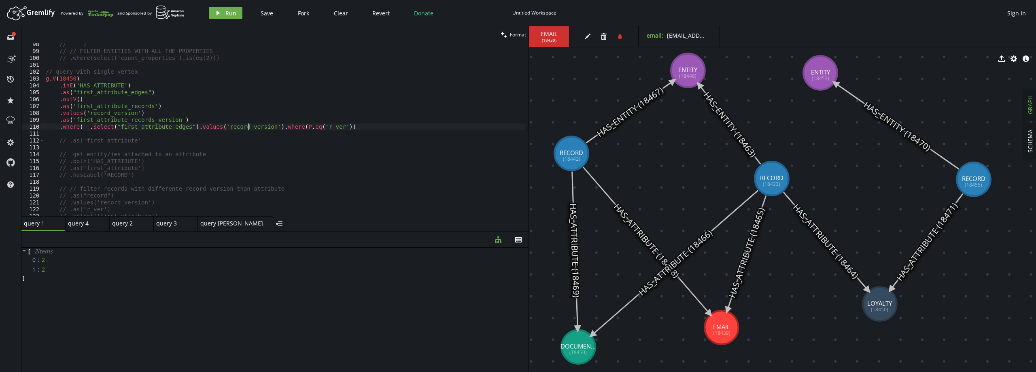
click at [249, 128] on div "// ) // // FILTER ENTITIES WITH ALL THE PROPERTIES // .where(select('count_prop…" at bounding box center [284, 134] width 481 height 187
click at [315, 128] on div "// ) // // FILTER ENTITIES WITH ALL THE PROPERTIES // .where(select('count_prop…" at bounding box center [284, 134] width 481 height 187
click at [147, 118] on div "// ) // // FILTER ENTITIES WITH ALL THE PROPERTIES // .where(select('count_prop…" at bounding box center [284, 134] width 481 height 187
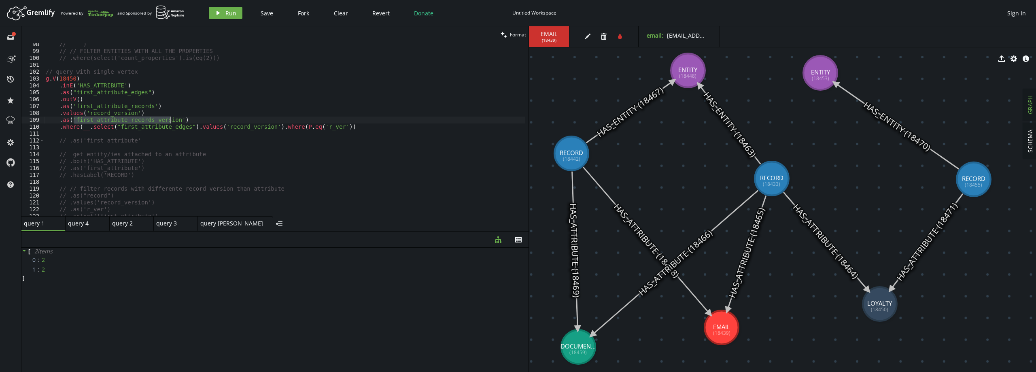
click at [317, 128] on div "// ) // // FILTER ENTITIES WITH ALL THE PROPERTIES // .where(select('count_prop…" at bounding box center [284, 134] width 481 height 187
paste textarea "first_attribute_records_version"
click at [224, 10] on button "play Run" at bounding box center [226, 13] width 34 height 12
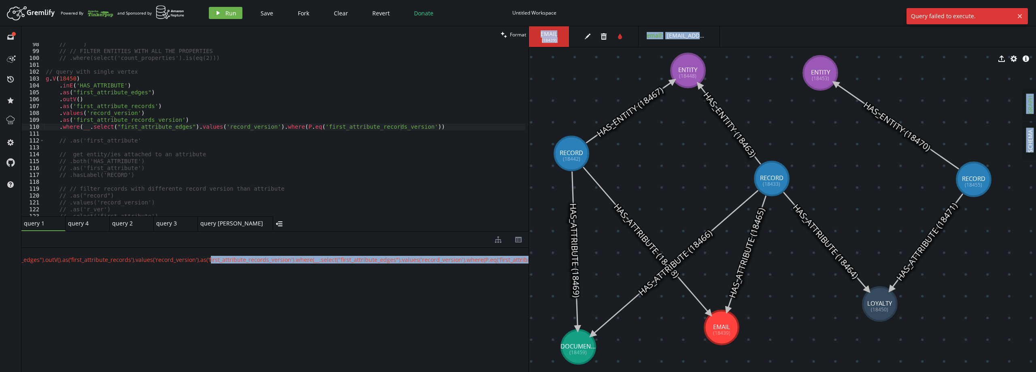
scroll to position [0, 301]
drag, startPoint x: 456, startPoint y: 258, endPoint x: 544, endPoint y: 259, distance: 87.9
click at [544, 259] on div "clean Format .where(__.select("first_attribute_edges").values('record_version')…" at bounding box center [528, 199] width 1015 height 346
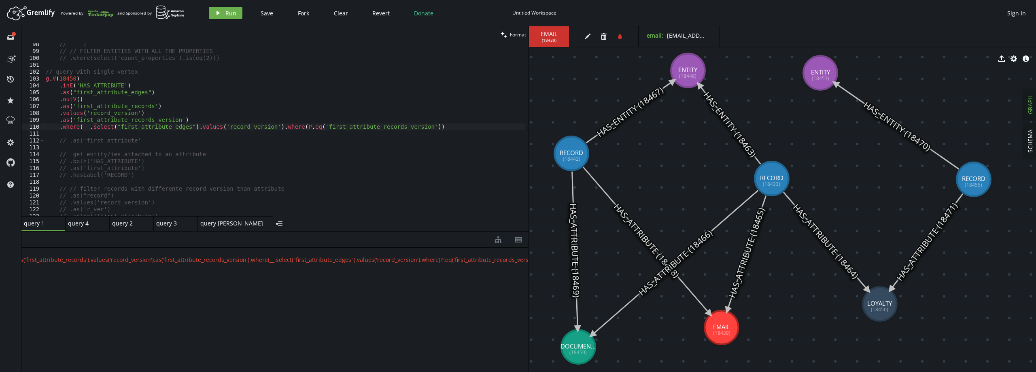
click at [414, 128] on div "// ) // // FILTER ENTITIES WITH ALL THE PROPERTIES // .where(select('count_prop…" at bounding box center [284, 134] width 481 height 187
type textarea ".where(__.select("first_attribute_edges").values('record_version').where(P.eq('…"
click at [230, 17] on button "play Run" at bounding box center [226, 13] width 34 height 12
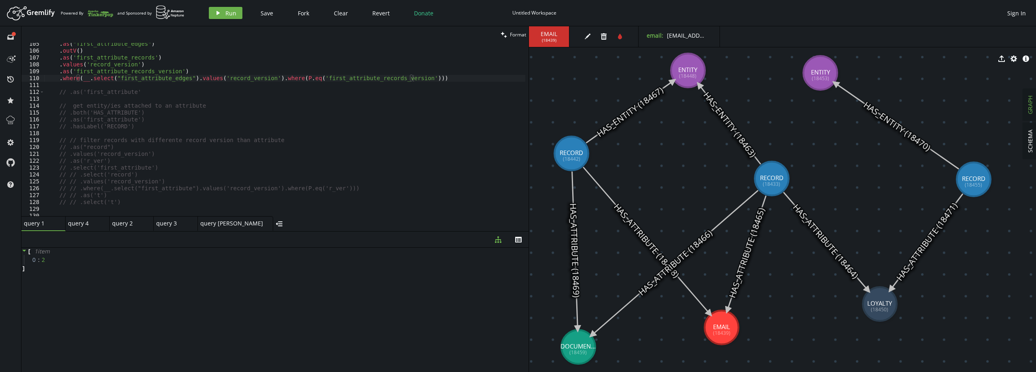
scroll to position [718, 0]
click at [414, 79] on div ". as ( "first_attribute_edges" ) . outV ( ) . as ( 'first_attribute_records' ) …" at bounding box center [284, 133] width 481 height 187
type textarea ".as('selected_records')"
type textarea "."
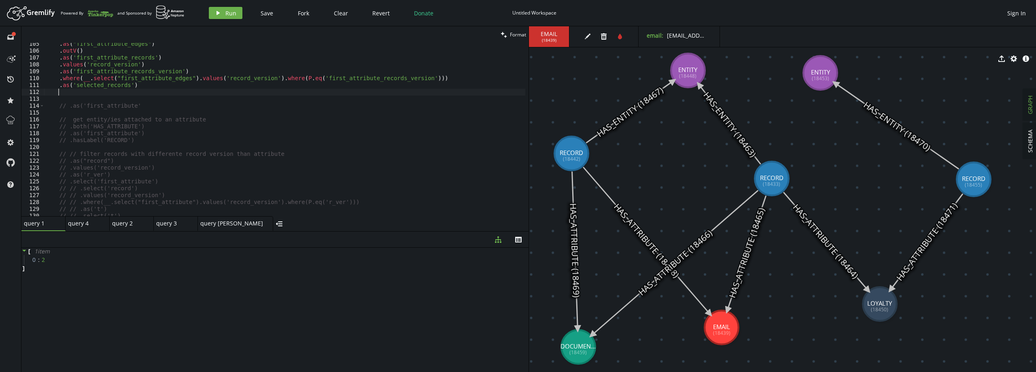
scroll to position [0, 0]
type textarea ".as('selected_records')"
click at [225, 17] on button "play Run" at bounding box center [226, 13] width 34 height 12
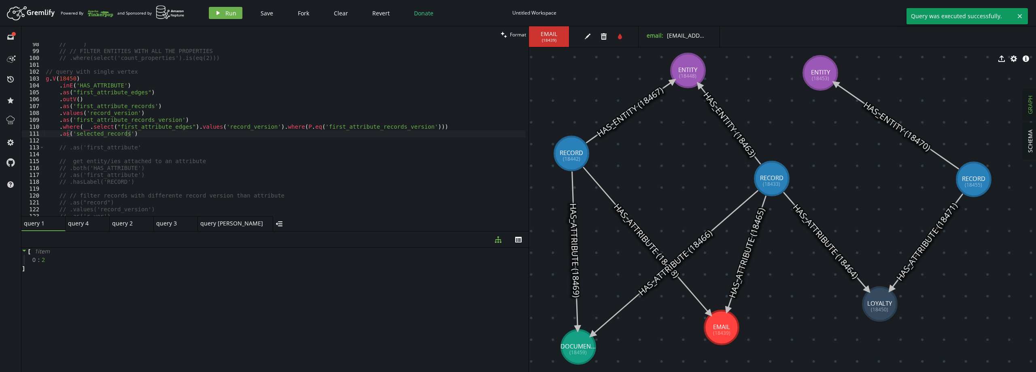
click at [147, 134] on div "// ) // // FILTER ENTITIES WITH ALL THE PROPERTIES // .where(select('count_prop…" at bounding box center [284, 134] width 481 height 187
click at [110, 135] on div "// ) // // FILTER ENTITIES WITH ALL THE PROPERTIES // .where(select('count_prop…" at bounding box center [284, 134] width 481 height 187
click at [97, 143] on div "// ) // // FILTER ENTITIES WITH ALL THE PROPERTIES // .where(select('count_prop…" at bounding box center [284, 134] width 481 height 187
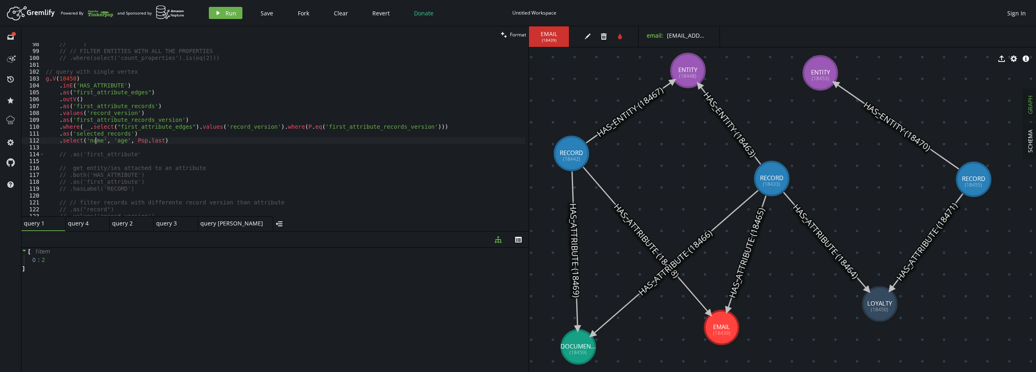
click at [97, 143] on div "// ) // // FILTER ENTITIES WITH ALL THE PROPERTIES // .where(select('count_prop…" at bounding box center [284, 134] width 481 height 187
paste textarea "selected_records"
drag, startPoint x: 140, startPoint y: 141, endPoint x: 193, endPoint y: 140, distance: 52.6
click at [193, 140] on div "// ) // // FILTER ENTITIES WITH ALL THE PROPERTIES // .where(select('count_prop…" at bounding box center [284, 134] width 481 height 187
click at [228, 17] on button "play Run" at bounding box center [226, 13] width 34 height 12
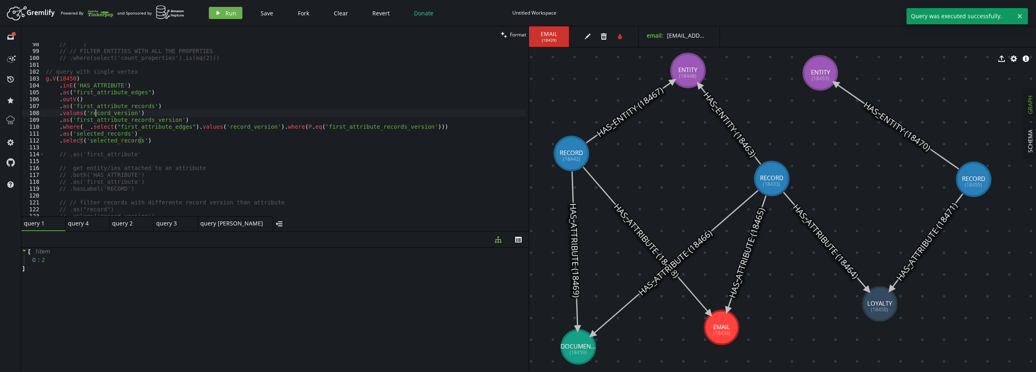
click at [95, 112] on div "// ) // // FILTER ENTITIES WITH ALL THE PROPERTIES // .where(select('count_prop…" at bounding box center [284, 134] width 481 height 187
click at [103, 102] on div "// ) // // FILTER ENTITIES WITH ALL THE PROPERTIES // .where(select('count_prop…" at bounding box center [284, 134] width 481 height 187
click at [102, 107] on div "// ) // // FILTER ENTITIES WITH ALL THE PROPERTIES // .where(select('count_prop…" at bounding box center [284, 134] width 481 height 187
click at [110, 137] on div "// ) // // FILTER ENTITIES WITH ALL THE PROPERTIES // .where(select('count_prop…" at bounding box center [284, 134] width 481 height 187
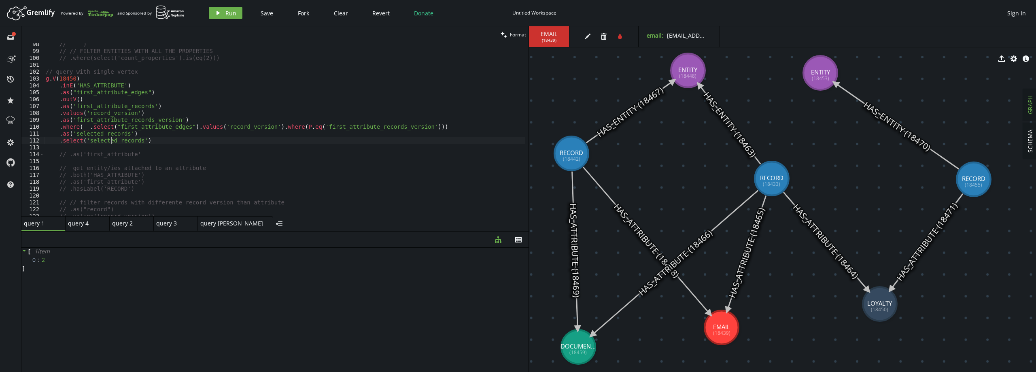
click at [104, 141] on div "// ) // // FILTER ENTITIES WITH ALL THE PROPERTIES // .where(select('count_prop…" at bounding box center [284, 134] width 481 height 187
paste textarea "first_attribute"
click at [145, 135] on div "// ) // // FILTER ENTITIES WITH ALL THE PROPERTIES // .where(select('count_prop…" at bounding box center [284, 134] width 481 height 187
click at [229, 17] on button "play Run" at bounding box center [226, 13] width 34 height 12
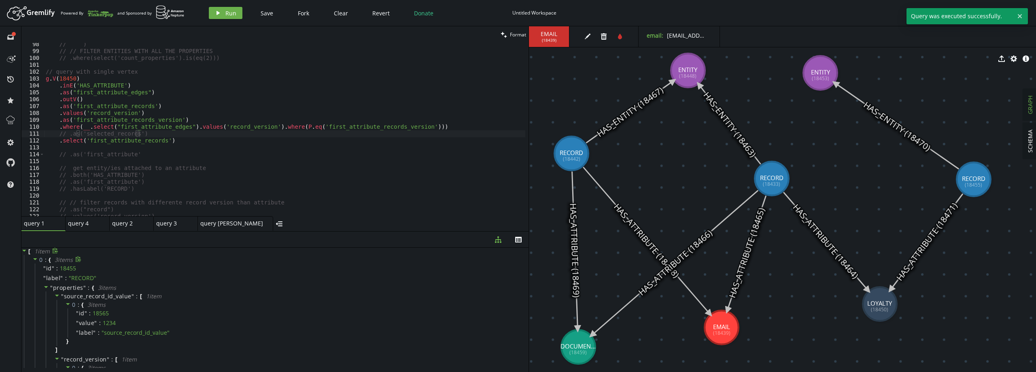
click at [45, 261] on span ":" at bounding box center [46, 259] width 2 height 7
click at [50, 259] on span "{" at bounding box center [50, 259] width 2 height 7
click at [180, 131] on div "// ) // // FILTER ENTITIES WITH ALL THE PROPERTIES // .where(select('count_prop…" at bounding box center [284, 134] width 481 height 187
click at [67, 287] on span "properties" at bounding box center [68, 288] width 30 height 8
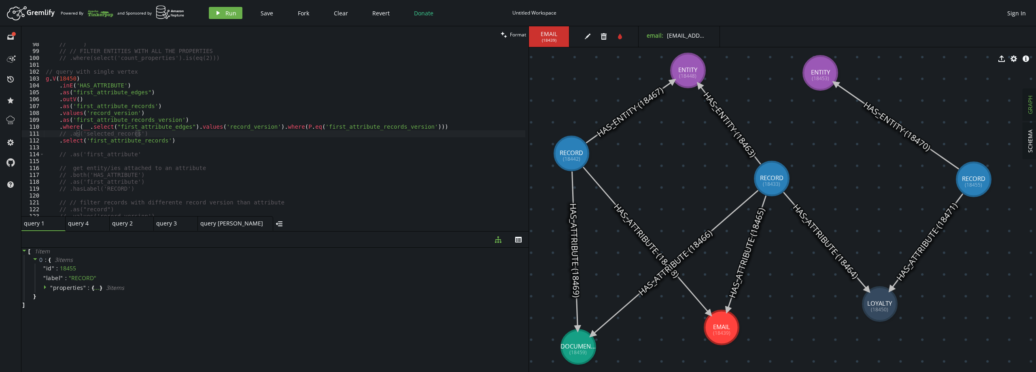
click at [217, 130] on div "// ) // // FILTER ENTITIES WITH ALL THE PROPERTIES // .where(select('count_prop…" at bounding box center [284, 134] width 481 height 187
click at [225, 17] on button "play Run" at bounding box center [226, 13] width 34 height 12
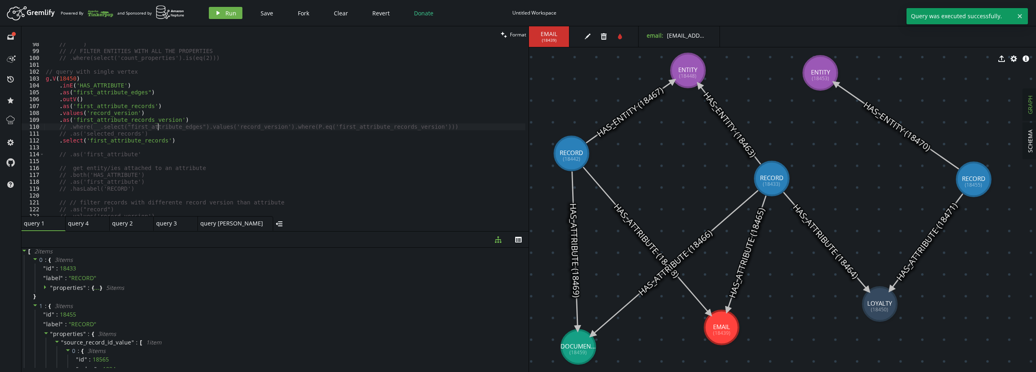
click at [159, 126] on div "// ) // // FILTER ENTITIES WITH ALL THE PROPERTIES // .where(select('count_prop…" at bounding box center [284, 134] width 481 height 187
type textarea "// .as('selected_records')"
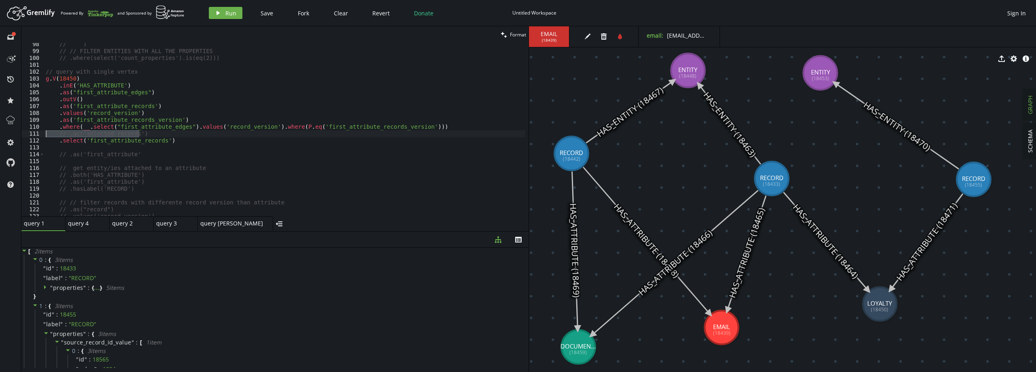
drag, startPoint x: 148, startPoint y: 135, endPoint x: 23, endPoint y: 136, distance: 125.5
click at [23, 136] on div "// .as('selected_records') 98 99 100 101 102 103 104 105 106 107 108 109 110 11…" at bounding box center [274, 129] width 507 height 173
type textarea ".where(__.select("first_attribute_edges").values('record_version').where(P.eq('…"
click at [92, 78] on div "// ) // // FILTER ENTITIES WITH ALL THE PROPERTIES // .where(select('count_prop…" at bounding box center [284, 134] width 481 height 187
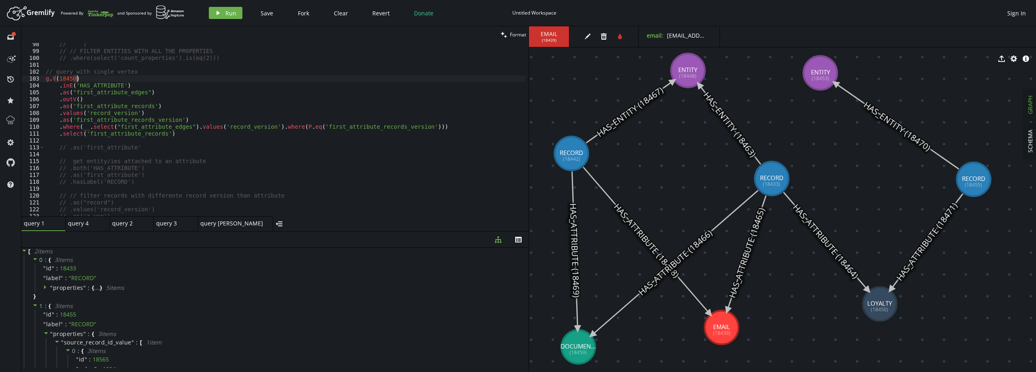
click at [190, 120] on div "// ) // // FILTER ENTITIES WITH ALL THE PROPERTIES // .where(select('count_prop…" at bounding box center [284, 134] width 481 height 187
type textarea ".as('first_attribute_records_version')"
type textarea ".select('first_attribute_records')"
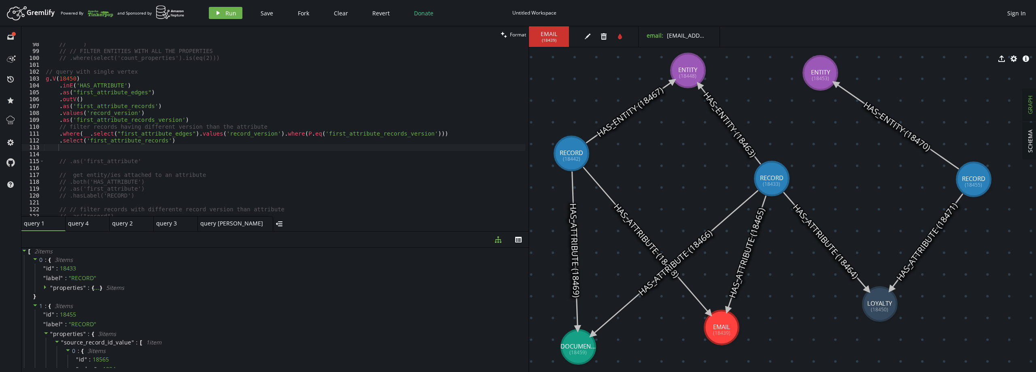
click at [141, 167] on div "// ) // // FILTER ENTITIES WITH ALL THE PROPERTIES // .where(select('count_prop…" at bounding box center [284, 134] width 481 height 187
click at [189, 119] on div "// ) // // FILTER ENTITIES WITH ALL THE PROPERTIES // .where(select('count_prop…" at bounding box center [284, 134] width 481 height 187
type textarea ".as('first_attribute_records_version')"
type textarea ".select('first_attribute_records')"
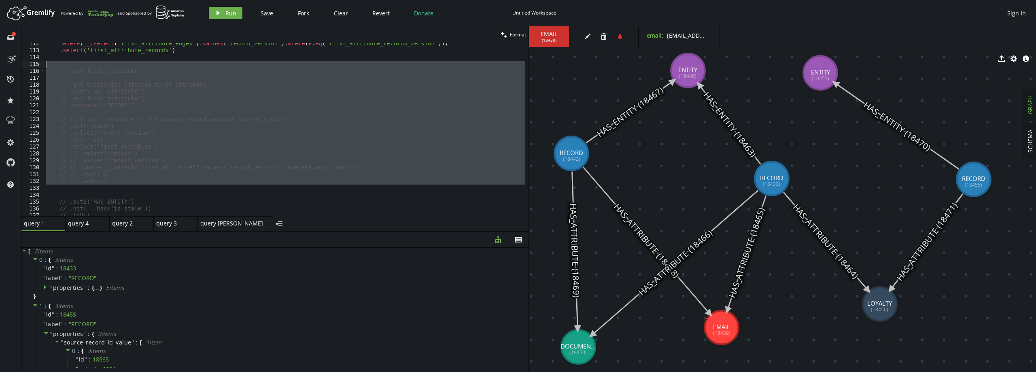
drag, startPoint x: 112, startPoint y: 176, endPoint x: 36, endPoint y: 66, distance: 133.6
click at [36, 66] on div "112 113 114 115 116 117 118 119 120 121 122 123 124 125 126 127 128 129 130 131…" at bounding box center [274, 129] width 507 height 173
type textarea "// .as('first_attribute'"
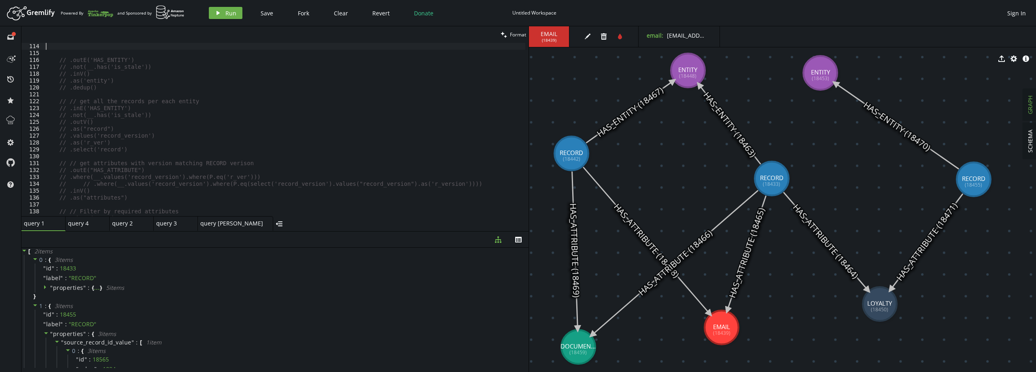
scroll to position [681, 0]
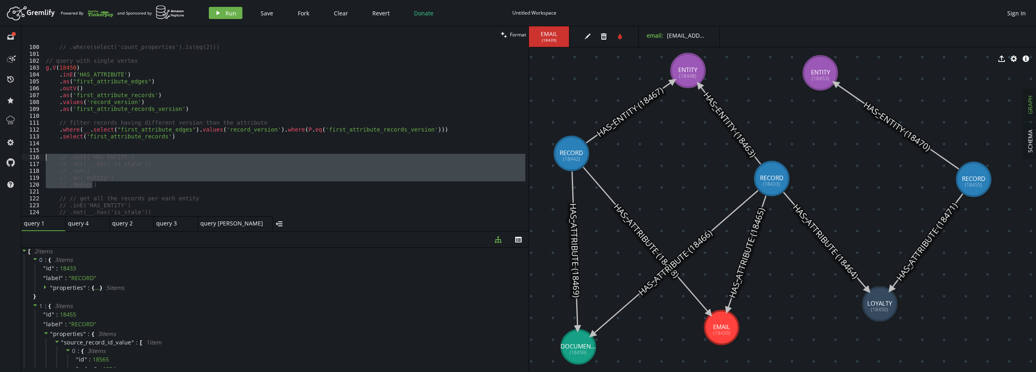
drag, startPoint x: 104, startPoint y: 184, endPoint x: 36, endPoint y: 154, distance: 73.6
click at [36, 154] on div "99 100 101 102 103 104 105 106 107 108 109 110 111 112 113 114 115 116 117 118 …" at bounding box center [274, 129] width 507 height 173
type textarea ".outE('HAS_ENTITY') .not(__.has('is_stale'))"
click at [102, 147] on div "// // FILTER ENTITIES WITH ALL THE PROPERTIES // .where(select('count_propertie…" at bounding box center [284, 130] width 481 height 187
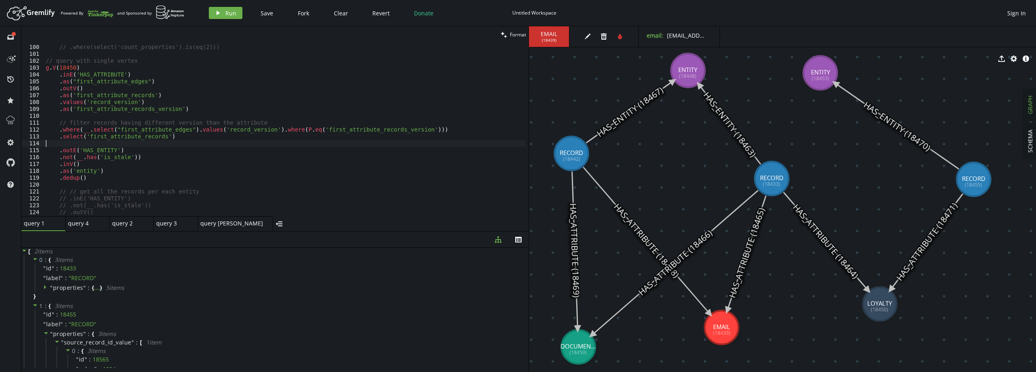
type textarea ".select('first_attribute_records')"
click at [92, 171] on div "// // FILTER ENTITIES WITH ALL THE PROPERTIES // .where(select('count_propertie…" at bounding box center [284, 130] width 481 height 187
click at [120, 167] on div "// // FILTER ENTITIES WITH ALL THE PROPERTIES // .where(select('count_propertie…" at bounding box center [284, 130] width 481 height 187
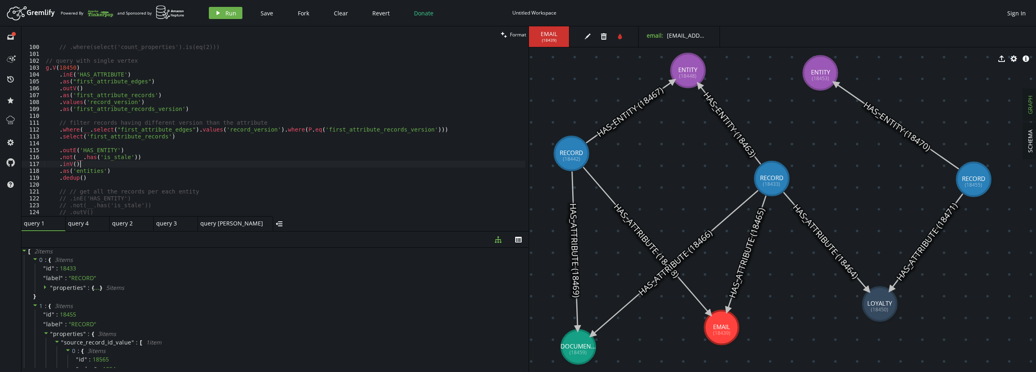
scroll to position [705, 0]
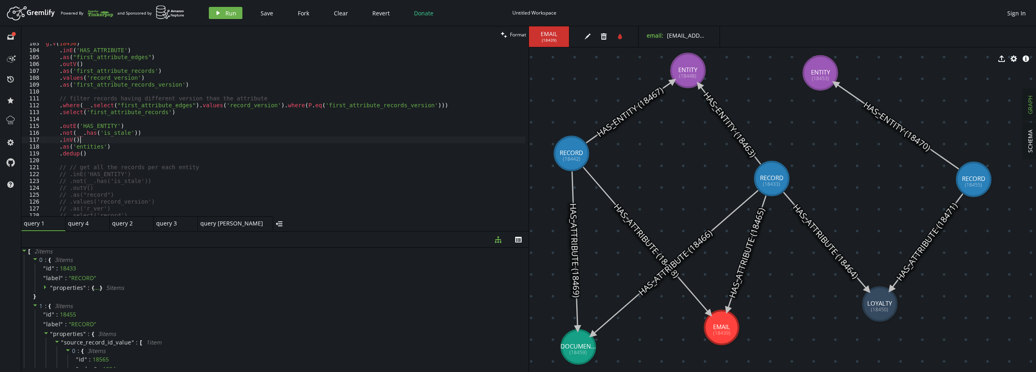
click at [85, 148] on div "g . V ( 18450 ) . inE ( 'HAS_ATTRIBUTE' ) . as ( "first_attribute_edges" ) . ou…" at bounding box center [284, 133] width 481 height 187
click at [179, 112] on div "g . V ( 18450 ) . inE ( 'HAS_ATTRIBUTE' ) . as ( "first_attribute_edges" ) . ou…" at bounding box center [284, 133] width 481 height 187
type textarea ".select('first_attribute_records')"
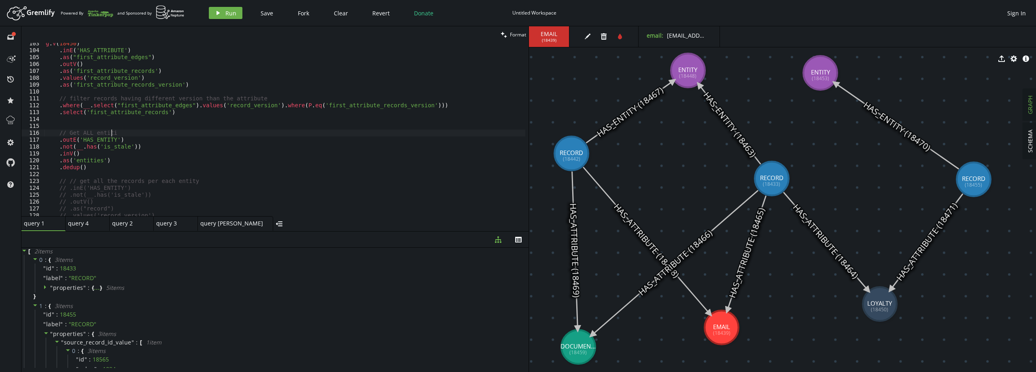
type textarea "// Get ALL entities"
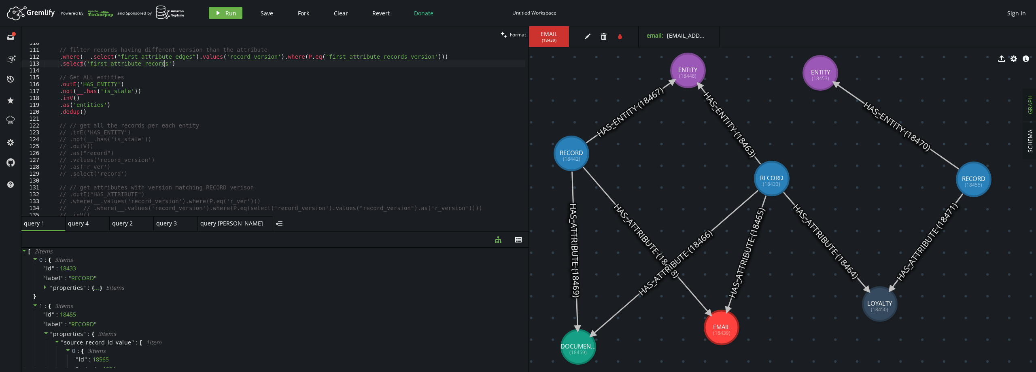
scroll to position [729, 0]
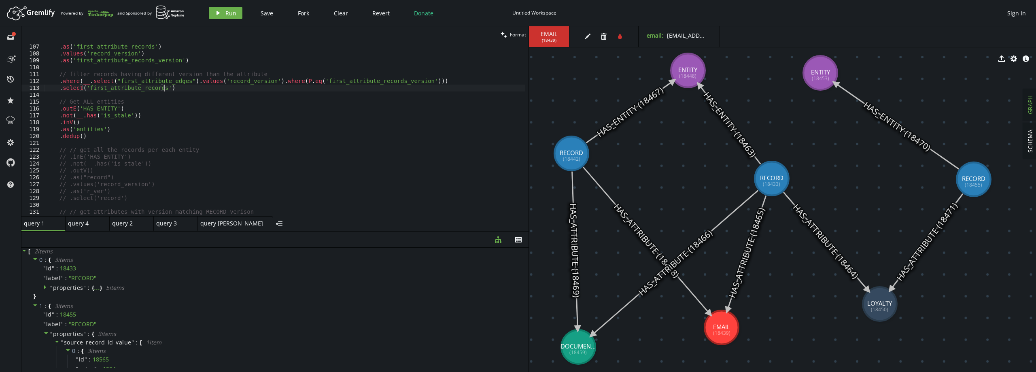
click at [192, 126] on div ". outV ( ) . as ( 'first_attribute_records' ) . values ( 'record_version' ) . a…" at bounding box center [284, 129] width 481 height 187
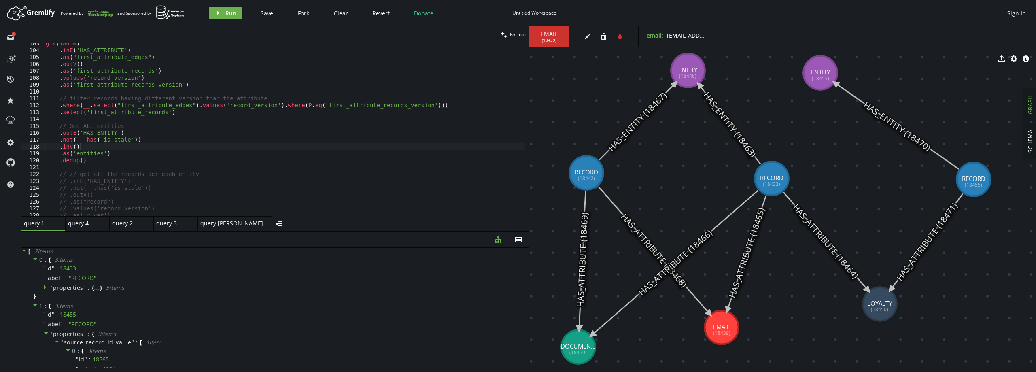
drag, startPoint x: 583, startPoint y: 178, endPoint x: 587, endPoint y: 173, distance: 6.2
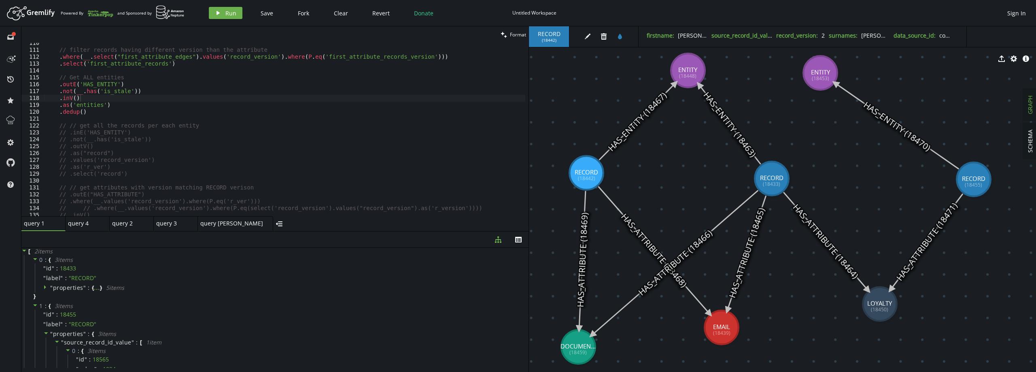
scroll to position [753, 0]
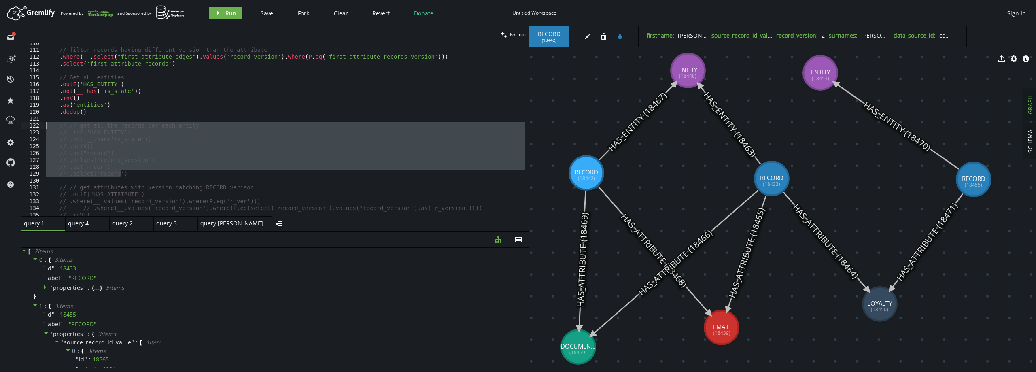
drag, startPoint x: 133, startPoint y: 174, endPoint x: 31, endPoint y: 123, distance: 113.3
click at [31, 123] on div "// .select('record') 110 111 112 113 114 115 116 117 118 119 120 121 122 123 12…" at bounding box center [274, 129] width 507 height 173
click at [134, 130] on div "// filter records having different version than the attribute . where ( __ . se…" at bounding box center [284, 129] width 481 height 173
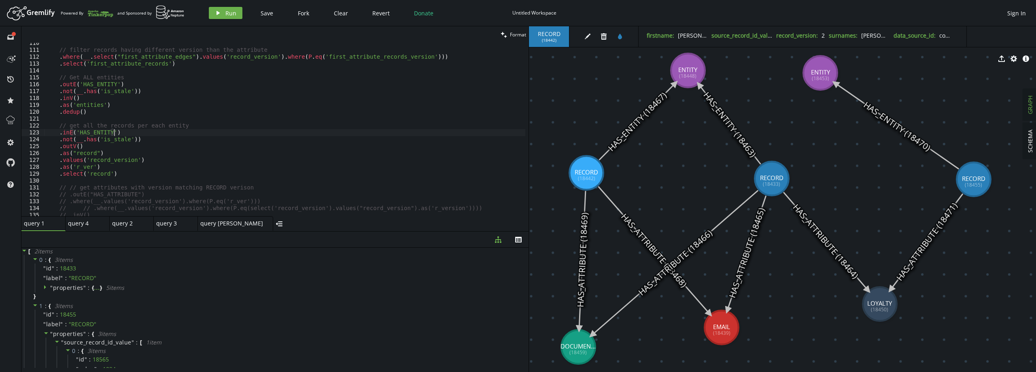
click at [109, 141] on div "// filter records having different version than the attribute . where ( __ . se…" at bounding box center [284, 133] width 481 height 187
click at [81, 155] on div "// filter records having different version than the attribute . where ( __ . se…" at bounding box center [284, 133] width 481 height 187
click at [92, 152] on div "// filter records having different version than the attribute . where ( __ . se…" at bounding box center [284, 129] width 481 height 173
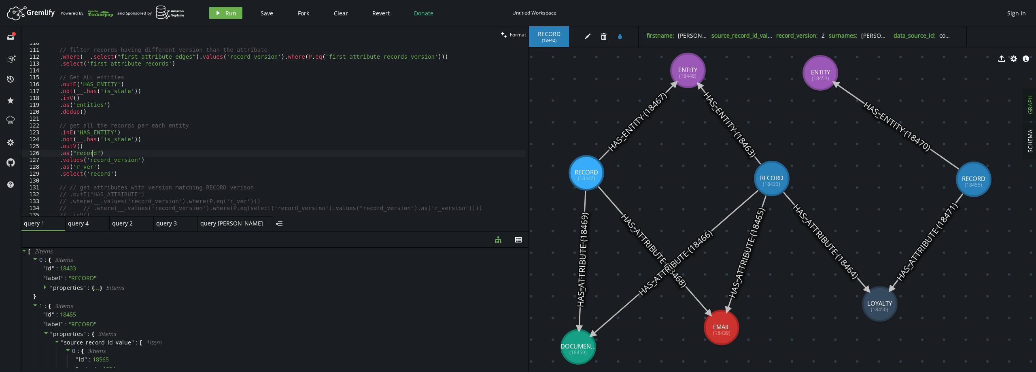
scroll to position [0, 50]
click at [128, 170] on div "// filter records having different version than the attribute . where ( __ . se…" at bounding box center [284, 133] width 481 height 187
drag, startPoint x: 76, startPoint y: 168, endPoint x: 91, endPoint y: 170, distance: 14.7
click at [91, 170] on div "// filter records having different version than the attribute . where ( __ . se…" at bounding box center [284, 133] width 481 height 187
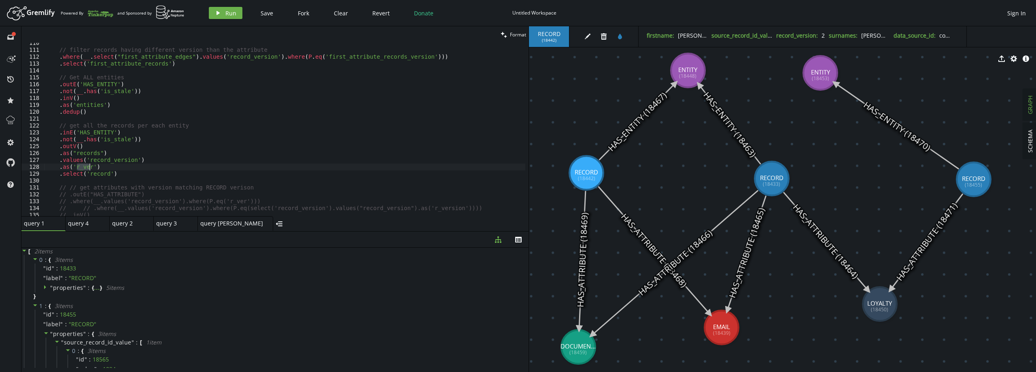
click at [76, 166] on div "// filter records having different version than the attribute . where ( __ . se…" at bounding box center [284, 129] width 481 height 173
click at [69, 125] on div "// filter records having different version than the attribute . where ( __ . se…" at bounding box center [284, 133] width 481 height 187
click at [141, 99] on div "// filter records having different version than the attribute . where ( __ . se…" at bounding box center [284, 133] width 481 height 187
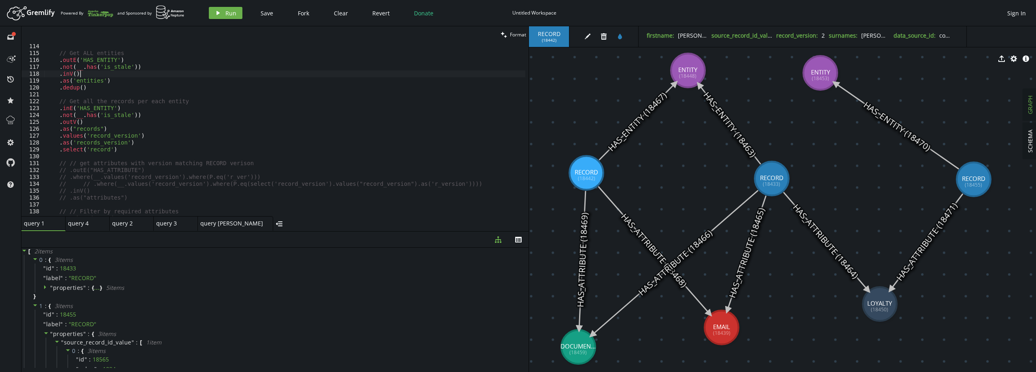
scroll to position [802, 0]
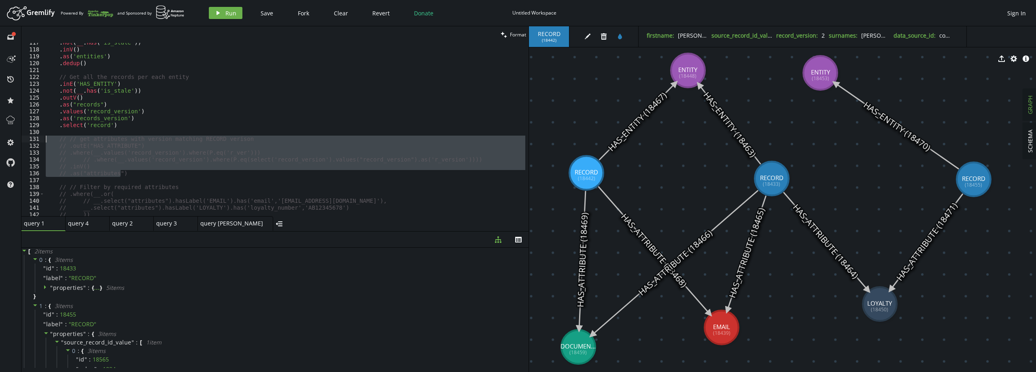
drag, startPoint x: 137, startPoint y: 176, endPoint x: 36, endPoint y: 138, distance: 108.3
click at [36, 138] on div ".inV() 117 118 119 120 121 122 123 124 125 126 127 128 129 130 131 132 133 134 …" at bounding box center [274, 129] width 507 height 173
click at [147, 139] on div ". not ( __ . has ( 'is_stale' )) . inV ( ) . as ( 'entities' ) . dedup ( ) // G…" at bounding box center [284, 129] width 481 height 173
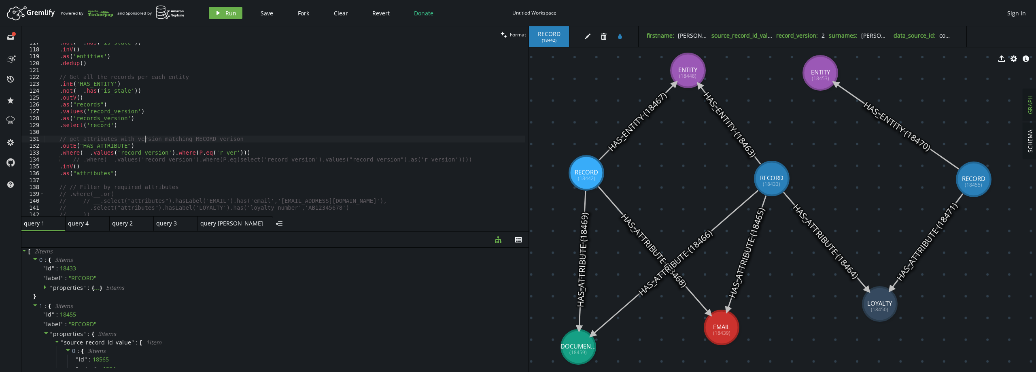
click at [112, 119] on div ". not ( __ . has ( 'is_stale' )) . inV ( ) . as ( 'entities' ) . dedup ( ) // G…" at bounding box center [284, 132] width 481 height 187
click at [215, 153] on div ". not ( __ . has ( 'is_stale' )) . inV ( ) . as ( 'entities' ) . dedup ( ) // G…" at bounding box center [284, 132] width 481 height 187
paste textarea "ecords_version"
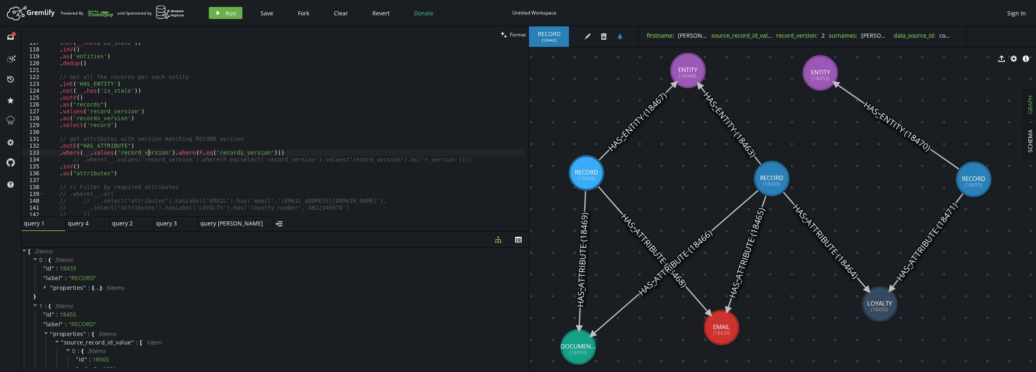
click at [148, 152] on div ". not ( __ . has ( 'is_stale' )) . inV ( ) . as ( 'entities' ) . dedup ( ) // G…" at bounding box center [284, 132] width 481 height 187
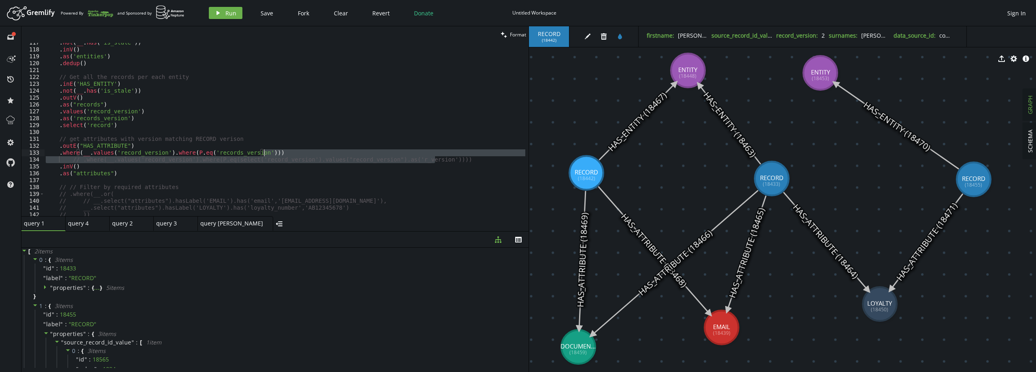
drag, startPoint x: 442, startPoint y: 158, endPoint x: 442, endPoint y: 153, distance: 5.3
click at [442, 153] on div ". not ( __ . has ( 'is_stale' )) . inV ( ) . as ( 'entities' ) . dedup ( ) // G…" at bounding box center [284, 132] width 481 height 187
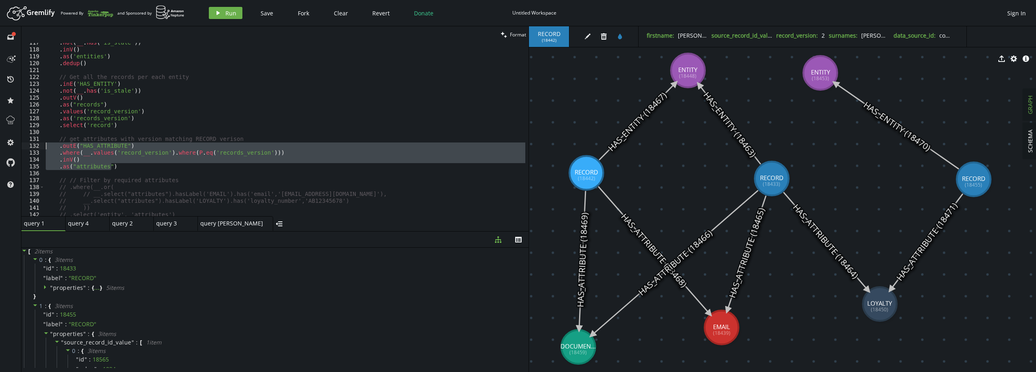
drag, startPoint x: 118, startPoint y: 165, endPoint x: 43, endPoint y: 145, distance: 78.1
click at [43, 145] on div ".where(__.values('record_version').where(P.eq('records_version'))) 117 118 119 …" at bounding box center [274, 129] width 507 height 173
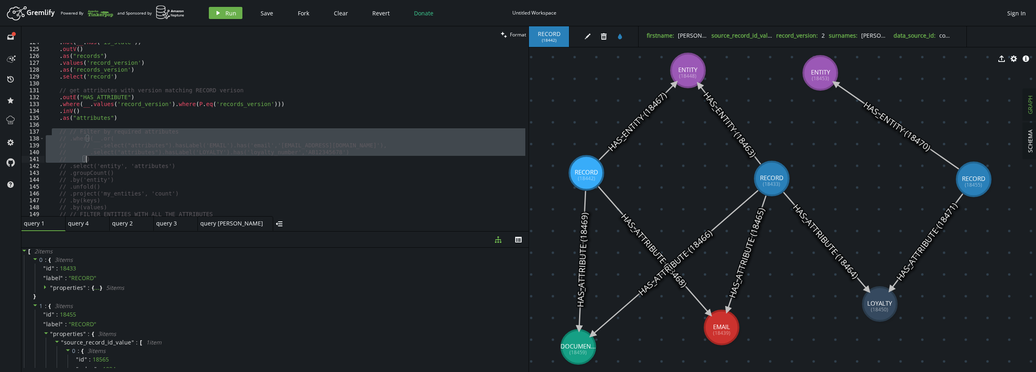
scroll to position [899, 0]
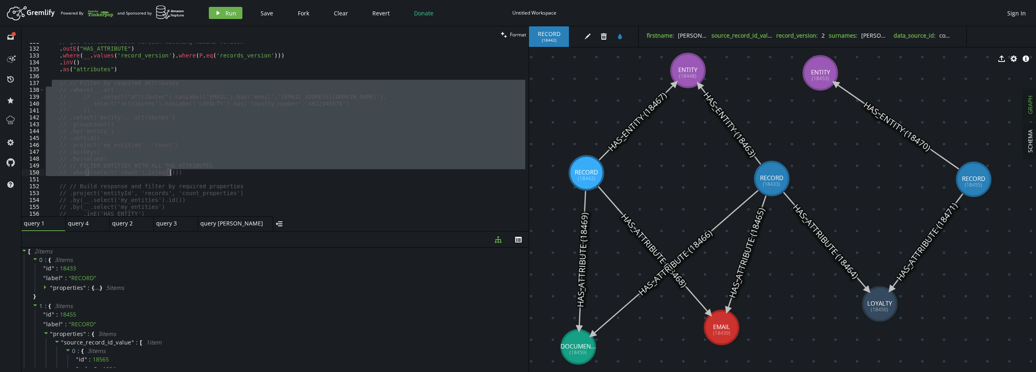
drag, startPoint x: 53, startPoint y: 132, endPoint x: 206, endPoint y: 174, distance: 158.7
click at [206, 174] on div "// get attributes with version matching RECORD verison . outE ( "HAS_ATTRIBUTE"…" at bounding box center [284, 131] width 481 height 187
click at [234, 141] on div "// get attributes with version matching RECORD verison . outE ( "HAS_ATTRIBUTE"…" at bounding box center [284, 129] width 481 height 173
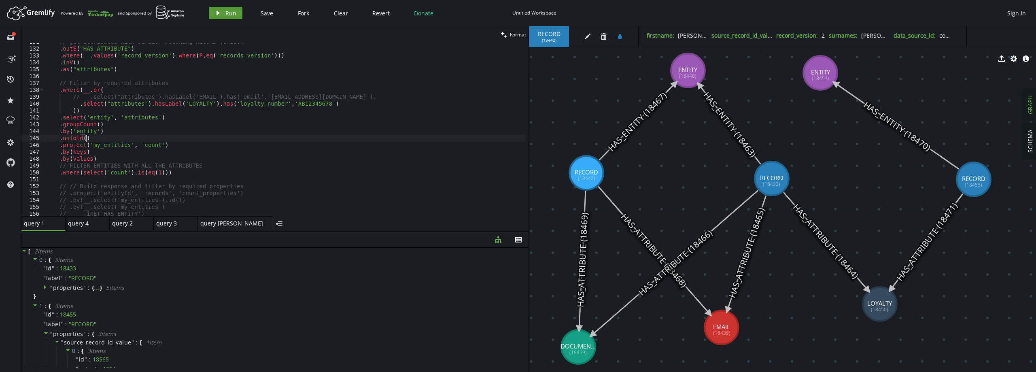
click at [229, 9] on span "Run" at bounding box center [230, 13] width 11 height 8
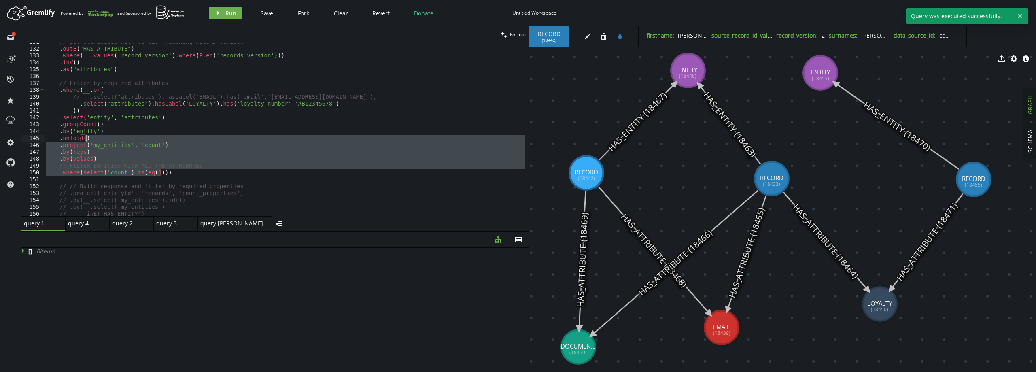
drag, startPoint x: 172, startPoint y: 172, endPoint x: 181, endPoint y: 141, distance: 31.8
click at [181, 141] on div "// get attributes with version matching RECORD verison . outE ( "HAS_ATTRIBUTE"…" at bounding box center [284, 131] width 481 height 187
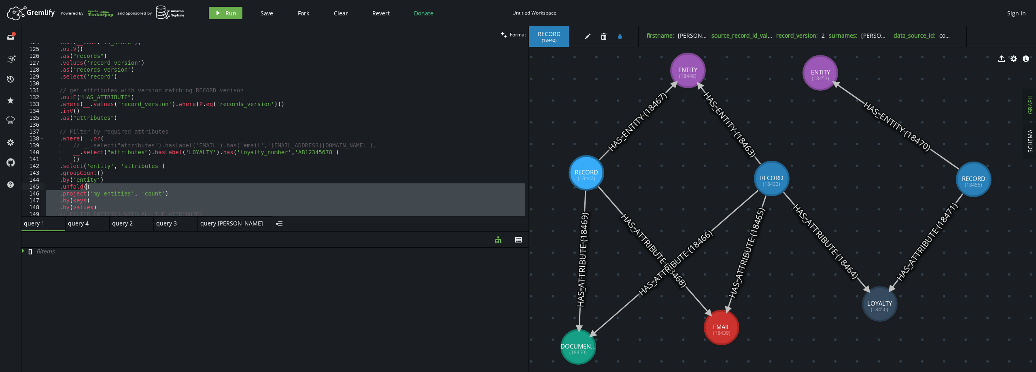
scroll to position [851, 0]
click at [133, 154] on div ". not ( __ . has ( 'is_stale' )) . outV ( ) . as ( "records" ) . values ( 'reco…" at bounding box center [284, 132] width 481 height 187
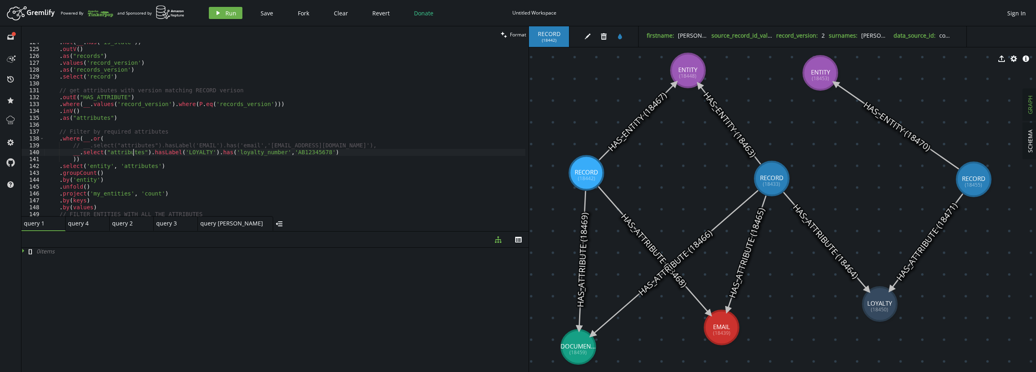
click at [133, 154] on div ". not ( __ . has ( 'is_stale' )) . outV ( ) . as ( "records" ) . values ( 'reco…" at bounding box center [284, 132] width 481 height 187
click at [97, 164] on div ". not ( __ . has ( 'is_stale' )) . outV ( ) . as ( "records" ) . values ( 'reco…" at bounding box center [284, 132] width 481 height 187
click at [101, 166] on div ". not ( __ . has ( 'is_stale' )) . outV ( ) . as ( "records" ) . values ( 'reco…" at bounding box center [284, 132] width 481 height 187
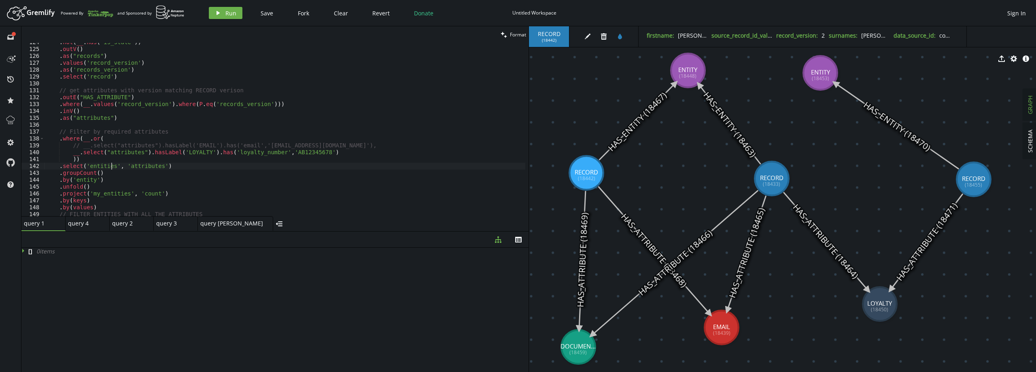
click at [104, 165] on div ". not ( __ . has ( 'is_stale' )) . outV ( ) . as ( "records" ) . values ( 'reco…" at bounding box center [284, 132] width 481 height 187
click at [82, 176] on div ". not ( __ . has ( 'is_stale' )) . outV ( ) . as ( "records" ) . values ( 'reco…" at bounding box center [284, 132] width 481 height 187
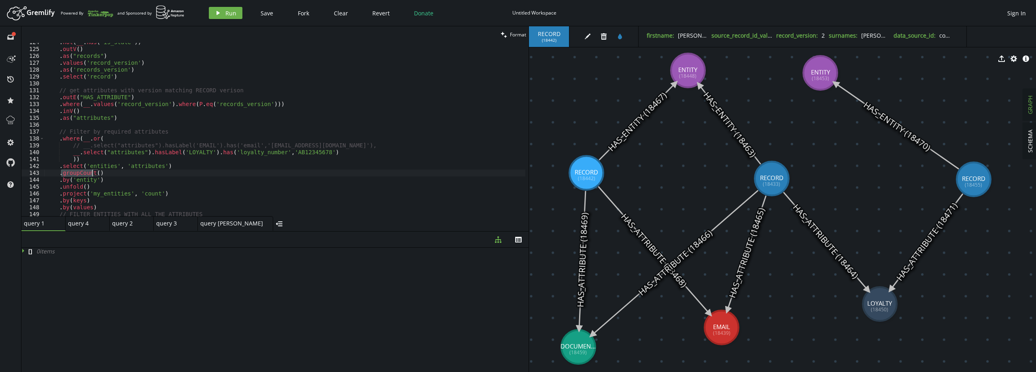
click at [77, 181] on div ". not ( __ . has ( 'is_stale' )) . outV ( ) . as ( "records" ) . values ( 'reco…" at bounding box center [284, 132] width 481 height 187
paste textarea "ies"
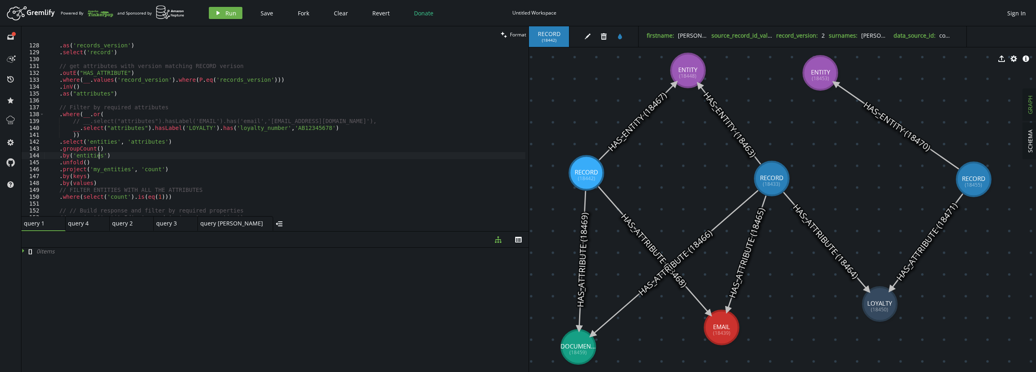
scroll to position [899, 0]
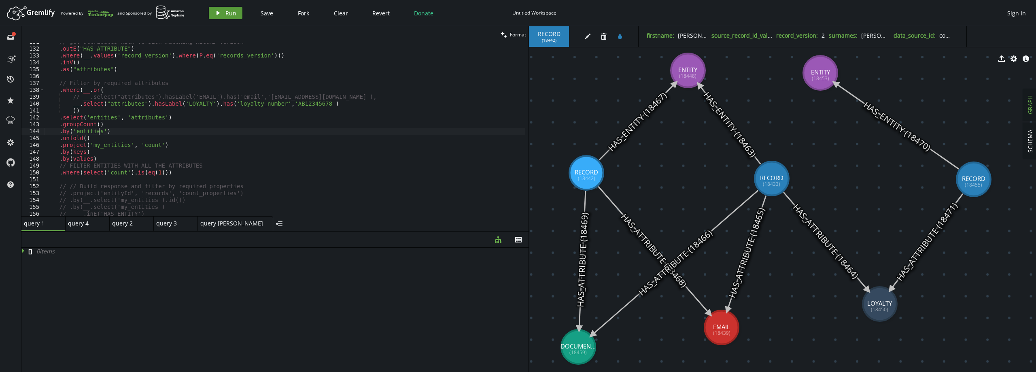
click at [223, 9] on button "play Run" at bounding box center [226, 13] width 34 height 12
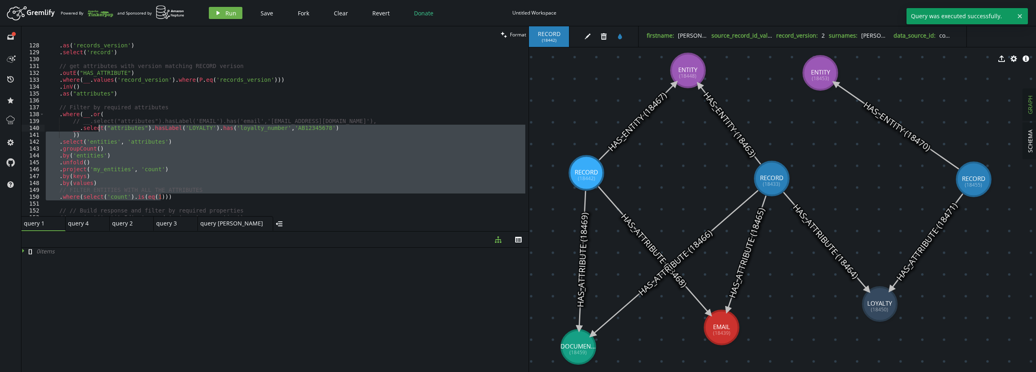
scroll to position [851, 0]
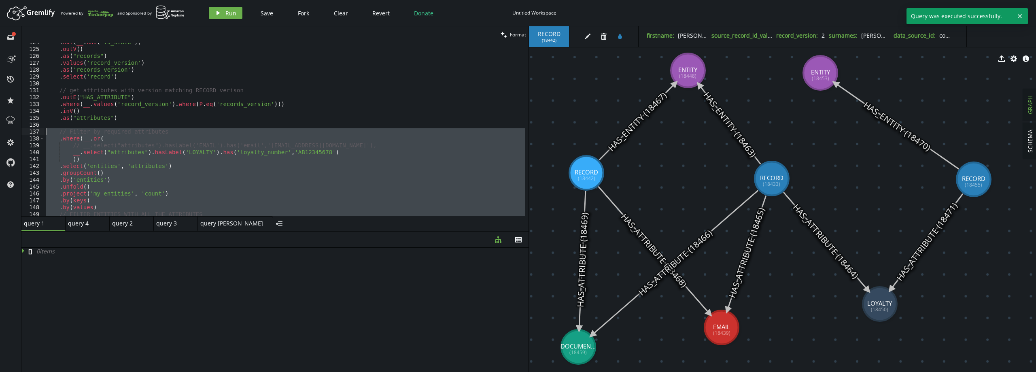
drag, startPoint x: 174, startPoint y: 174, endPoint x: 29, endPoint y: 134, distance: 151.0
click at [29, 134] on div ".where(select('count').is(eq(1))) 124 125 126 127 128 129 130 131 132 133 134 1…" at bounding box center [274, 129] width 507 height 173
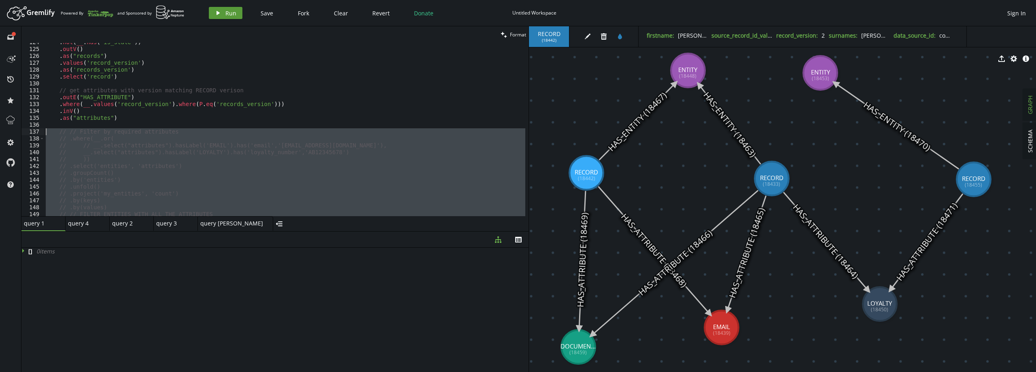
click at [215, 13] on icon "play" at bounding box center [218, 13] width 6 height 6
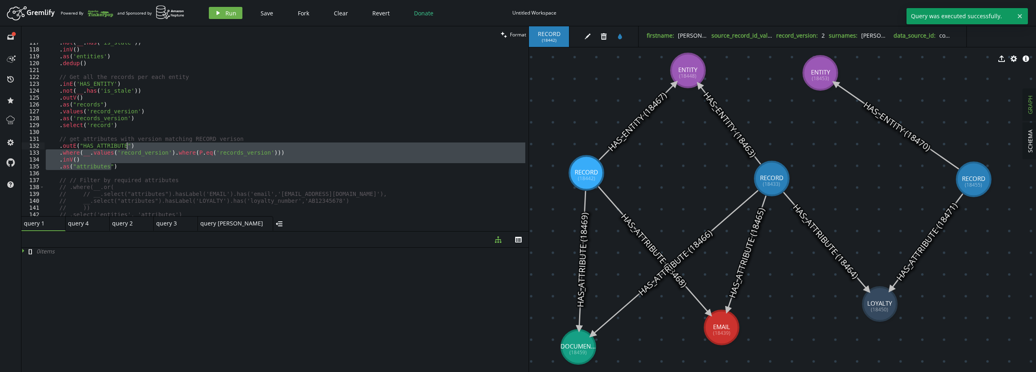
scroll to position [753, 0]
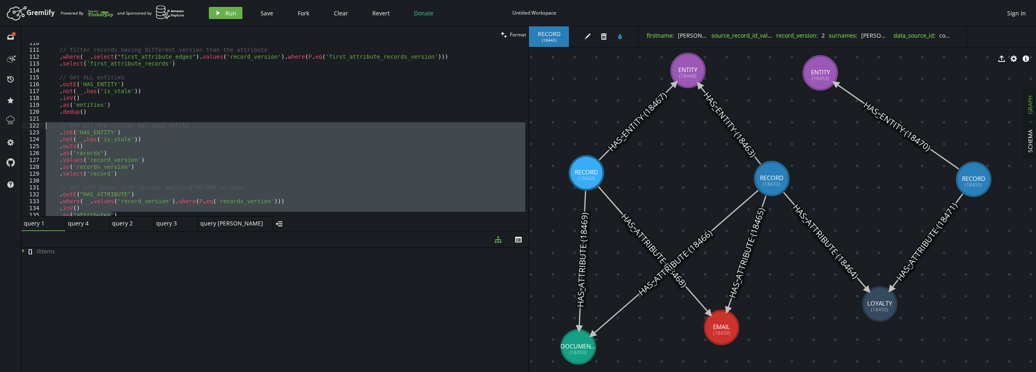
drag, startPoint x: 130, startPoint y: 165, endPoint x: 24, endPoint y: 125, distance: 113.0
click at [24, 125] on div ".as("attributes") 110 111 112 113 114 115 116 117 118 119 120 121 122 123 124 1…" at bounding box center [274, 129] width 507 height 173
click at [234, 15] on span "Run" at bounding box center [230, 13] width 11 height 8
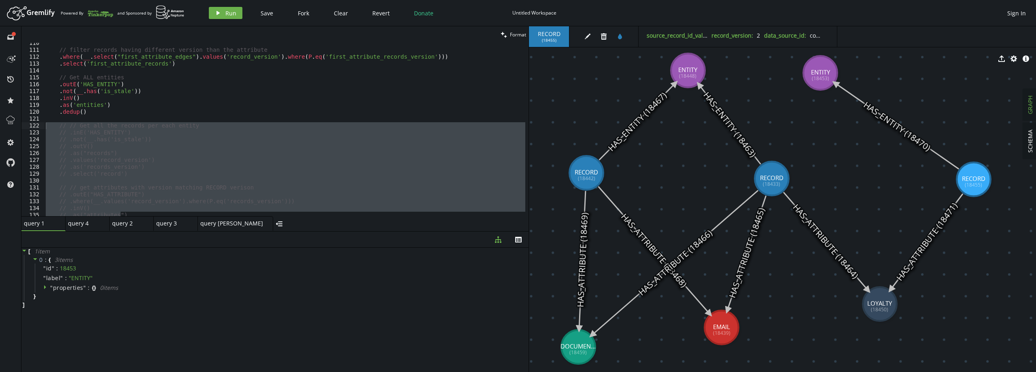
scroll to position [0, 37]
click at [85, 111] on div "// filter records having different version than the attribute . where ( __ . se…" at bounding box center [284, 133] width 481 height 187
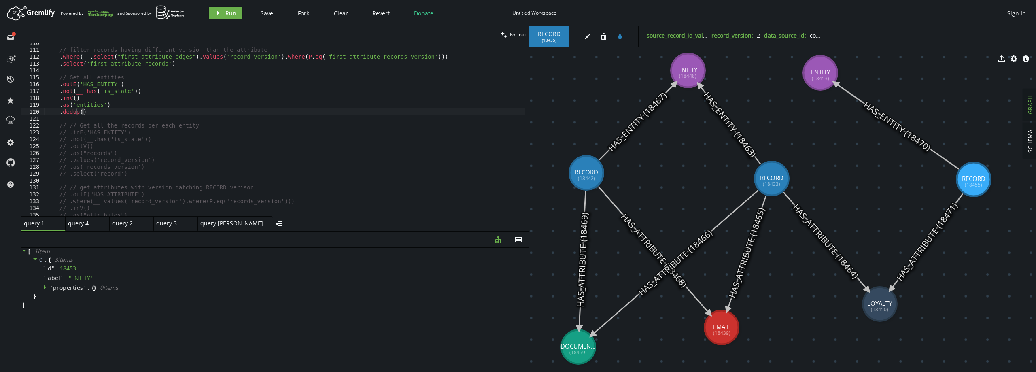
click at [890, 119] on icon at bounding box center [897, 126] width 123 height 86
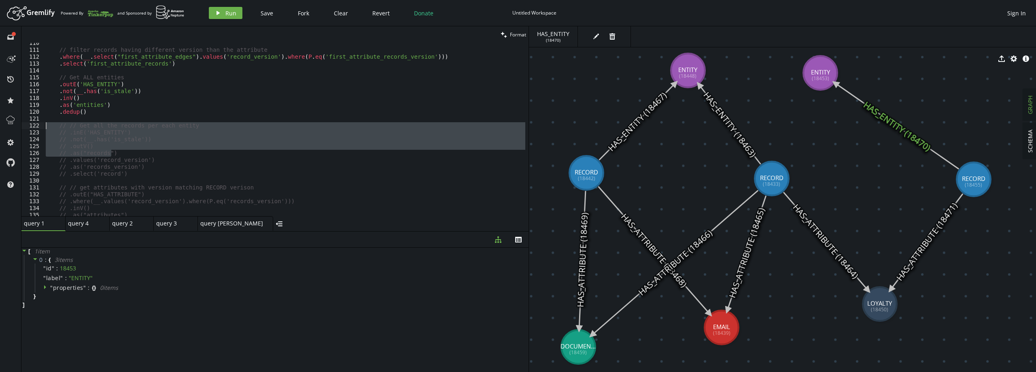
drag, startPoint x: 93, startPoint y: 151, endPoint x: 35, endPoint y: 125, distance: 64.0
click at [35, 125] on div "// .as("records") 110 111 112 113 114 115 116 117 118 119 120 121 122 123 124 1…" at bounding box center [274, 129] width 507 height 173
click at [232, 14] on span "Run" at bounding box center [230, 13] width 11 height 8
click at [124, 157] on div "// filter records having different version than the attribute . where ( __ . se…" at bounding box center [284, 133] width 481 height 187
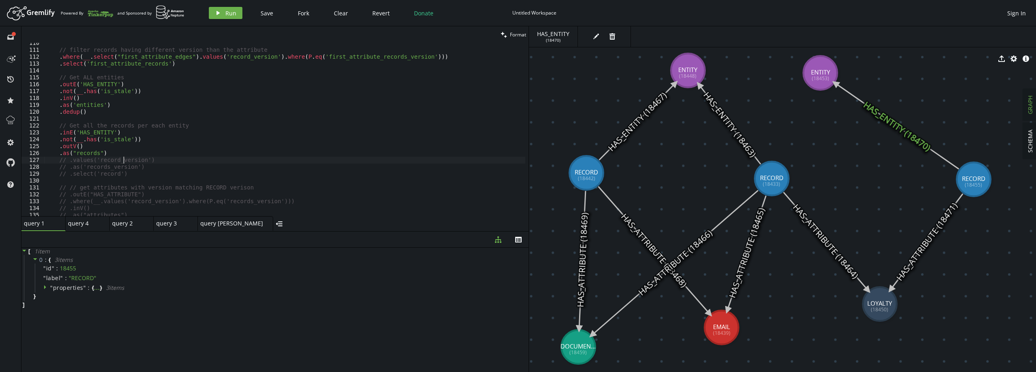
click at [115, 173] on div "// filter records having different version than the attribute . where ( __ . se…" at bounding box center [284, 133] width 481 height 187
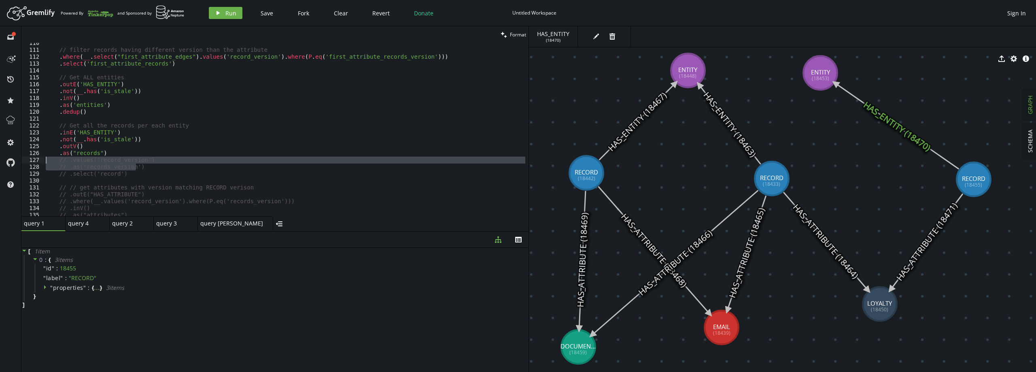
drag, startPoint x: 146, startPoint y: 166, endPoint x: 36, endPoint y: 162, distance: 109.8
click at [36, 162] on div "// .select('record') 110 111 112 113 114 115 116 117 118 119 120 121 122 123 12…" at bounding box center [274, 129] width 507 height 173
click at [145, 170] on div "// filter records having different version than the attribute . where ( __ . se…" at bounding box center [284, 129] width 481 height 173
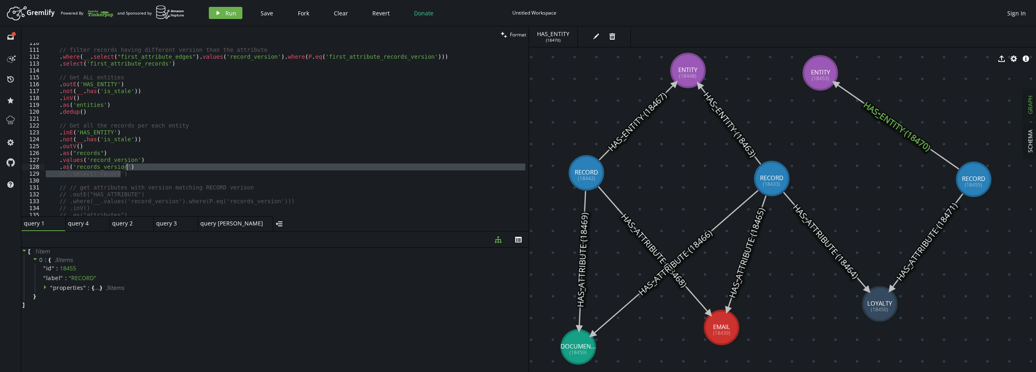
drag, startPoint x: 139, startPoint y: 175, endPoint x: 139, endPoint y: 169, distance: 5.7
click at [139, 169] on div "// filter records having different version than the attribute . where ( __ . se…" at bounding box center [284, 133] width 481 height 187
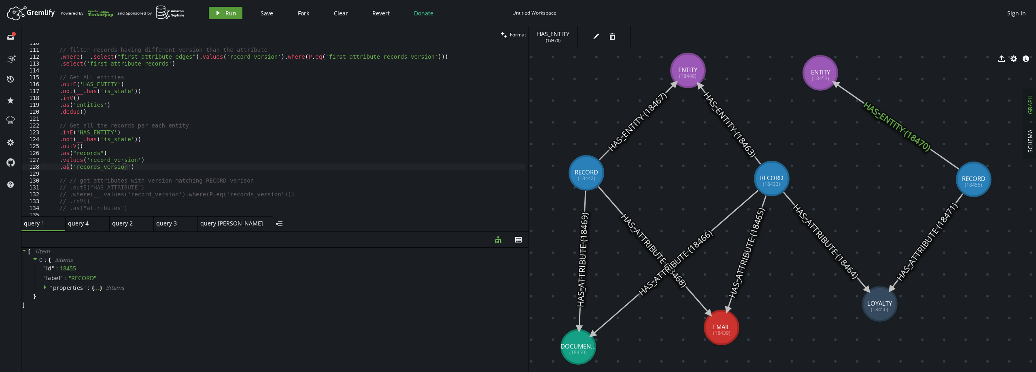
click at [225, 14] on span "Run" at bounding box center [230, 13] width 11 height 8
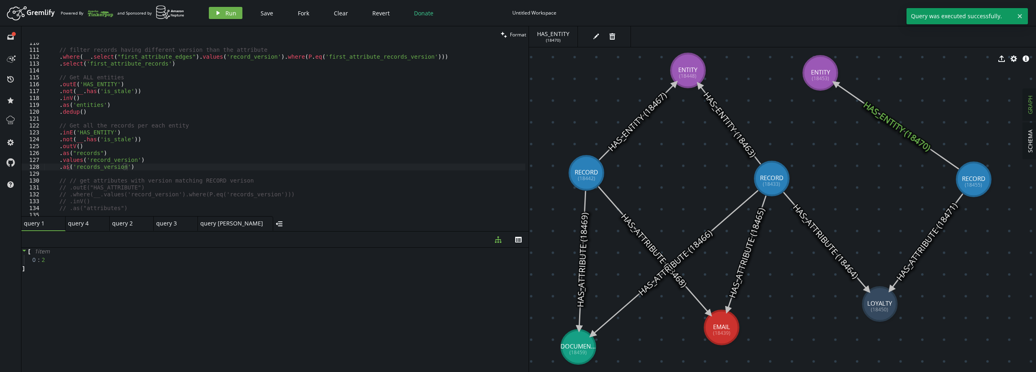
drag, startPoint x: 74, startPoint y: 187, endPoint x: 88, endPoint y: 184, distance: 14.8
click at [74, 187] on div "// filter records having different version than the attribute . where ( __ . se…" at bounding box center [284, 133] width 481 height 187
click at [225, 10] on span "Run" at bounding box center [230, 13] width 11 height 8
type textarea ".as('records_version')"
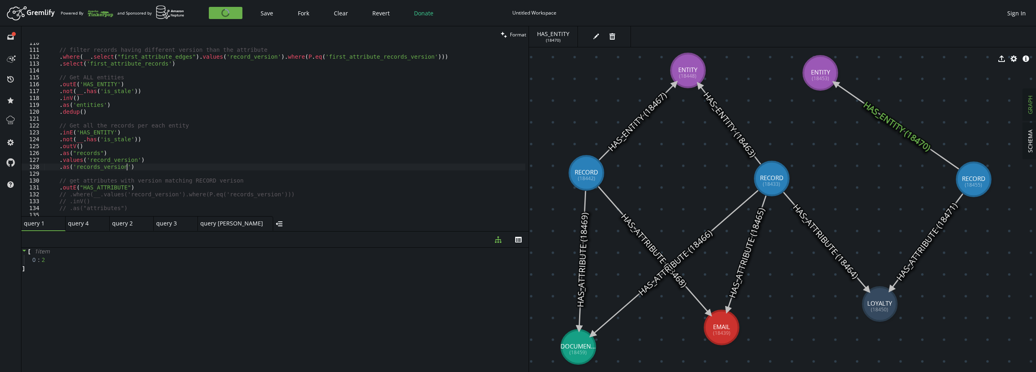
click at [129, 169] on div "// filter records having different version than the attribute . where ( __ . se…" at bounding box center [284, 133] width 481 height 187
click at [253, 184] on div "// filter records having different version than the attribute . where ( __ . se…" at bounding box center [284, 133] width 481 height 187
click at [220, 183] on div "// filter records having different version than the attribute . where ( __ . se…" at bounding box center [284, 133] width 481 height 187
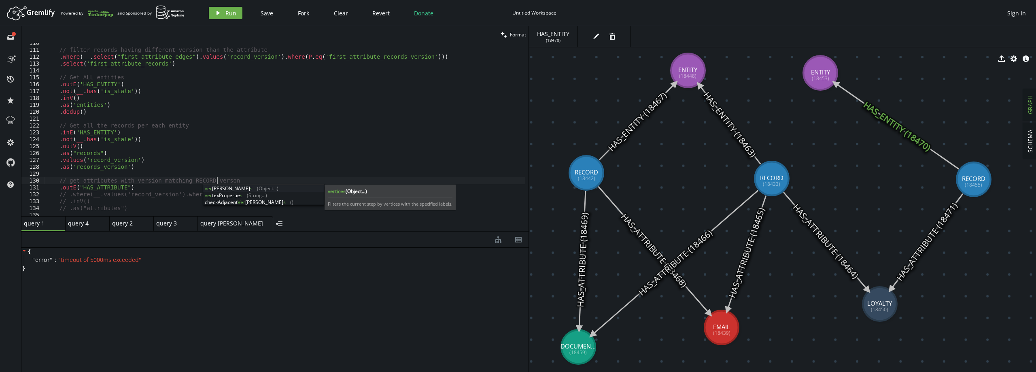
type textarea "// get attributes with version matching RECORD version"
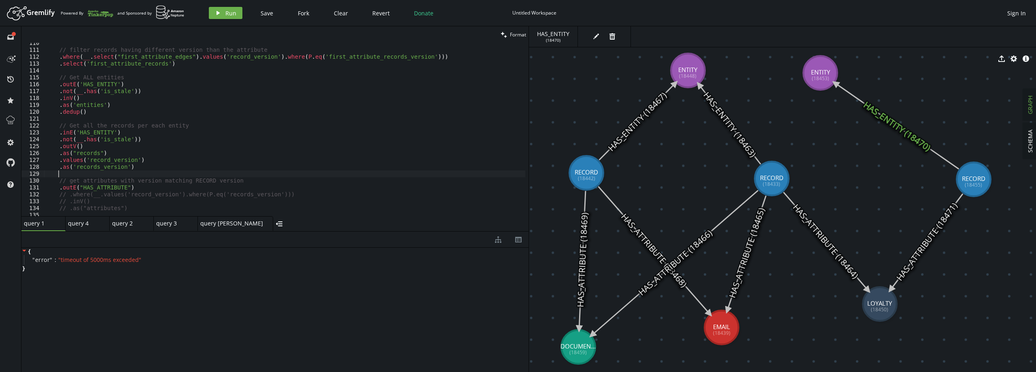
click at [235, 177] on div "// filter records having different version than the attribute . where ( __ . se…" at bounding box center [284, 133] width 481 height 187
click at [236, 179] on div "// filter records having different version than the attribute . where ( __ . se…" at bounding box center [284, 133] width 481 height 187
type textarea "// get attributes with version matching RECORD version"
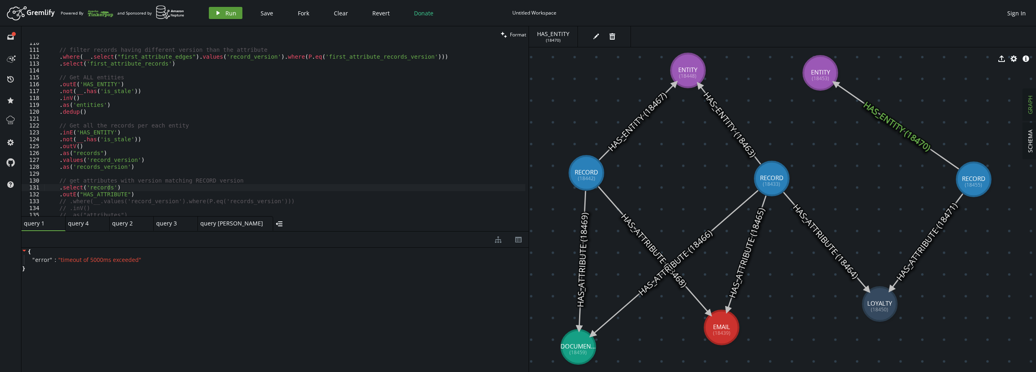
click at [223, 16] on button "play Run" at bounding box center [226, 13] width 34 height 12
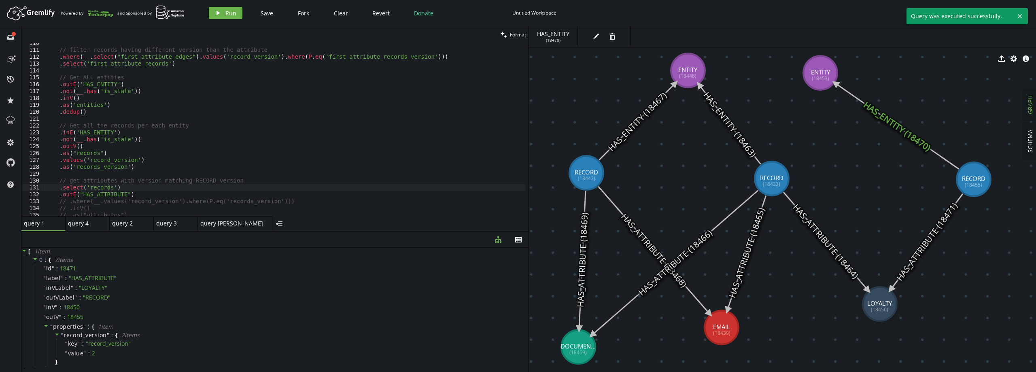
scroll to position [802, 0]
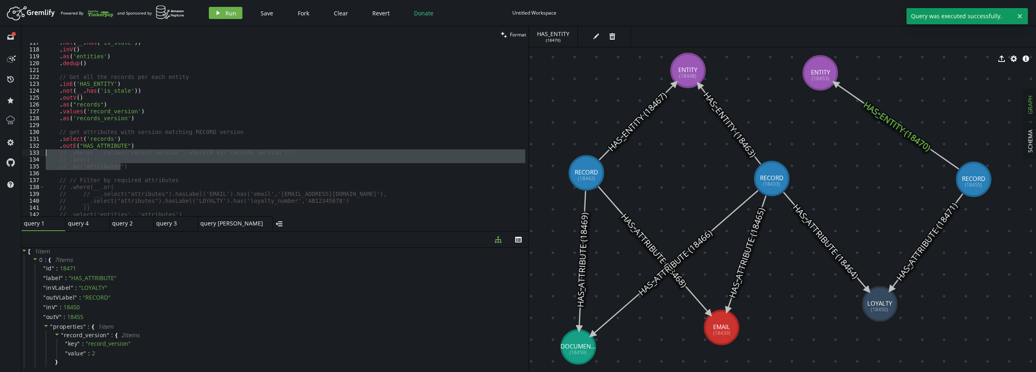
drag, startPoint x: 76, startPoint y: 165, endPoint x: 29, endPoint y: 155, distance: 47.7
click at [29, 155] on div "// .as("attributes") 117 118 119 120 121 122 123 124 125 126 127 128 129 130 13…" at bounding box center [274, 129] width 507 height 173
click at [230, 15] on span "Run" at bounding box center [230, 13] width 11 height 8
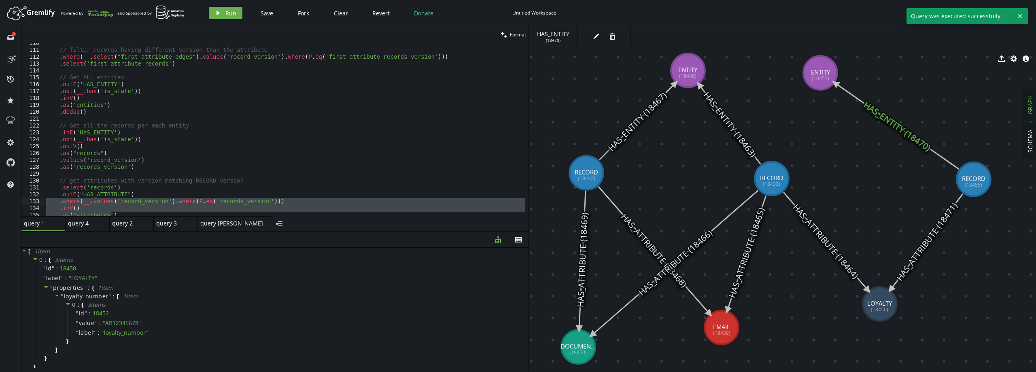
scroll to position [826, 0]
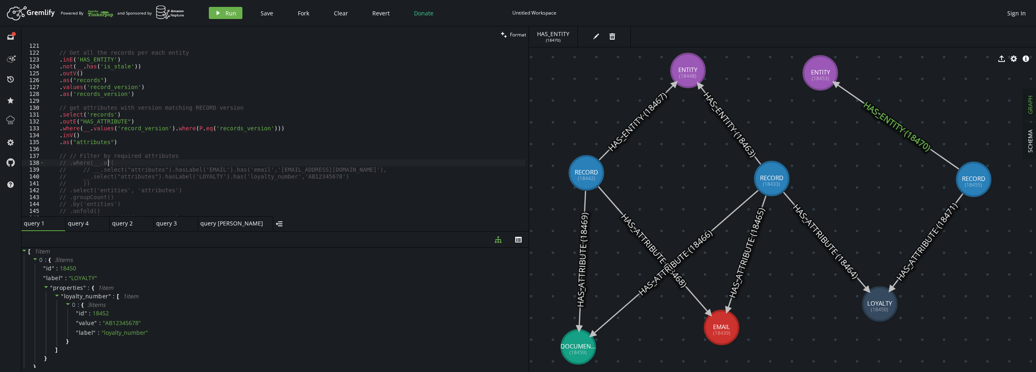
click at [126, 163] on div "// Get all the records per each entity . inE ( 'HAS_ENTITY' ) . not ( __ . has …" at bounding box center [284, 136] width 481 height 187
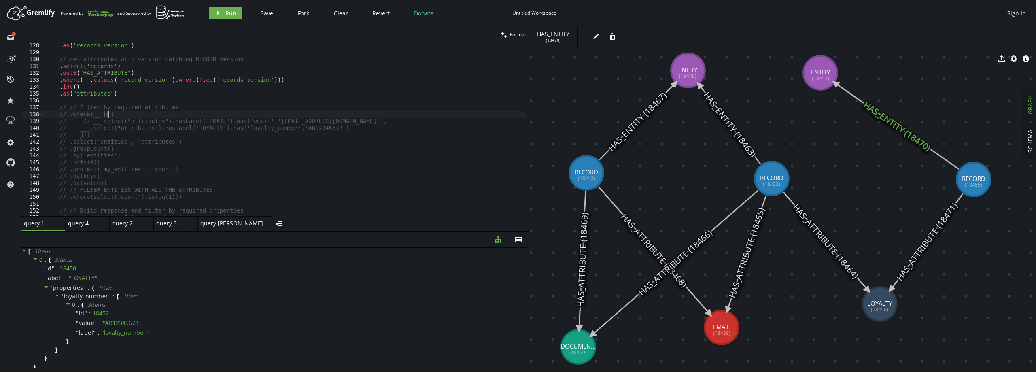
scroll to position [875, 0]
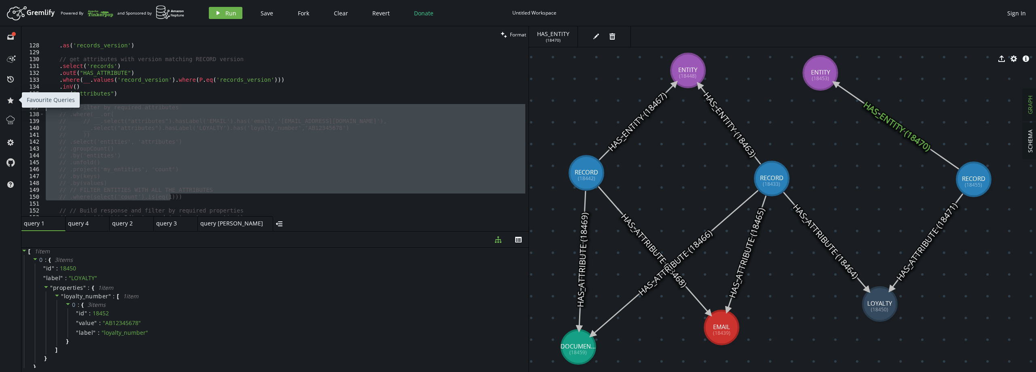
drag, startPoint x: 179, startPoint y: 197, endPoint x: 15, endPoint y: 108, distance: 187.3
click at [15, 108] on div "full-circle inbox history star cog help clean Format // .where(__.or( 128 129 1…" at bounding box center [518, 199] width 1036 height 346
click at [221, 17] on button "play Run" at bounding box center [226, 13] width 34 height 12
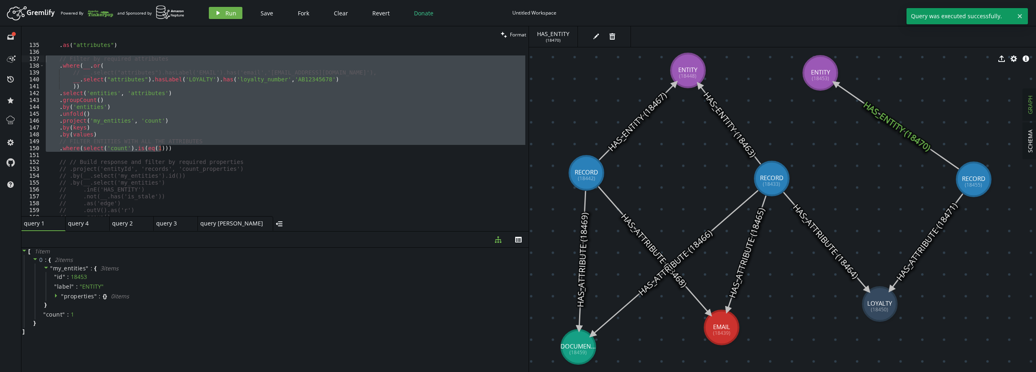
scroll to position [923, 0]
click at [195, 141] on div ". as ( "attributes" ) // Filter by required attributes . where ( __ . or ( // _…" at bounding box center [284, 129] width 481 height 173
type textarea "// FILTER ENTITIES WITH ALL THE ATTRIBUTES"
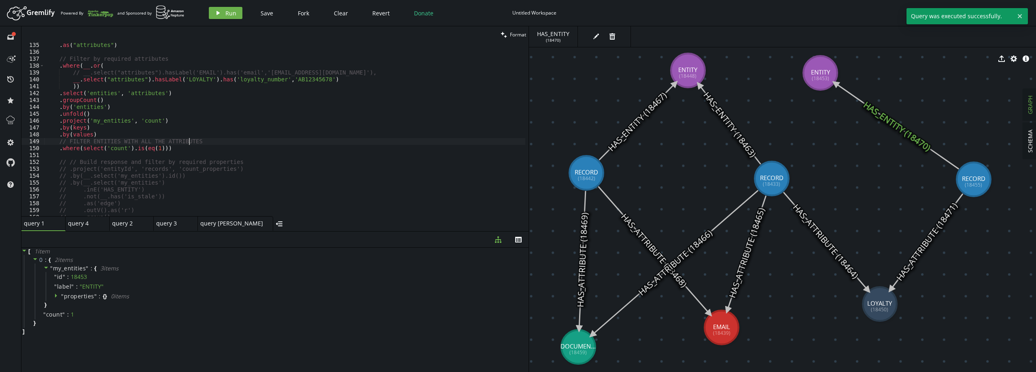
click at [179, 152] on div ". as ( "attributes" ) // Filter by required attributes . where ( __ . or ( // _…" at bounding box center [284, 135] width 481 height 187
click at [172, 145] on div ". as ( "attributes" ) // Filter by required attributes . where ( __ . or ( // _…" at bounding box center [284, 135] width 481 height 187
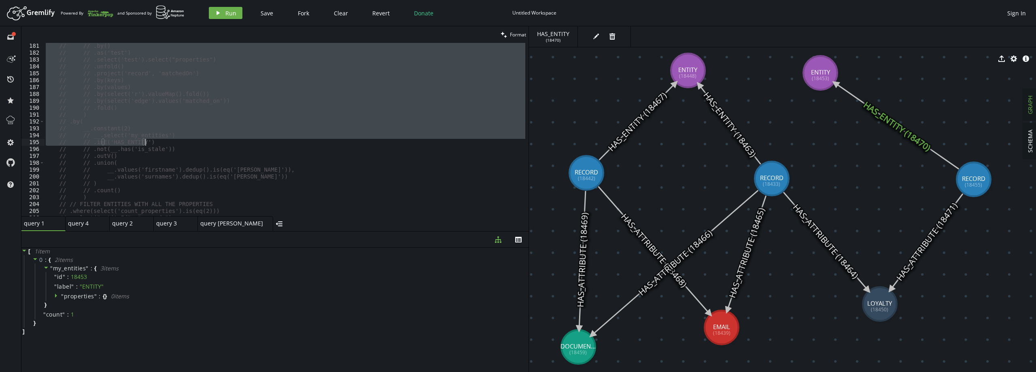
scroll to position [1264, 0]
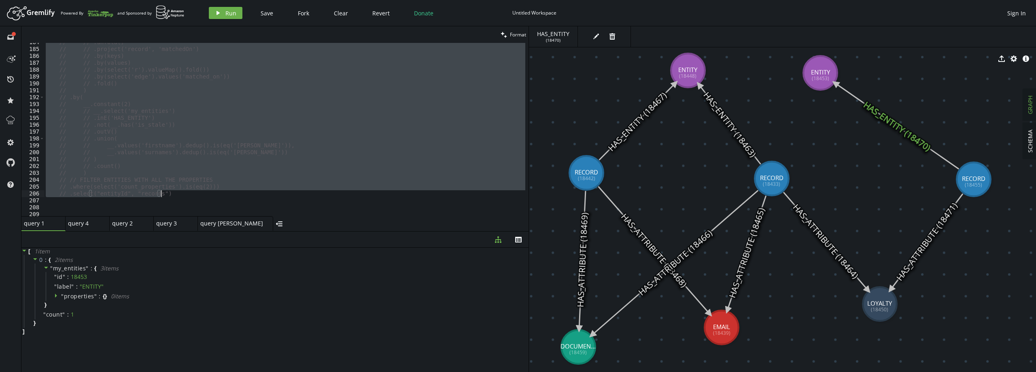
drag, startPoint x: 55, startPoint y: 135, endPoint x: 182, endPoint y: 193, distance: 139.7
click at [182, 193] on div "// // .unfold() // // .project('record', 'matchedOn') // // .by(keys) // // .by…" at bounding box center [284, 132] width 481 height 187
click at [198, 136] on div "// .unfold() // .project('record', 'matchedOn') // .by(keys) // .by(values) // …" at bounding box center [284, 129] width 481 height 173
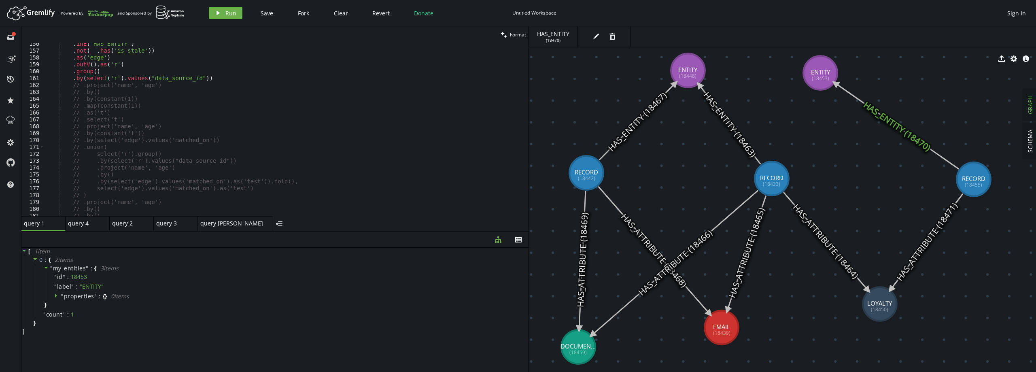
scroll to position [1021, 0]
click at [124, 126] on div "// FILTER ENTITIES WITH ALL THE ATTRIBUTES . where ( select ( 'count' ) . is ( …" at bounding box center [284, 134] width 481 height 187
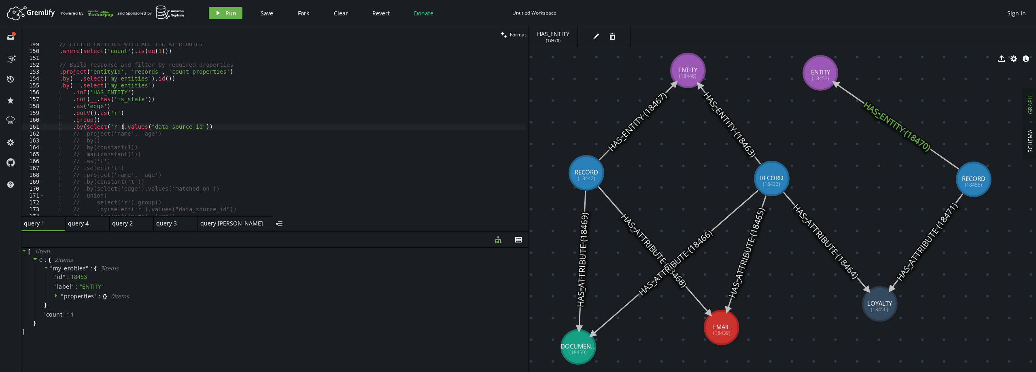
click at [168, 79] on div "// FILTER ENTITIES WITH ALL THE ATTRIBUTES . where ( select ( 'count' ) . is ( …" at bounding box center [284, 134] width 481 height 187
type textarea ".by(__.select('my_entities').id())"
paste textarea ".fold()"
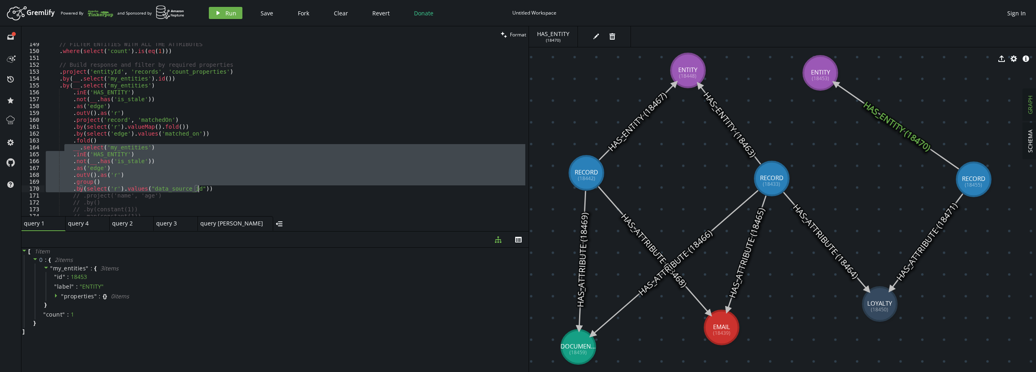
drag, startPoint x: 65, startPoint y: 150, endPoint x: 213, endPoint y: 189, distance: 153.3
click at [213, 189] on div "// FILTER ENTITIES WITH ALL THE ATTRIBUTES . where ( select ( 'count' ) . is ( …" at bounding box center [284, 134] width 481 height 187
click at [225, 9] on button "play Run" at bounding box center [226, 13] width 34 height 12
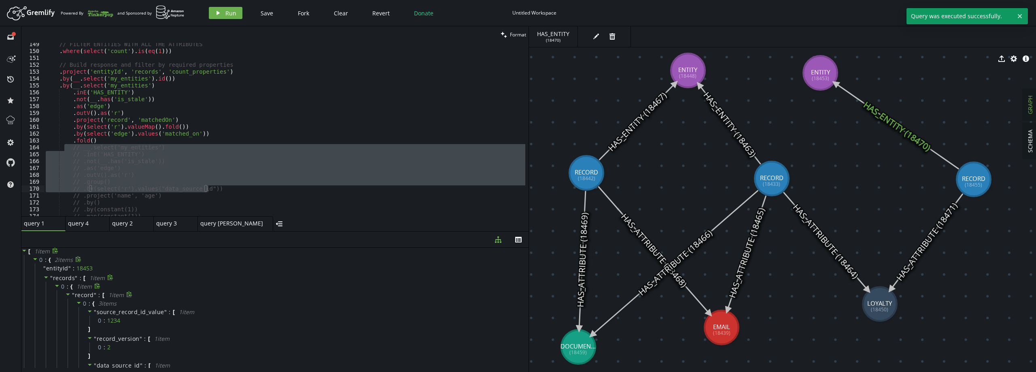
click at [83, 294] on span "record" at bounding box center [84, 295] width 19 height 8
click at [84, 293] on span "record" at bounding box center [84, 295] width 19 height 8
click at [91, 302] on span "0 :" at bounding box center [87, 303] width 9 height 7
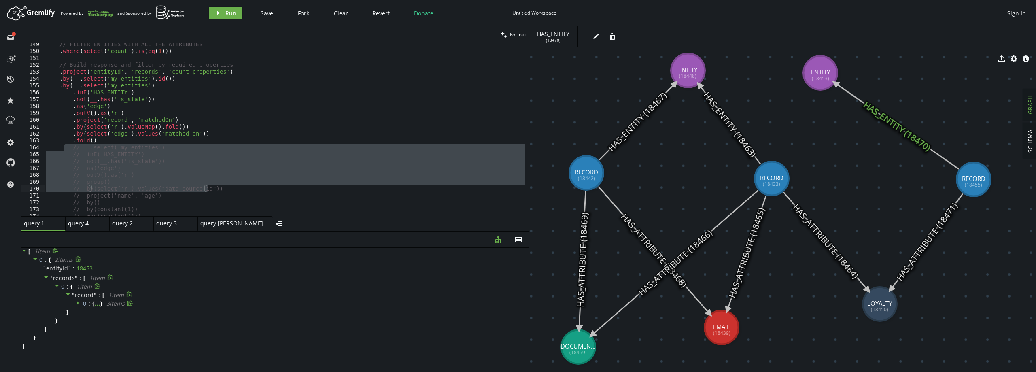
click at [91, 302] on span "0 :" at bounding box center [87, 303] width 9 height 7
click at [175, 134] on div "// FILTER ENTITIES WITH ALL THE ATTRIBUTES . where ( select ( 'count' ) . is ( …" at bounding box center [284, 134] width 481 height 187
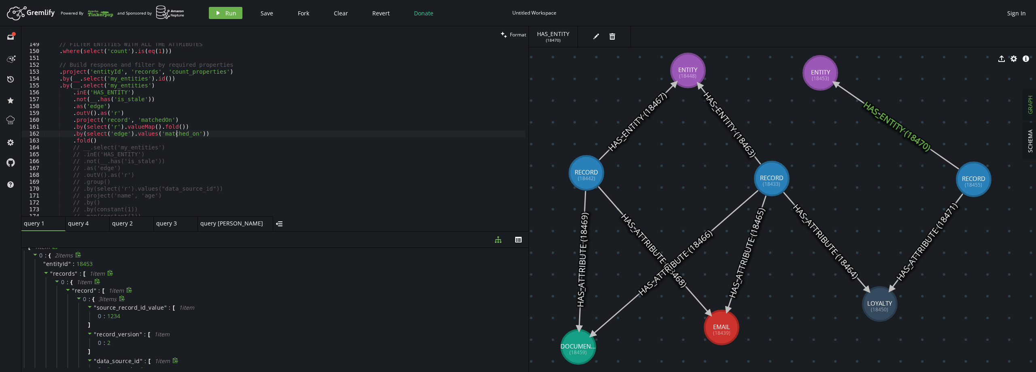
scroll to position [0, 0]
click at [127, 143] on div "// FILTER ENTITIES WITH ALL THE ATTRIBUTES . where ( select ( 'count' ) . is ( …" at bounding box center [284, 134] width 481 height 187
type textarea ".fold()"
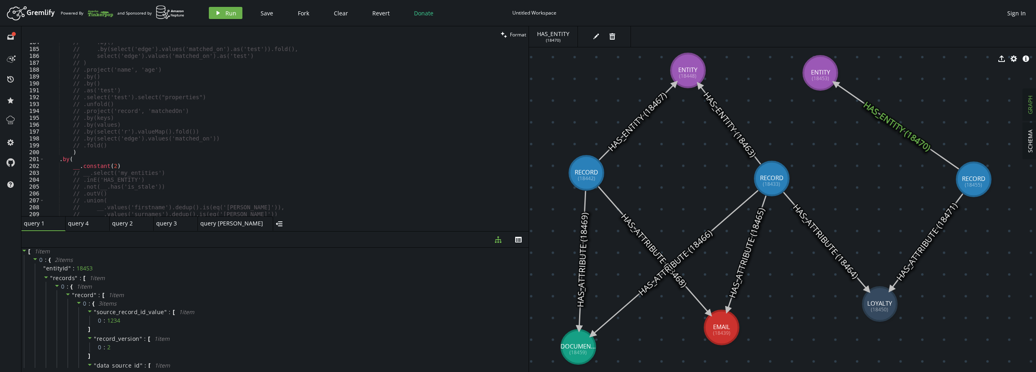
scroll to position [1361, 0]
click at [91, 292] on span "record" at bounding box center [84, 295] width 19 height 8
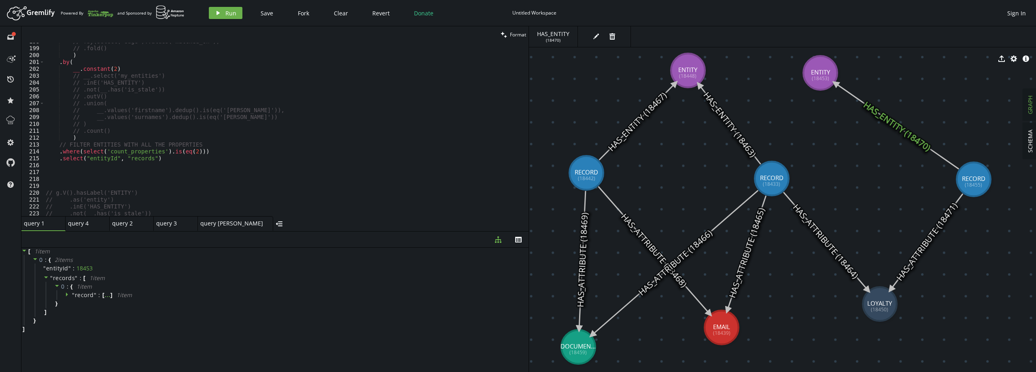
click at [818, 228] on icon at bounding box center [826, 241] width 85 height 98
click at [819, 232] on icon at bounding box center [826, 242] width 85 height 98
click at [602, 38] on button "edit" at bounding box center [607, 36] width 12 height 12
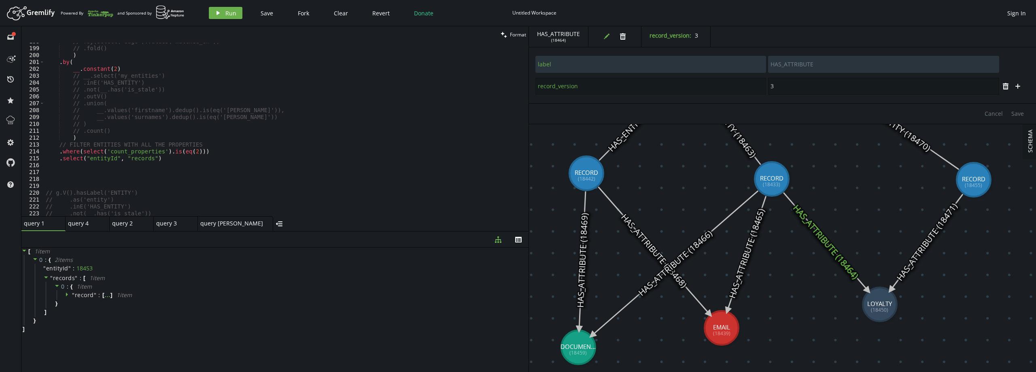
drag, startPoint x: 800, startPoint y: 86, endPoint x: 762, endPoint y: 85, distance: 37.7
click at [762, 85] on div "record_version 3" at bounding box center [767, 86] width 465 height 18
click at [1019, 114] on span "Save" at bounding box center [1018, 114] width 13 height 8
type input "2"
click at [602, 36] on button "edit" at bounding box center [607, 36] width 12 height 12
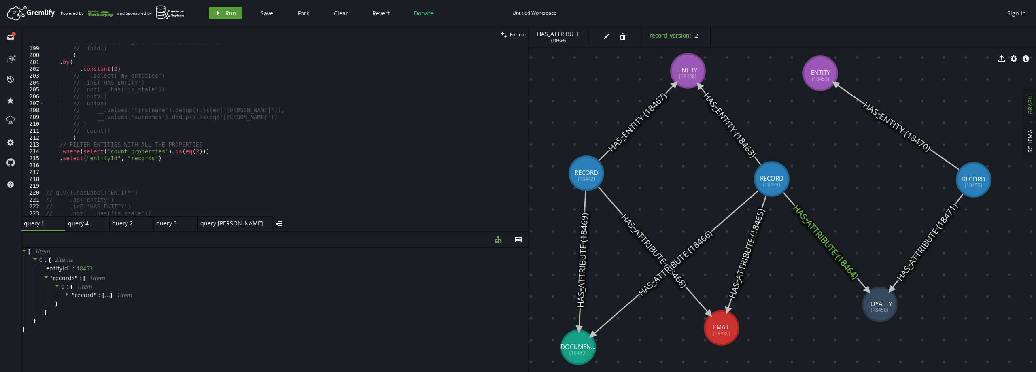
click at [218, 10] on icon "play" at bounding box center [218, 13] width 6 height 6
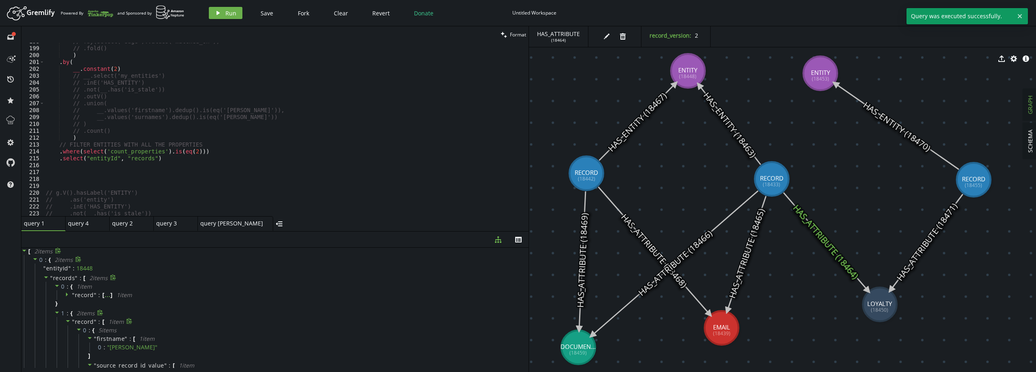
click at [86, 321] on span "record" at bounding box center [84, 322] width 19 height 8
click at [87, 322] on span "record" at bounding box center [84, 322] width 19 height 8
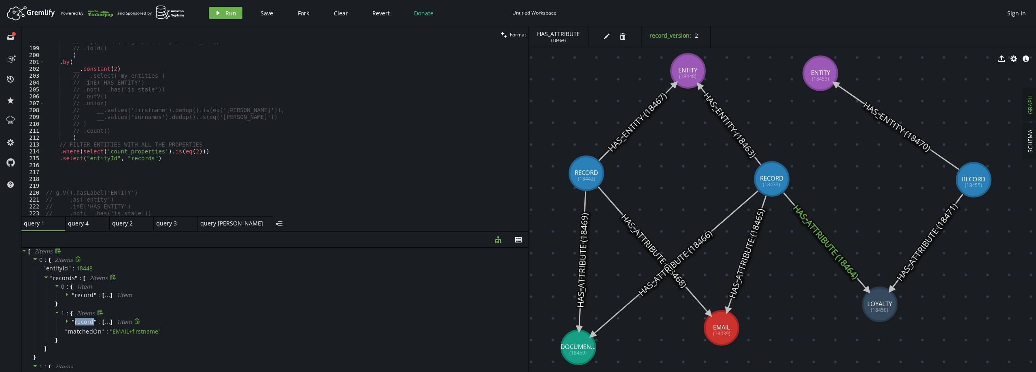
click at [87, 322] on span "record" at bounding box center [84, 322] width 19 height 8
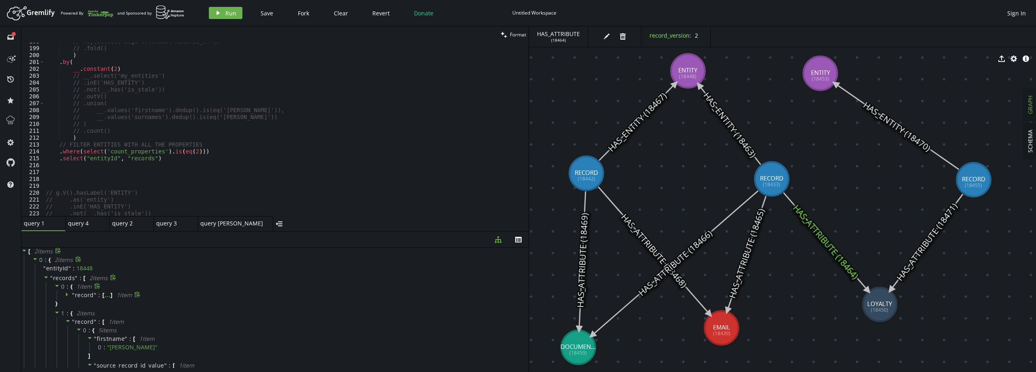
click at [81, 296] on span "record" at bounding box center [84, 295] width 19 height 8
click at [85, 295] on span "record" at bounding box center [84, 295] width 19 height 8
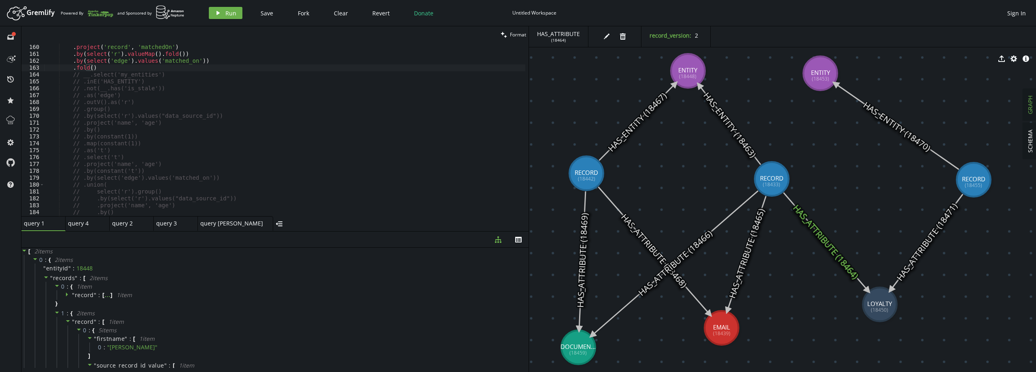
scroll to position [996, 0]
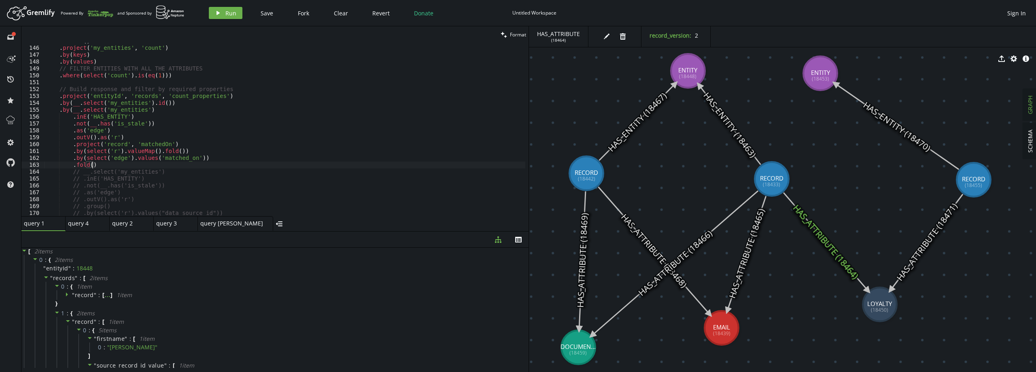
click at [105, 166] on div ". unfold ( ) . project ( 'my_entities' , 'count' ) . by ( keys ) . by ( values …" at bounding box center [284, 131] width 481 height 187
click at [173, 151] on div ". unfold ( ) . project ( 'my_entities' , 'count' ) . by ( keys ) . by ( values …" at bounding box center [284, 131] width 481 height 187
drag, startPoint x: 153, startPoint y: 149, endPoint x: 173, endPoint y: 149, distance: 19.4
click at [173, 149] on div ". unfold ( ) . project ( 'my_entities' , 'count' ) . by ( keys ) . by ( values …" at bounding box center [284, 131] width 481 height 187
click at [226, 12] on span "Run" at bounding box center [230, 13] width 11 height 8
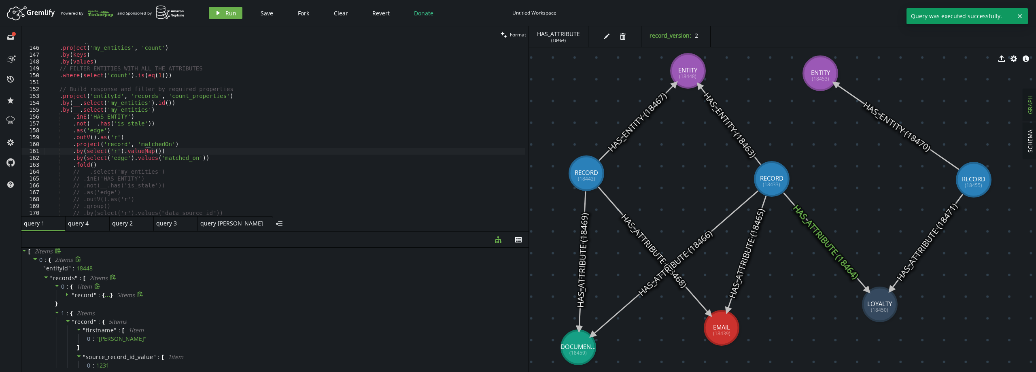
click at [86, 294] on span "record" at bounding box center [84, 295] width 19 height 8
click at [94, 295] on span """ at bounding box center [95, 295] width 3 height 8
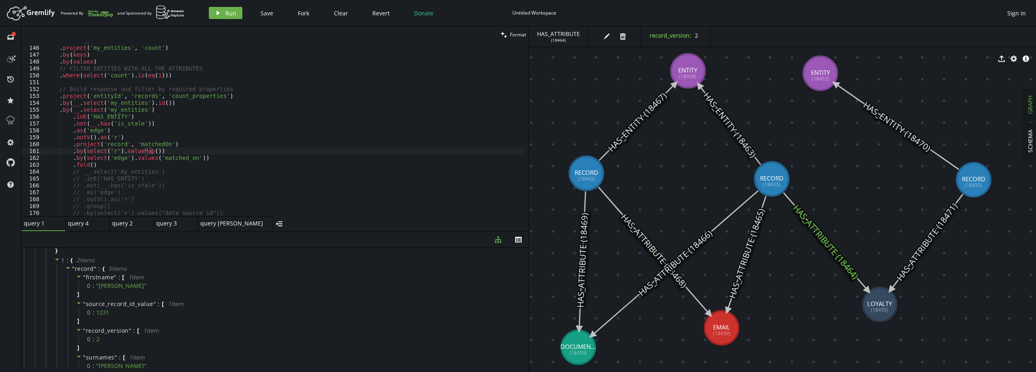
scroll to position [0, 0]
click at [83, 321] on span "record" at bounding box center [84, 322] width 19 height 8
click at [87, 317] on div "" record " : { ... } 5 item s" at bounding box center [290, 322] width 466 height 10
click at [86, 321] on span "record" at bounding box center [84, 322] width 19 height 8
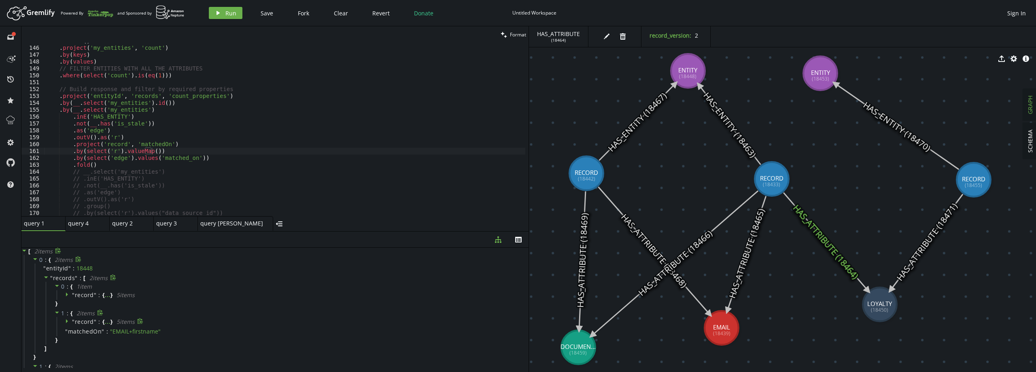
click at [91, 321] on span "record" at bounding box center [84, 322] width 19 height 8
click at [151, 147] on div ". unfold ( ) . project ( 'my_entities' , 'count' ) . by ( keys ) . by ( values …" at bounding box center [284, 131] width 481 height 187
click at [87, 280] on span "record" at bounding box center [84, 281] width 19 height 8
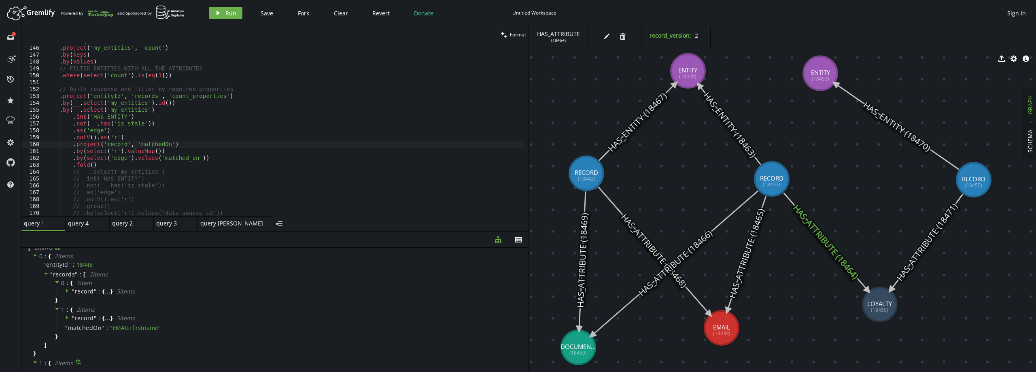
scroll to position [0, 0]
click at [154, 151] on div ". unfold ( ) . project ( 'my_entities' , 'count' ) . by ( keys ) . by ( values …" at bounding box center [284, 131] width 481 height 187
click at [97, 164] on div ". unfold ( ) . project ( 'my_entities' , 'count' ) . by ( keys ) . by ( values …" at bounding box center [284, 131] width 481 height 187
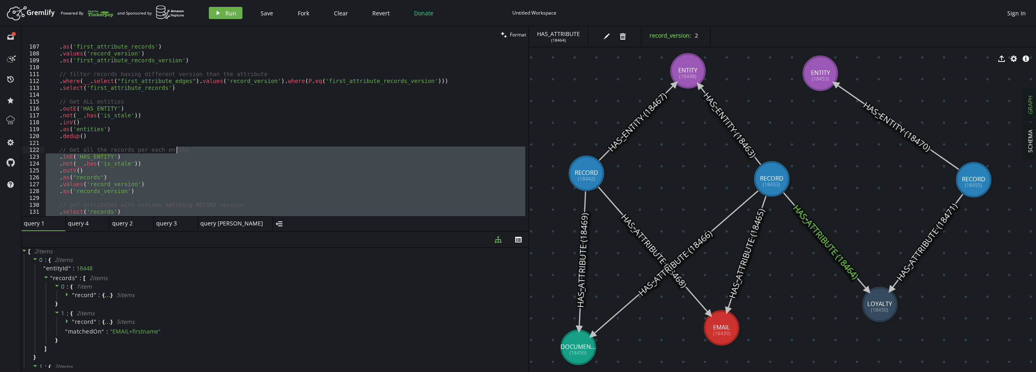
scroll to position [656, 0]
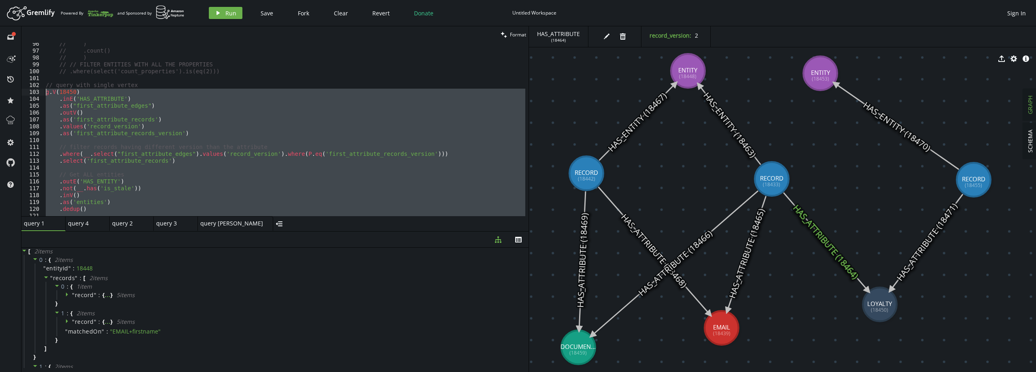
drag, startPoint x: 161, startPoint y: 158, endPoint x: 34, endPoint y: 91, distance: 143.6
click at [34, 91] on div ".fold() 96 97 98 99 100 101 102 103 104 105 106 107 108 109 110 111 112 113 114…" at bounding box center [274, 129] width 507 height 173
click at [100, 128] on div "// ) // .count() // ) // // FILTER ENTITIES WITH ALL THE PROPERTIES // .where(s…" at bounding box center [284, 129] width 481 height 173
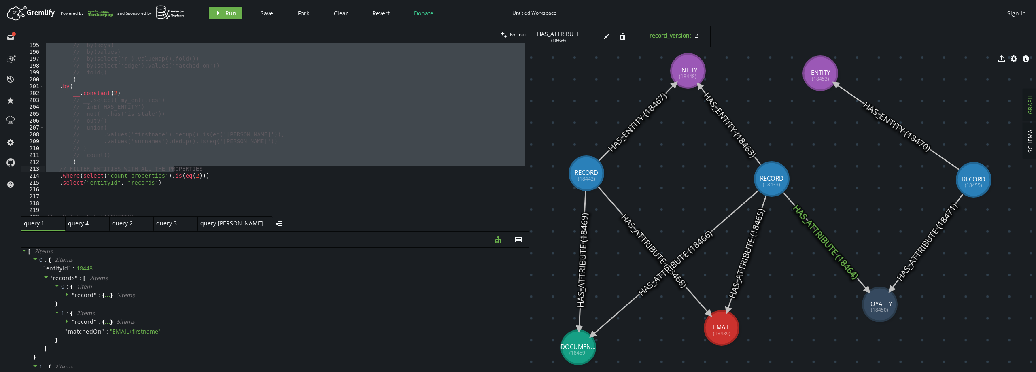
scroll to position [1361, 0]
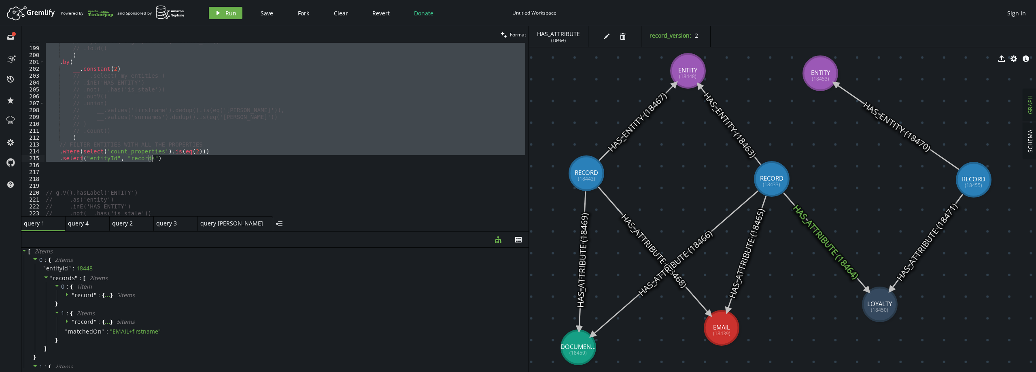
drag, startPoint x: 46, startPoint y: 91, endPoint x: 170, endPoint y: 161, distance: 142.8
click at [170, 161] on div "// .by(select('edge').values('matched_on')) // .fold() ) . by ( __ . constant (…" at bounding box center [284, 131] width 481 height 187
click at [286, 231] on div "query 1 small-cross query 4 small-cross query 2 small-cross query 3 small-cross…" at bounding box center [274, 223] width 507 height 15
click at [215, 155] on div "// .by(select('edge').values('matched_on')) // .fold() ) . by ( __ . constant (…" at bounding box center [284, 129] width 481 height 173
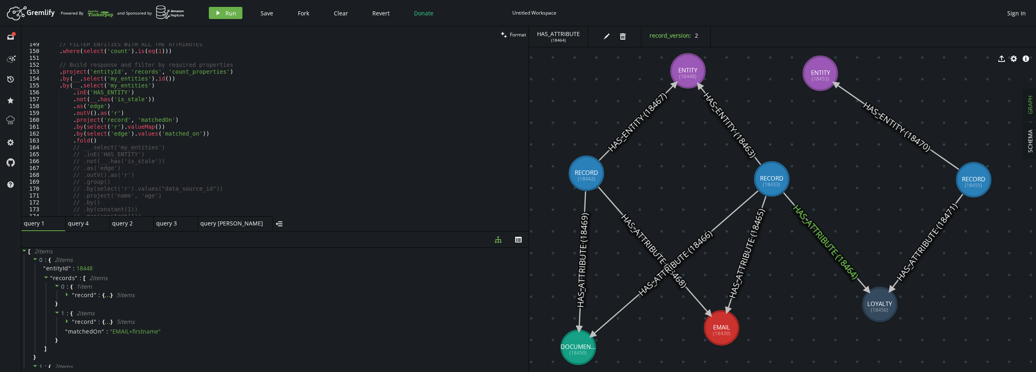
scroll to position [1021, 0]
click at [145, 112] on div "// FILTER ENTITIES WITH ALL THE ATTRIBUTES . where ( select ( 'count' ) . is ( …" at bounding box center [284, 134] width 481 height 187
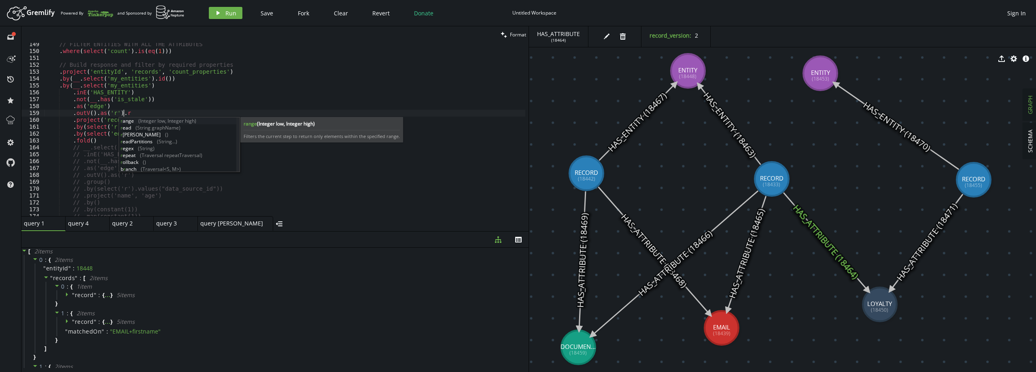
scroll to position [0, 81]
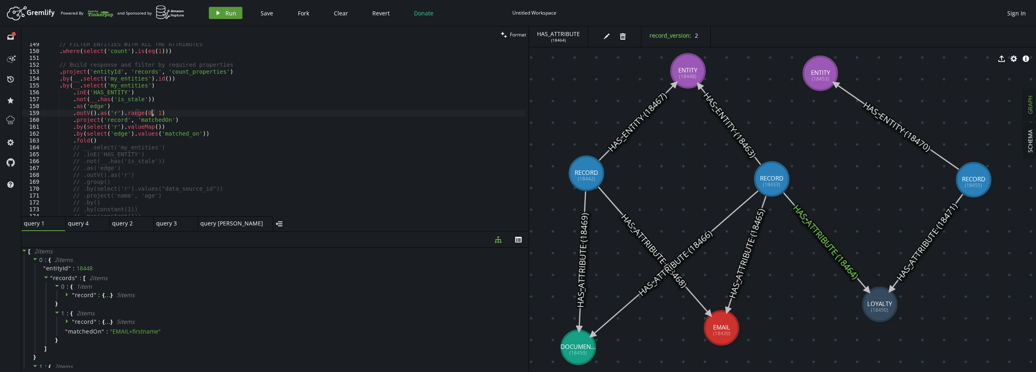
type textarea ".outV().as('r').range(0, 1)"
drag, startPoint x: 226, startPoint y: 11, endPoint x: 265, endPoint y: 66, distance: 67.1
click at [226, 12] on span "Run" at bounding box center [230, 13] width 11 height 8
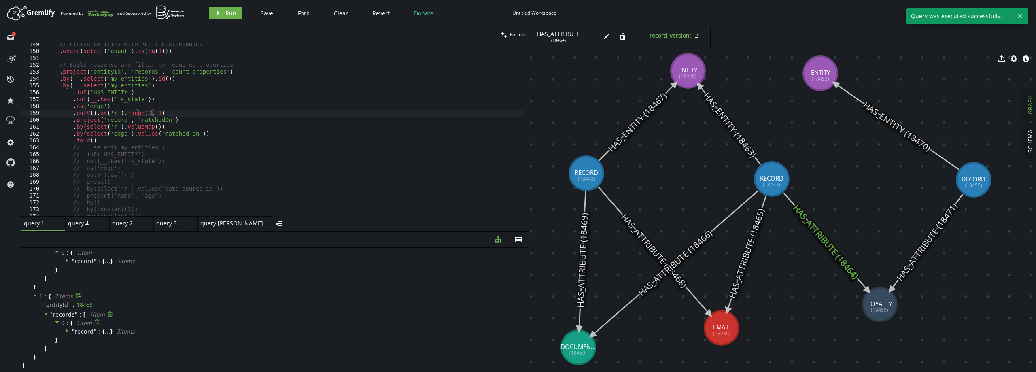
scroll to position [35, 0]
click at [153, 115] on div "// FILTER ENTITIES WITH ALL THE ATTRIBUTES . where ( select ( 'count' ) . is ( …" at bounding box center [284, 134] width 481 height 187
click at [141, 114] on div "// FILTER ENTITIES WITH ALL THE ATTRIBUTES . where ( select ( 'count' ) . is ( …" at bounding box center [284, 134] width 481 height 187
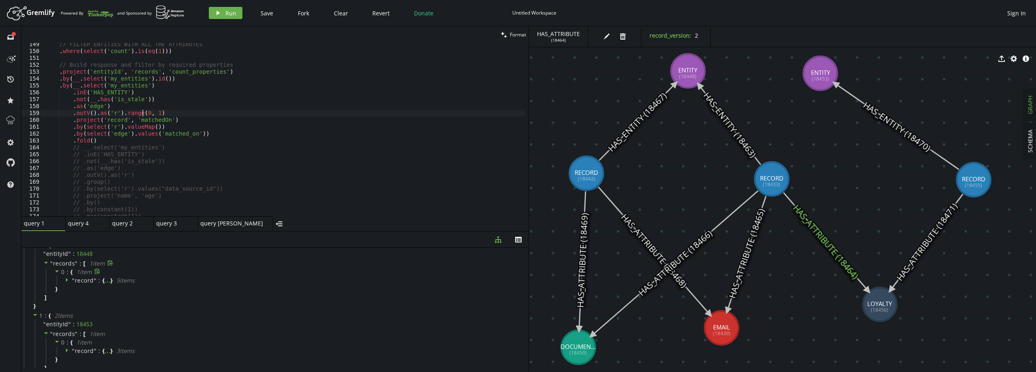
scroll to position [0, 0]
click at [80, 291] on span "record" at bounding box center [84, 295] width 19 height 8
click at [81, 294] on span "record" at bounding box center [84, 295] width 19 height 8
click at [86, 295] on span "record" at bounding box center [84, 295] width 19 height 8
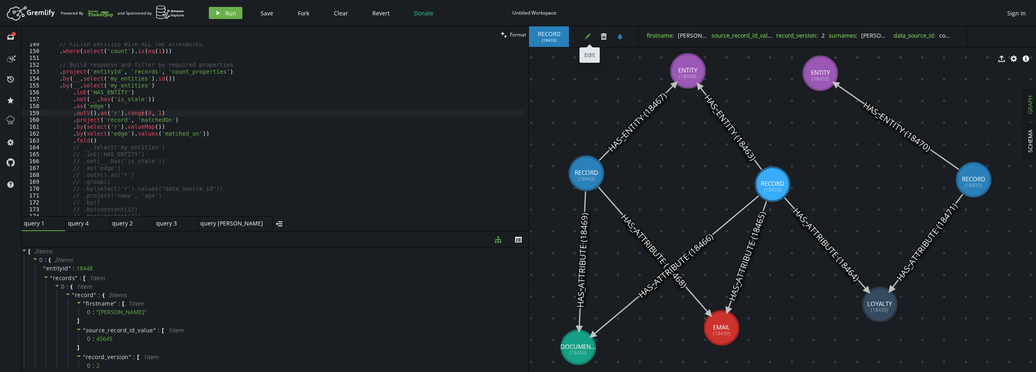
click at [588, 38] on icon "edit" at bounding box center [588, 36] width 6 height 6
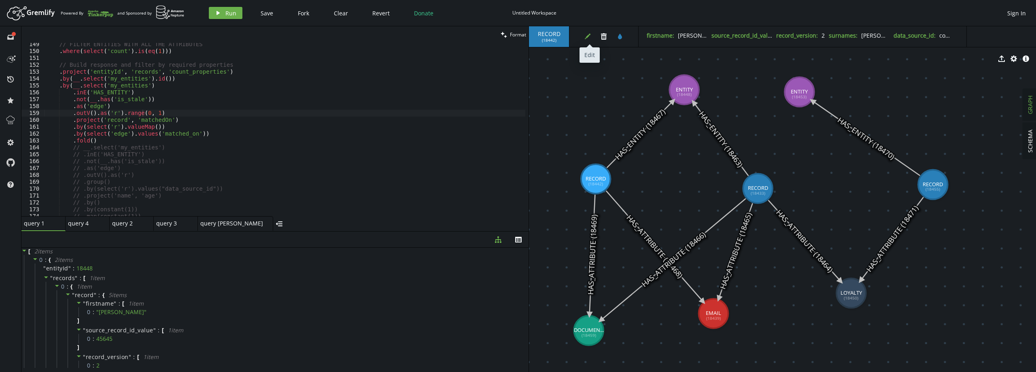
click at [589, 38] on icon "edit" at bounding box center [588, 36] width 6 height 6
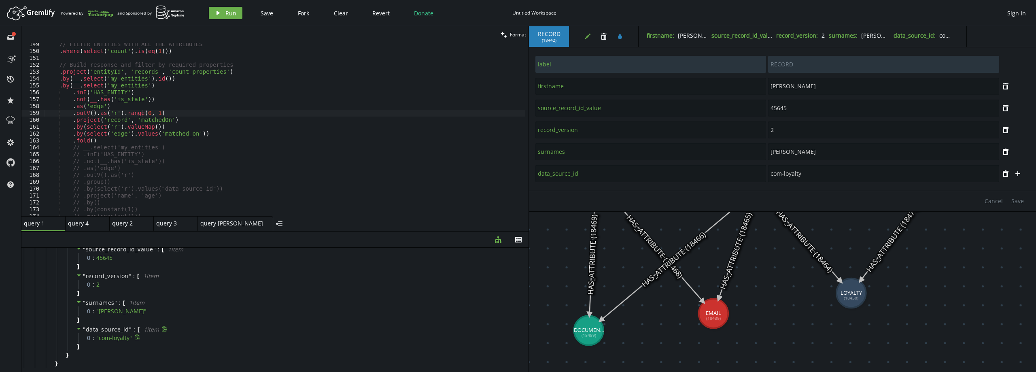
scroll to position [40, 0]
